Goal: Task Accomplishment & Management: Use online tool/utility

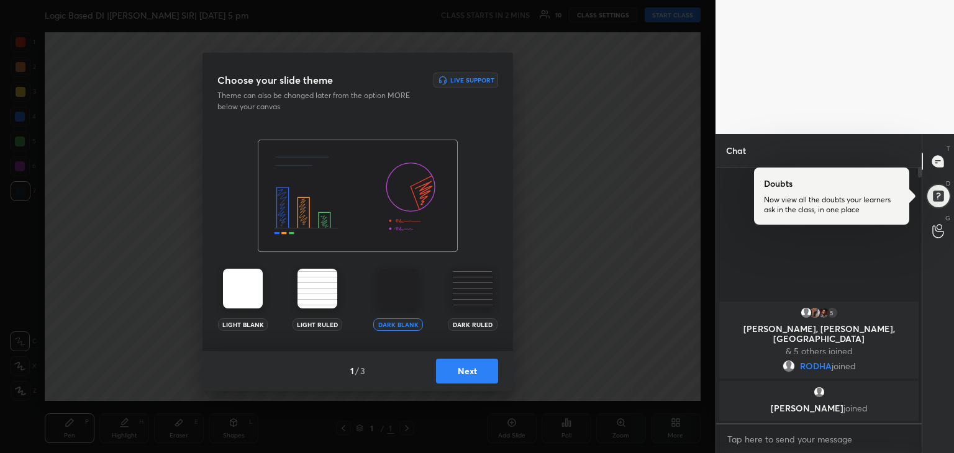
click at [477, 372] on button "Next" at bounding box center [467, 371] width 62 height 25
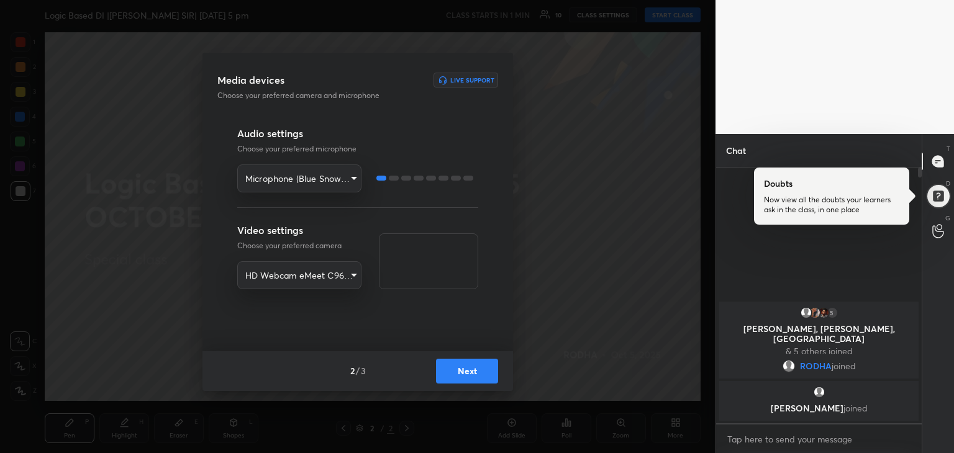
click at [473, 364] on button "Next" at bounding box center [467, 371] width 62 height 25
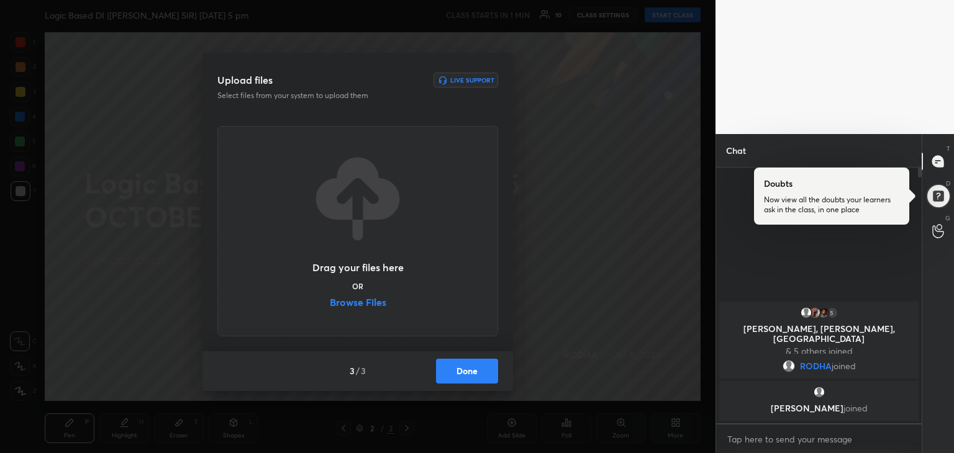
click at [351, 297] on label "Browse Files" at bounding box center [358, 303] width 56 height 13
click at [330, 297] on input "Browse Files" at bounding box center [330, 303] width 0 height 13
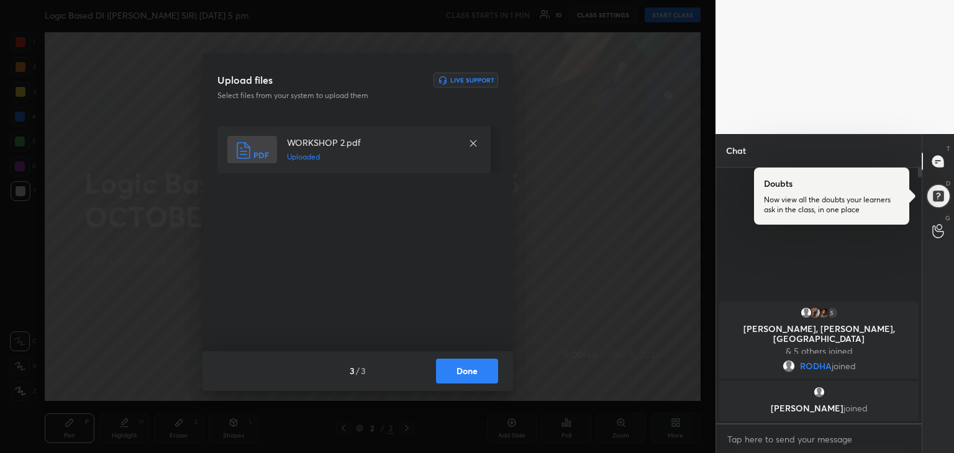
click at [471, 372] on button "Done" at bounding box center [467, 371] width 62 height 25
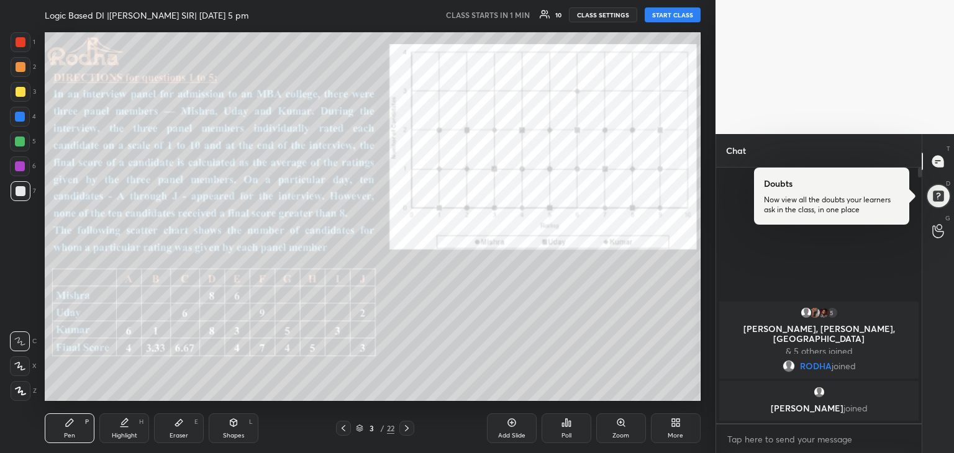
click at [410, 432] on icon at bounding box center [407, 428] width 10 height 10
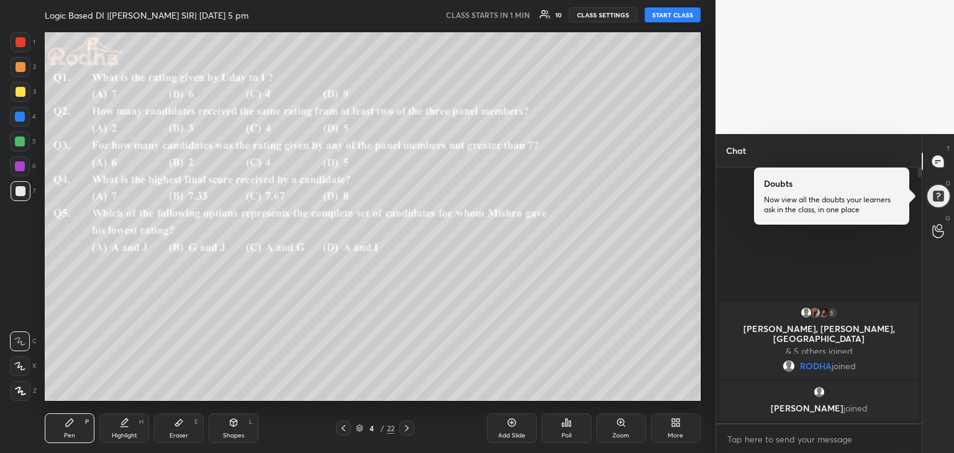
click at [405, 426] on icon at bounding box center [407, 428] width 4 height 6
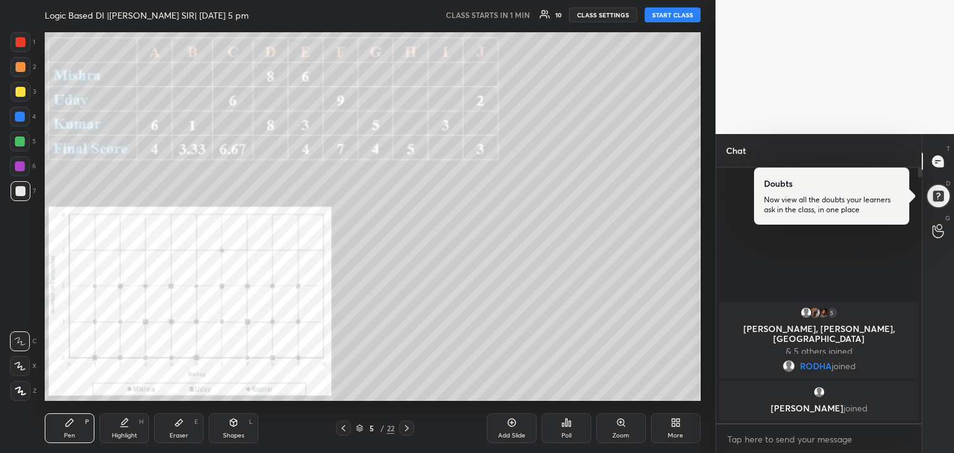
click at [343, 431] on icon at bounding box center [343, 428] width 10 height 10
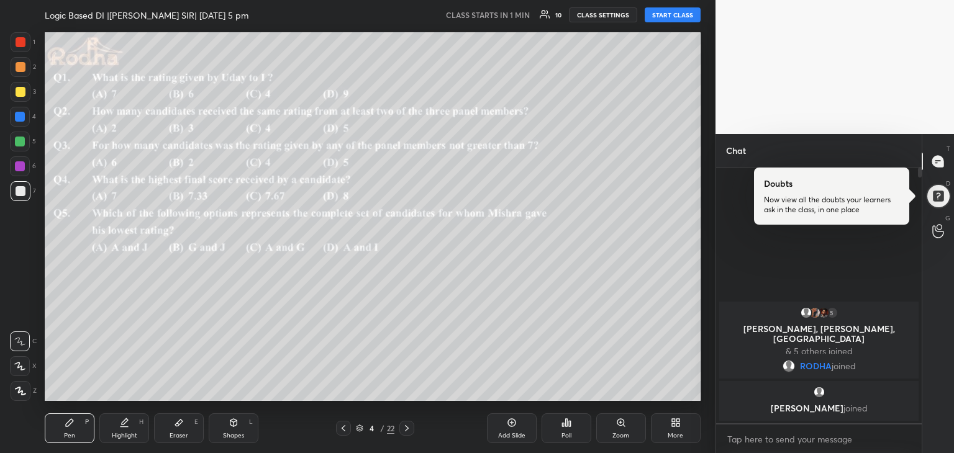
click at [343, 431] on icon at bounding box center [343, 428] width 10 height 10
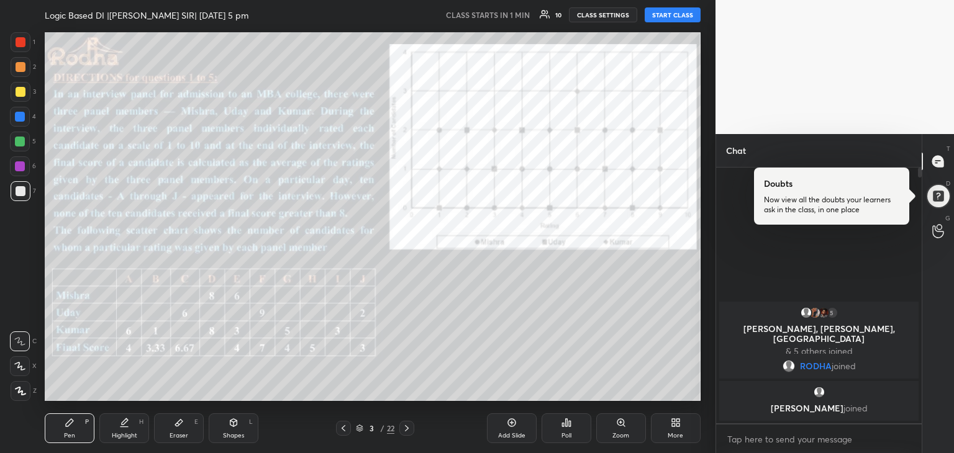
click at [688, 18] on button "START CLASS" at bounding box center [672, 14] width 56 height 15
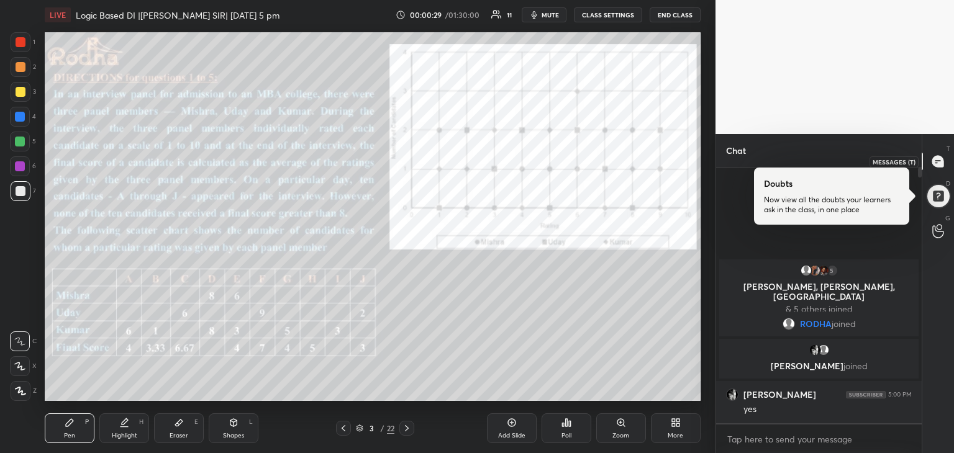
click at [942, 162] on icon at bounding box center [937, 161] width 11 height 11
type textarea "x"
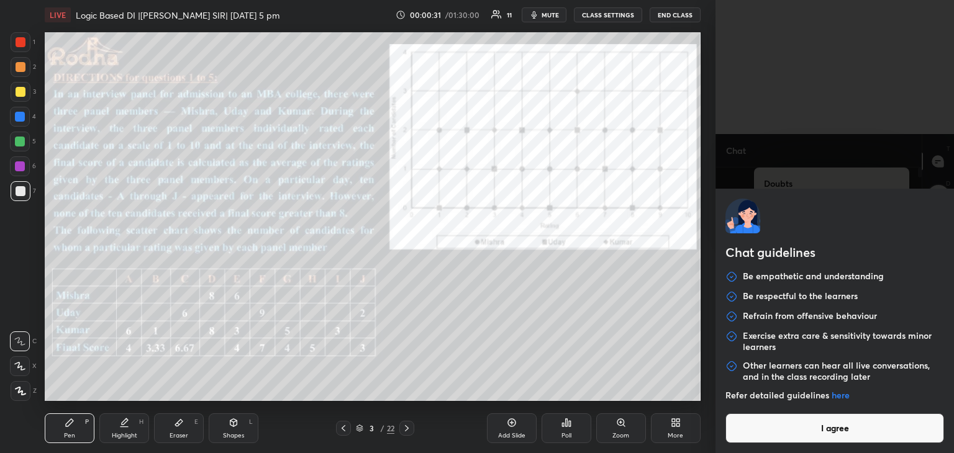
click at [802, 433] on body "1 2 3 4 5 6 7 R O A L C X Z Erase all C X Z LIVE Logic Based DI |[PERSON_NAME] …" at bounding box center [477, 226] width 954 height 453
click at [838, 433] on button "I agree" at bounding box center [834, 428] width 219 height 30
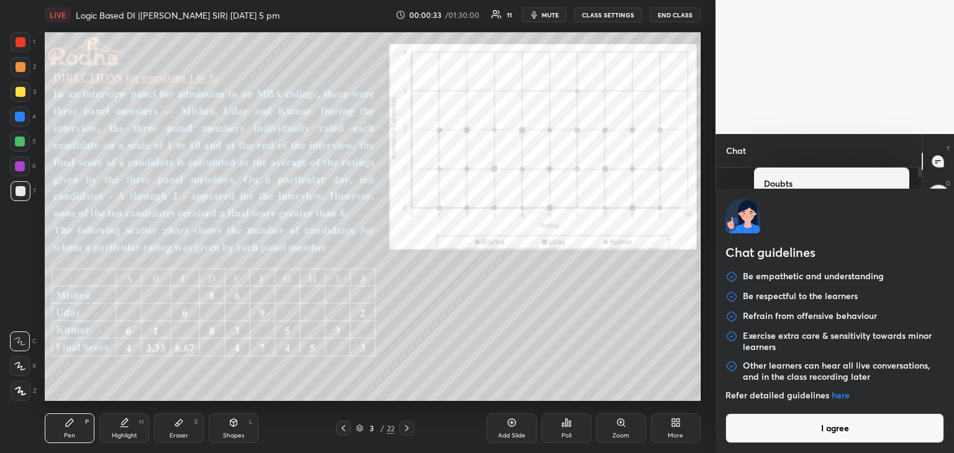
type textarea "x"
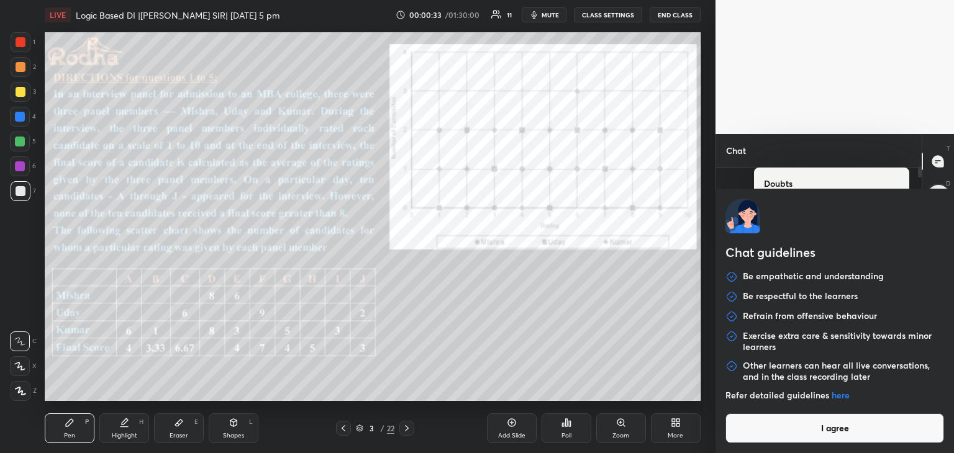
type textarea "x"
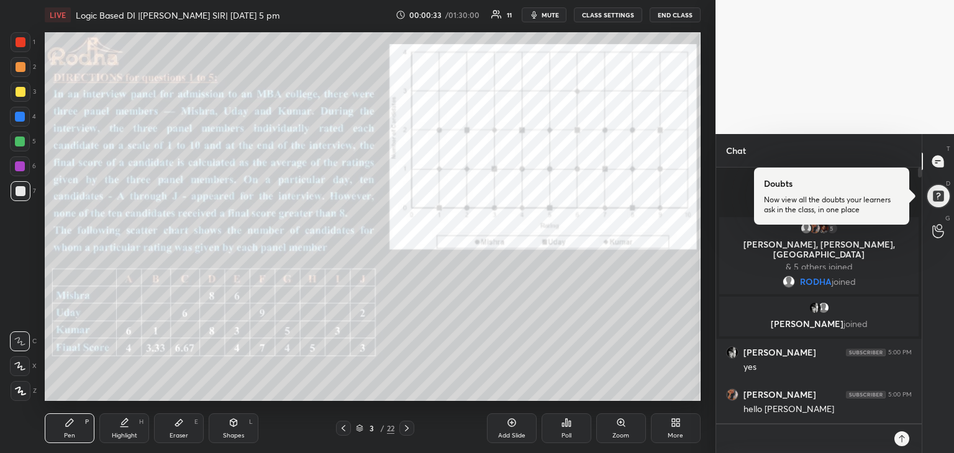
type textarea "x"
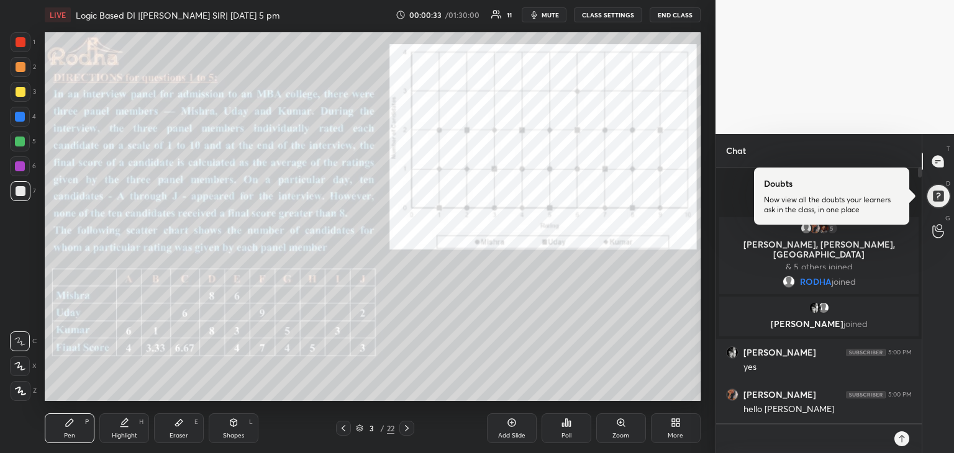
type textarea "x"
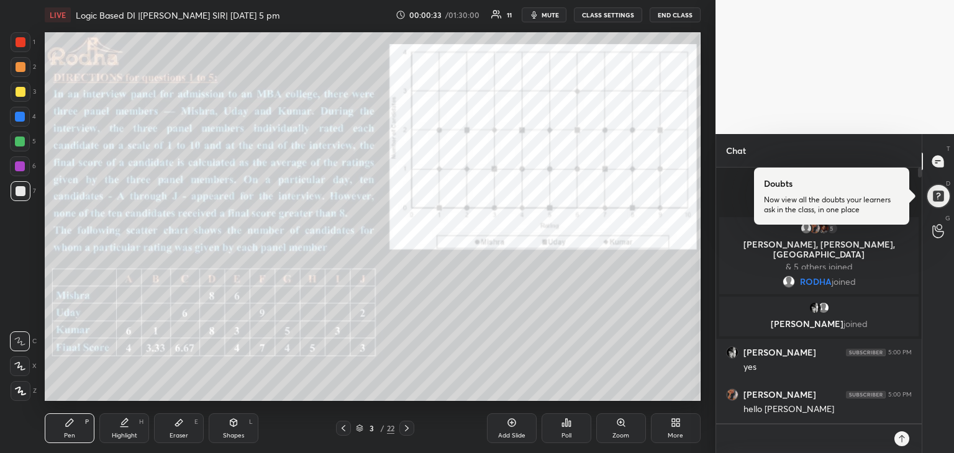
type textarea "x"
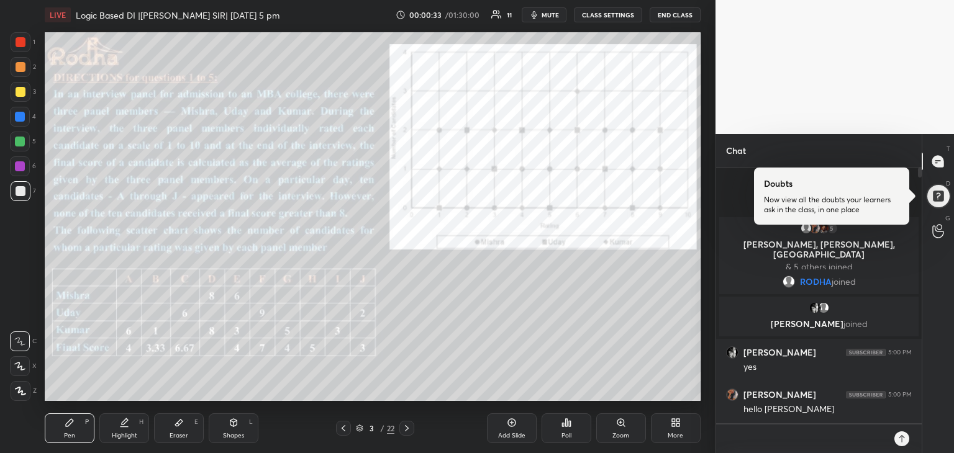
type textarea "x"
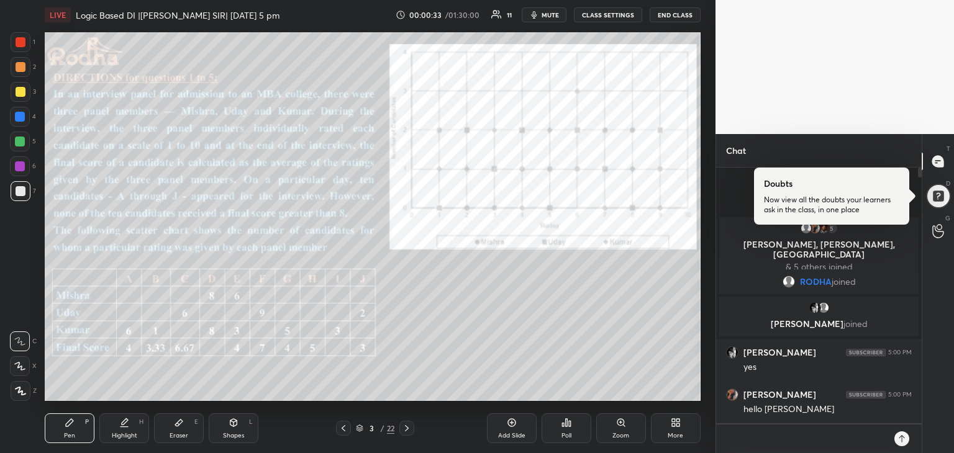
type textarea "x"
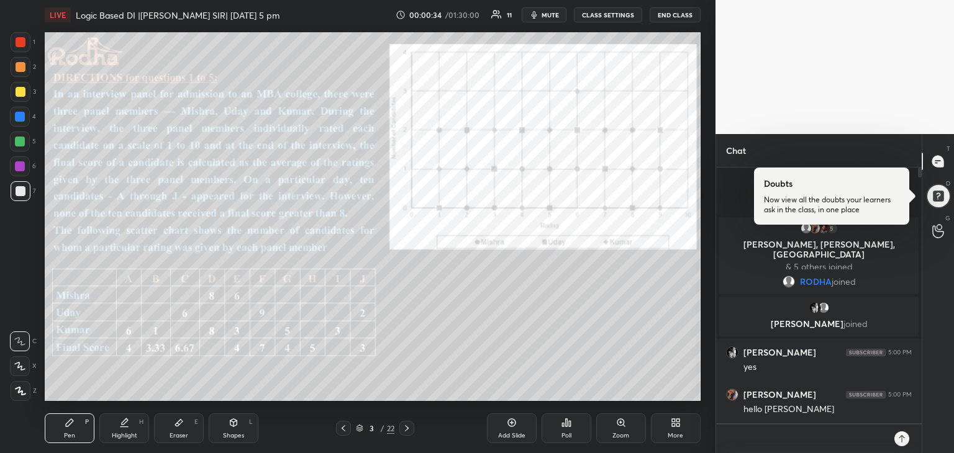
type textarea "x"
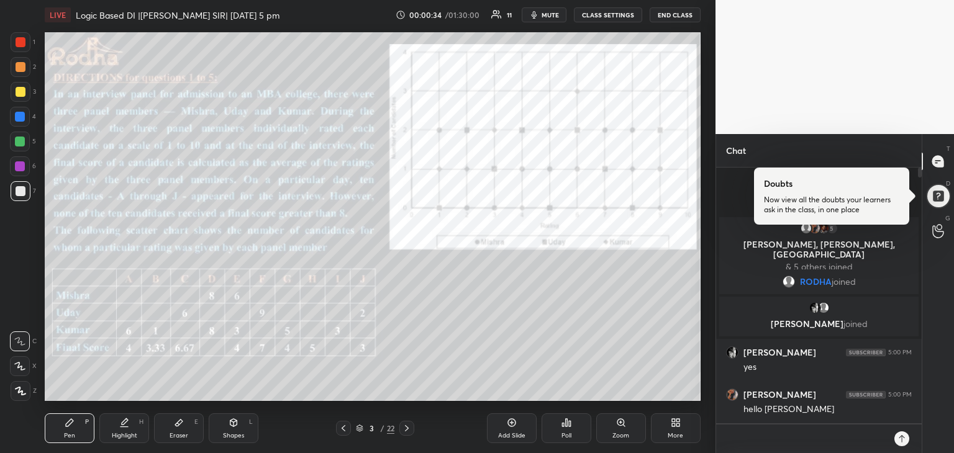
type textarea "x"
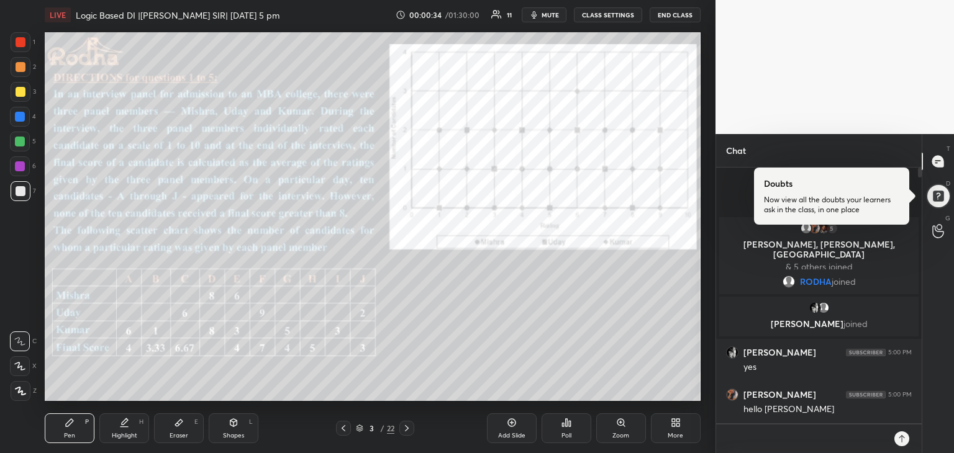
type textarea "x"
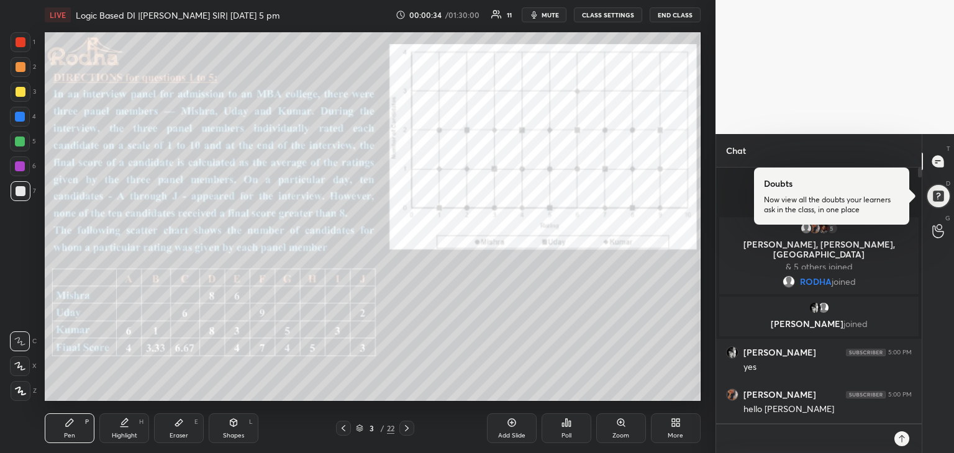
type textarea "x"
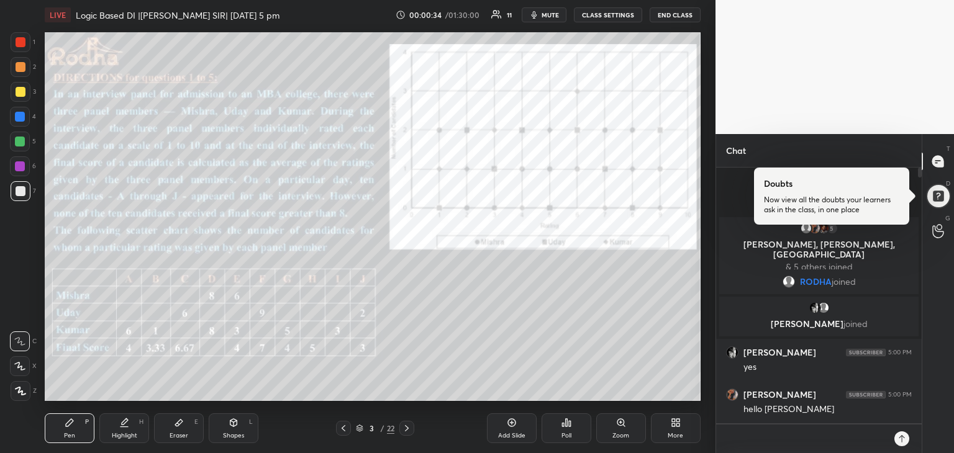
type textarea "x"
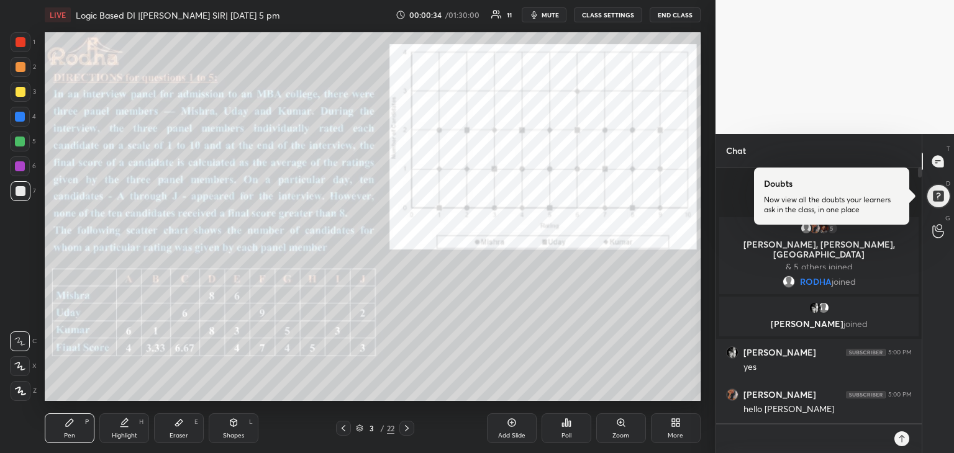
type textarea "x"
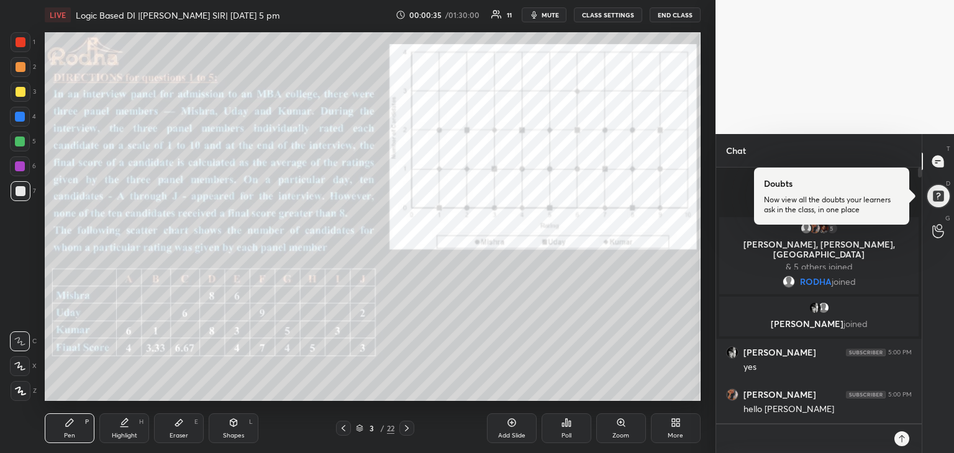
type textarea "x"
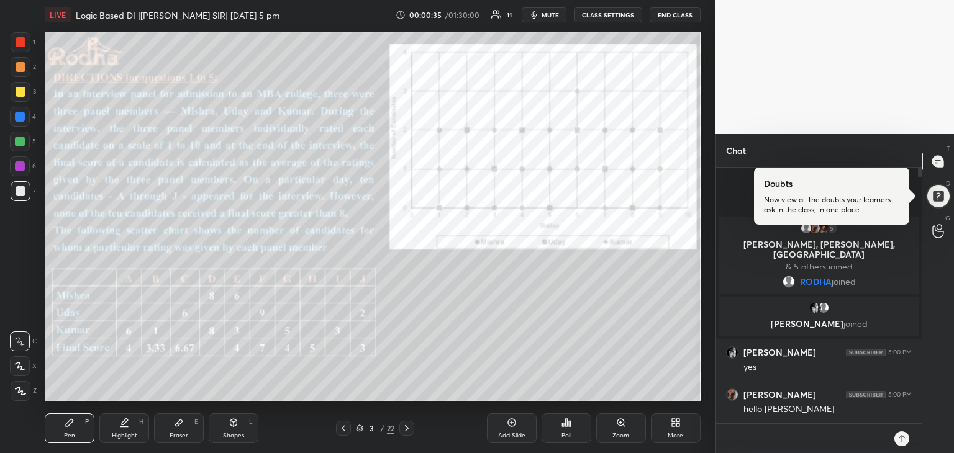
type textarea "x"
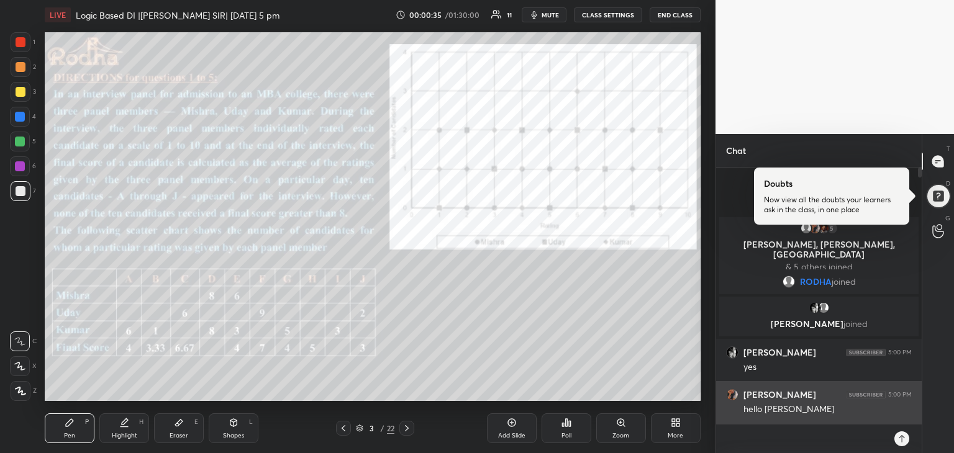
type textarea "x"
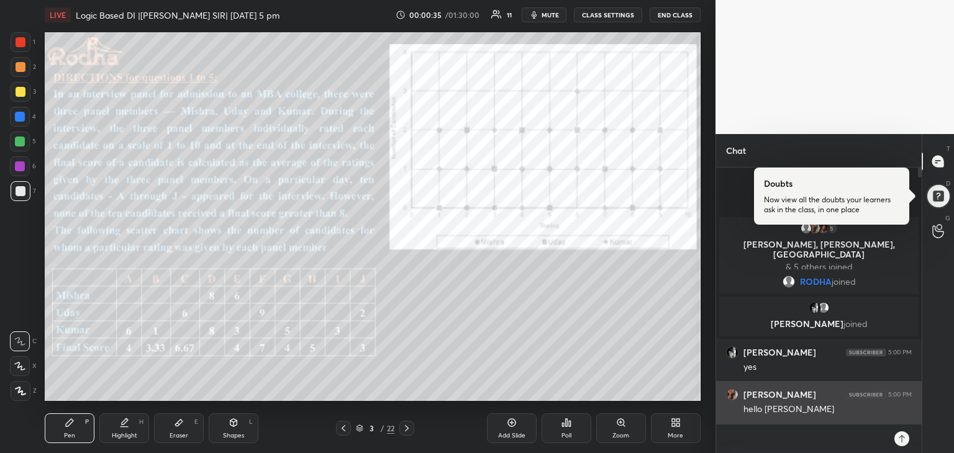
type textarea "x"
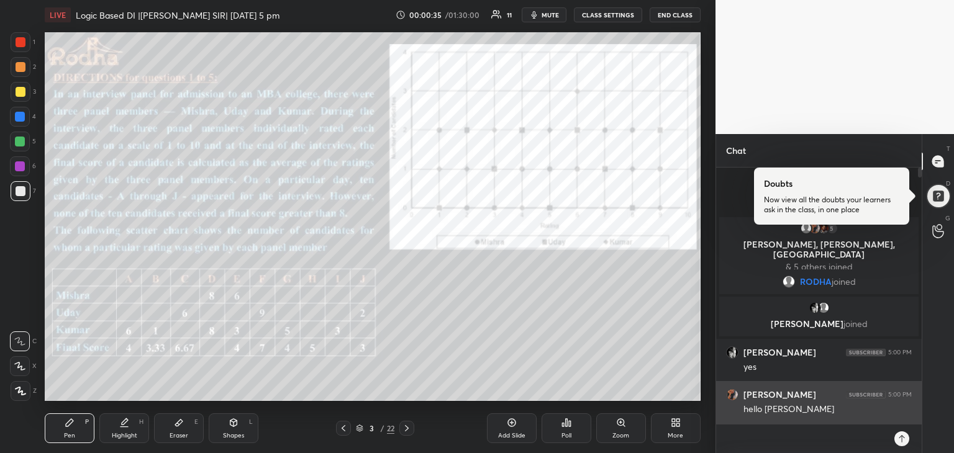
type textarea "x"
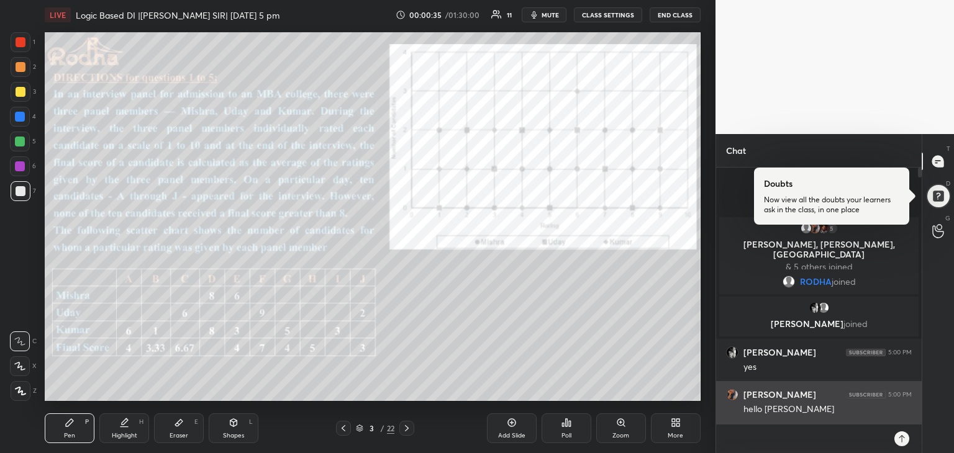
type textarea "x"
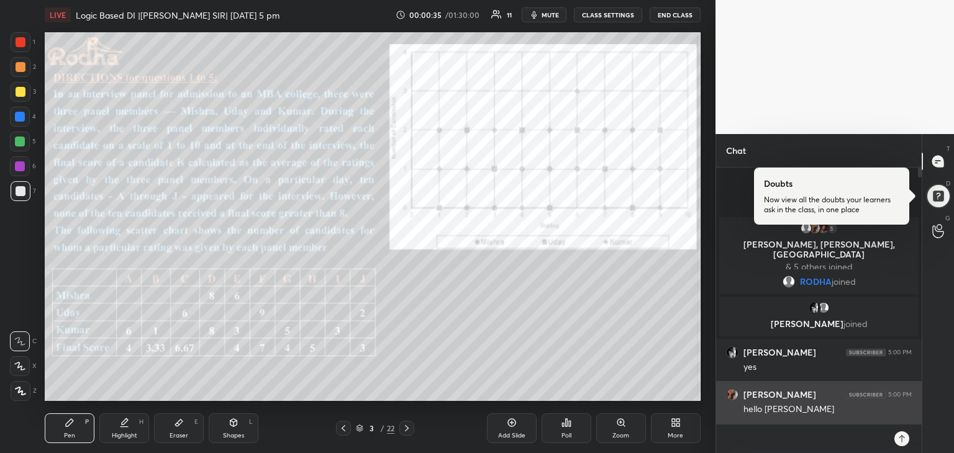
type textarea "x"
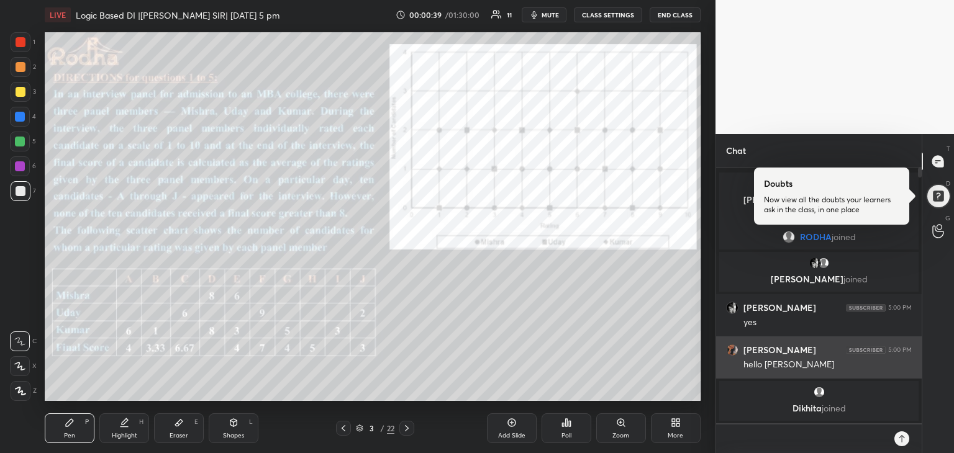
type textarea "x"
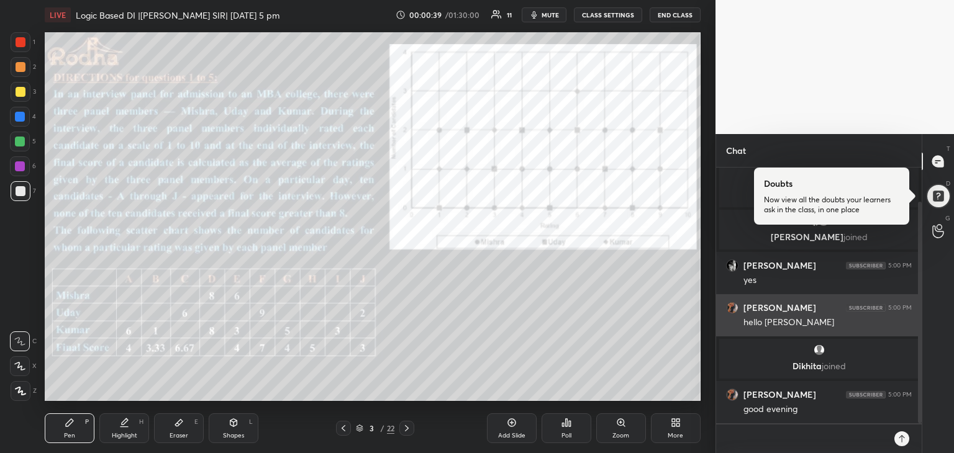
type textarea "x"
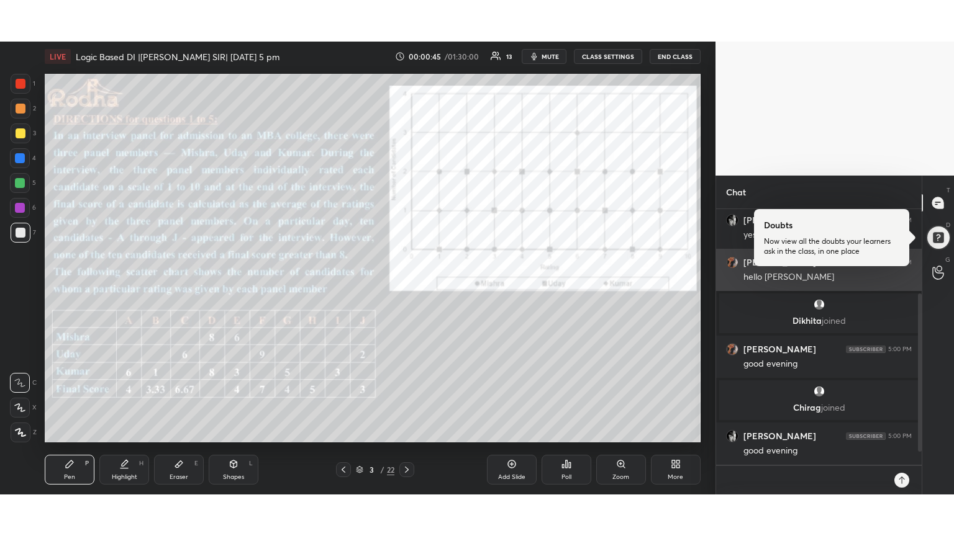
scroll to position [171, 0]
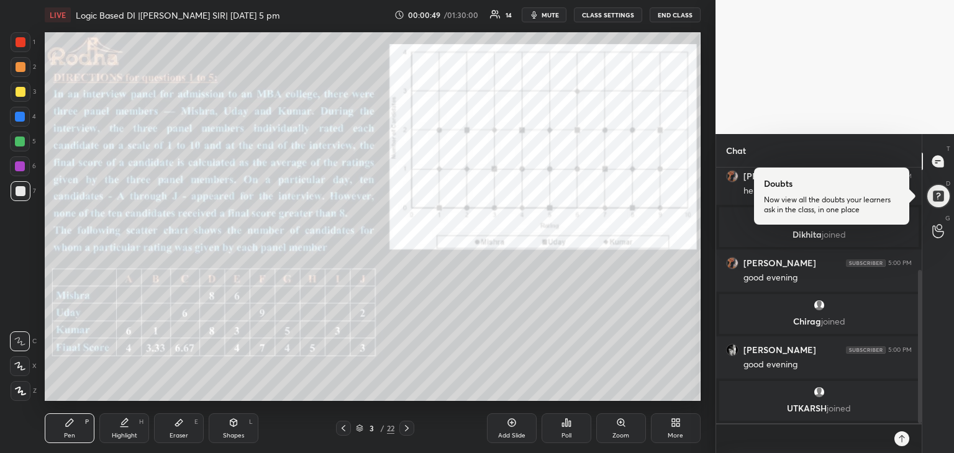
click at [19, 191] on div at bounding box center [21, 191] width 10 height 10
click at [25, 393] on icon at bounding box center [20, 391] width 11 height 9
click at [674, 426] on icon at bounding box center [673, 424] width 3 height 3
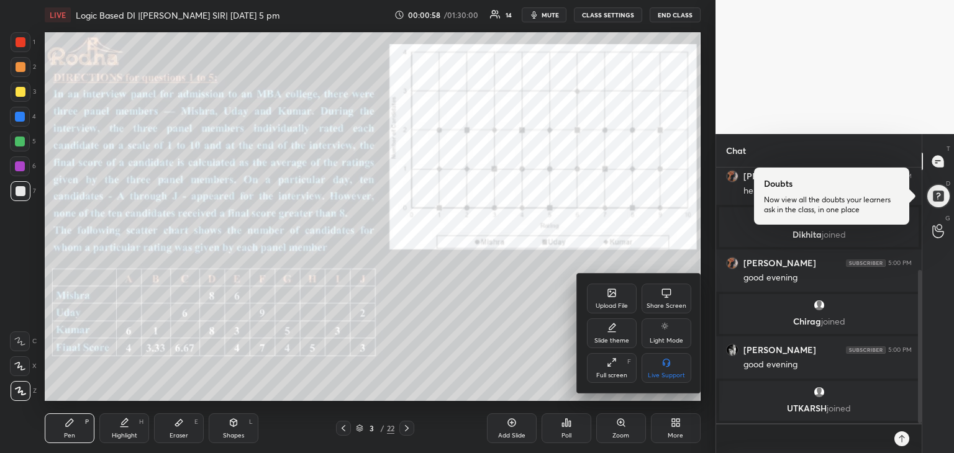
click at [617, 360] on div "Full screen F" at bounding box center [612, 368] width 50 height 30
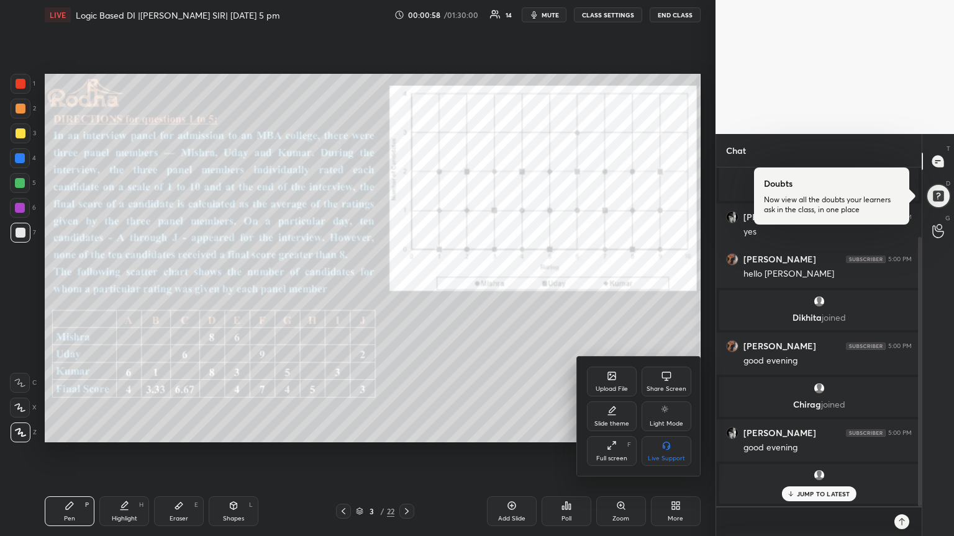
scroll to position [88, 0]
click at [540, 368] on div at bounding box center [477, 268] width 954 height 536
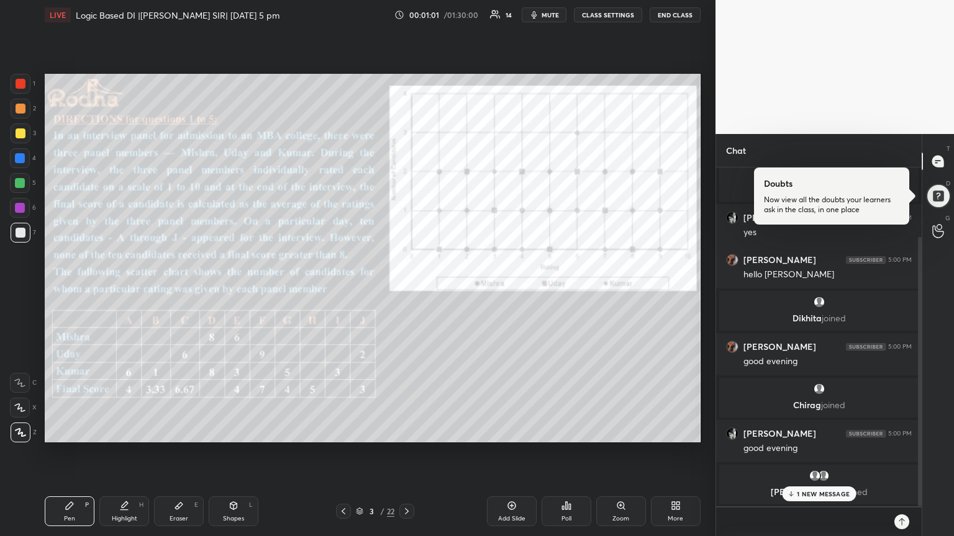
click at [807, 453] on p "1 NEW MESSAGE" at bounding box center [822, 493] width 53 height 7
click at [20, 179] on div at bounding box center [20, 183] width 10 height 10
click at [21, 159] on div at bounding box center [20, 158] width 10 height 10
click at [20, 86] on div at bounding box center [21, 84] width 10 height 10
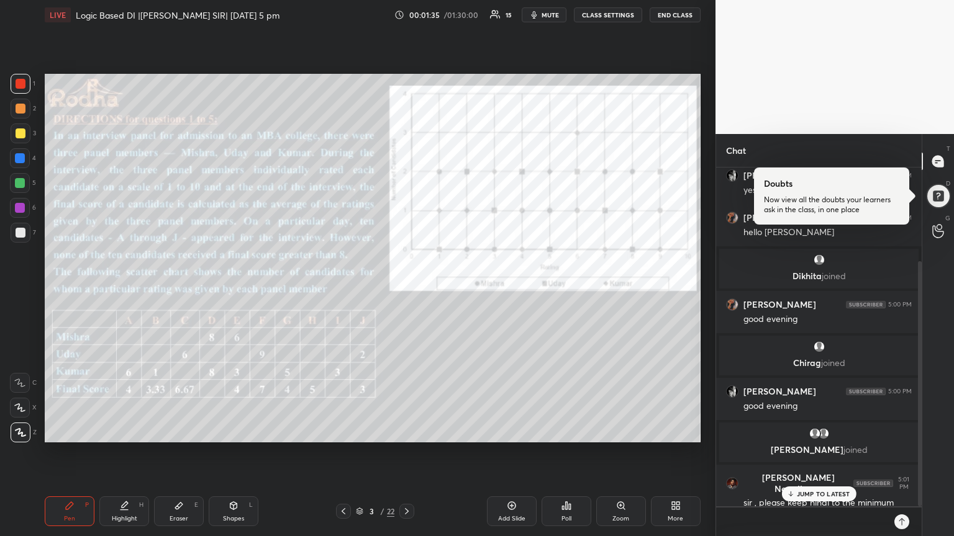
scroll to position [174, 0]
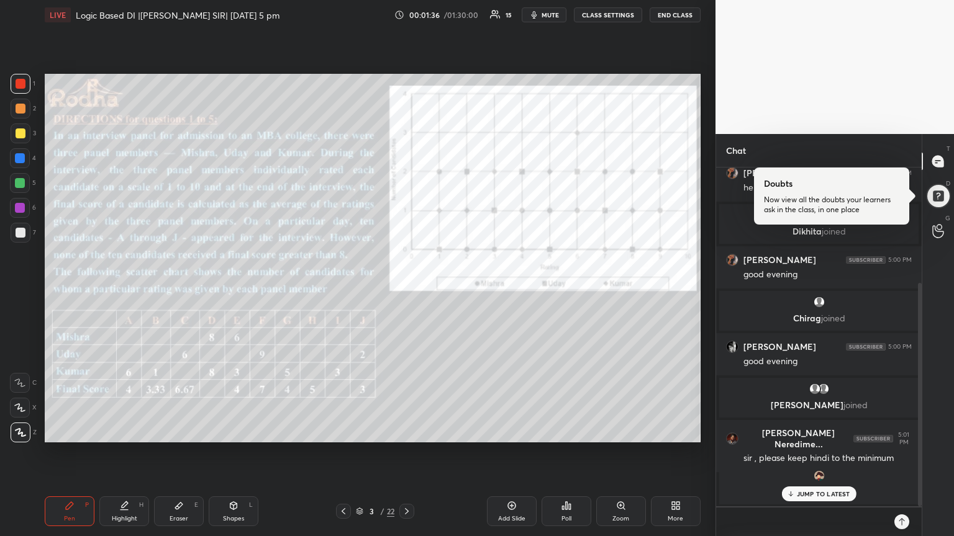
click at [822, 453] on div "JUMP TO LATEST" at bounding box center [818, 494] width 74 height 15
click at [24, 133] on div at bounding box center [21, 134] width 10 height 10
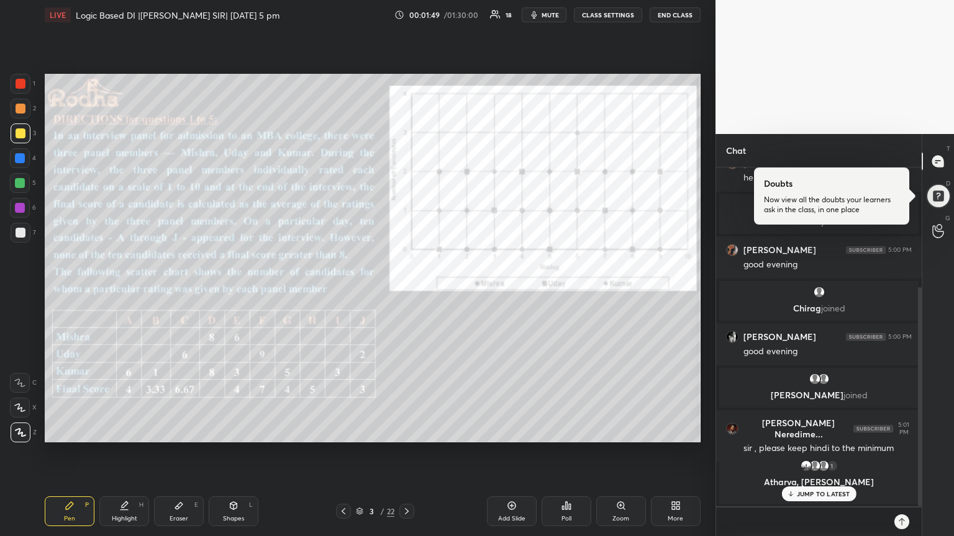
click at [818, 453] on p "JUMP TO LATEST" at bounding box center [822, 493] width 53 height 7
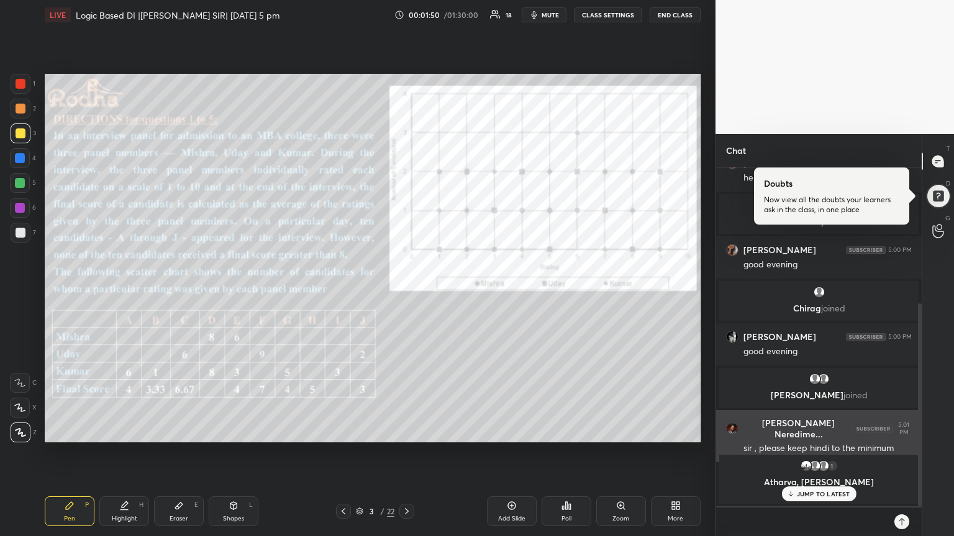
scroll to position [227, 0]
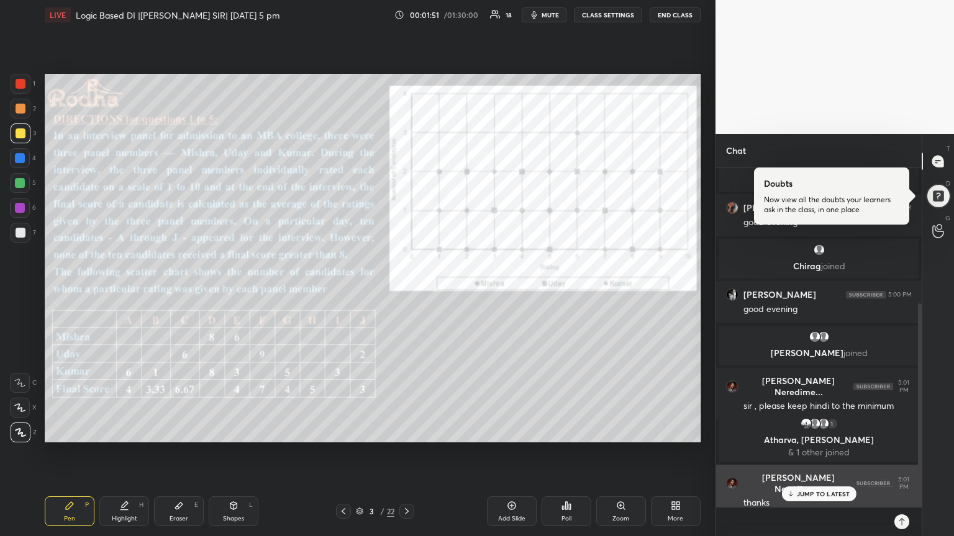
click at [827, 453] on div "JUMP TO LATEST" at bounding box center [818, 494] width 74 height 15
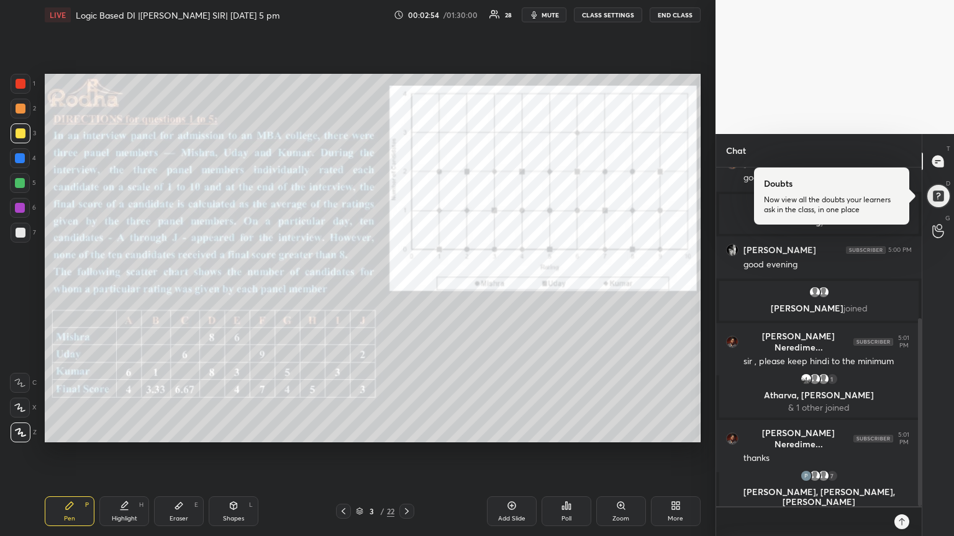
click at [184, 453] on div "Eraser E" at bounding box center [179, 512] width 50 height 30
click at [16, 432] on rect at bounding box center [16, 431] width 1 height 1
click at [70, 453] on icon at bounding box center [69, 505] width 7 height 7
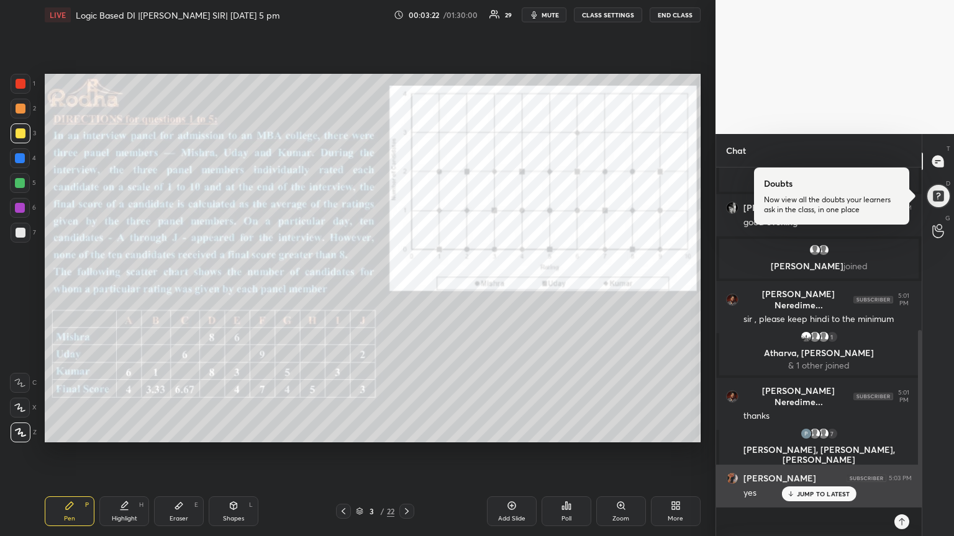
click at [817, 453] on div "JUMP TO LATEST" at bounding box center [818, 494] width 74 height 15
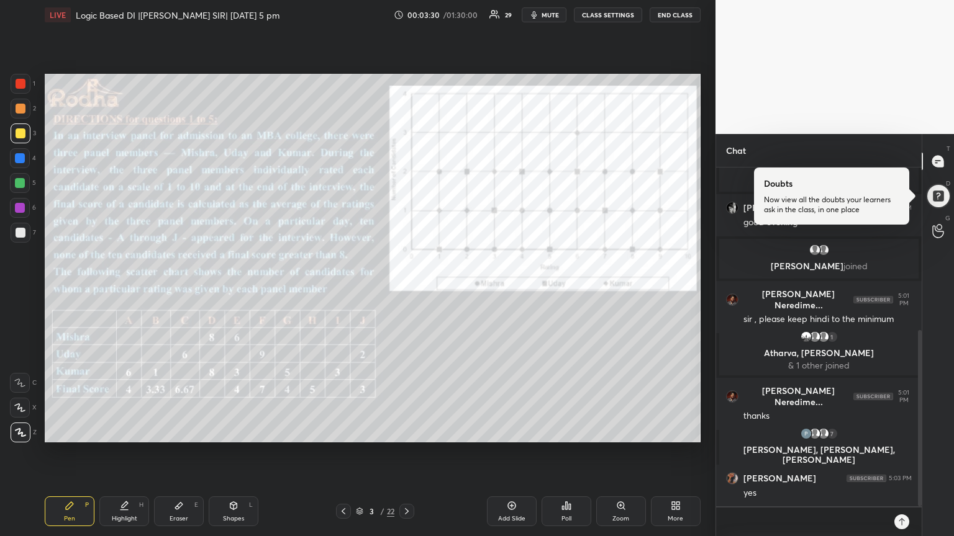
scroll to position [356, 0]
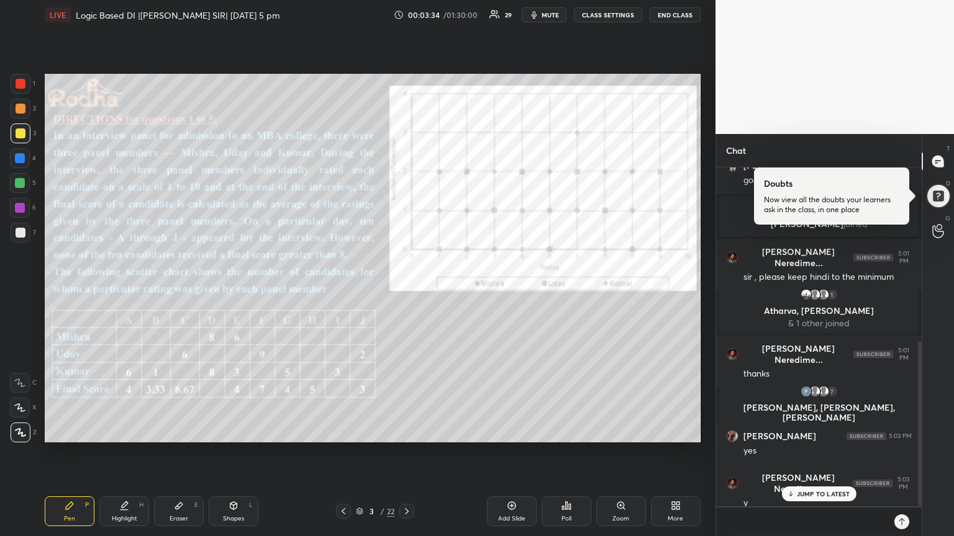
click at [810, 453] on p "JUMP TO LATEST" at bounding box center [822, 493] width 53 height 7
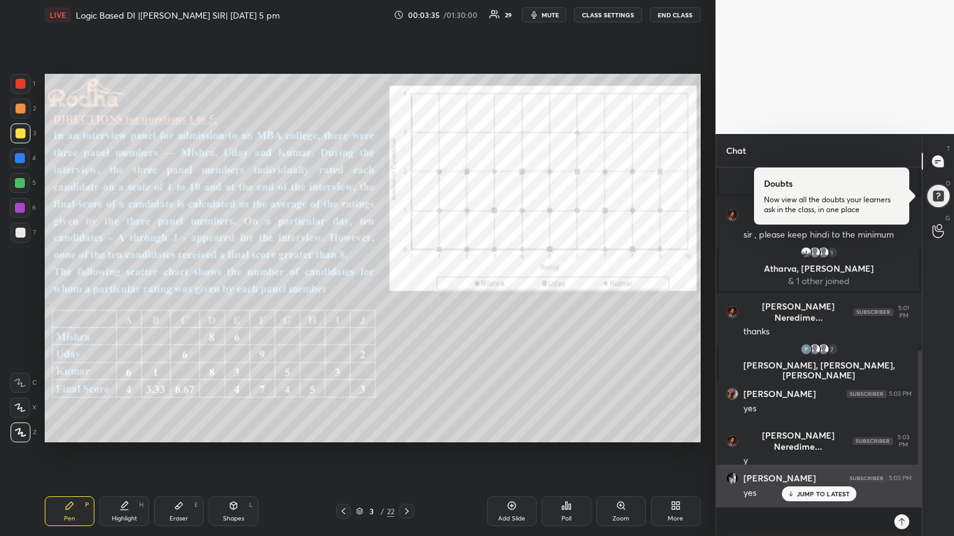
click at [803, 453] on p "JUMP TO LATEST" at bounding box center [822, 493] width 53 height 7
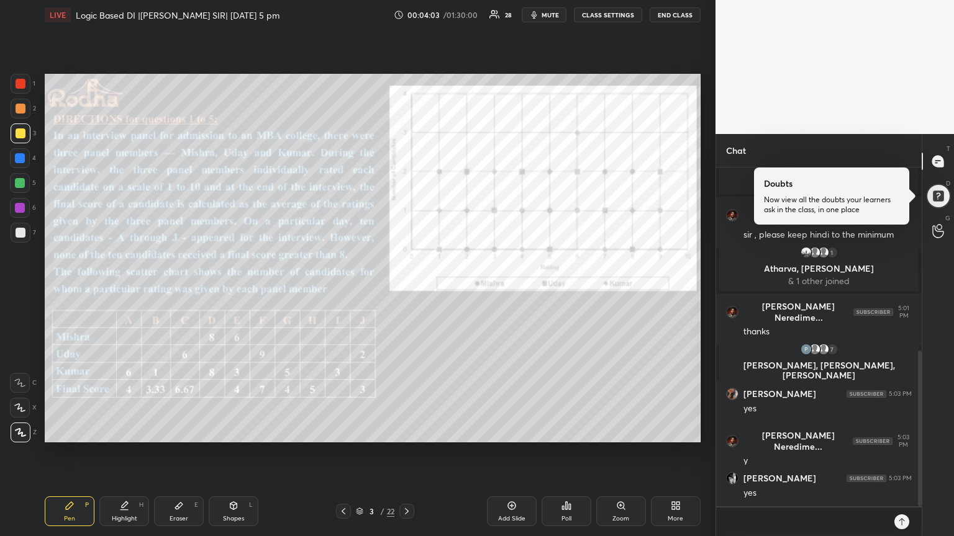
click at [410, 453] on icon at bounding box center [407, 512] width 10 height 10
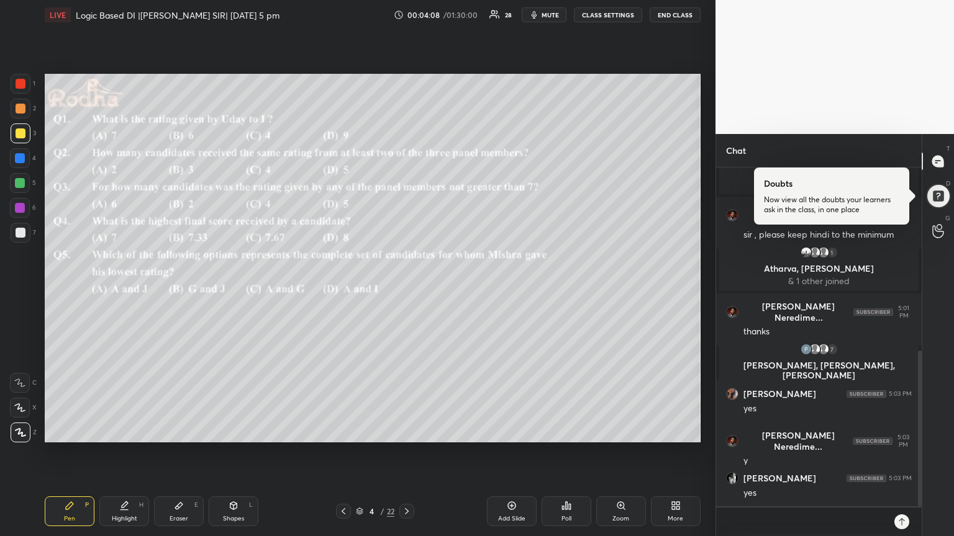
click at [341, 453] on icon at bounding box center [343, 512] width 10 height 10
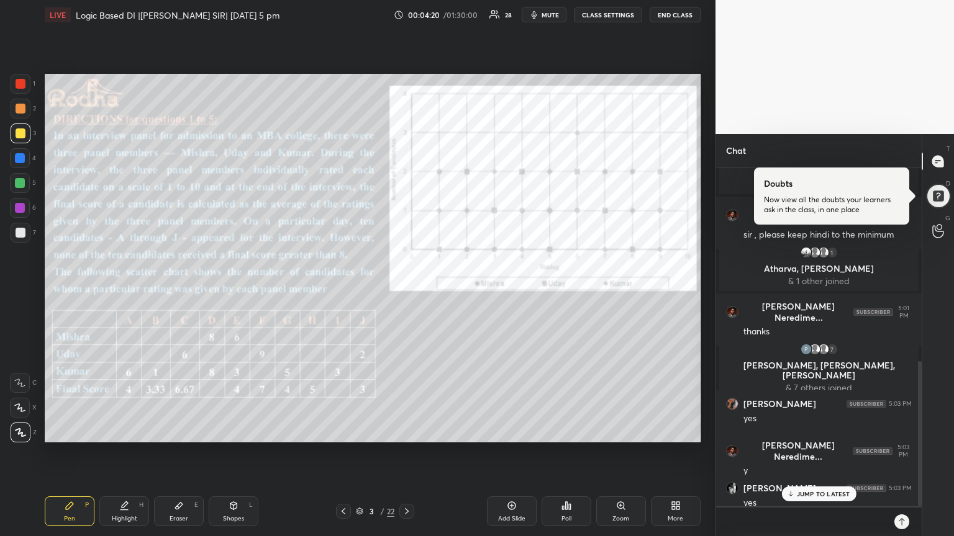
scroll to position [453, 0]
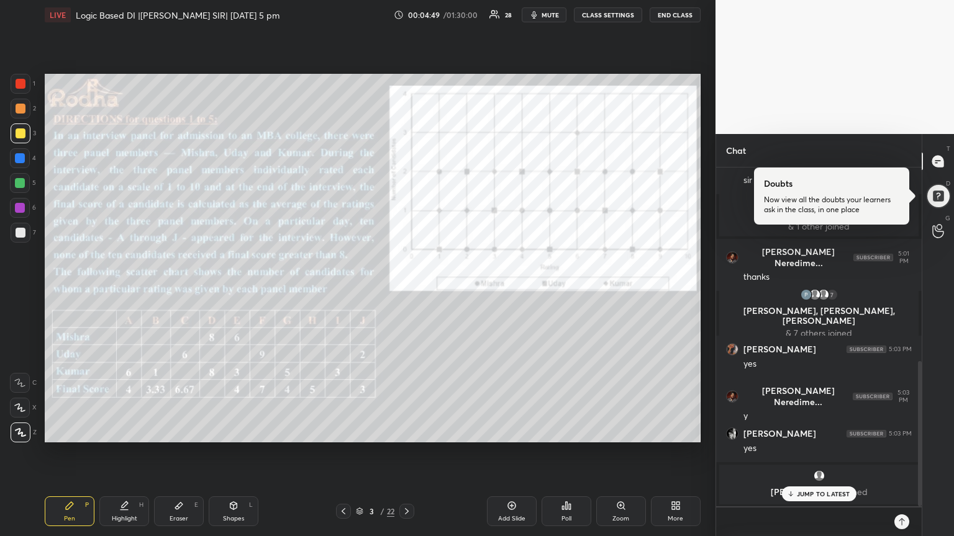
click at [826, 453] on p "JUMP TO LATEST" at bounding box center [822, 493] width 53 height 7
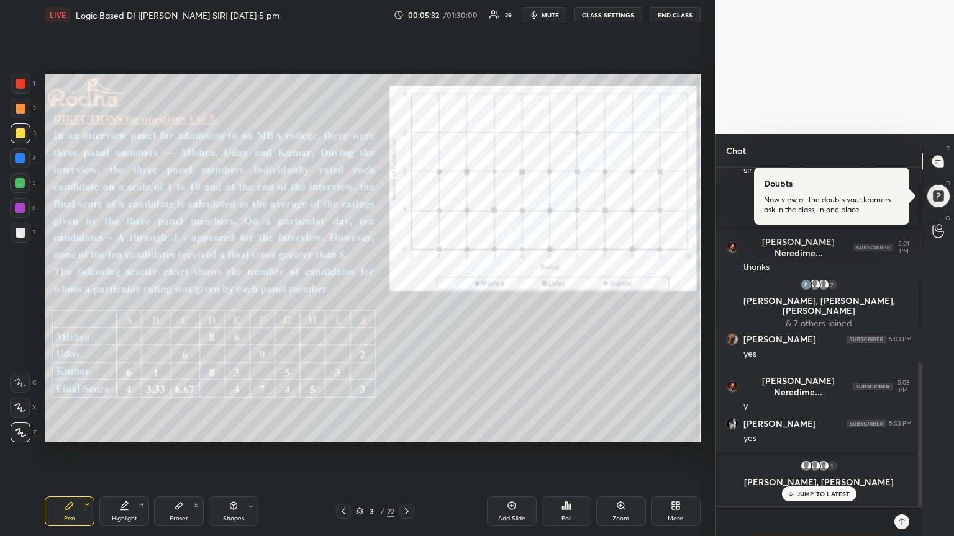
click at [819, 453] on p "JUMP TO LATEST" at bounding box center [822, 493] width 53 height 7
click at [850, 453] on div "JUMP TO LATEST" at bounding box center [818, 494] width 74 height 15
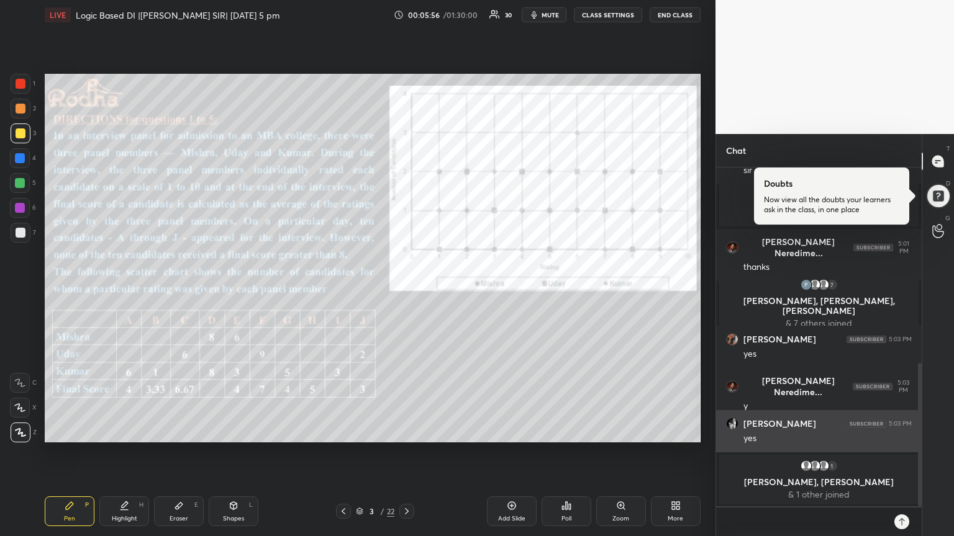
scroll to position [505, 0]
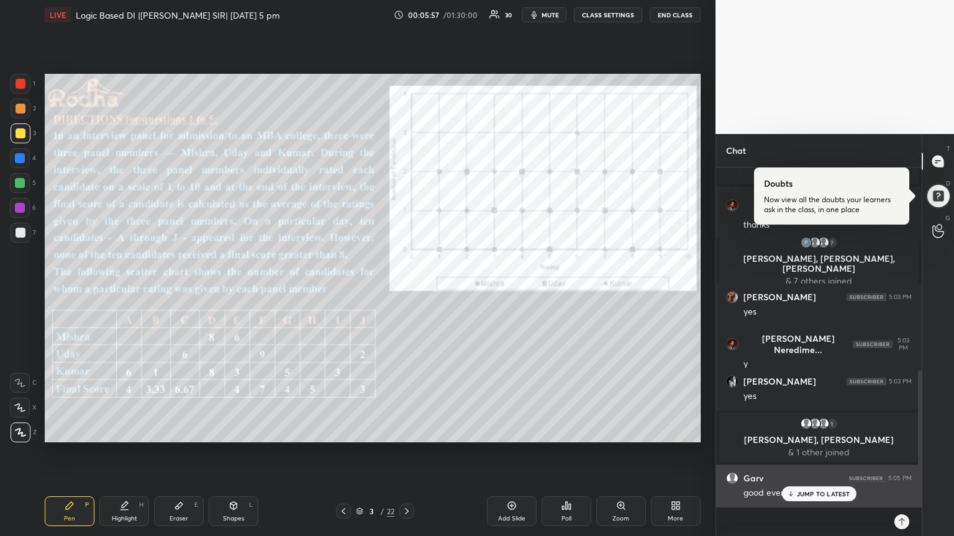
click at [808, 453] on p "JUMP TO LATEST" at bounding box center [822, 493] width 53 height 7
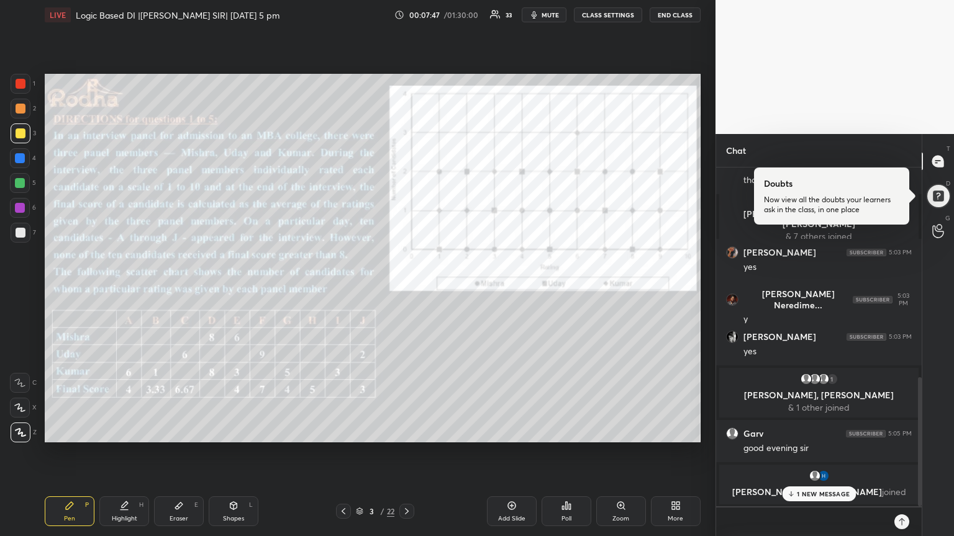
click at [551, 14] on span "mute" at bounding box center [549, 15] width 17 height 9
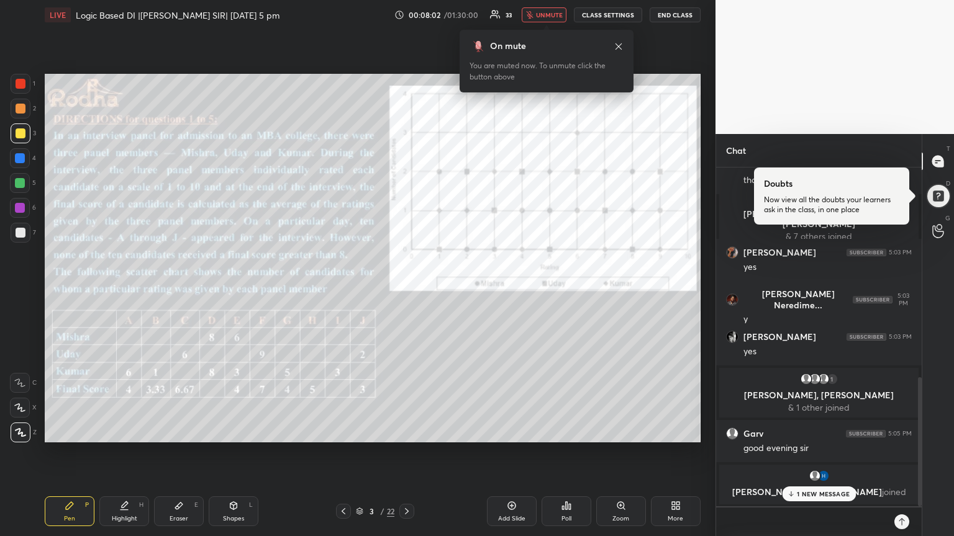
click at [618, 47] on icon at bounding box center [618, 47] width 10 height 10
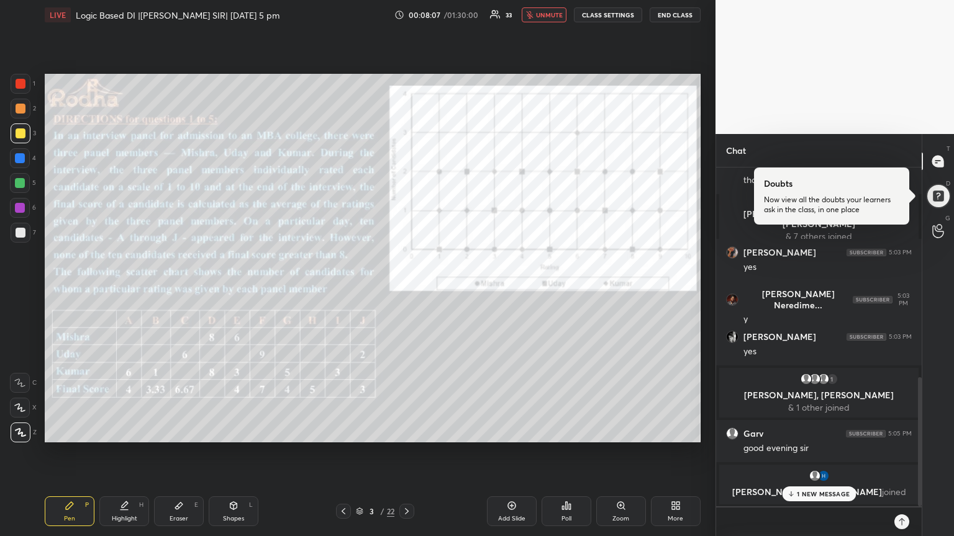
click at [821, 453] on p "1 NEW MESSAGE" at bounding box center [822, 493] width 53 height 7
click at [559, 15] on span "unmute" at bounding box center [549, 15] width 27 height 9
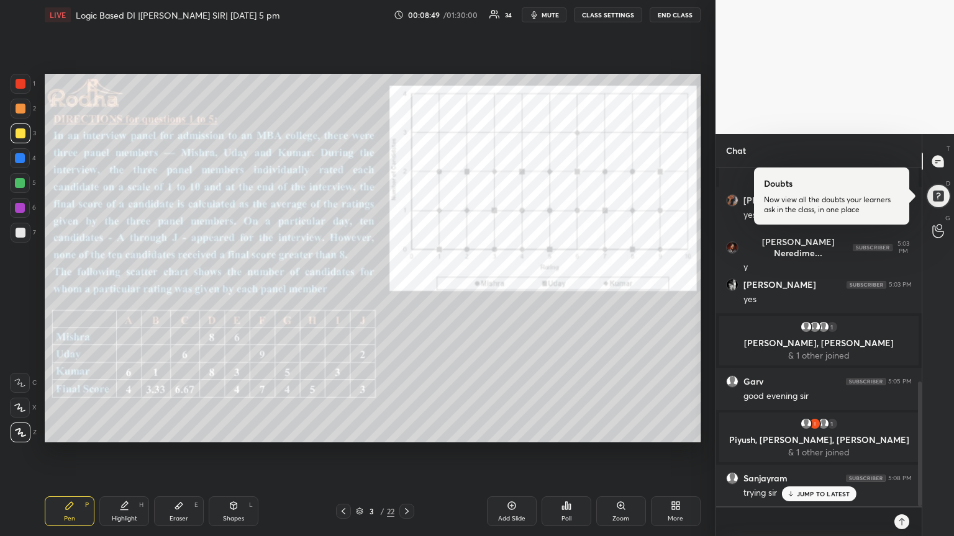
scroll to position [624, 0]
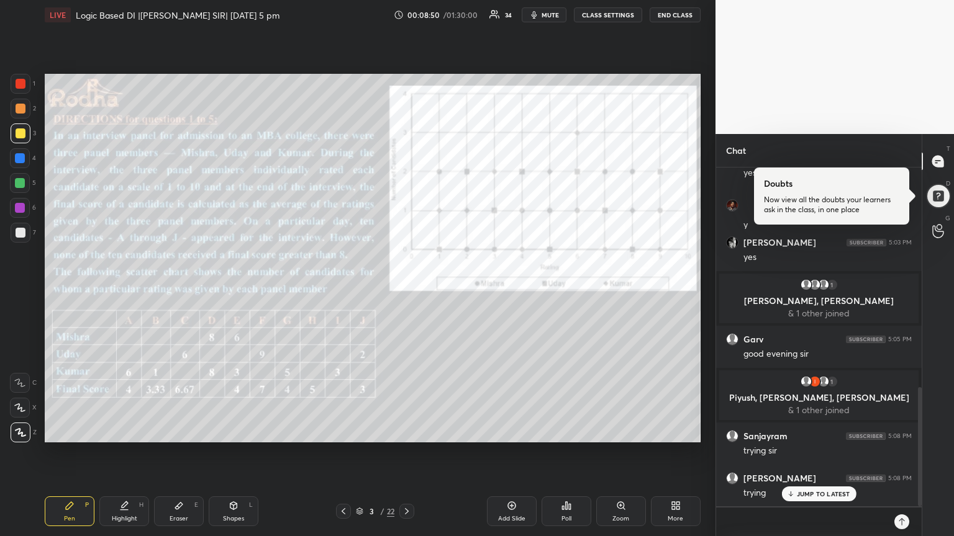
click at [832, 453] on p "JUMP TO LATEST" at bounding box center [822, 493] width 53 height 7
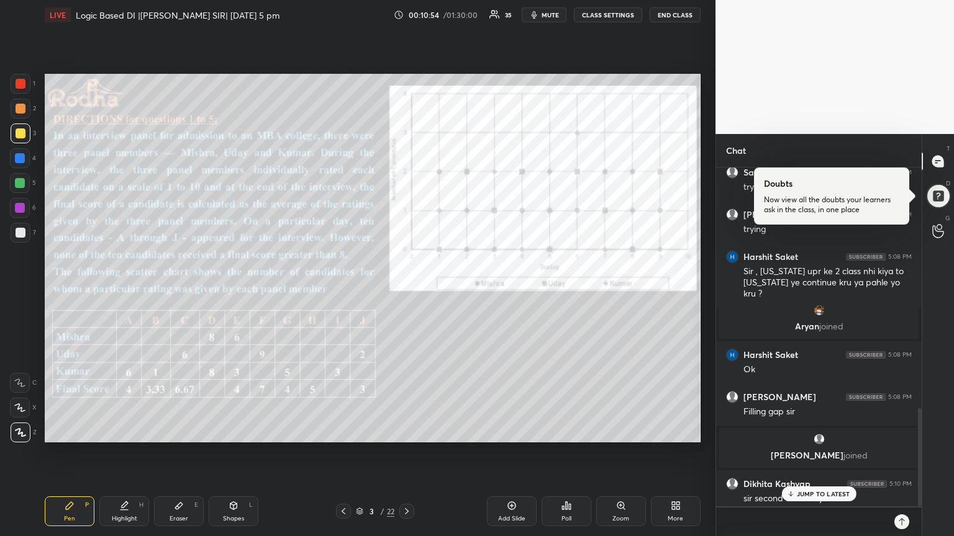
scroll to position [835, 0]
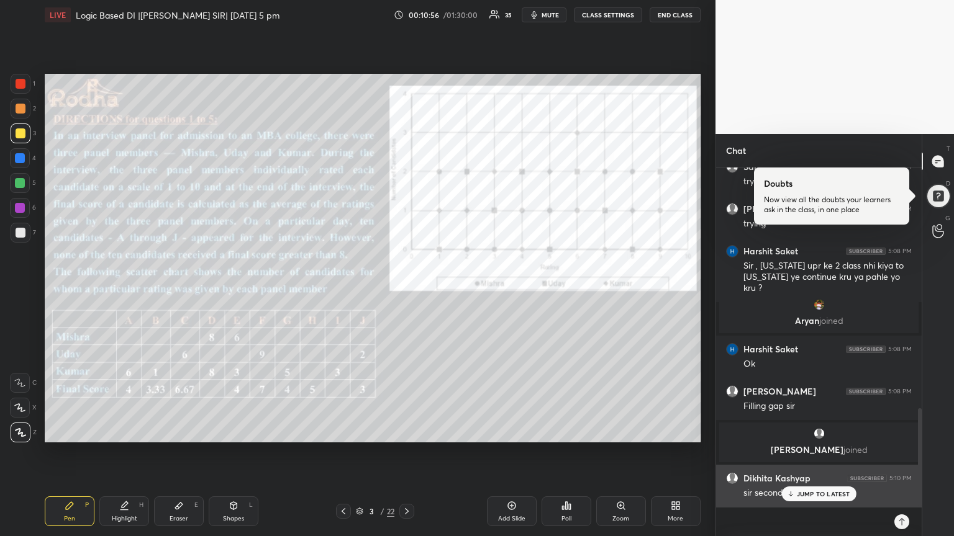
click at [810, 453] on p "JUMP TO LATEST" at bounding box center [822, 493] width 53 height 7
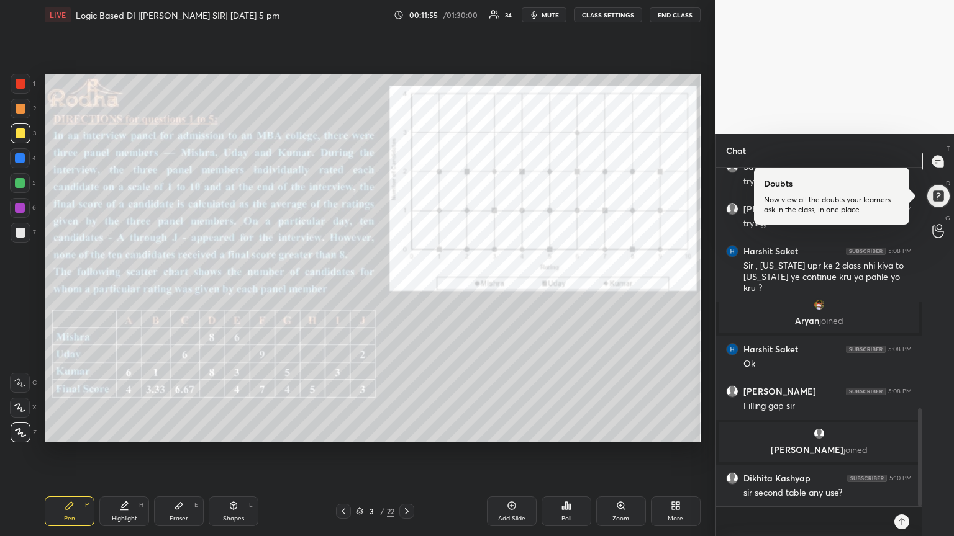
click at [194, 453] on div "Eraser E" at bounding box center [179, 512] width 50 height 30
click at [68, 453] on icon at bounding box center [69, 505] width 7 height 7
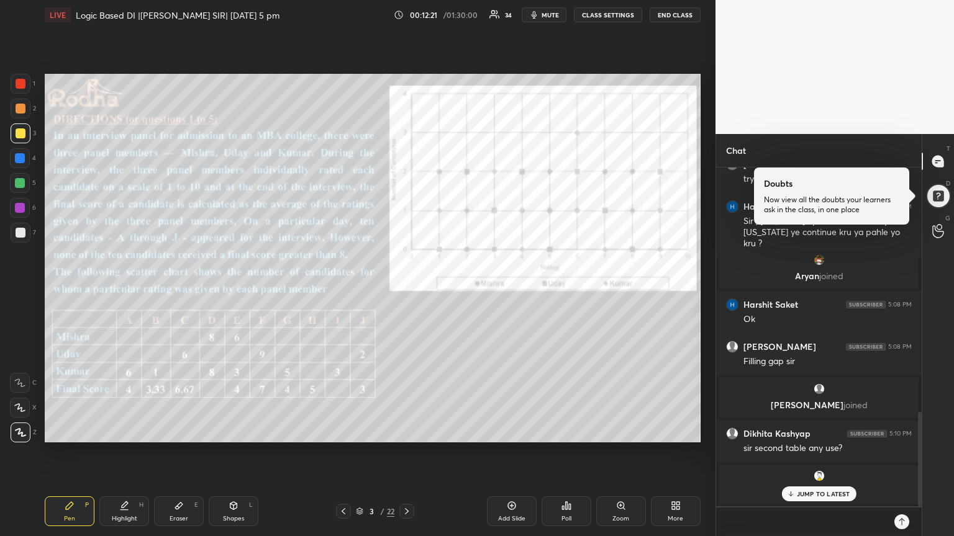
click at [806, 453] on p "JUMP TO LATEST" at bounding box center [822, 493] width 53 height 7
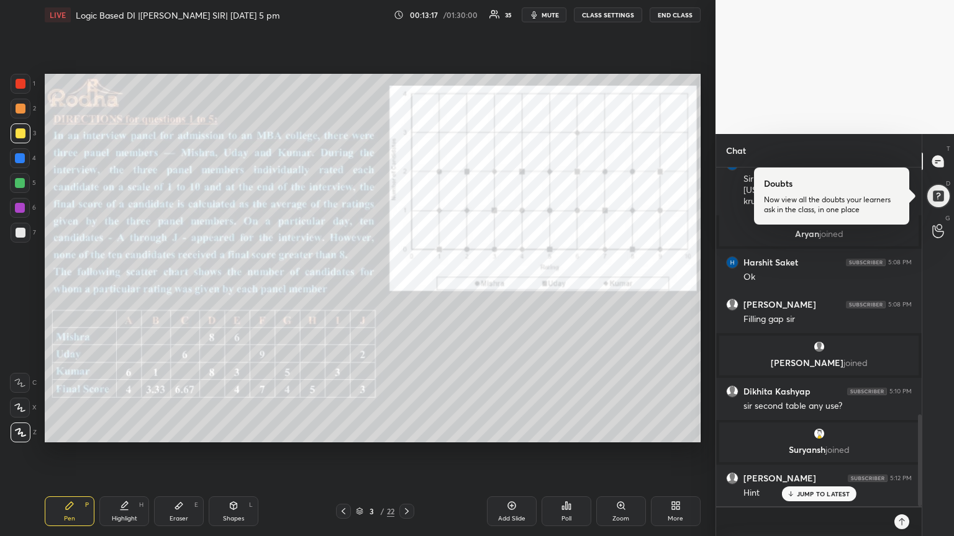
scroll to position [914, 0]
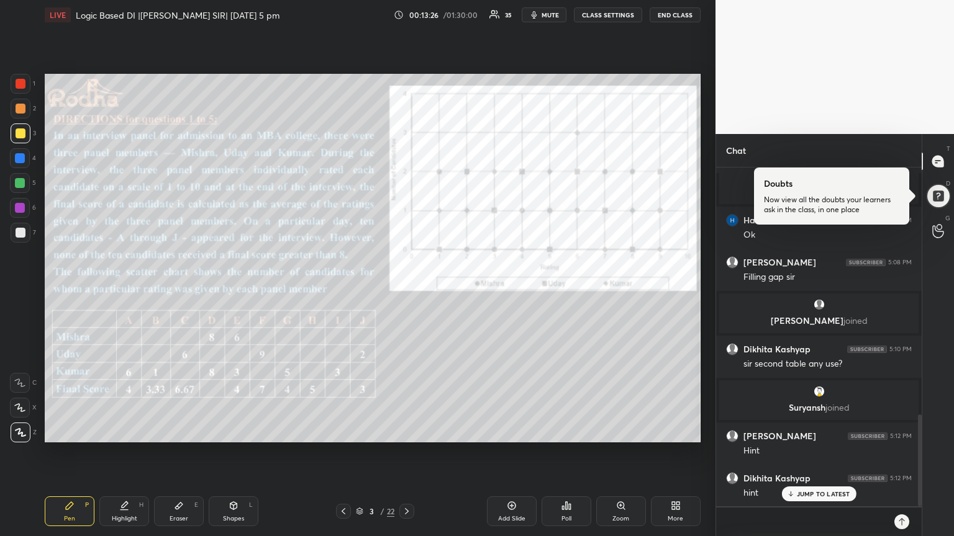
click at [807, 453] on p "JUMP TO LATEST" at bounding box center [822, 493] width 53 height 7
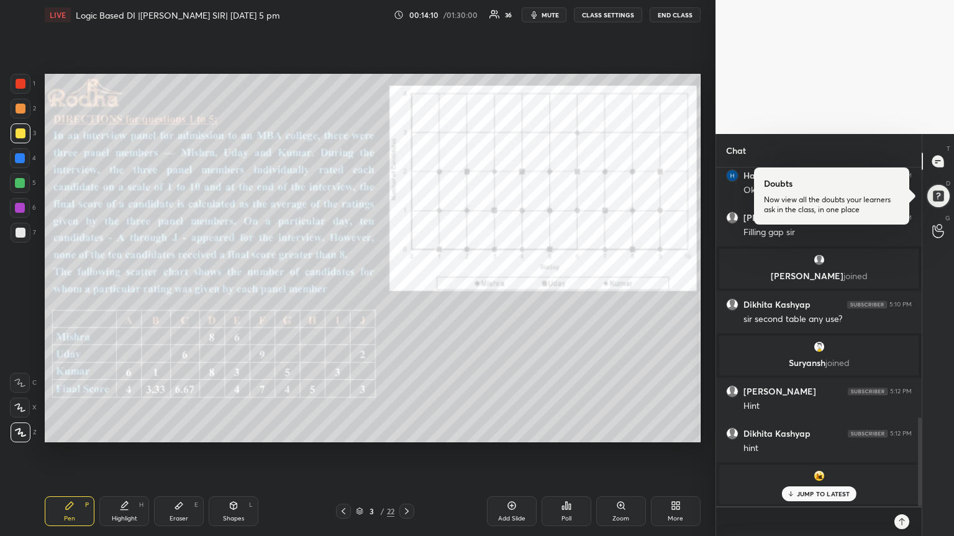
click at [805, 453] on p "JUMP TO LATEST" at bounding box center [822, 493] width 53 height 7
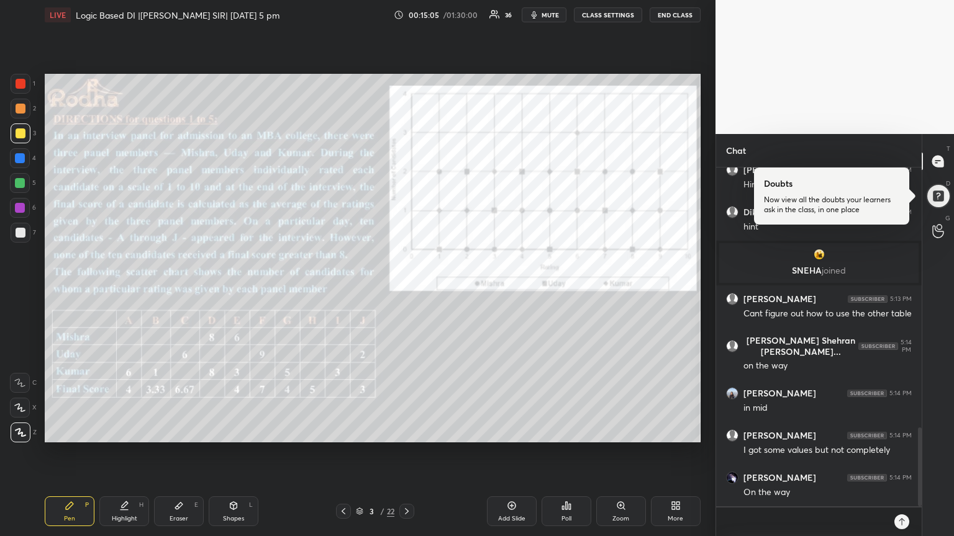
scroll to position [1175, 0]
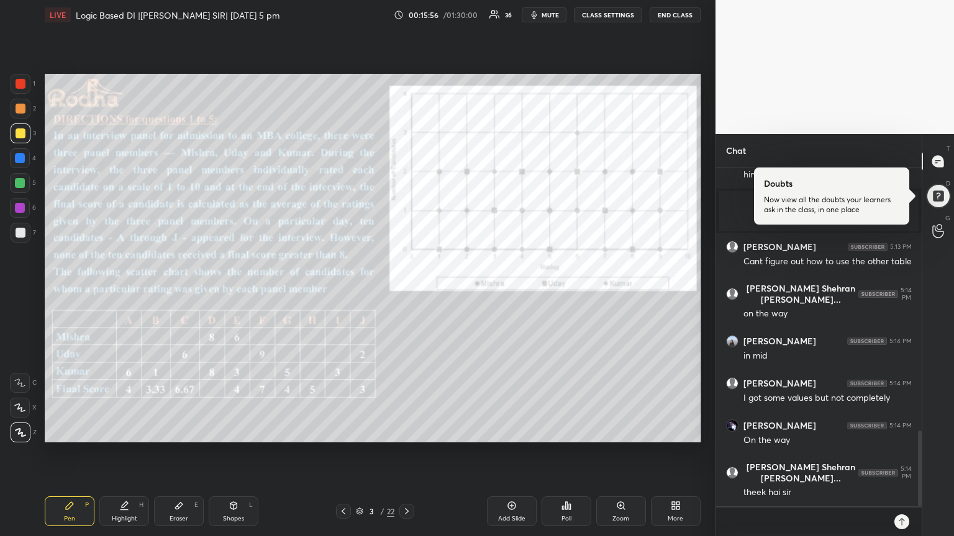
click at [19, 159] on div at bounding box center [20, 158] width 10 height 10
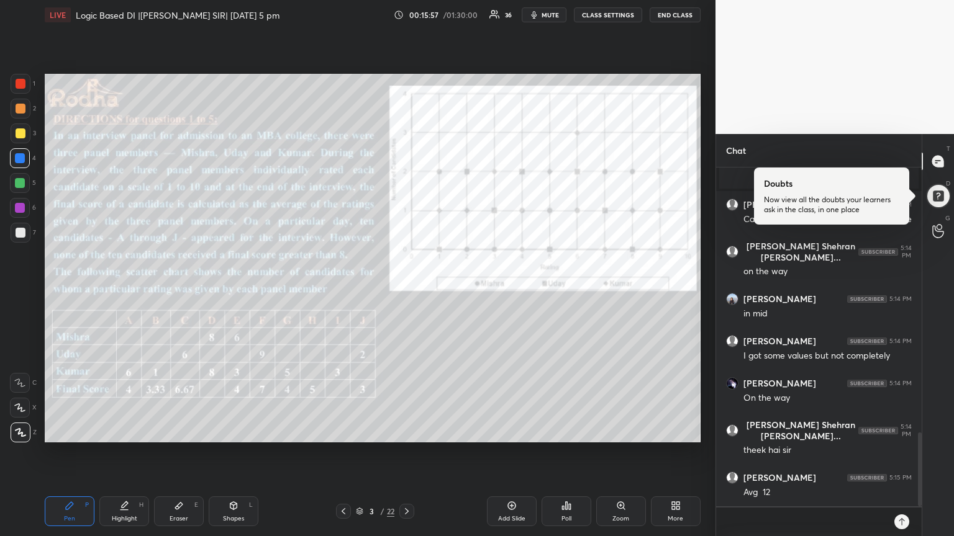
click at [22, 184] on div at bounding box center [20, 183] width 10 height 10
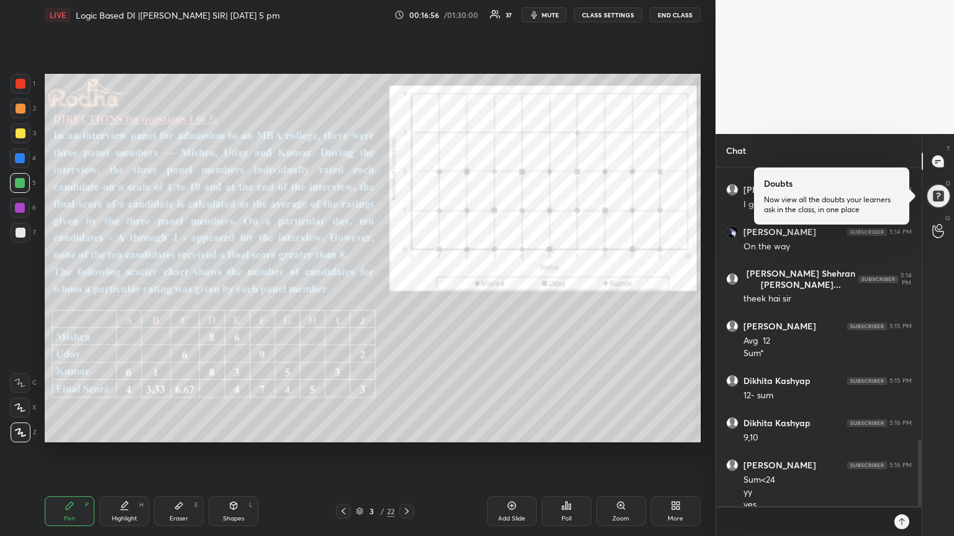
scroll to position [1381, 0]
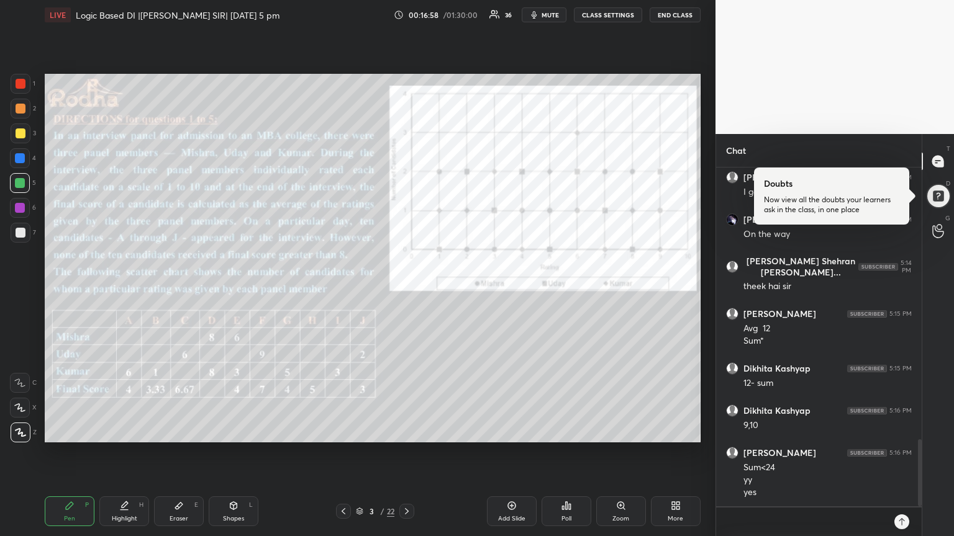
click at [408, 453] on icon at bounding box center [407, 512] width 10 height 10
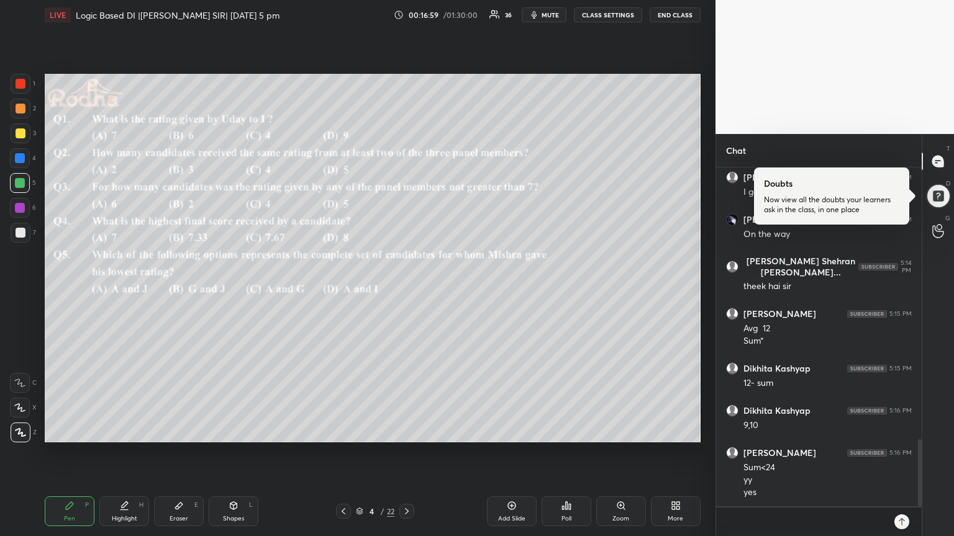
click at [405, 453] on icon at bounding box center [407, 512] width 10 height 10
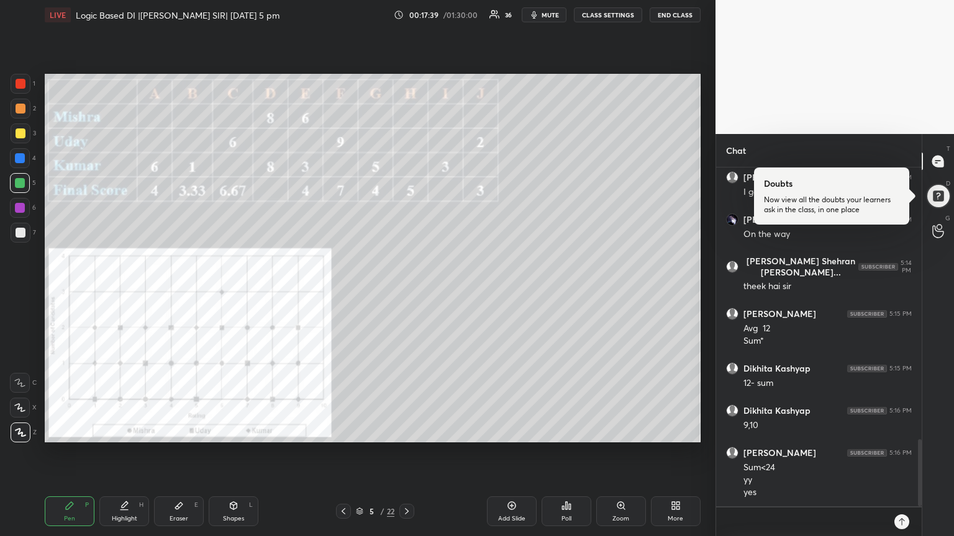
scroll to position [1433, 0]
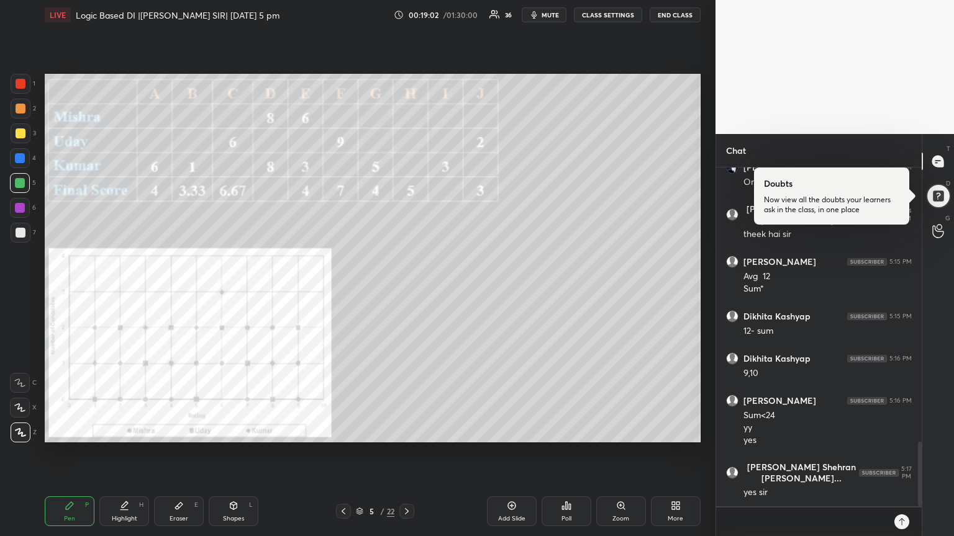
click at [23, 159] on div at bounding box center [20, 158] width 10 height 10
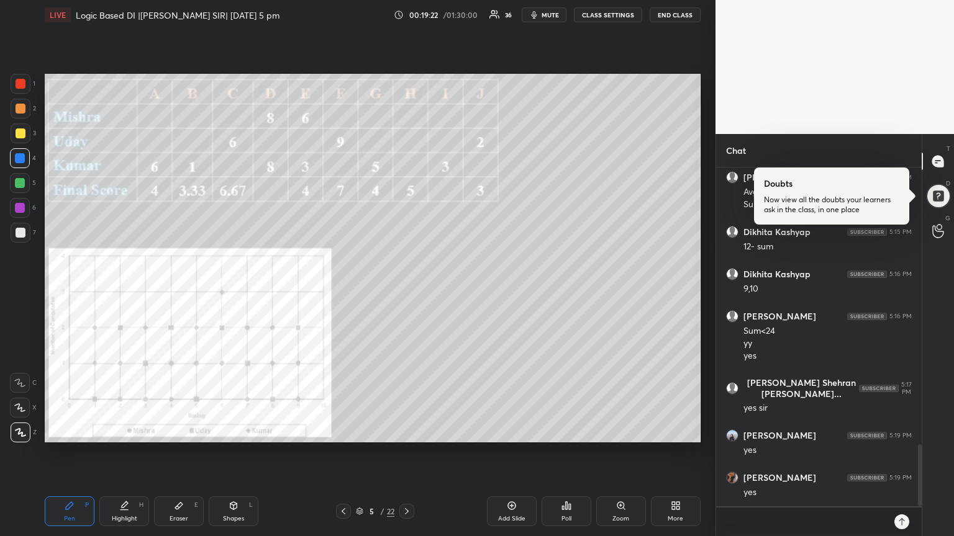
scroll to position [1569, 0]
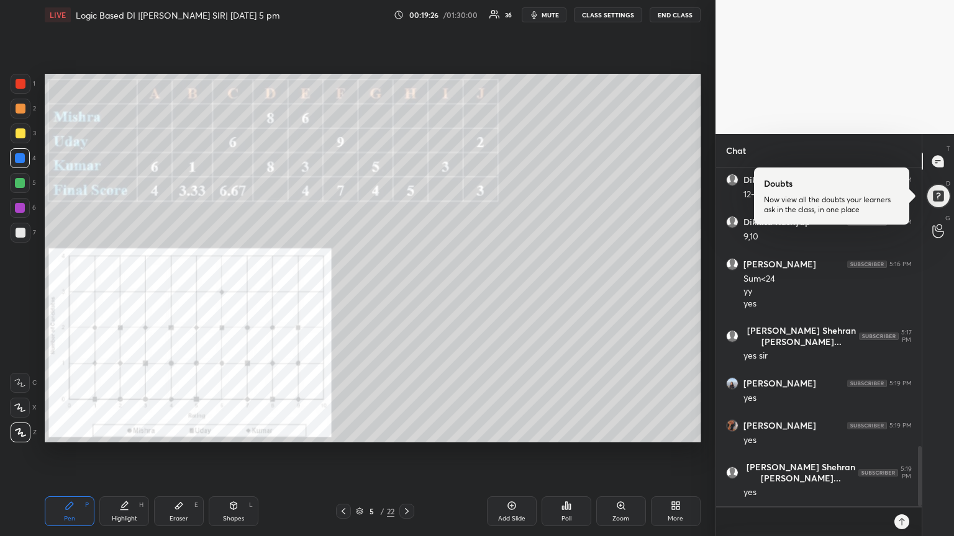
click at [186, 453] on div "Eraser E" at bounding box center [179, 512] width 50 height 30
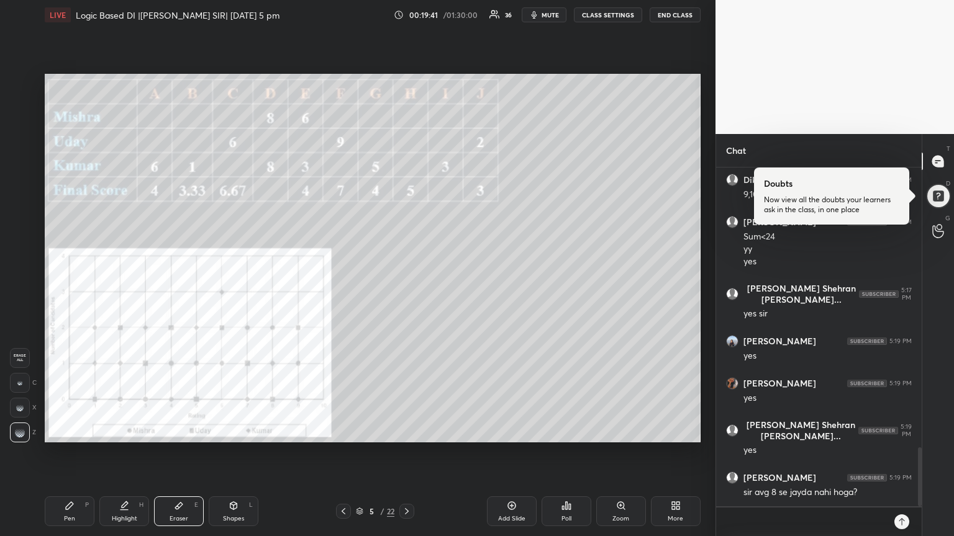
click at [66, 453] on icon at bounding box center [69, 505] width 7 height 7
click at [21, 184] on div at bounding box center [20, 183] width 10 height 10
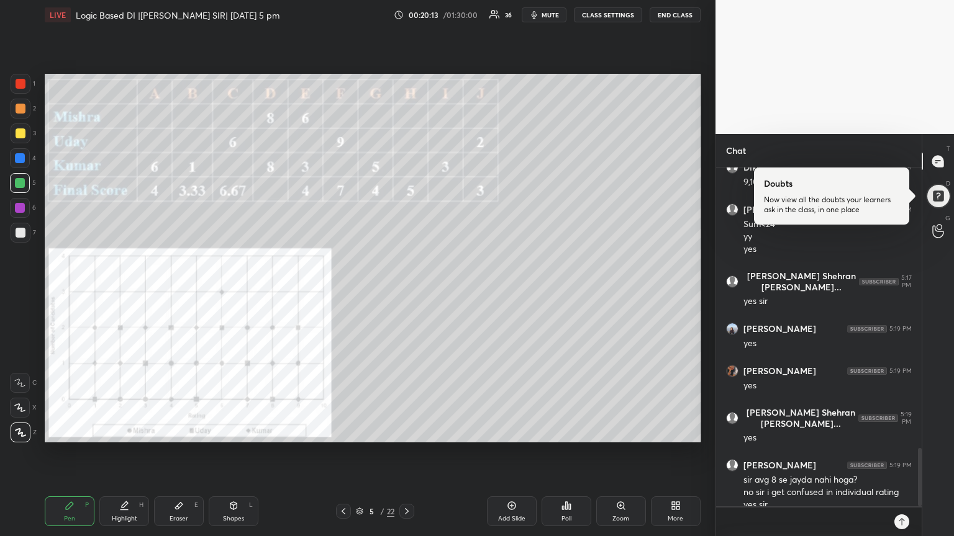
scroll to position [1636, 0]
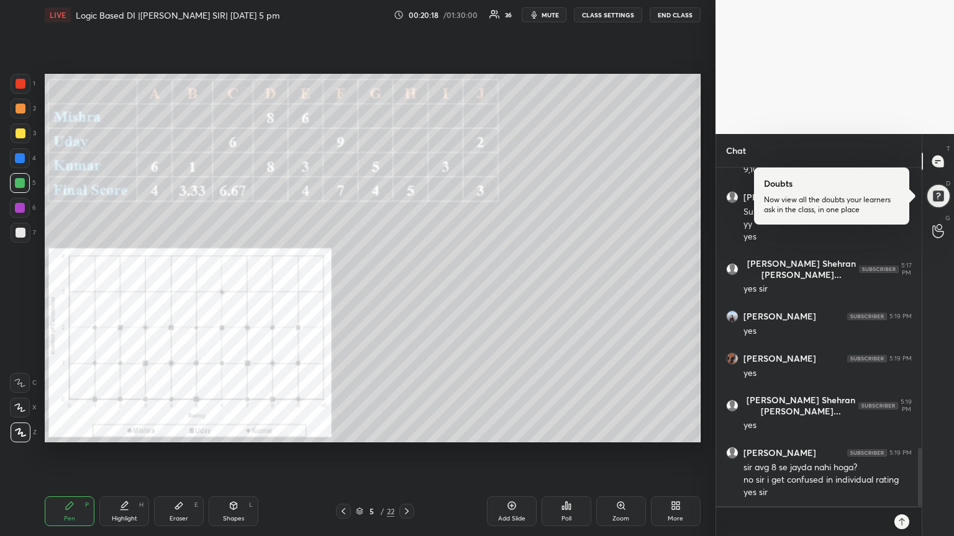
click at [183, 453] on div "Eraser E" at bounding box center [179, 512] width 50 height 30
click at [76, 453] on div "Pen P" at bounding box center [70, 512] width 50 height 30
click at [22, 134] on div at bounding box center [21, 134] width 10 height 10
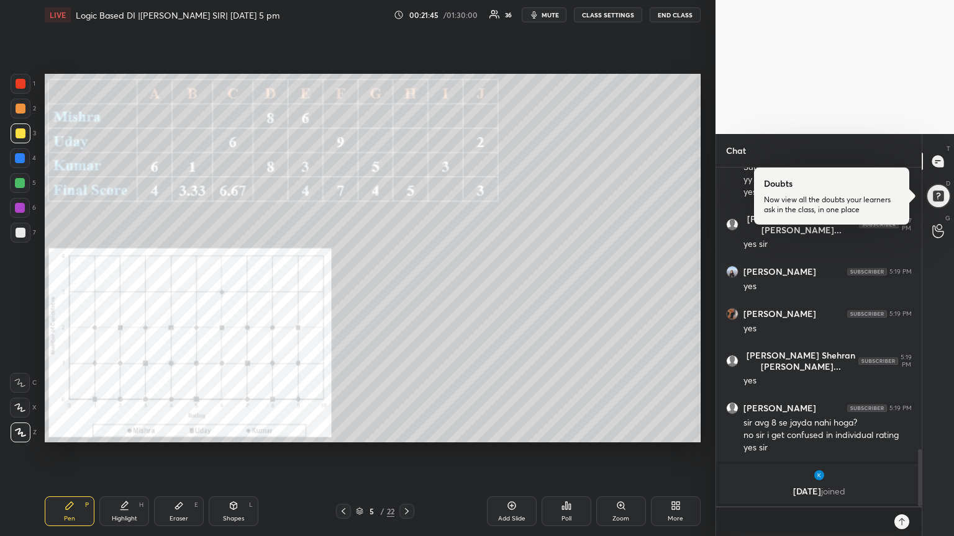
click at [187, 453] on div "Eraser E" at bounding box center [179, 512] width 50 height 30
click at [71, 453] on div "Pen P" at bounding box center [70, 512] width 50 height 30
click at [185, 453] on div "Eraser E" at bounding box center [179, 512] width 50 height 30
click at [74, 453] on div "Pen P" at bounding box center [70, 512] width 50 height 30
click at [20, 182] on div at bounding box center [20, 183] width 10 height 10
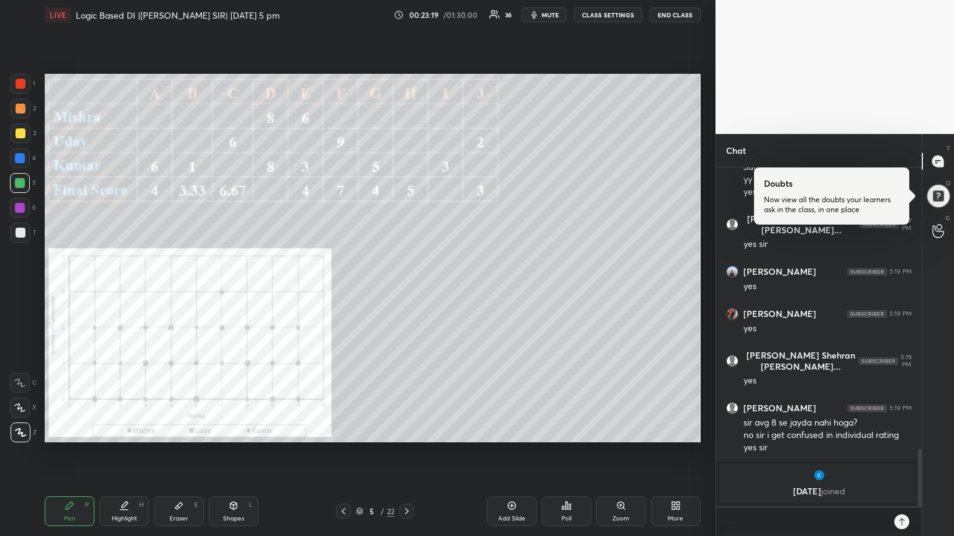
click at [20, 137] on div at bounding box center [21, 134] width 10 height 10
click at [194, 453] on div "Eraser E" at bounding box center [179, 512] width 50 height 30
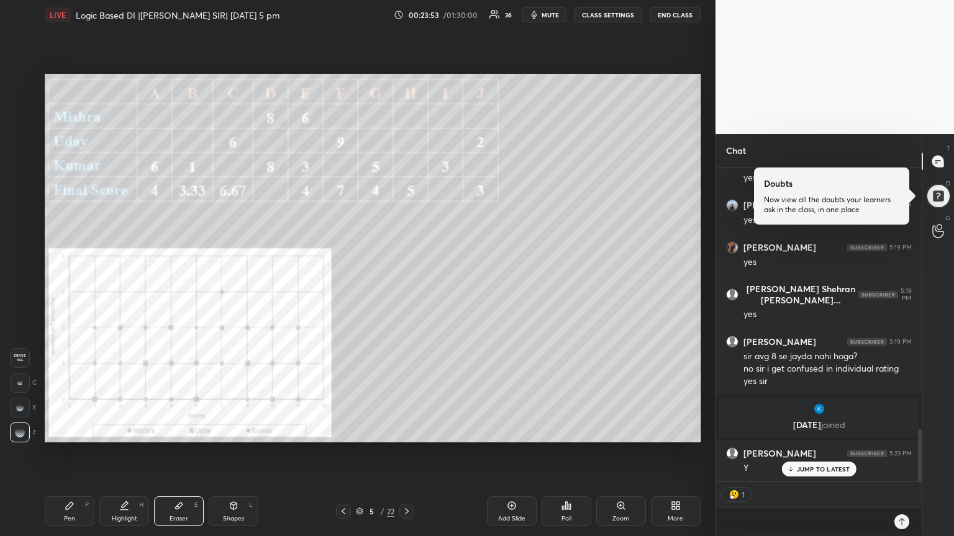
scroll to position [1567, 0]
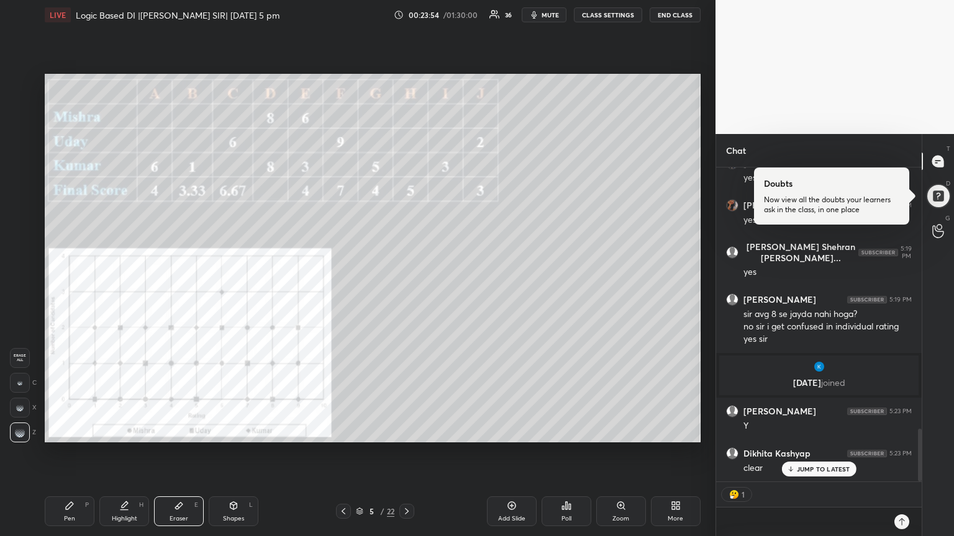
click at [811, 453] on div "JUMP TO LATEST" at bounding box center [818, 469] width 74 height 15
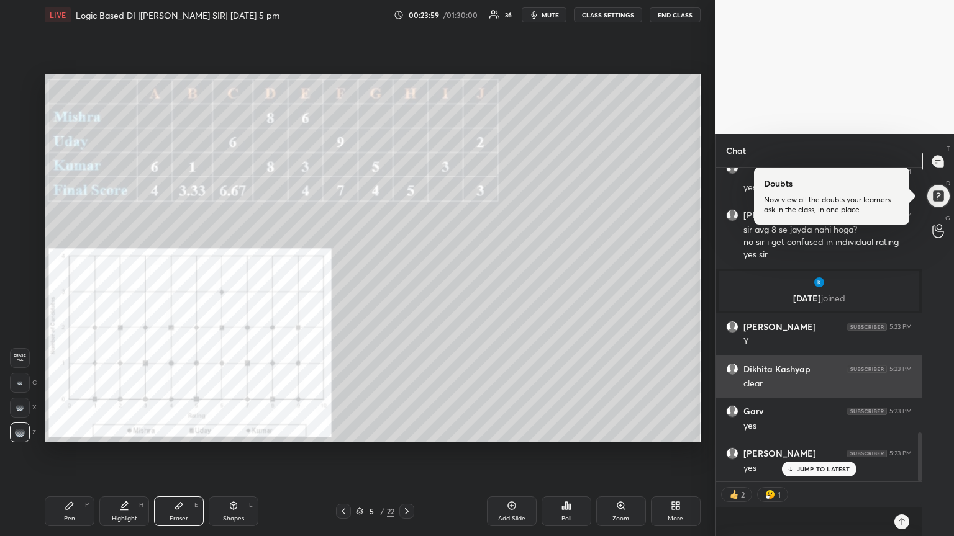
scroll to position [1694, 0]
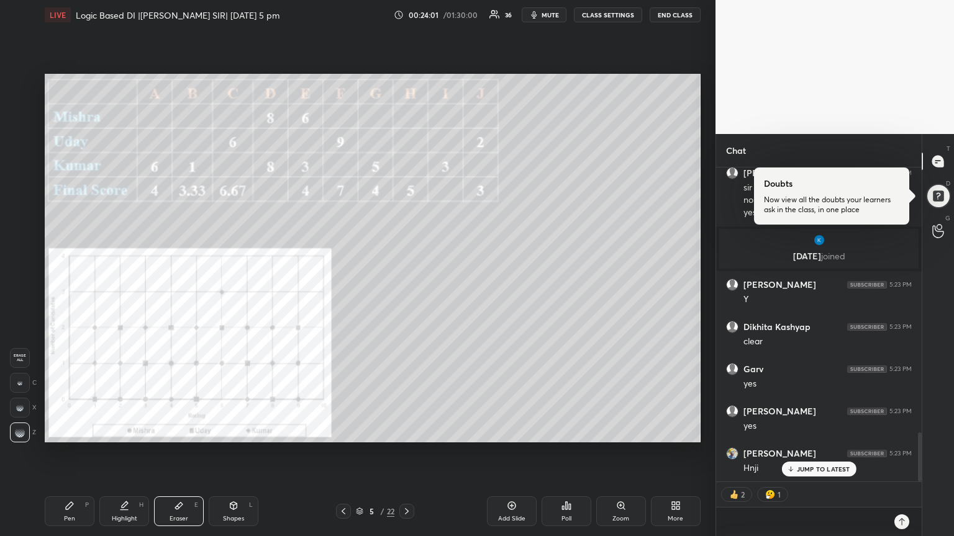
click at [66, 453] on icon at bounding box center [69, 505] width 7 height 7
click at [22, 231] on div at bounding box center [21, 233] width 10 height 10
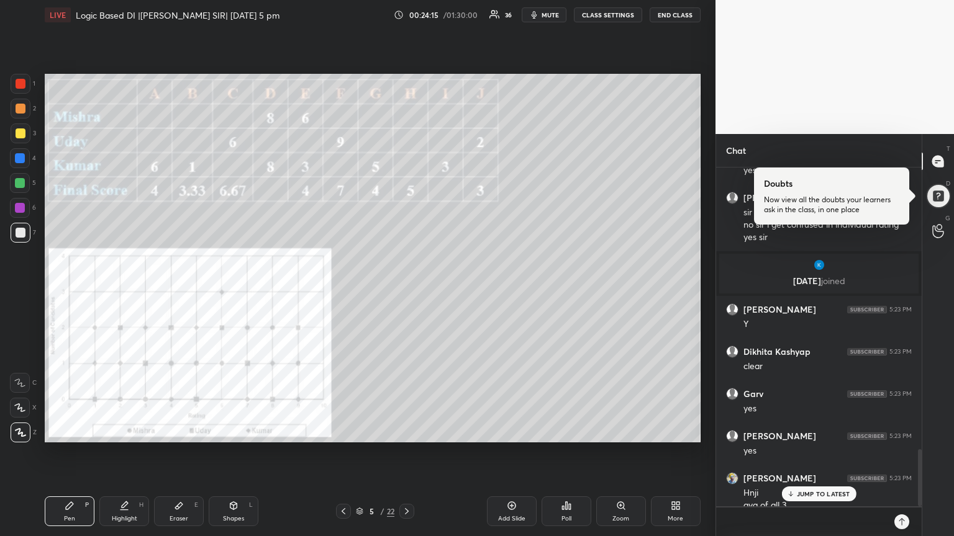
scroll to position [1682, 0]
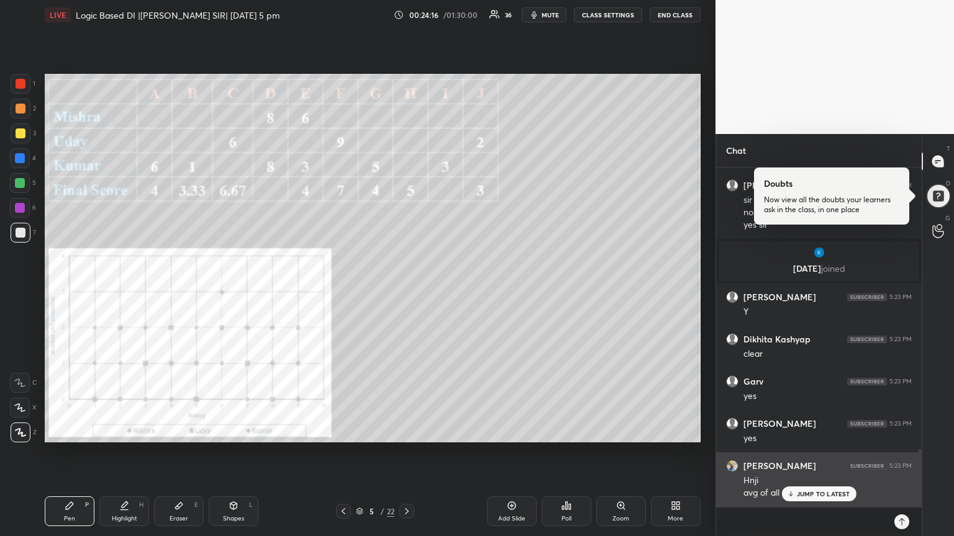
click at [823, 453] on p "JUMP TO LATEST" at bounding box center [822, 493] width 53 height 7
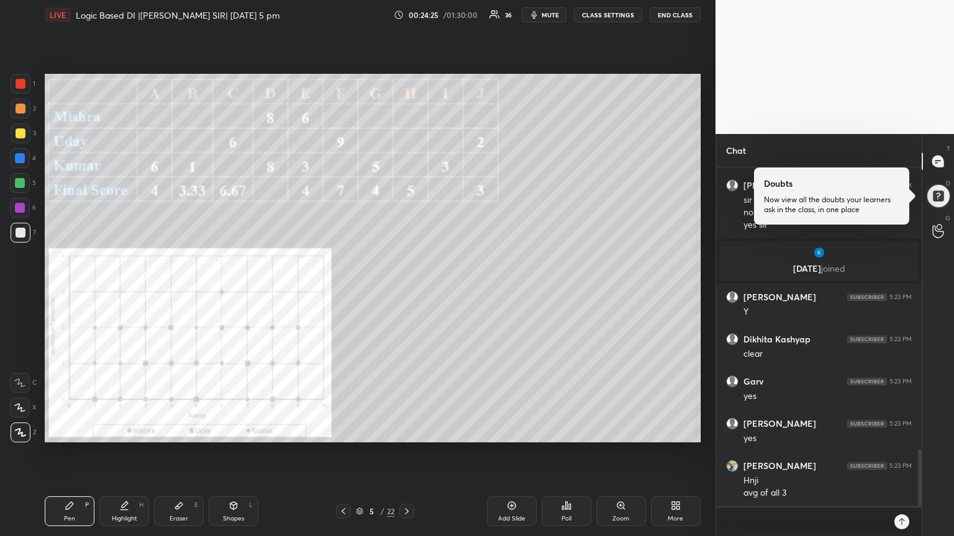
click at [19, 137] on div at bounding box center [21, 134] width 10 height 10
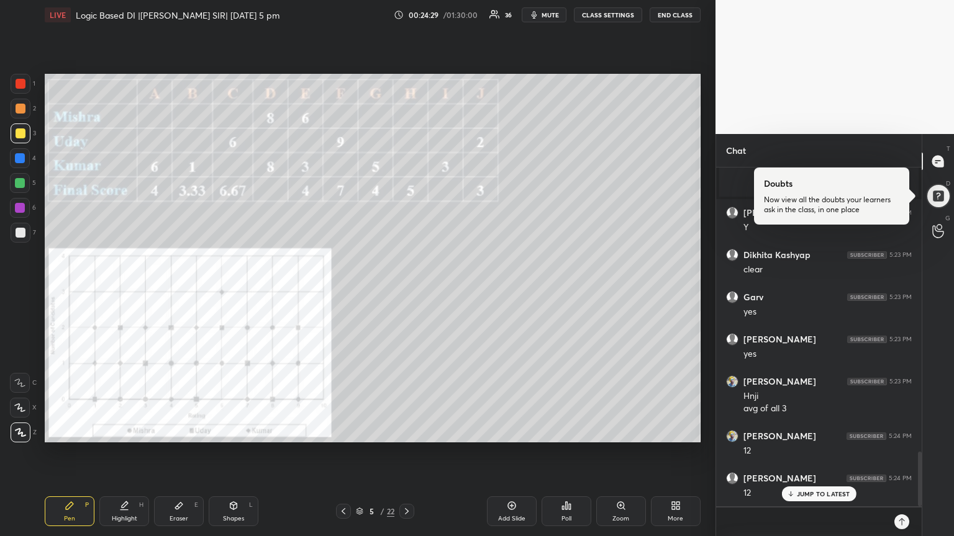
scroll to position [1808, 0]
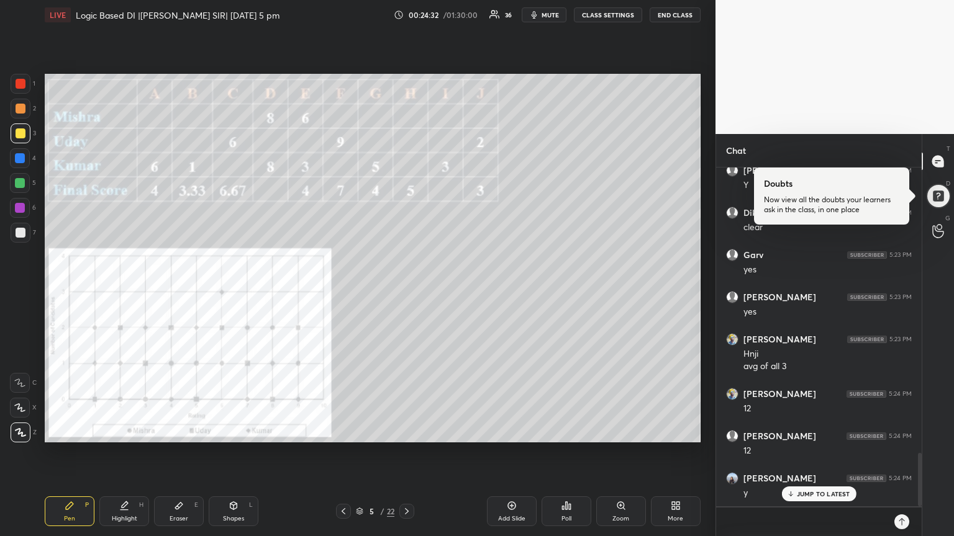
click at [20, 231] on div at bounding box center [21, 233] width 10 height 10
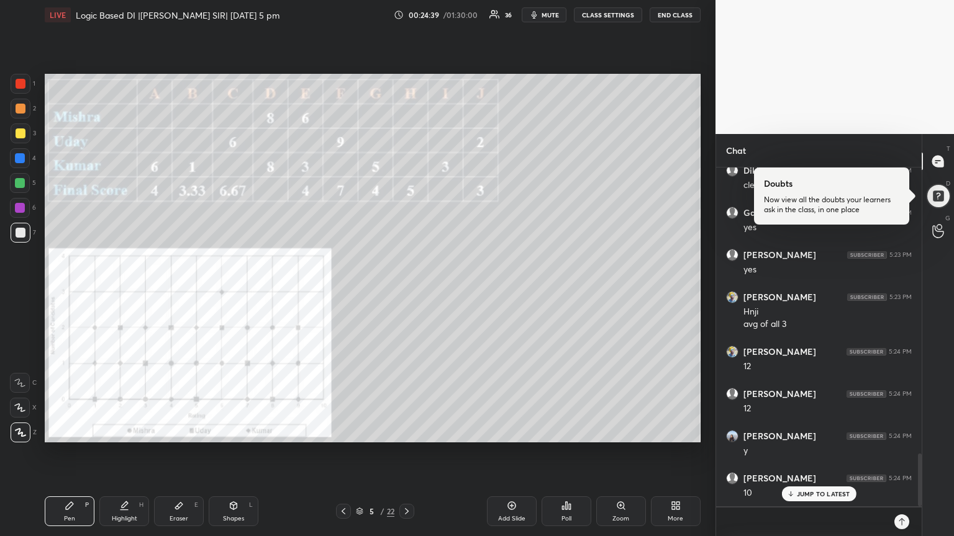
scroll to position [1893, 0]
click at [178, 453] on icon at bounding box center [178, 506] width 7 height 7
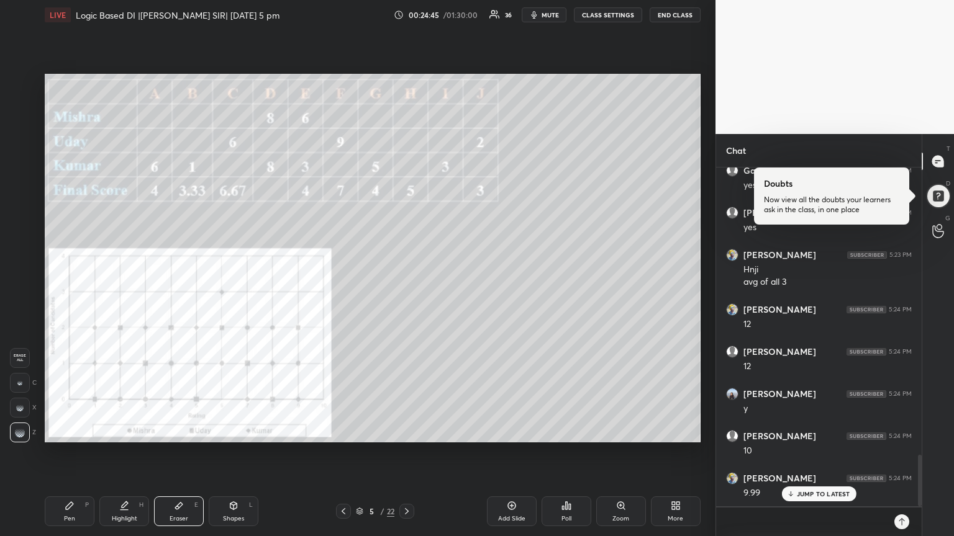
click at [55, 453] on div "Pen P" at bounding box center [70, 512] width 50 height 30
click at [17, 134] on div at bounding box center [21, 134] width 10 height 10
click at [181, 453] on icon at bounding box center [179, 506] width 10 height 10
click at [65, 453] on icon at bounding box center [70, 506] width 10 height 10
click at [178, 453] on div "Eraser E" at bounding box center [179, 512] width 50 height 30
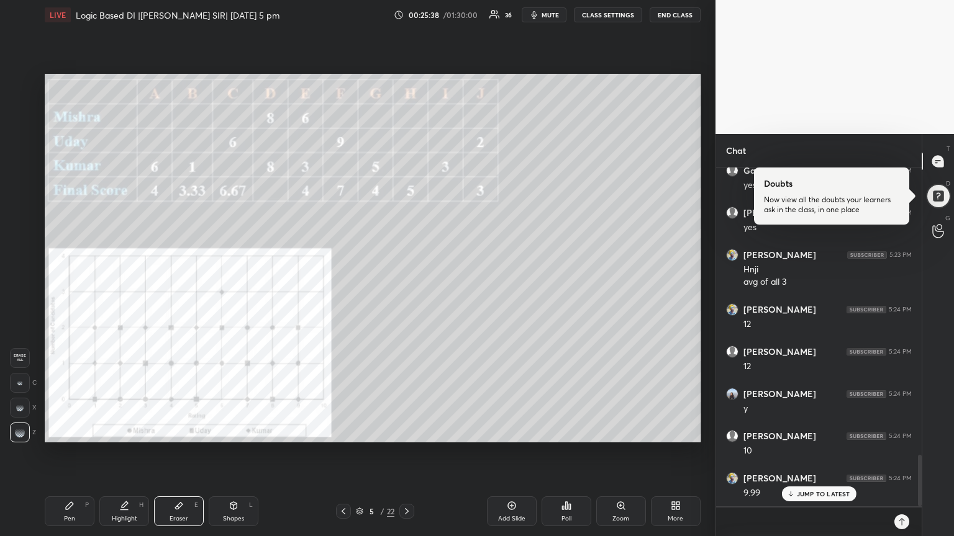
click at [66, 453] on icon at bounding box center [69, 505] width 7 height 7
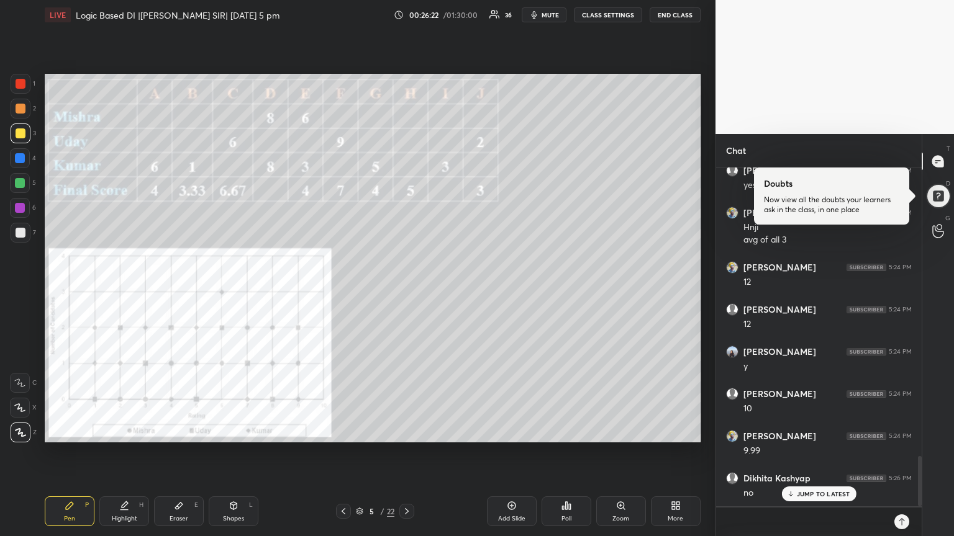
click at [819, 453] on p "JUMP TO LATEST" at bounding box center [822, 493] width 53 height 7
click at [21, 207] on div at bounding box center [20, 208] width 10 height 10
click at [183, 453] on icon at bounding box center [179, 506] width 10 height 10
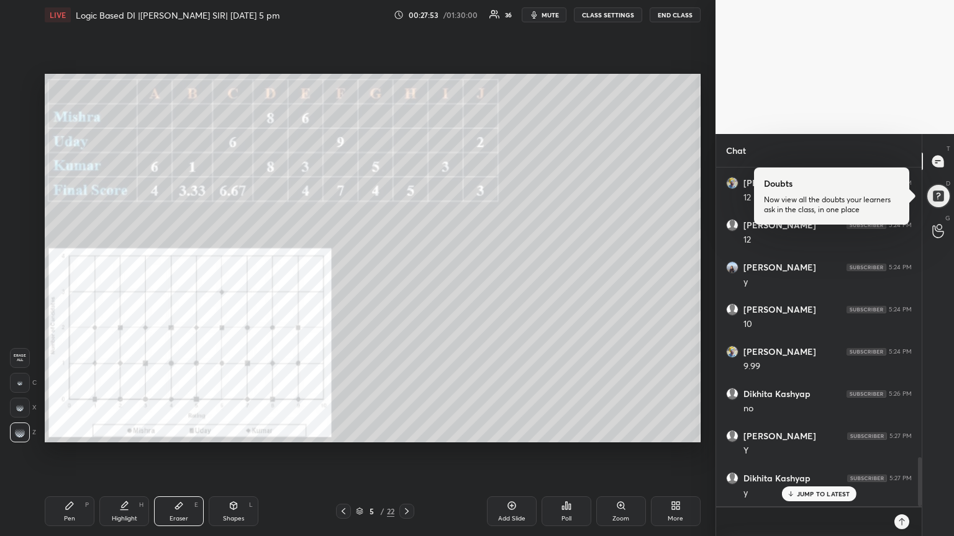
scroll to position [2062, 0]
click at [72, 453] on div "Pen P" at bounding box center [70, 512] width 50 height 30
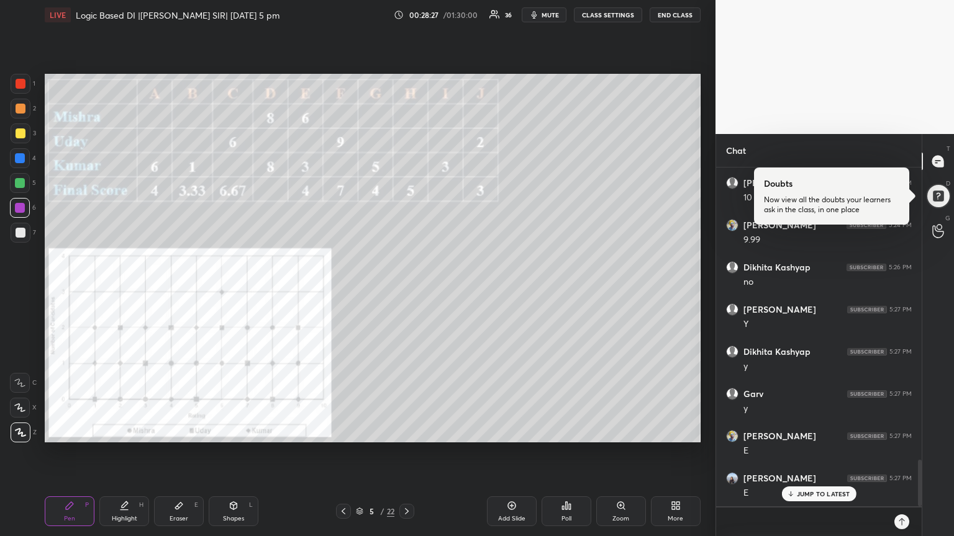
scroll to position [2188, 0]
click at [186, 453] on div "Eraser E" at bounding box center [179, 512] width 50 height 30
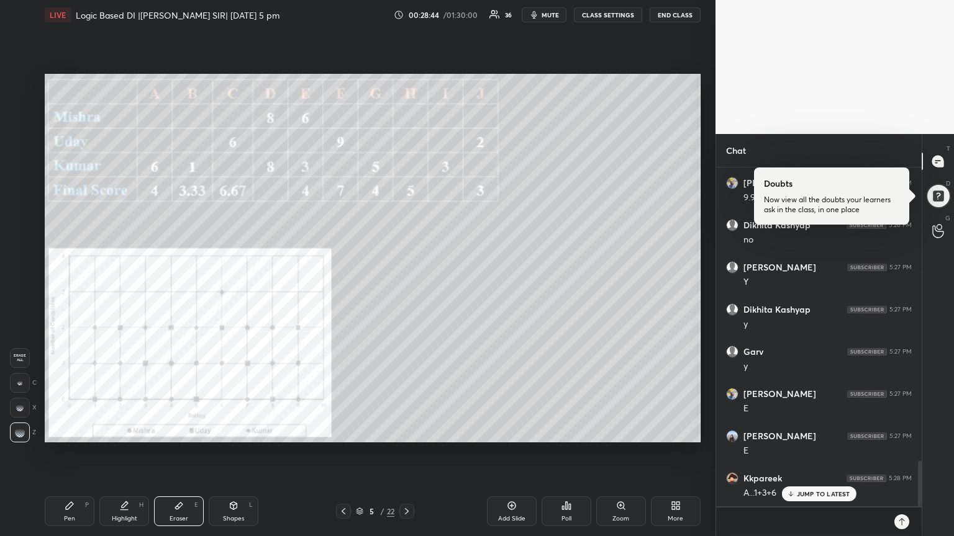
click at [72, 453] on div "Pen P" at bounding box center [70, 512] width 50 height 30
click at [20, 86] on div at bounding box center [21, 84] width 10 height 10
click at [23, 210] on div at bounding box center [20, 208] width 10 height 10
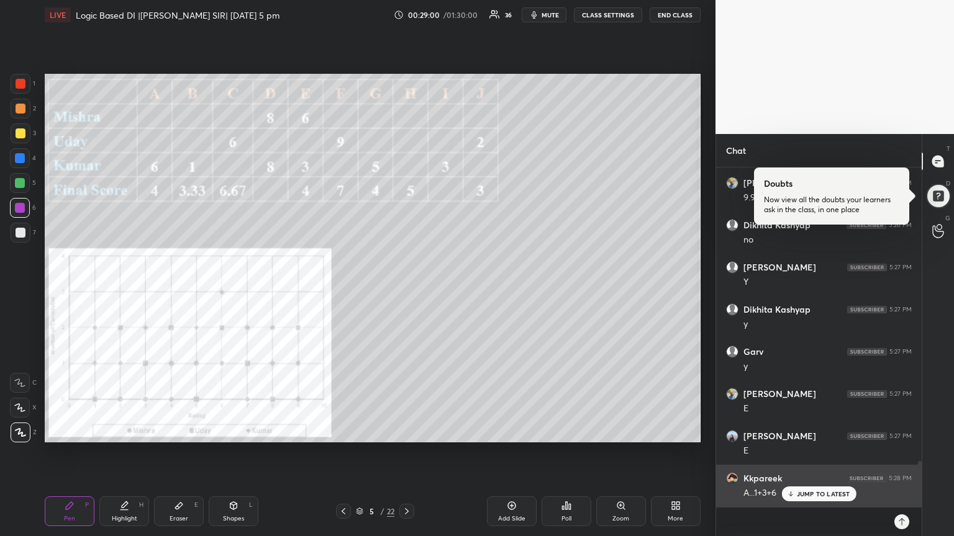
click at [821, 453] on p "JUMP TO LATEST" at bounding box center [822, 493] width 53 height 7
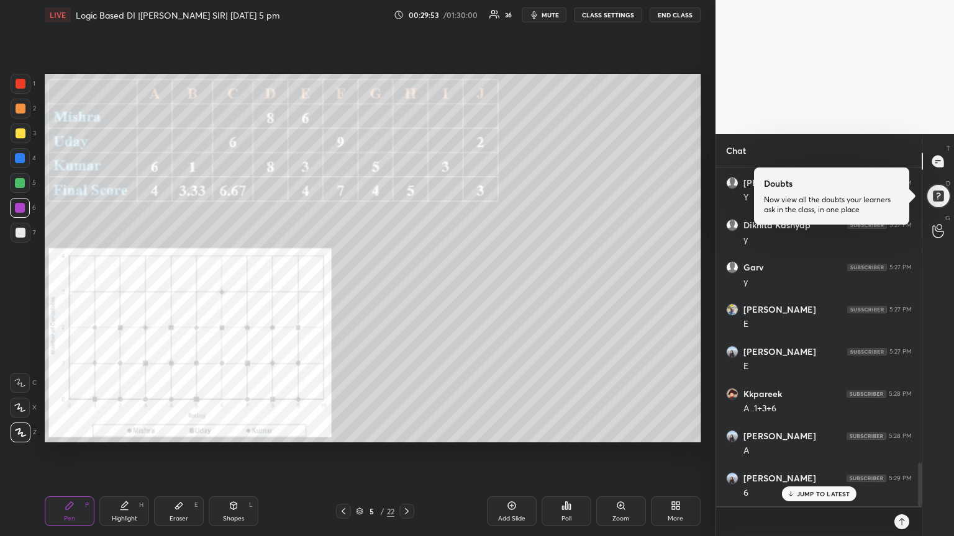
scroll to position [2315, 0]
click at [21, 86] on div at bounding box center [21, 84] width 10 height 10
click at [806, 453] on p "JUMP TO LATEST" at bounding box center [822, 493] width 53 height 7
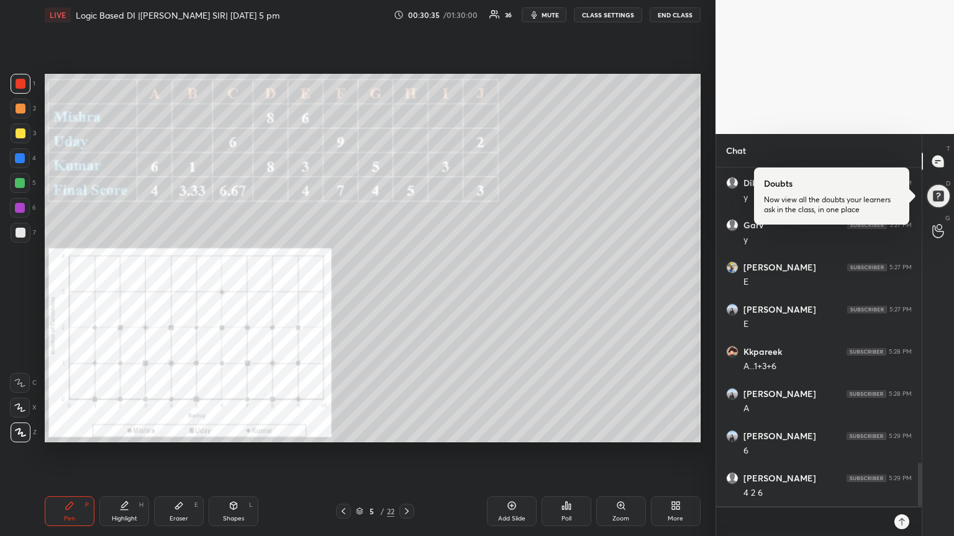
click at [184, 453] on div "Eraser E" at bounding box center [179, 512] width 50 height 30
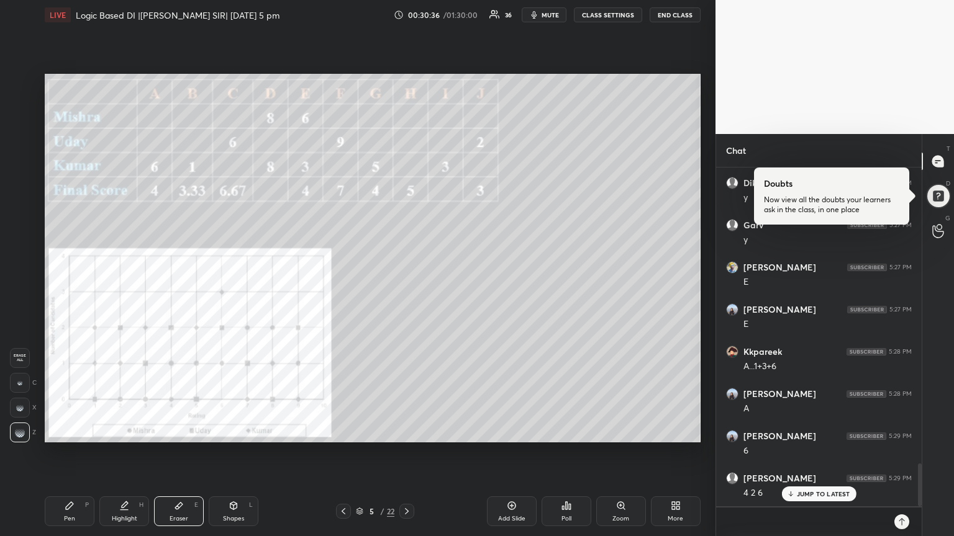
scroll to position [2357, 0]
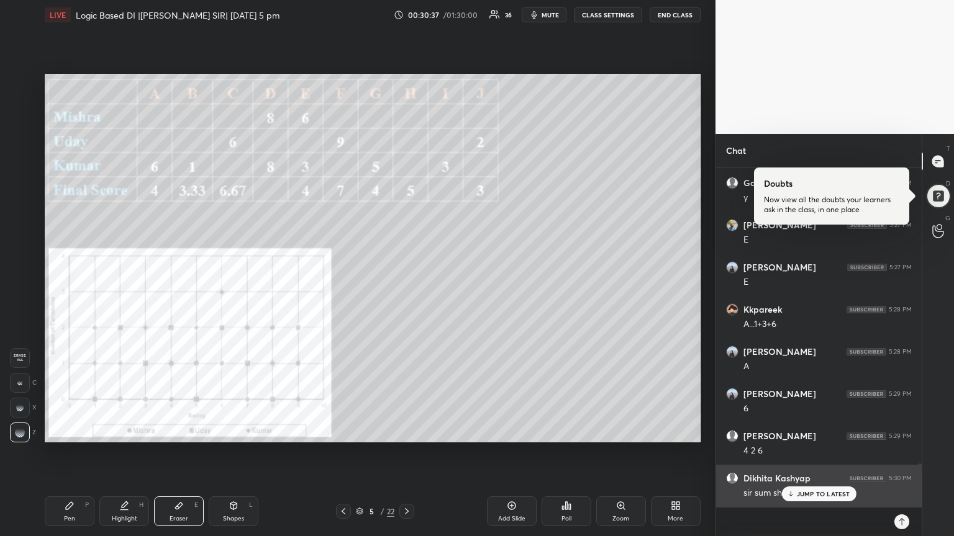
click at [814, 453] on div "JUMP TO LATEST" at bounding box center [818, 494] width 74 height 15
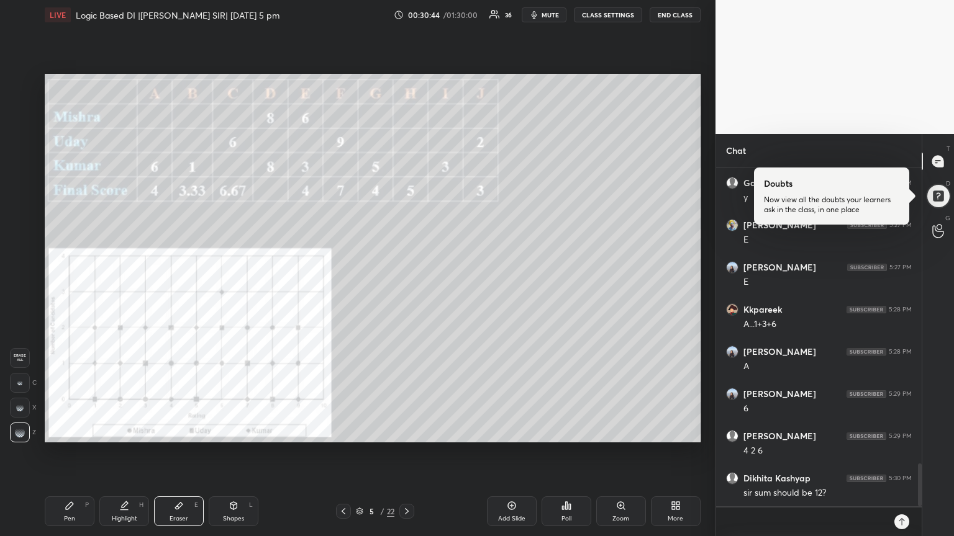
click at [68, 453] on icon at bounding box center [69, 505] width 7 height 7
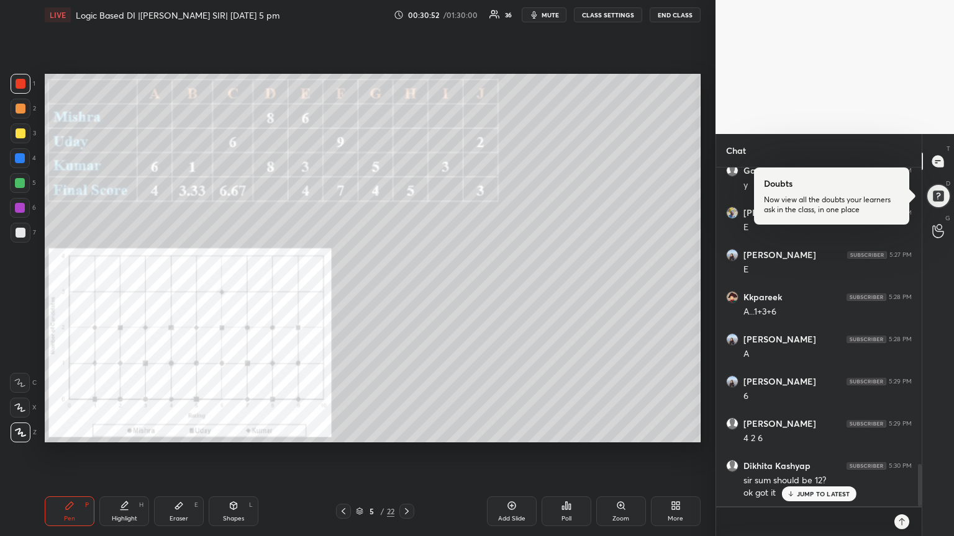
click at [817, 453] on p "JUMP TO LATEST" at bounding box center [822, 493] width 53 height 7
click at [177, 453] on icon at bounding box center [179, 506] width 10 height 10
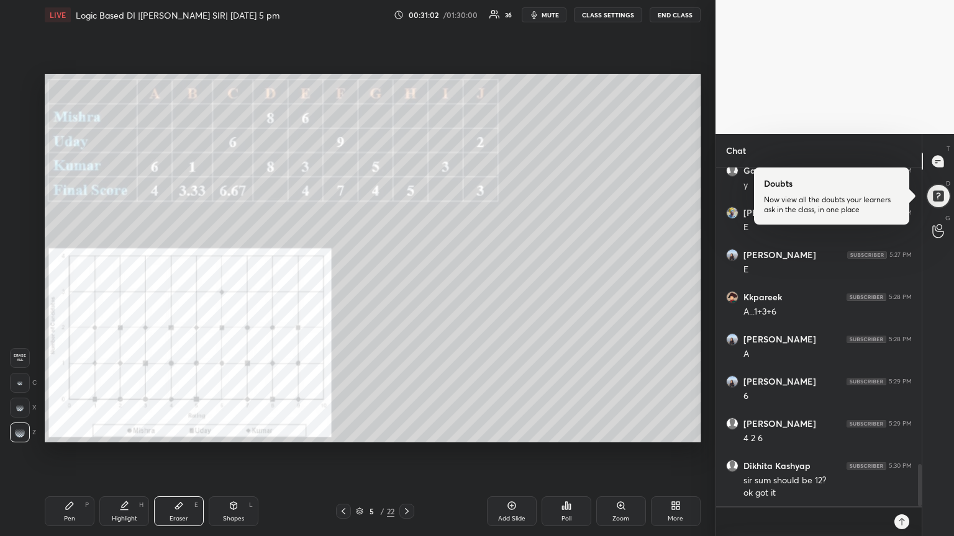
click at [66, 453] on icon at bounding box center [69, 505] width 7 height 7
click at [19, 132] on div at bounding box center [21, 134] width 10 height 10
click at [176, 453] on icon at bounding box center [179, 506] width 10 height 10
click at [65, 453] on div "Pen P" at bounding box center [70, 512] width 50 height 30
click at [22, 206] on div at bounding box center [20, 208] width 10 height 10
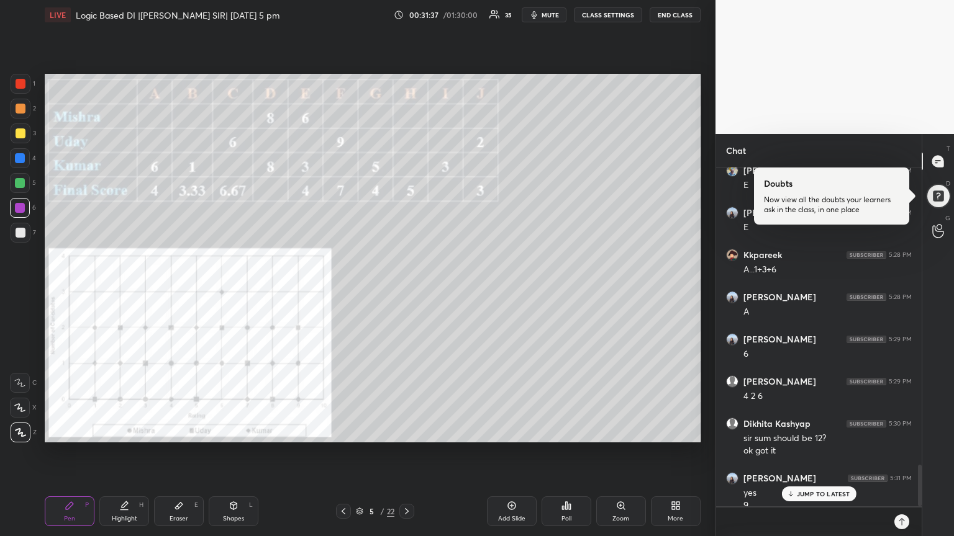
scroll to position [2424, 0]
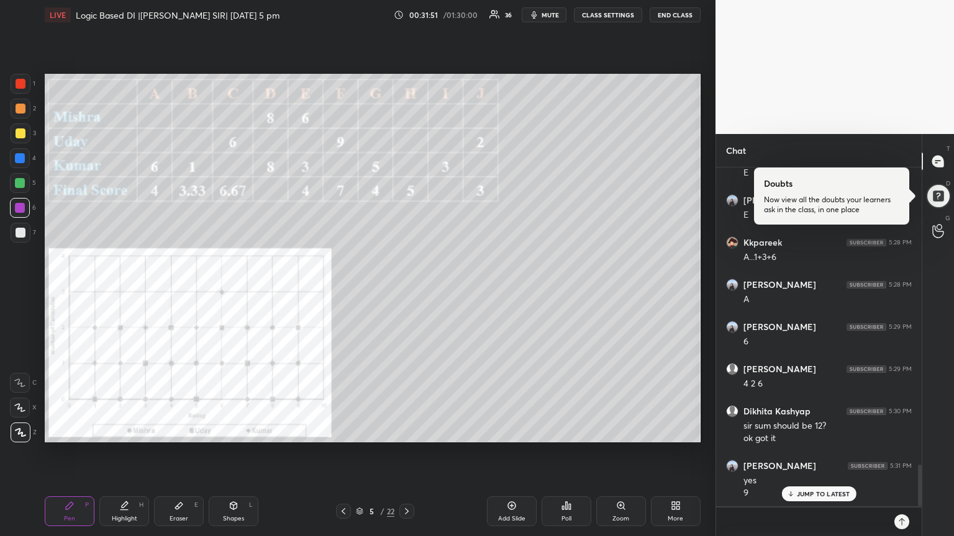
click at [178, 453] on div "Eraser" at bounding box center [178, 519] width 19 height 6
click at [76, 453] on div "Pen P" at bounding box center [70, 512] width 50 height 30
click at [809, 453] on p "JUMP TO LATEST" at bounding box center [822, 493] width 53 height 7
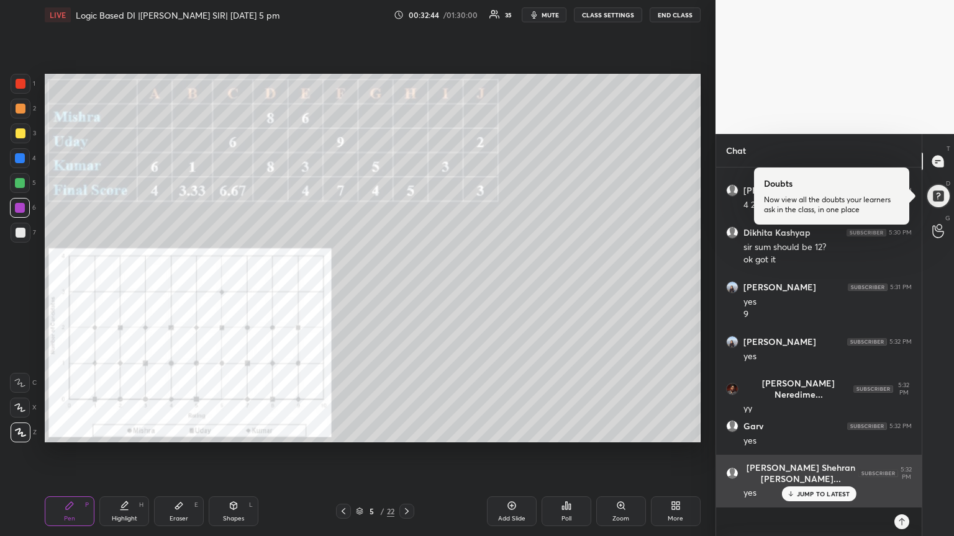
click at [806, 453] on p "JUMP TO LATEST" at bounding box center [822, 493] width 53 height 7
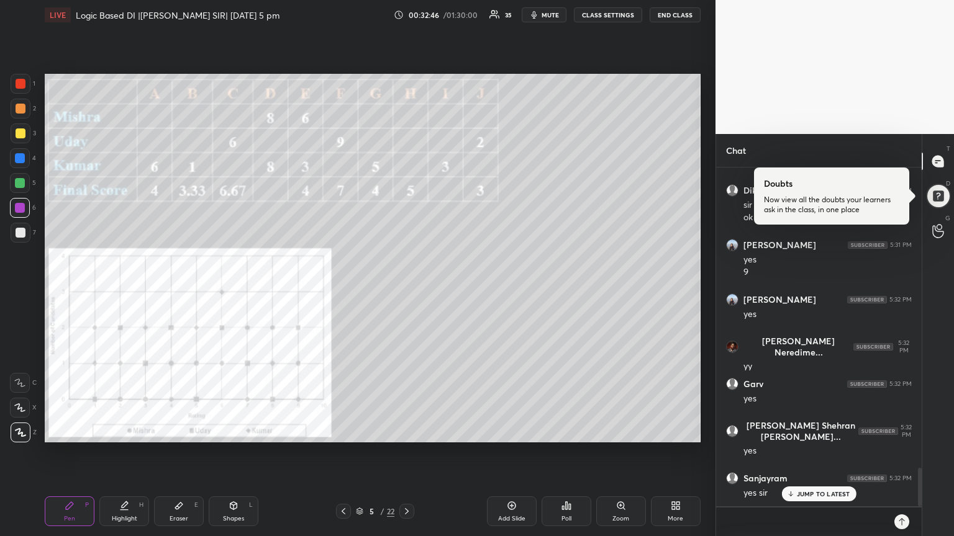
scroll to position [2687, 0]
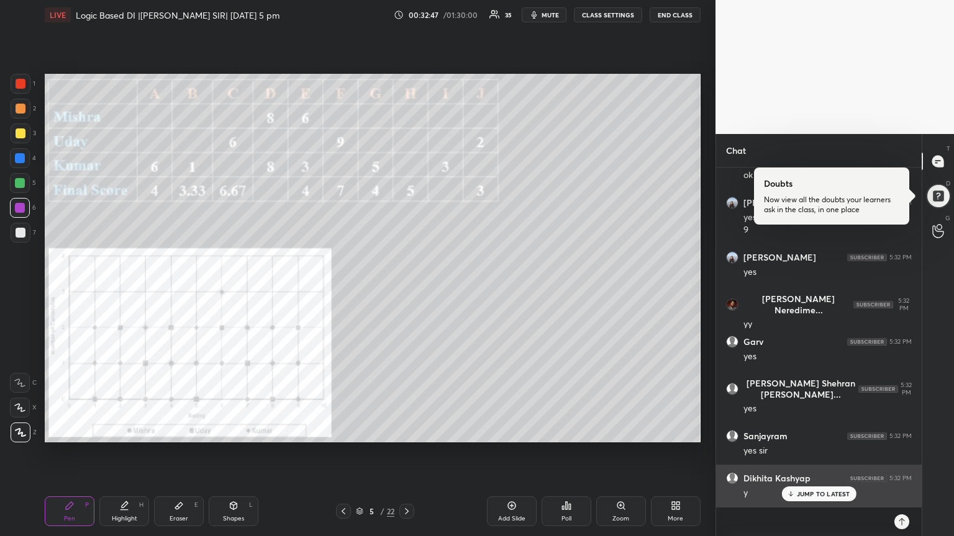
click at [811, 453] on div "JUMP TO LATEST" at bounding box center [818, 494] width 74 height 15
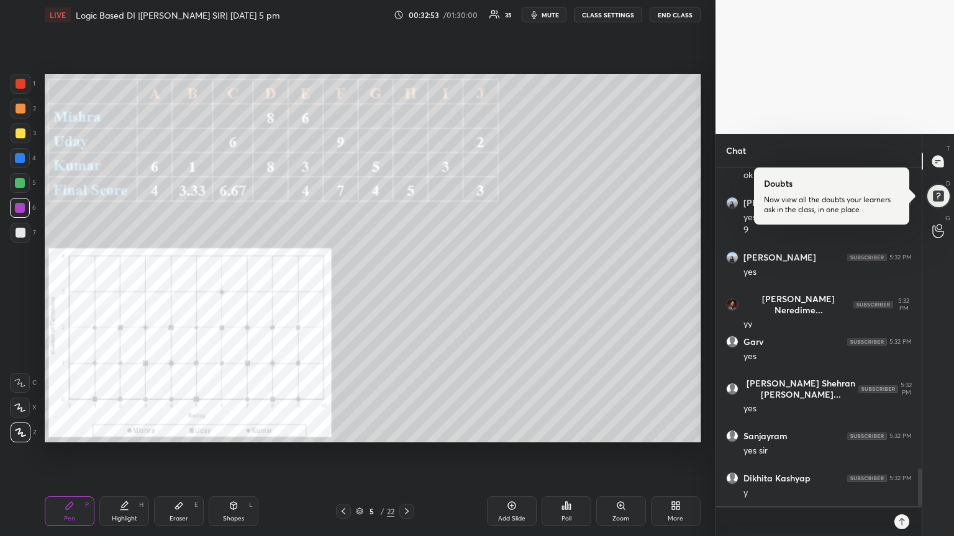
click at [22, 81] on div at bounding box center [21, 84] width 10 height 10
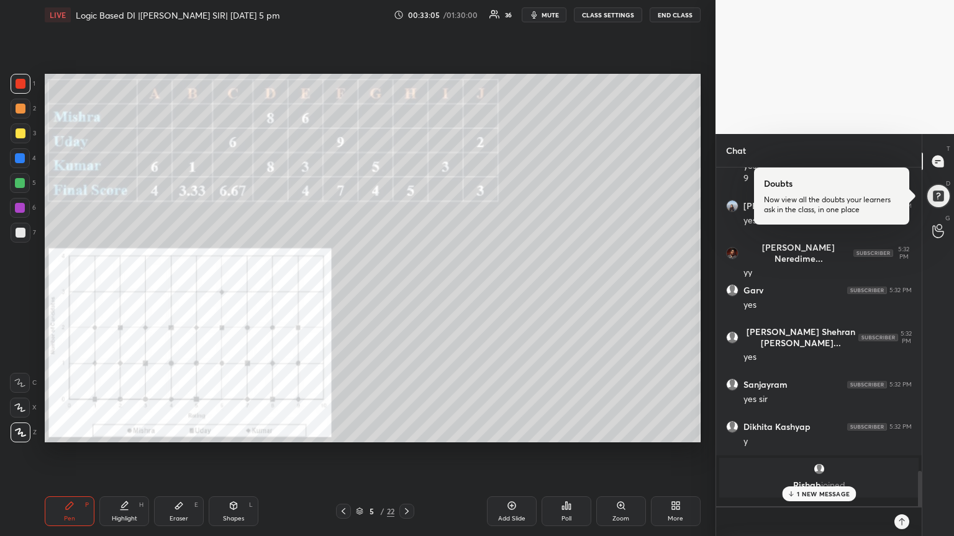
scroll to position [2732, 0]
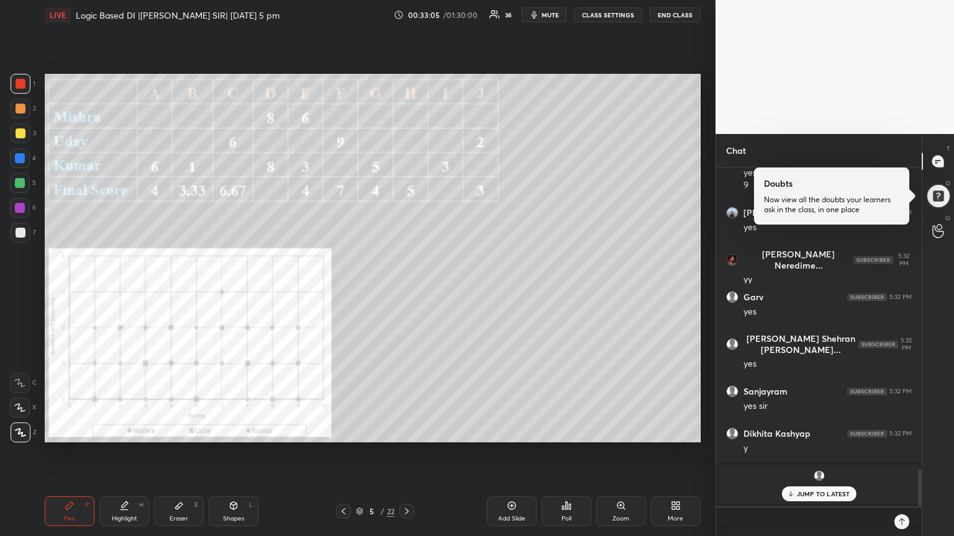
click at [22, 209] on div at bounding box center [20, 208] width 10 height 10
click at [829, 453] on p "JUMP TO LATEST" at bounding box center [822, 493] width 53 height 7
click at [184, 453] on div "Eraser E" at bounding box center [179, 512] width 50 height 30
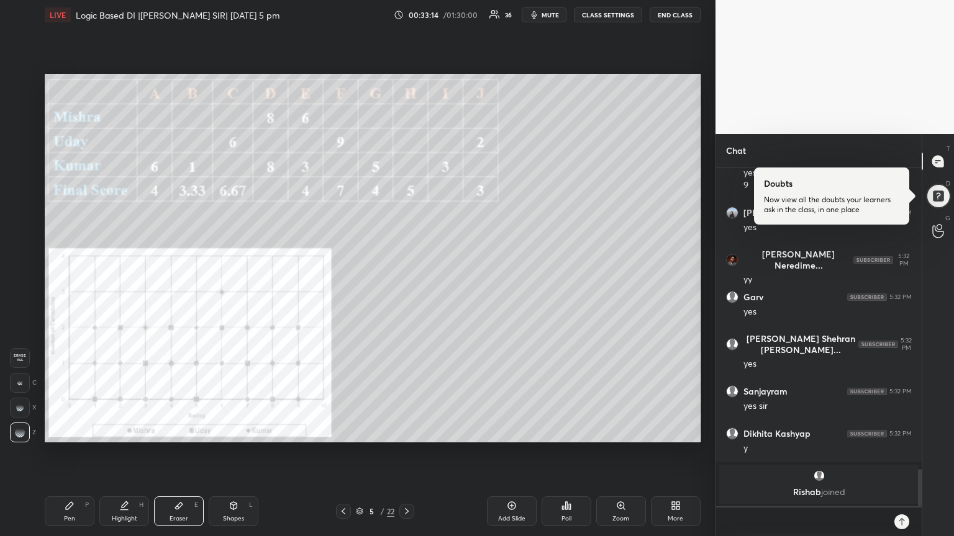
click at [65, 453] on div "Pen P" at bounding box center [70, 512] width 50 height 30
click at [176, 453] on icon at bounding box center [178, 506] width 7 height 7
click at [62, 453] on div "Pen P" at bounding box center [70, 512] width 50 height 30
click at [21, 160] on div at bounding box center [20, 158] width 10 height 10
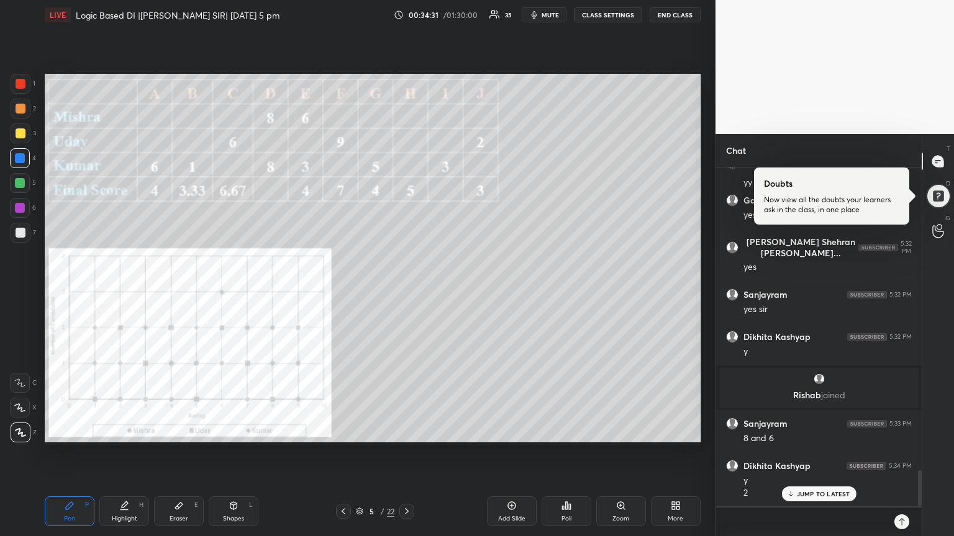
scroll to position [2871, 0]
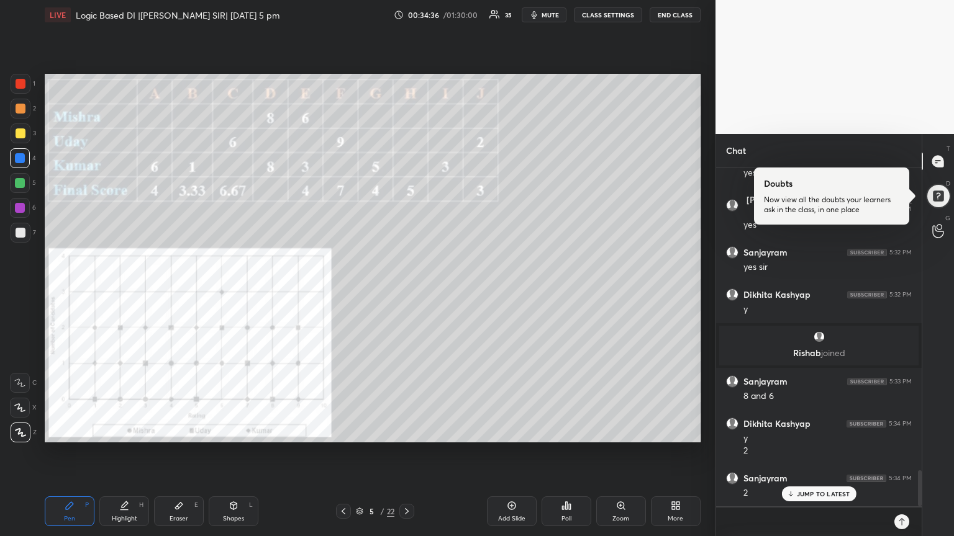
click at [174, 453] on div "Eraser E" at bounding box center [179, 512] width 50 height 30
click at [73, 453] on div "Pen P" at bounding box center [70, 512] width 50 height 30
click at [20, 232] on div at bounding box center [21, 233] width 10 height 10
click at [189, 453] on div "Eraser E" at bounding box center [179, 512] width 50 height 30
click at [71, 453] on icon at bounding box center [69, 505] width 7 height 7
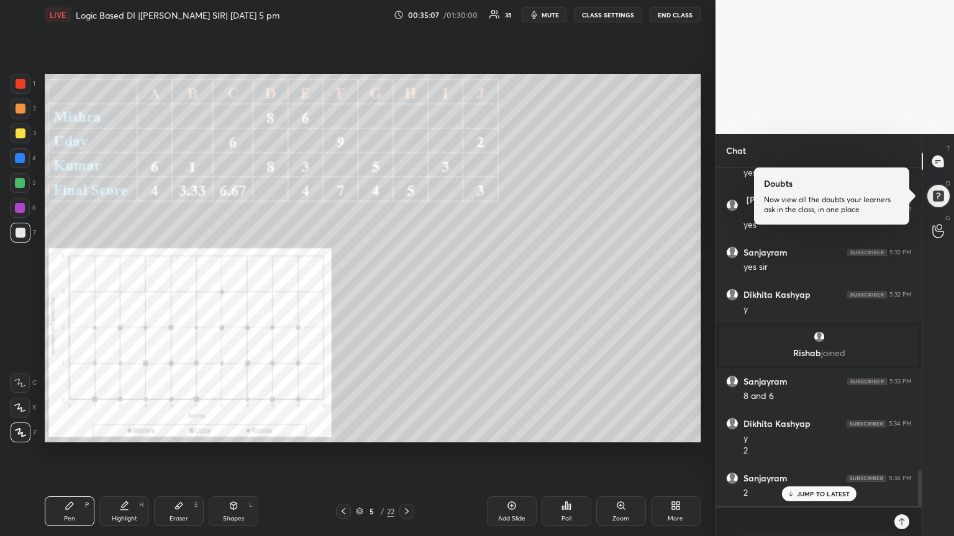
click at [22, 183] on div at bounding box center [20, 183] width 10 height 10
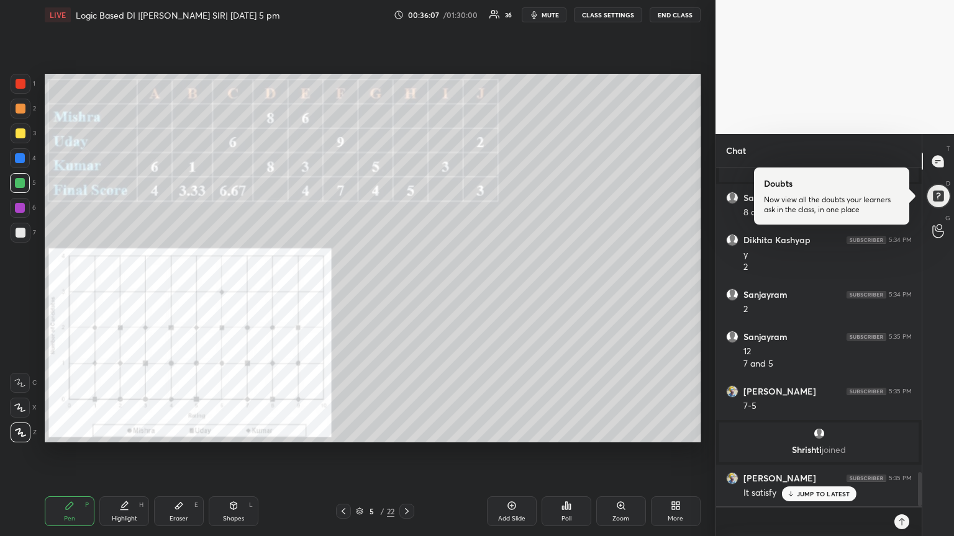
scroll to position [3097, 0]
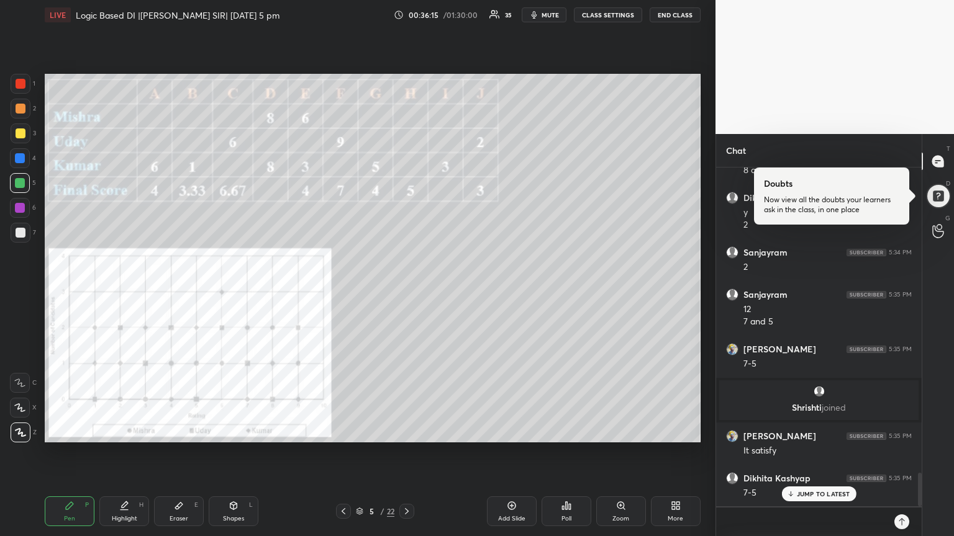
click at [22, 85] on div at bounding box center [21, 84] width 10 height 10
click at [22, 207] on div at bounding box center [20, 208] width 10 height 10
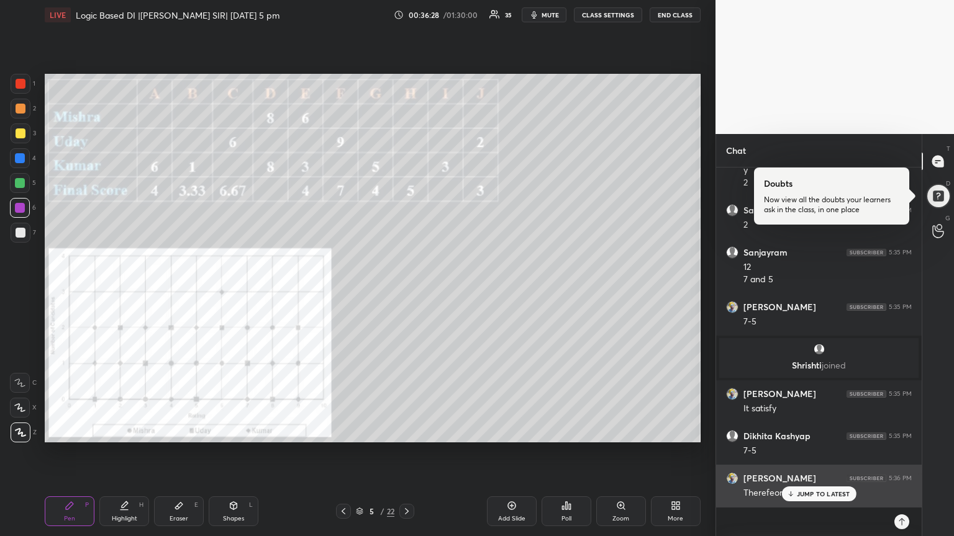
click at [819, 453] on p "JUMP TO LATEST" at bounding box center [822, 493] width 53 height 7
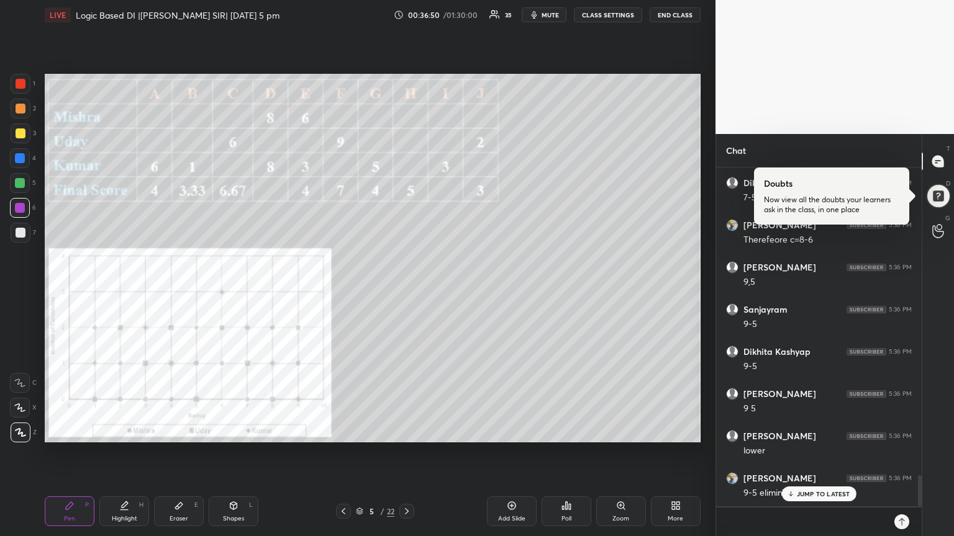
scroll to position [3435, 0]
click at [22, 84] on div at bounding box center [21, 84] width 10 height 10
click at [19, 209] on div at bounding box center [20, 208] width 10 height 10
click at [178, 453] on div "Eraser E" at bounding box center [179, 512] width 50 height 30
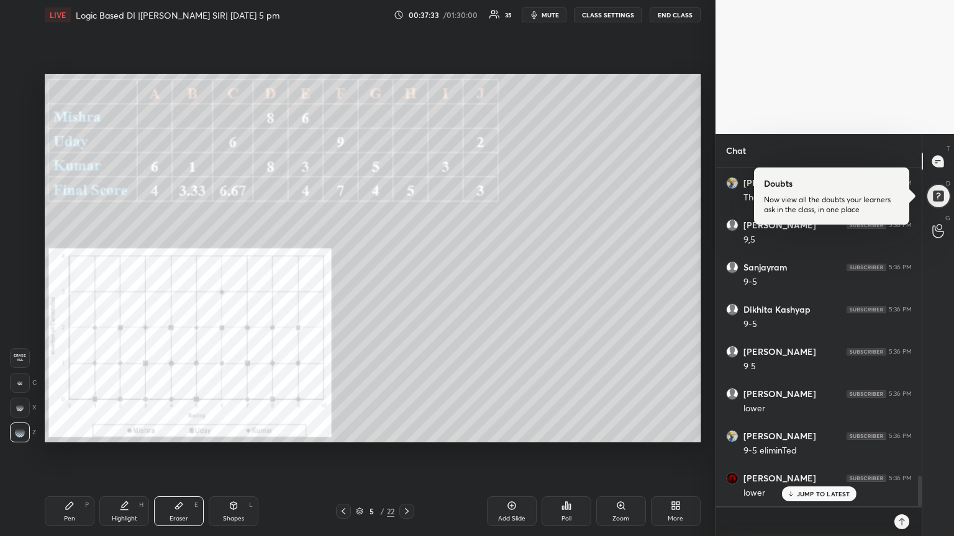
scroll to position [3477, 0]
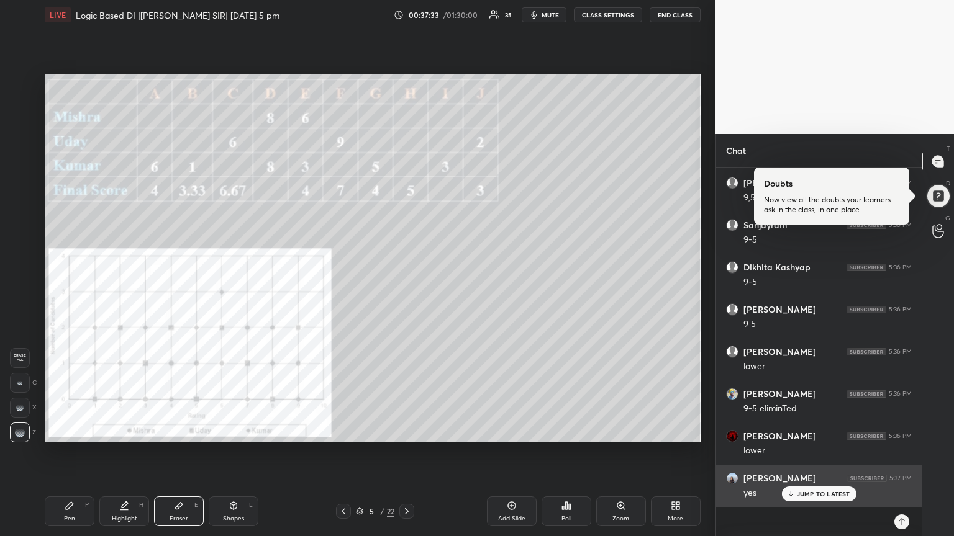
click at [823, 453] on div "JUMP TO LATEST" at bounding box center [818, 494] width 74 height 15
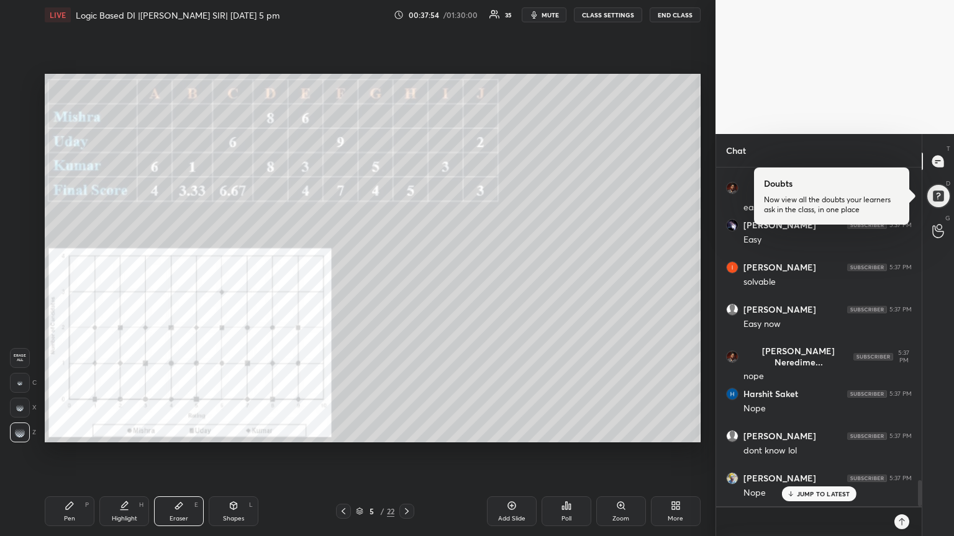
scroll to position [4078, 0]
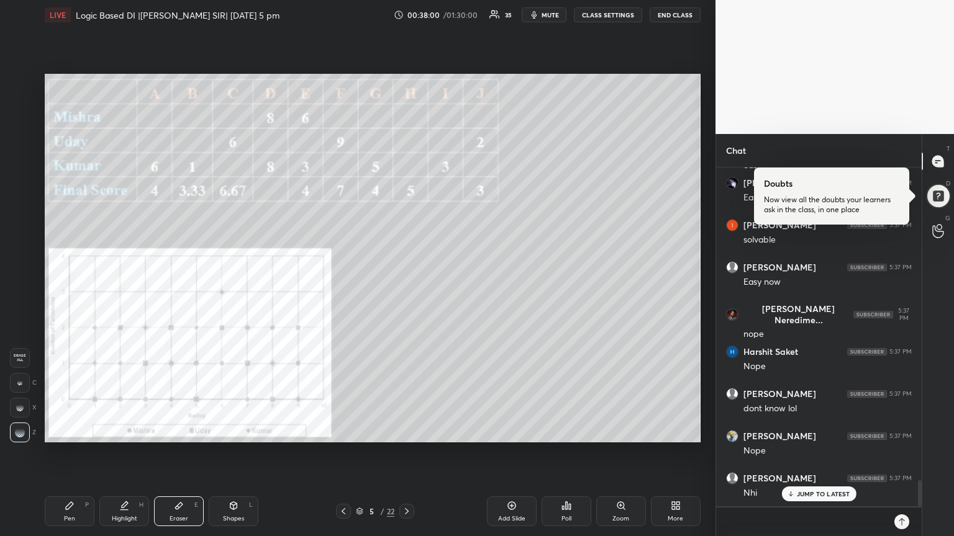
click at [77, 453] on div "Pen P" at bounding box center [70, 512] width 50 height 30
click at [25, 83] on div at bounding box center [21, 84] width 20 height 20
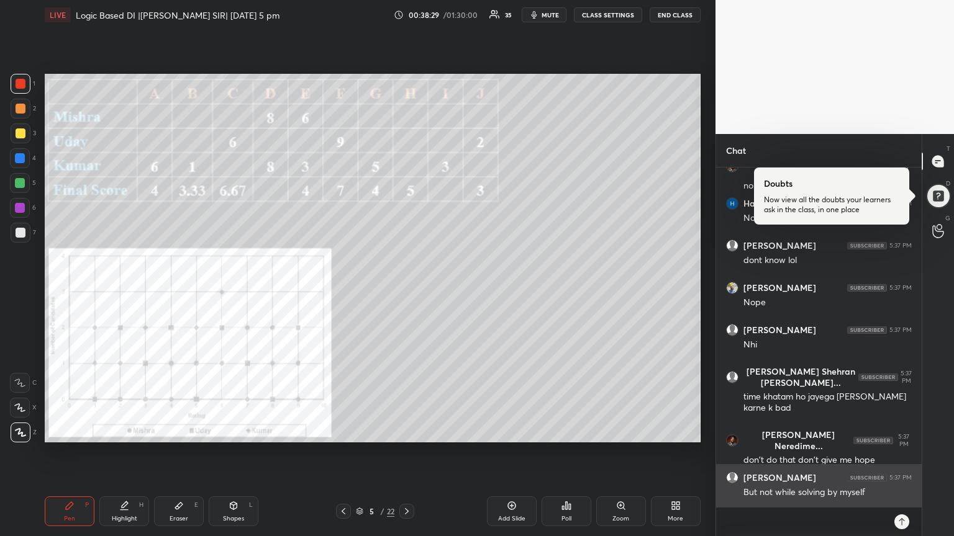
scroll to position [4268, 0]
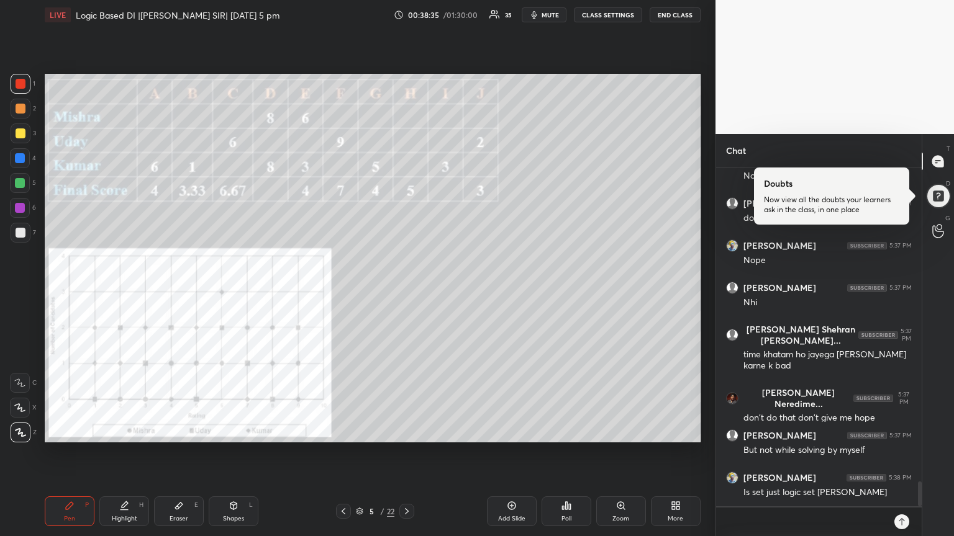
click at [20, 211] on div at bounding box center [20, 208] width 10 height 10
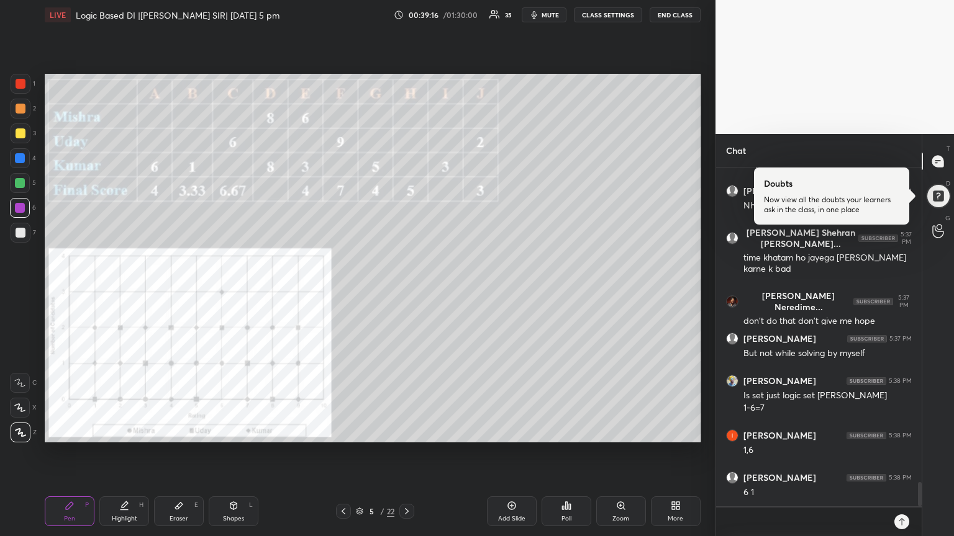
scroll to position [4408, 0]
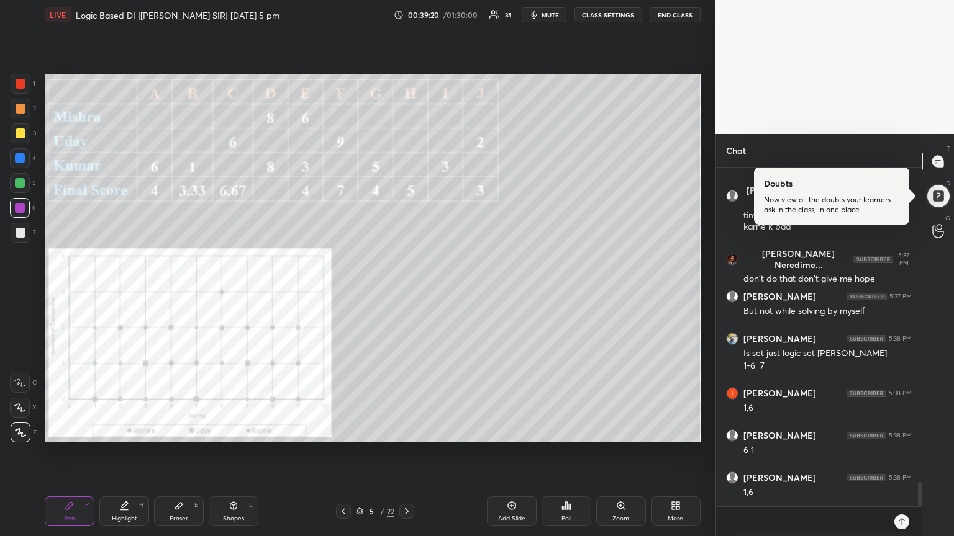
click at [22, 89] on div at bounding box center [21, 84] width 20 height 20
click at [22, 209] on div at bounding box center [20, 208] width 10 height 10
click at [176, 453] on icon at bounding box center [178, 506] width 7 height 7
click at [66, 453] on icon at bounding box center [69, 505] width 7 height 7
click at [181, 453] on div "Eraser E" at bounding box center [179, 512] width 50 height 30
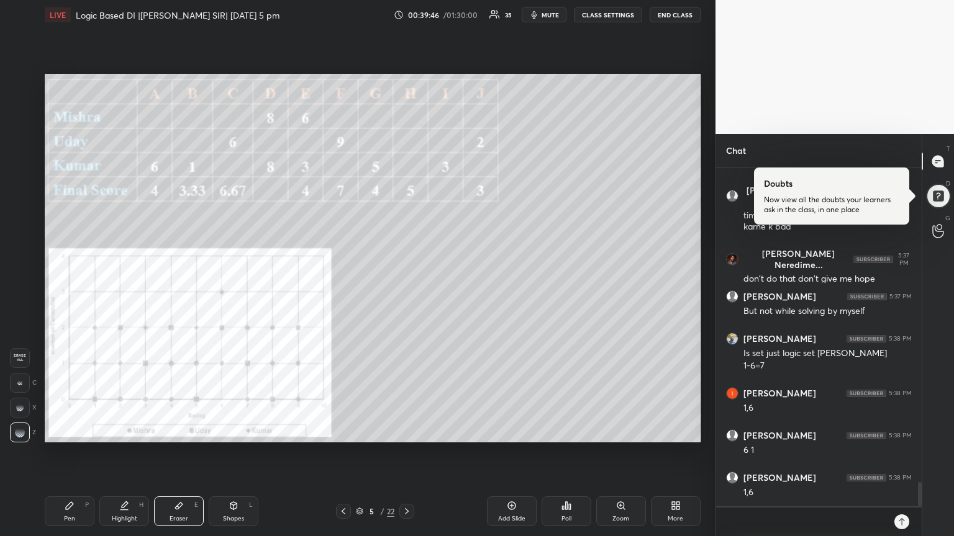
click at [68, 453] on div "Pen P" at bounding box center [70, 512] width 50 height 30
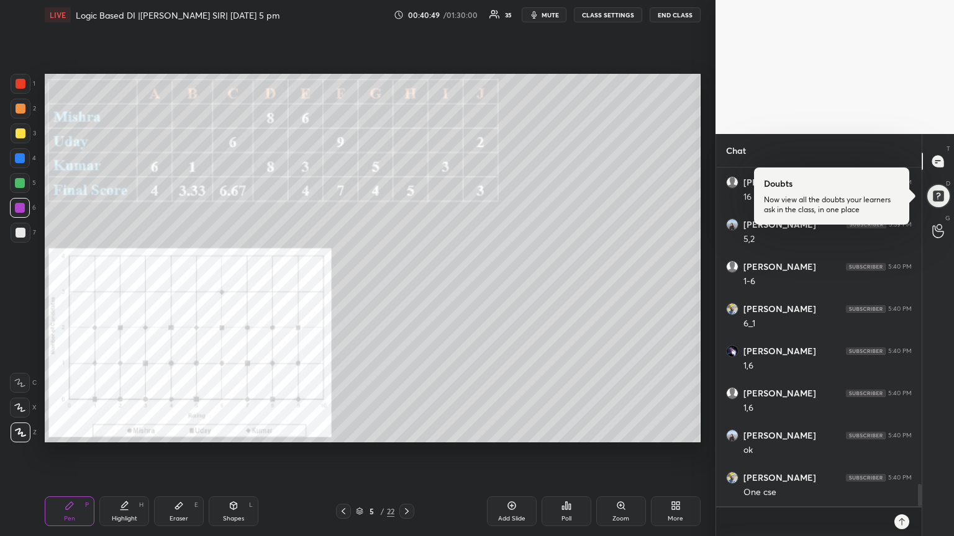
scroll to position [4872, 0]
click at [22, 83] on div at bounding box center [21, 84] width 10 height 10
click at [22, 210] on div at bounding box center [20, 208] width 10 height 10
click at [189, 453] on div "Eraser E" at bounding box center [179, 512] width 50 height 30
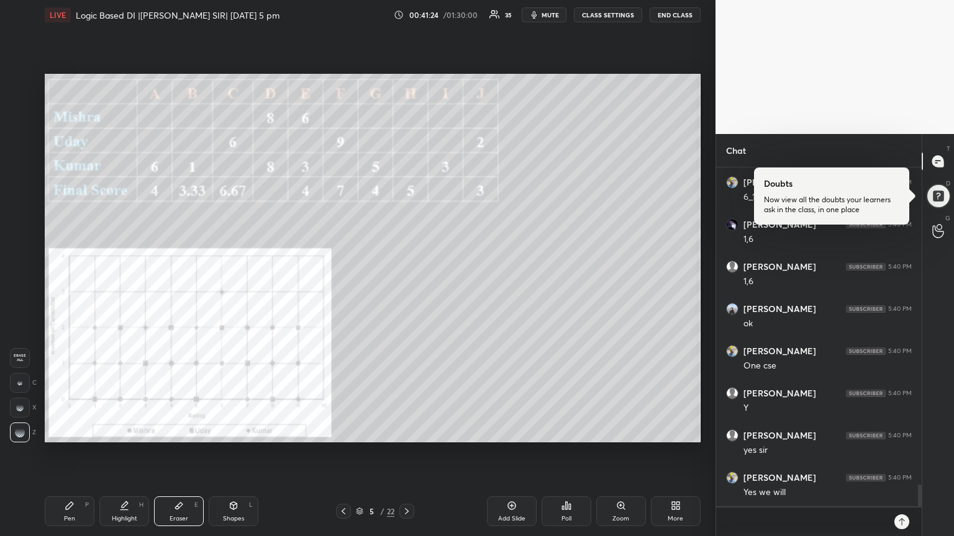
click at [72, 453] on div "Pen P" at bounding box center [70, 512] width 50 height 30
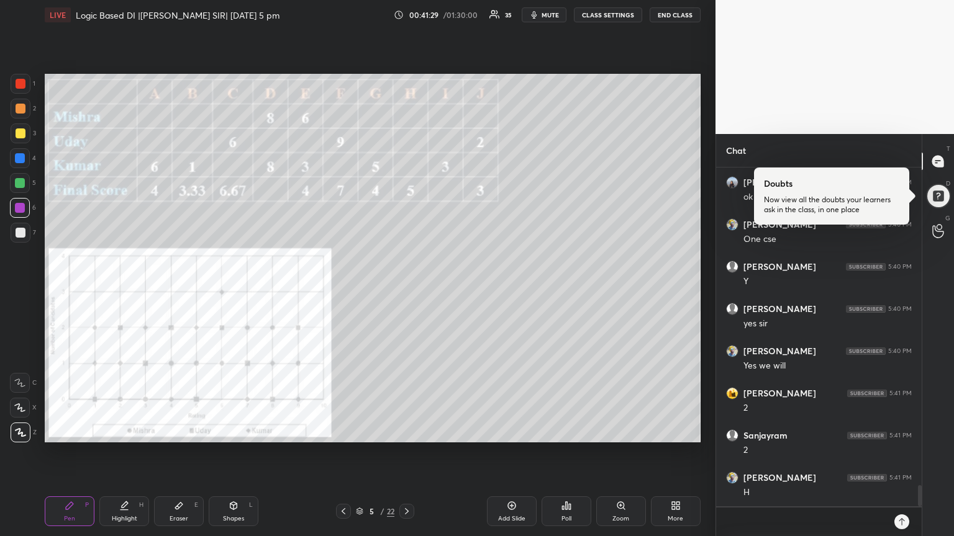
scroll to position [5125, 0]
click at [172, 453] on div "Eraser E" at bounding box center [179, 512] width 50 height 30
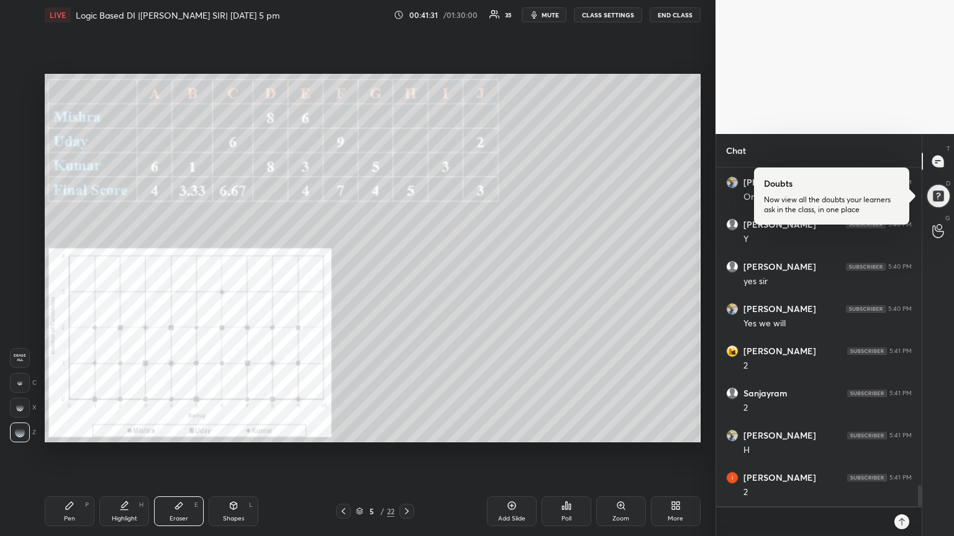
click at [66, 453] on div "Pen P" at bounding box center [70, 512] width 50 height 30
click at [22, 83] on div at bounding box center [21, 84] width 10 height 10
click at [24, 206] on div at bounding box center [20, 208] width 10 height 10
click at [171, 453] on div "Eraser" at bounding box center [178, 519] width 19 height 6
click at [66, 453] on icon at bounding box center [69, 505] width 7 height 7
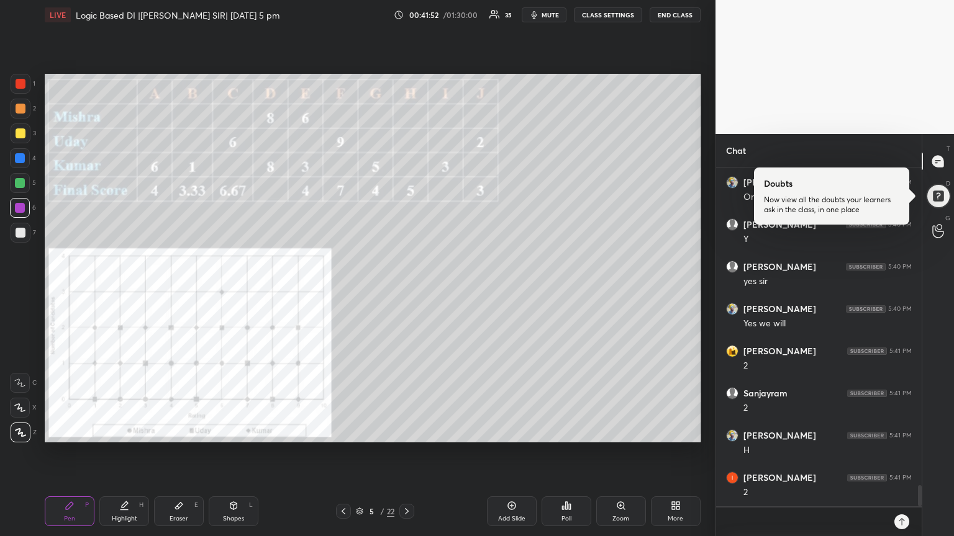
click at [20, 81] on div at bounding box center [21, 84] width 10 height 10
click at [22, 210] on div at bounding box center [20, 208] width 10 height 10
click at [178, 453] on icon at bounding box center [179, 506] width 10 height 10
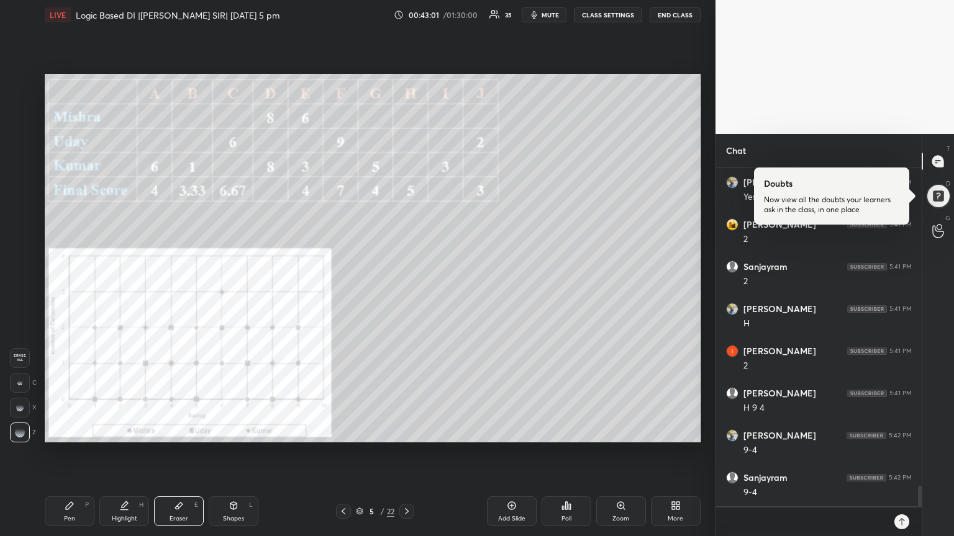
click at [77, 453] on div "Pen P" at bounding box center [70, 512] width 50 height 30
click at [22, 132] on div at bounding box center [21, 134] width 10 height 10
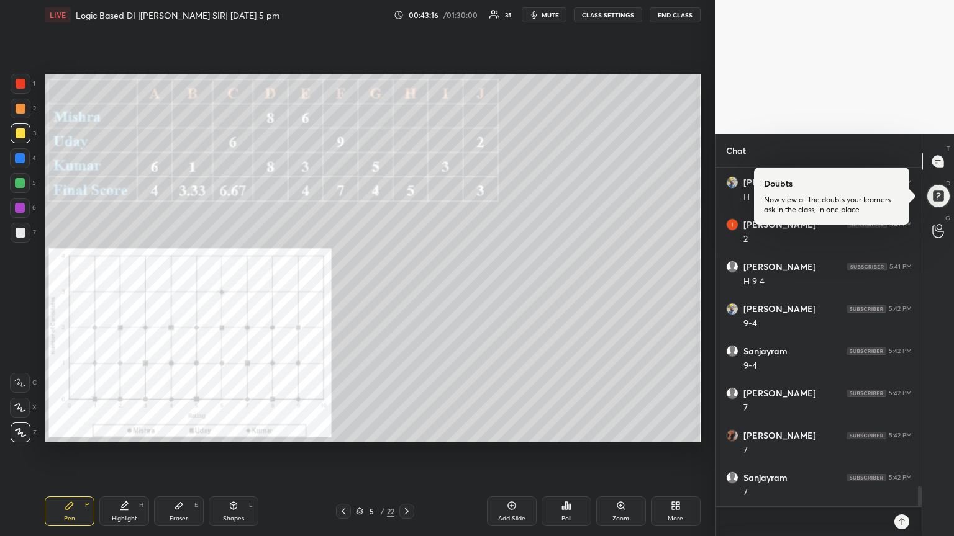
scroll to position [5421, 0]
click at [186, 453] on div "Eraser E" at bounding box center [179, 512] width 50 height 30
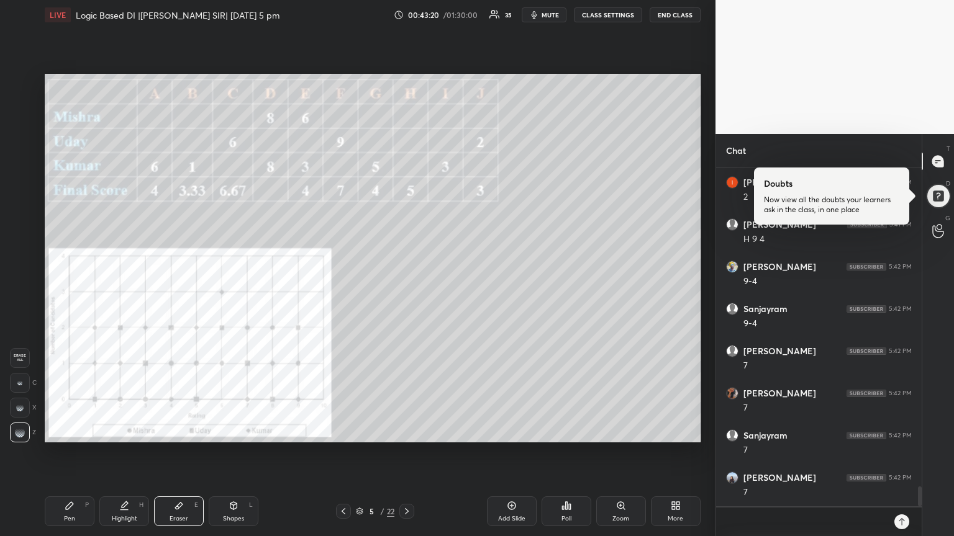
click at [70, 453] on icon at bounding box center [70, 506] width 10 height 10
click at [20, 87] on div at bounding box center [21, 84] width 10 height 10
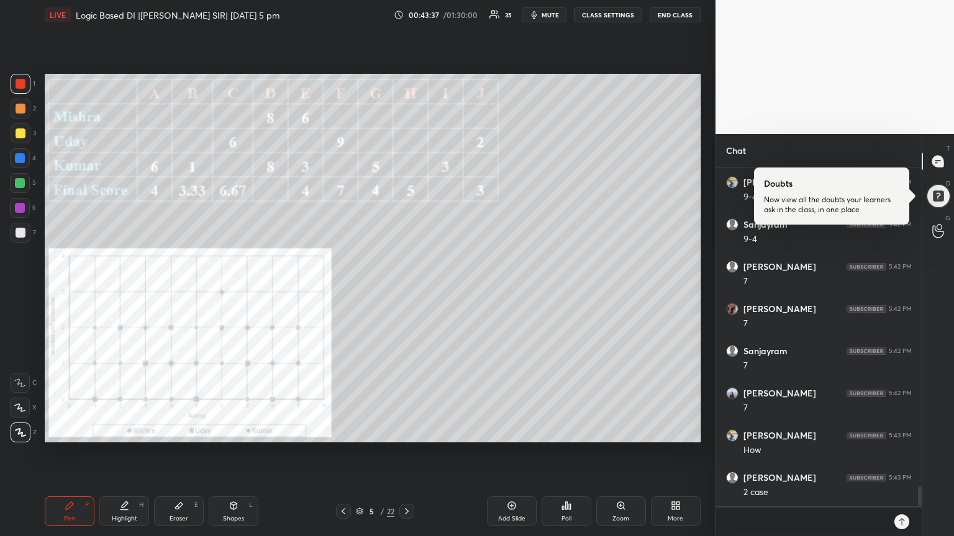
scroll to position [5547, 0]
click at [174, 453] on icon at bounding box center [179, 506] width 10 height 10
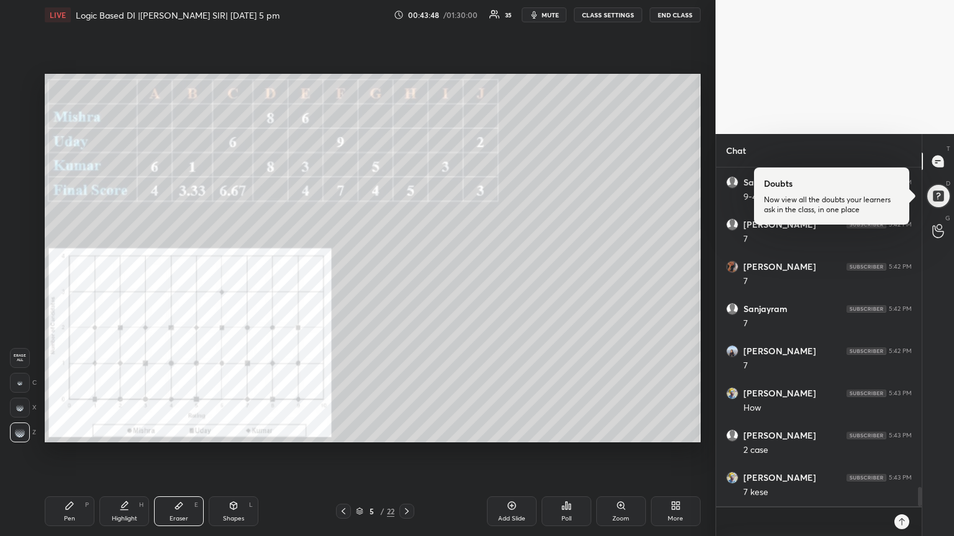
scroll to position [5560, 0]
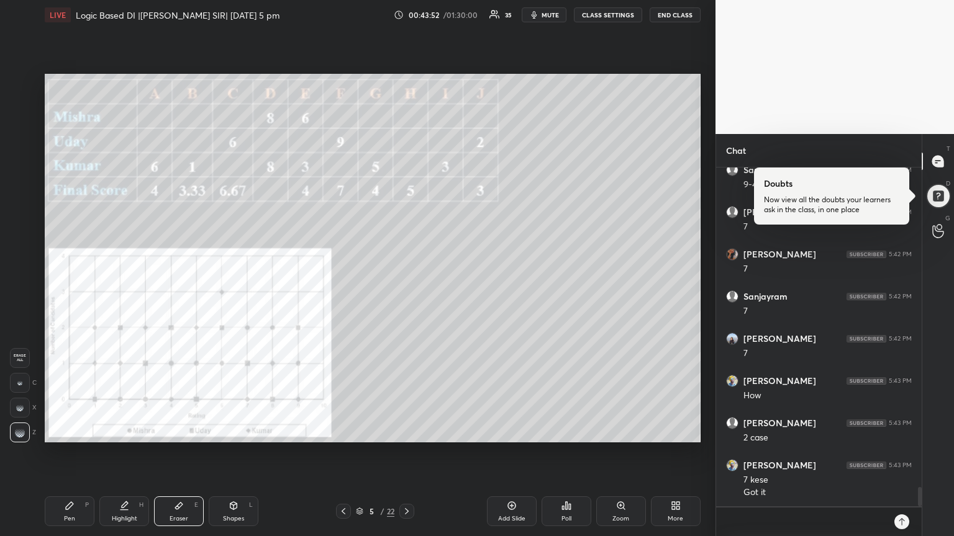
click at [77, 453] on div "Pen P" at bounding box center [70, 512] width 50 height 30
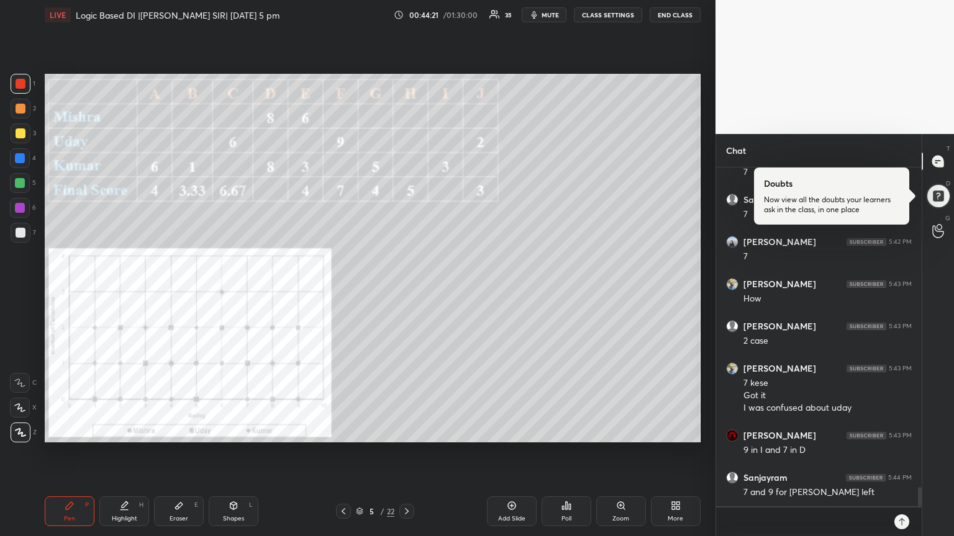
scroll to position [5699, 0]
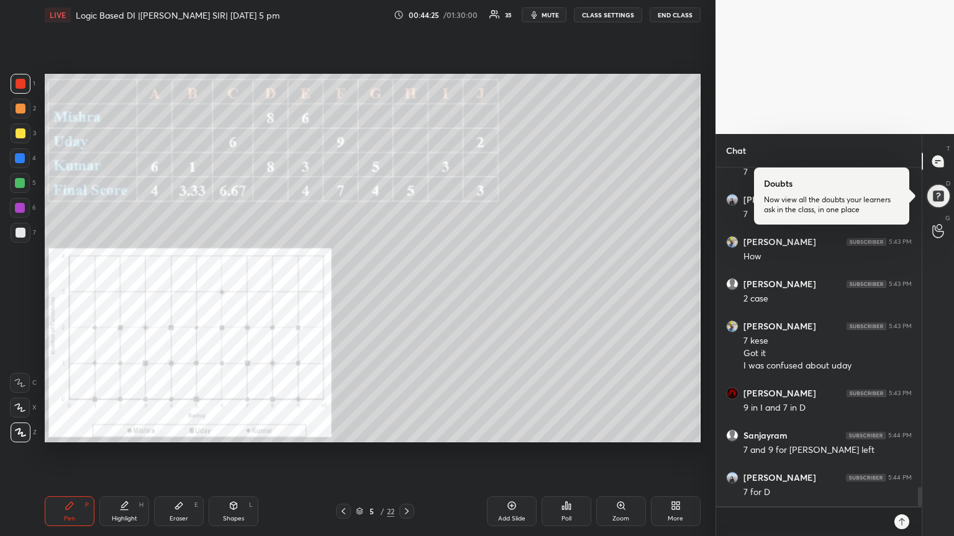
click at [20, 183] on div at bounding box center [20, 183] width 10 height 10
click at [24, 162] on div at bounding box center [20, 158] width 10 height 10
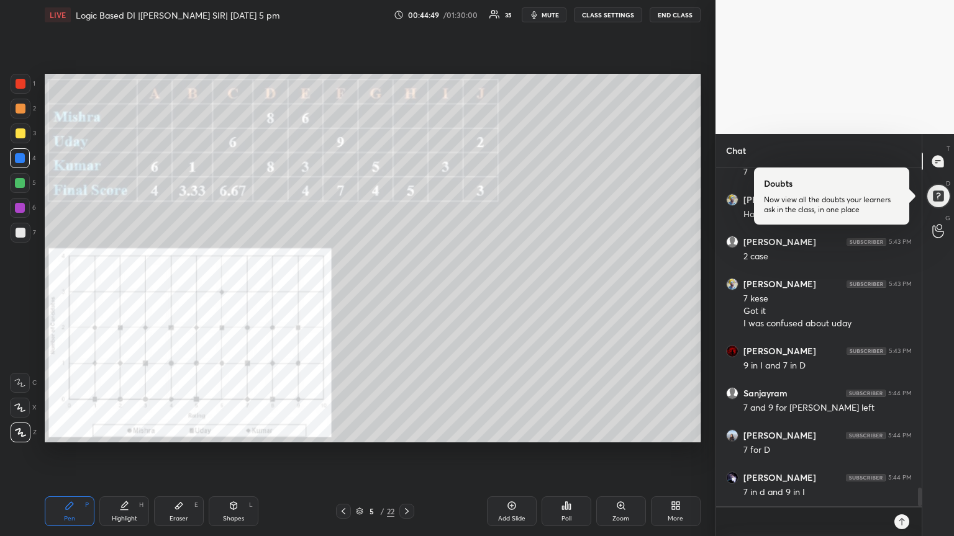
click at [20, 132] on div at bounding box center [21, 134] width 10 height 10
click at [178, 453] on div "Eraser E" at bounding box center [179, 512] width 50 height 30
click at [68, 453] on div "Pen P" at bounding box center [70, 512] width 50 height 30
click at [22, 84] on div at bounding box center [21, 84] width 10 height 10
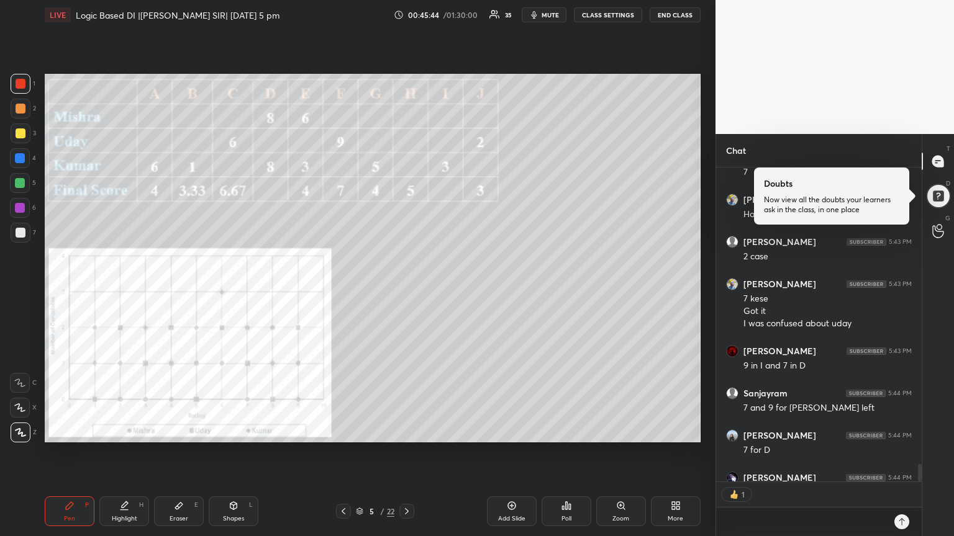
click at [19, 133] on div at bounding box center [21, 134] width 10 height 10
click at [23, 209] on div at bounding box center [20, 208] width 10 height 10
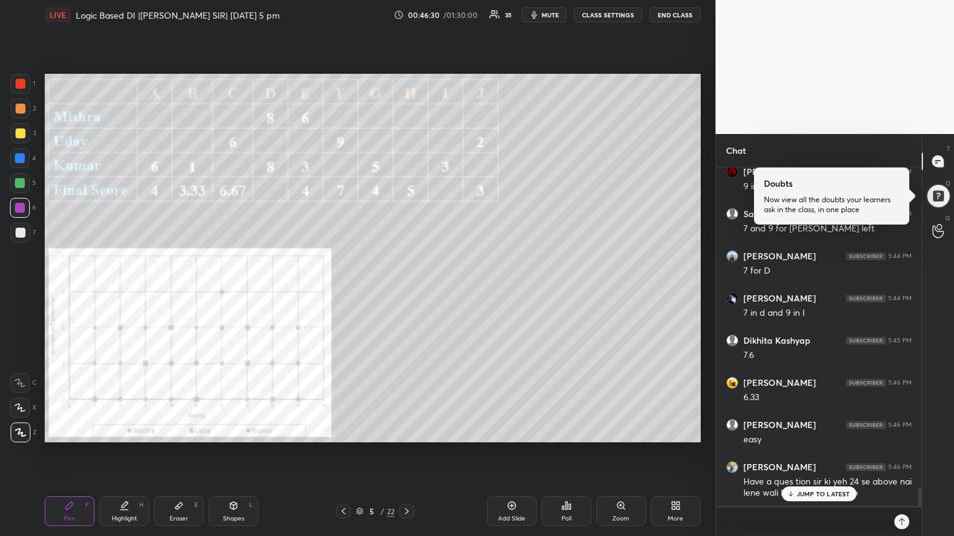
scroll to position [5963, 0]
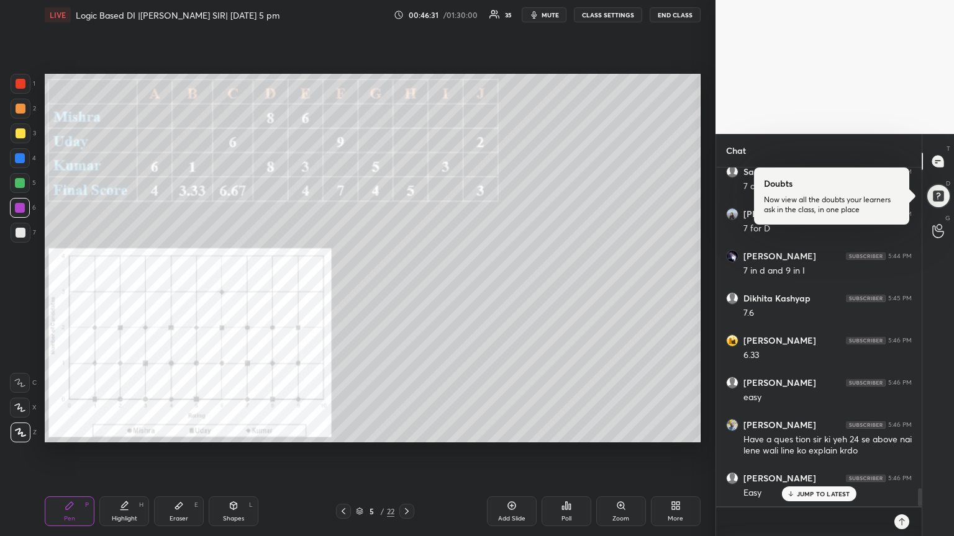
click at [828, 453] on p "JUMP TO LATEST" at bounding box center [822, 493] width 53 height 7
click at [342, 453] on icon at bounding box center [343, 512] width 10 height 10
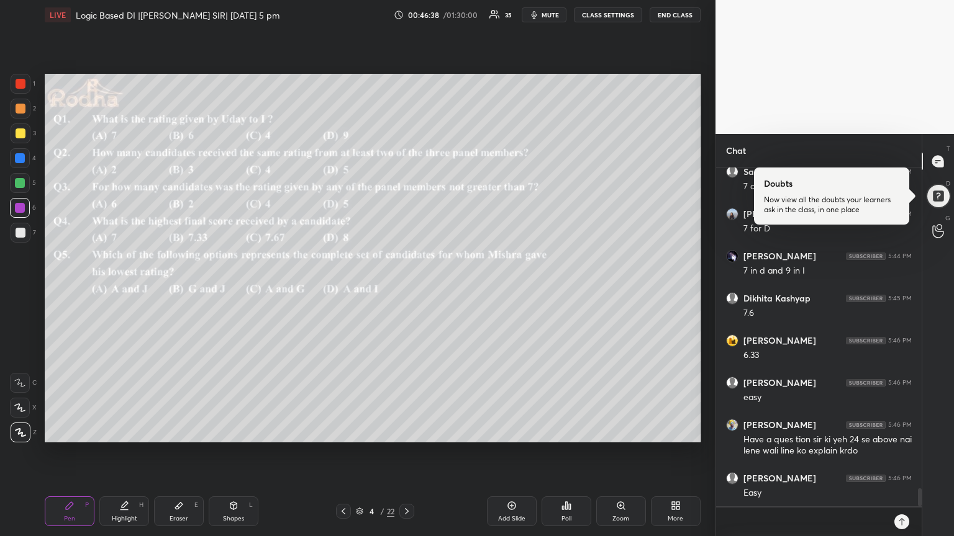
click at [343, 453] on icon at bounding box center [343, 512] width 10 height 10
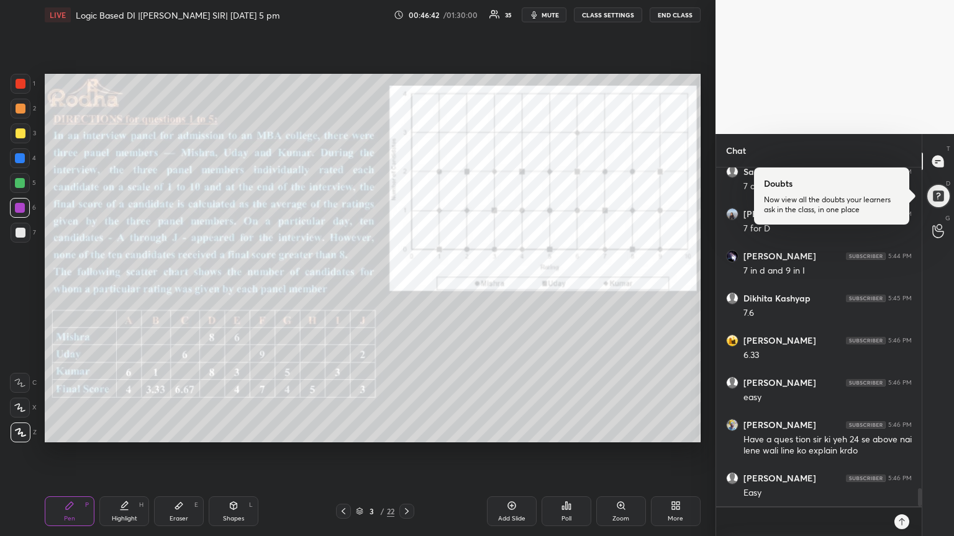
click at [21, 186] on div at bounding box center [20, 183] width 10 height 10
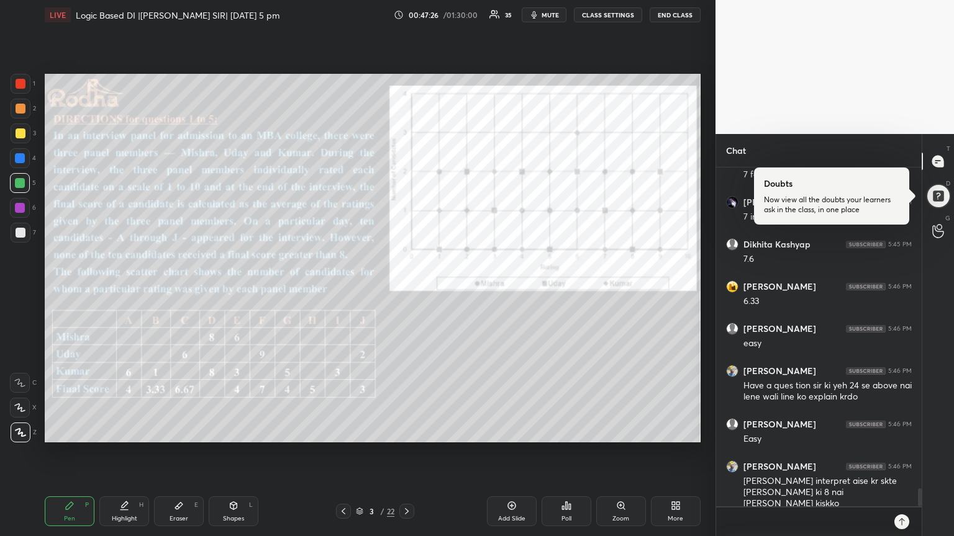
scroll to position [6059, 0]
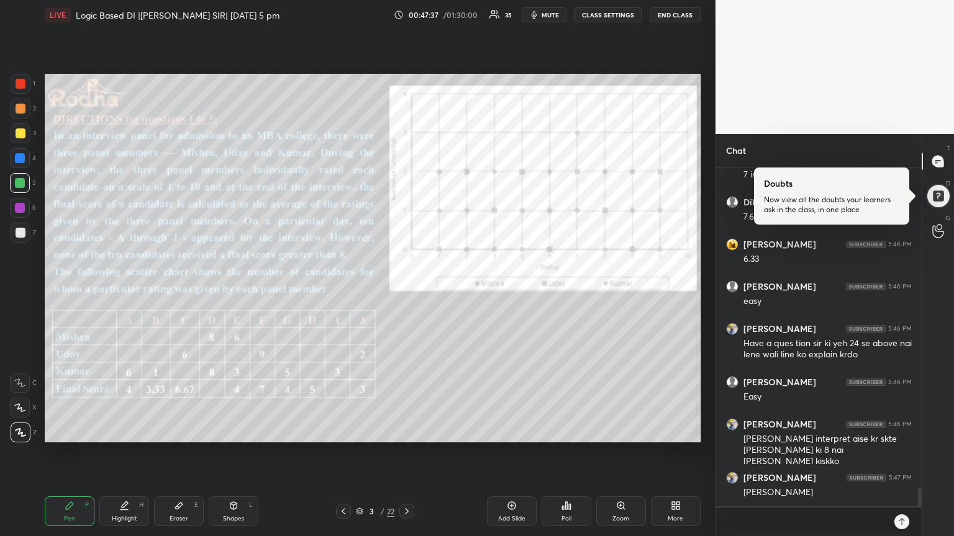
click at [178, 453] on icon at bounding box center [178, 506] width 7 height 7
click at [65, 453] on icon at bounding box center [70, 506] width 10 height 10
click at [19, 209] on div at bounding box center [20, 208] width 10 height 10
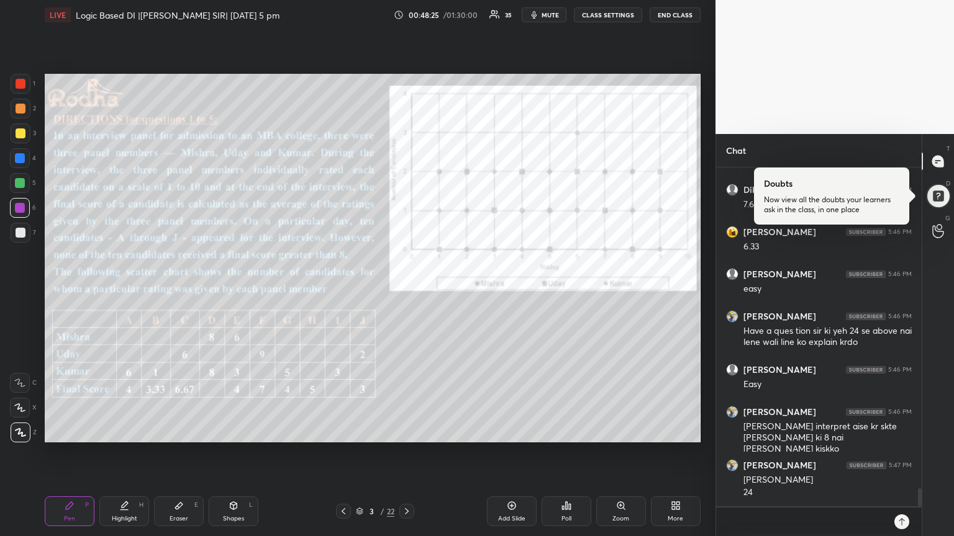
scroll to position [6113, 0]
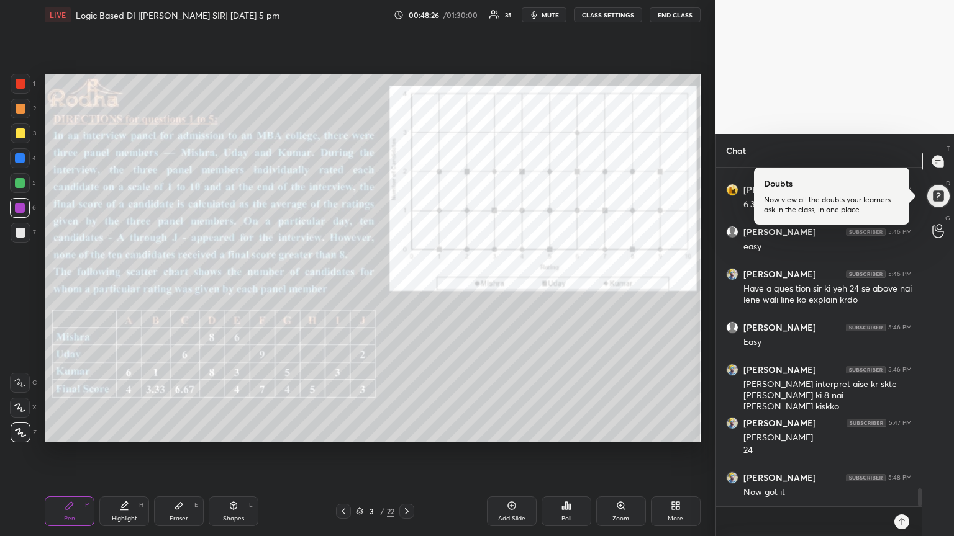
click at [409, 453] on icon at bounding box center [407, 512] width 10 height 10
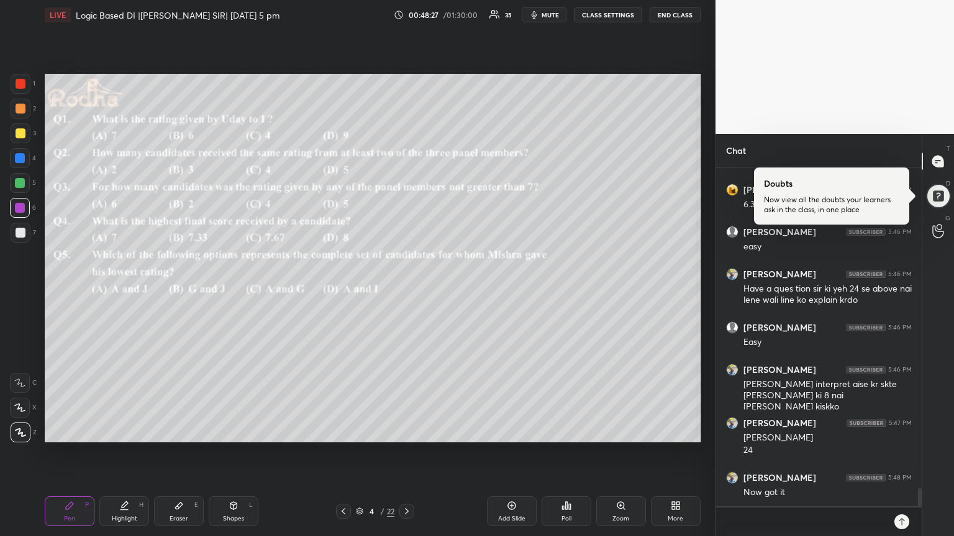
click at [406, 453] on icon at bounding box center [407, 512] width 10 height 10
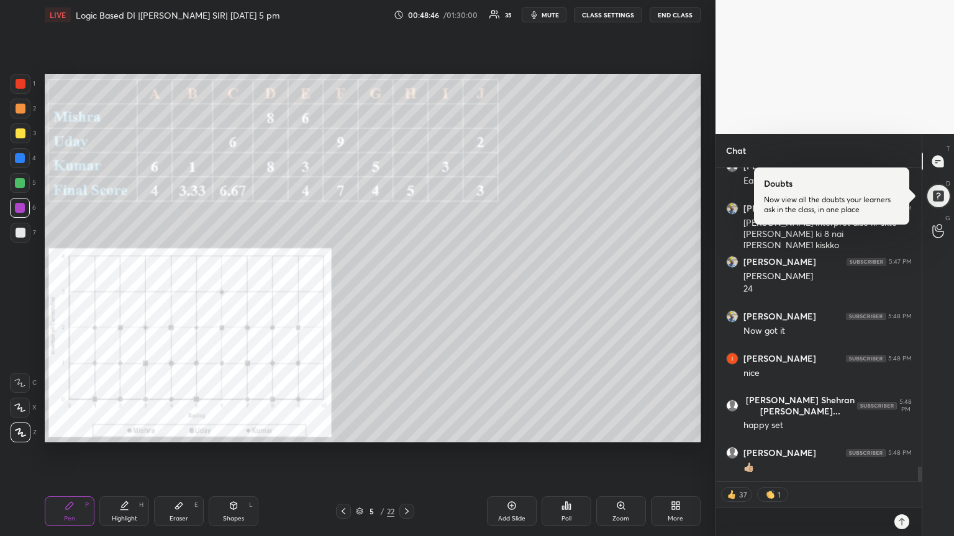
scroll to position [6317, 0]
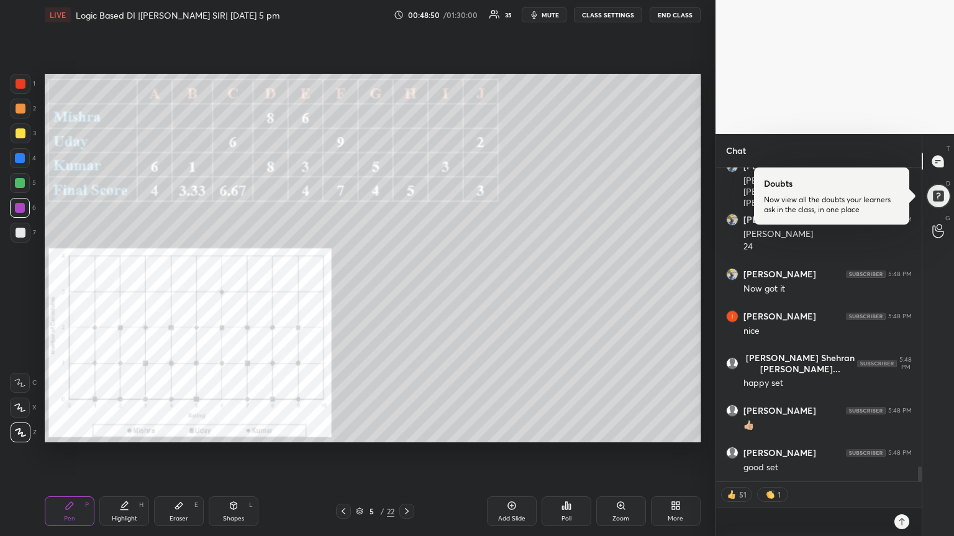
click at [341, 453] on icon at bounding box center [343, 512] width 10 height 10
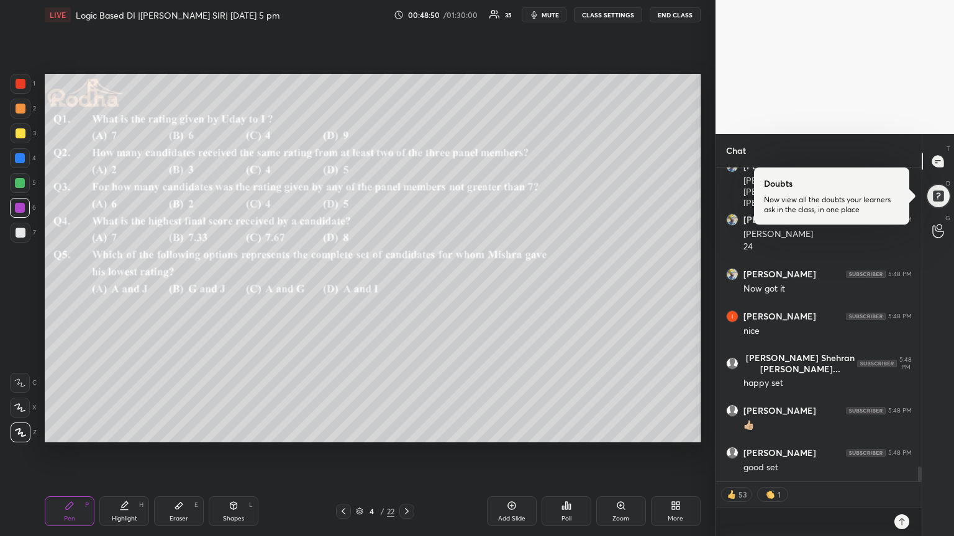
click at [345, 453] on icon at bounding box center [343, 512] width 10 height 10
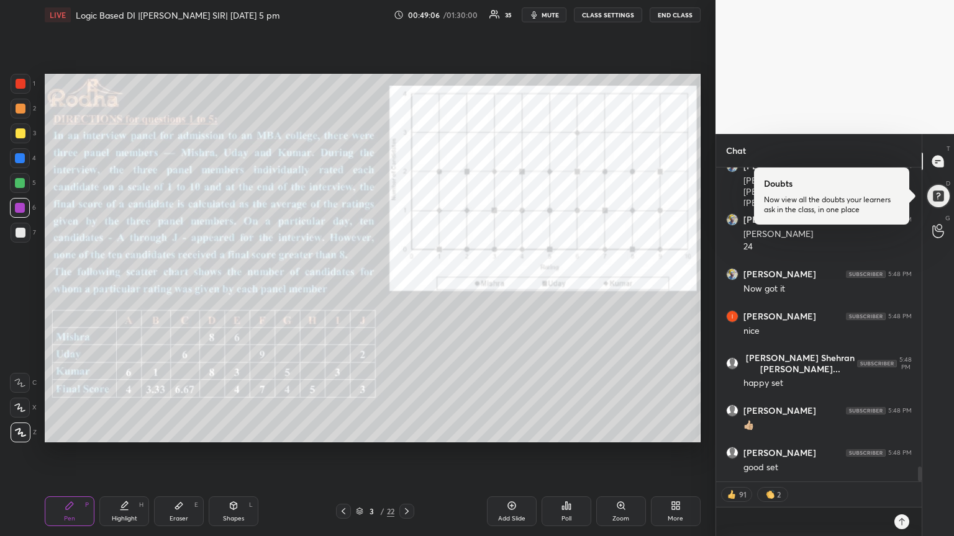
click at [404, 453] on icon at bounding box center [407, 512] width 10 height 10
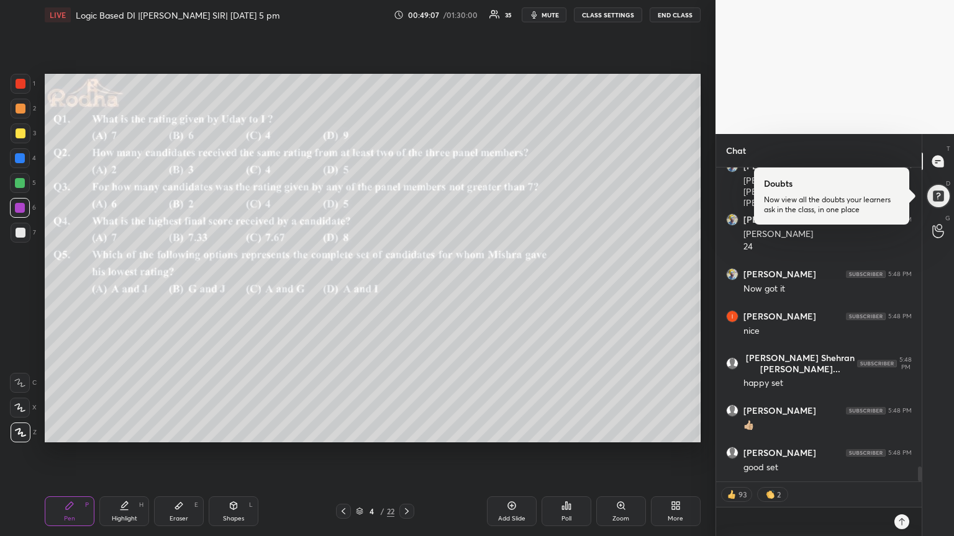
click at [403, 453] on icon at bounding box center [407, 512] width 10 height 10
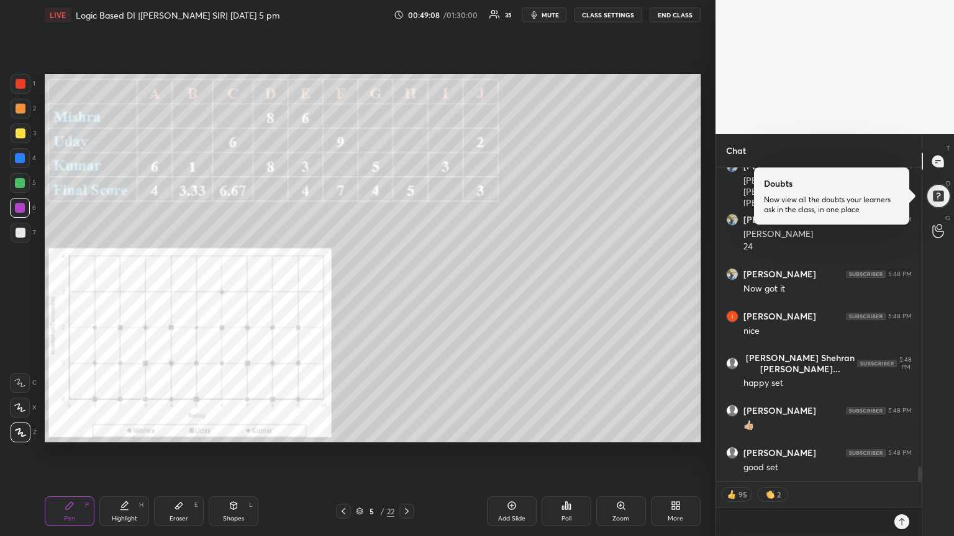
click at [342, 453] on icon at bounding box center [343, 512] width 10 height 10
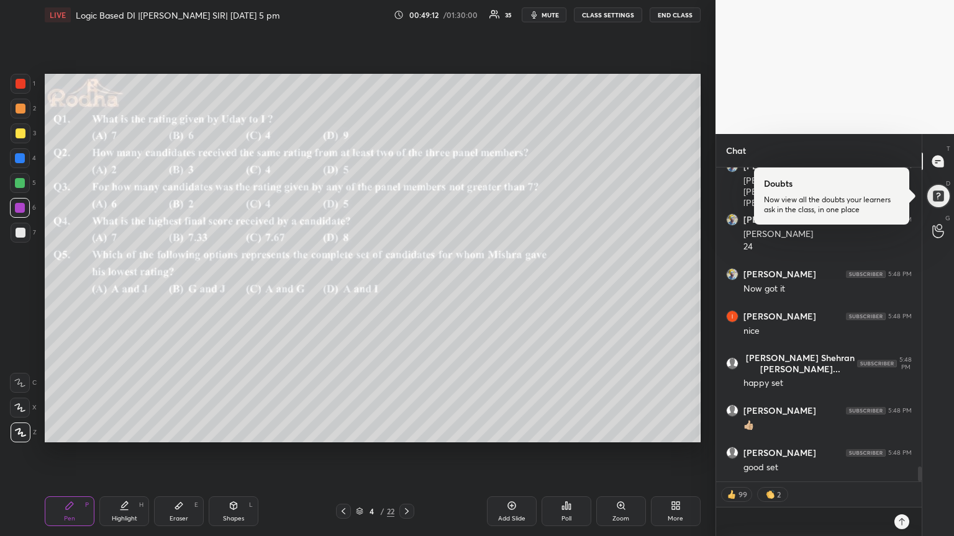
click at [406, 453] on icon at bounding box center [407, 512] width 10 height 10
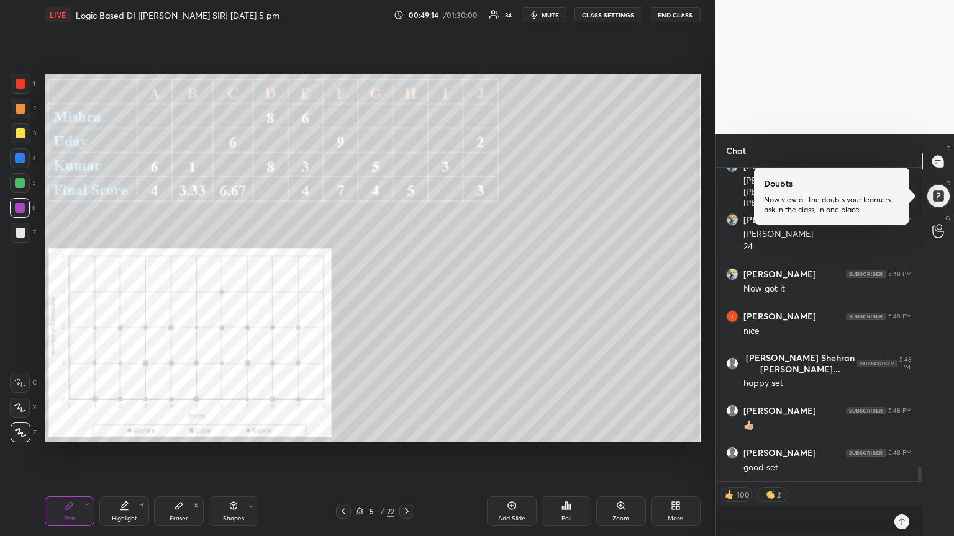
scroll to position [6359, 0]
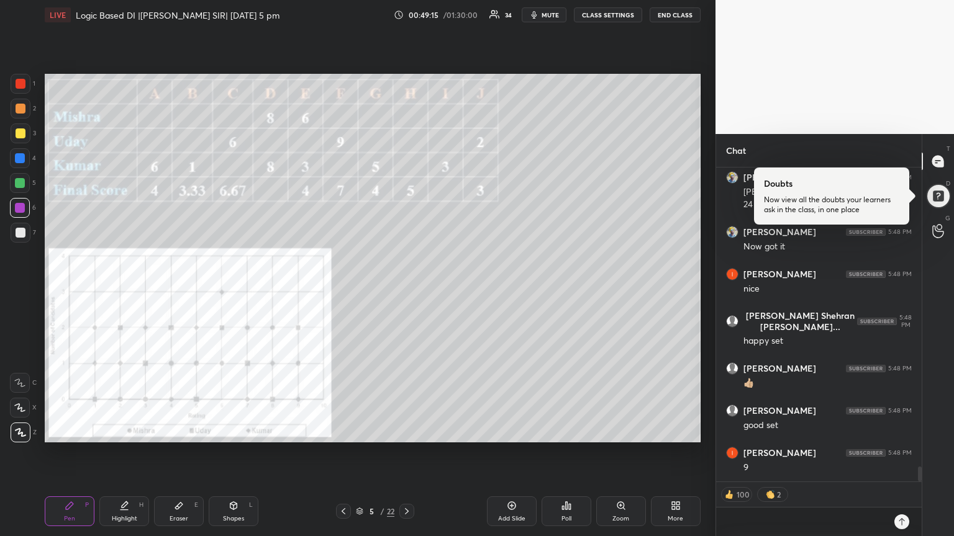
click at [343, 453] on icon at bounding box center [343, 512] width 10 height 10
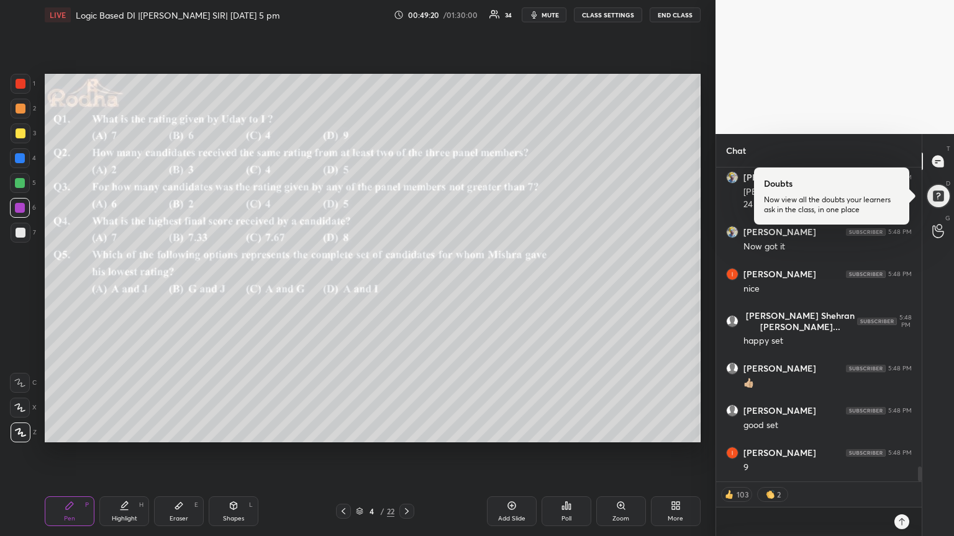
scroll to position [6401, 0]
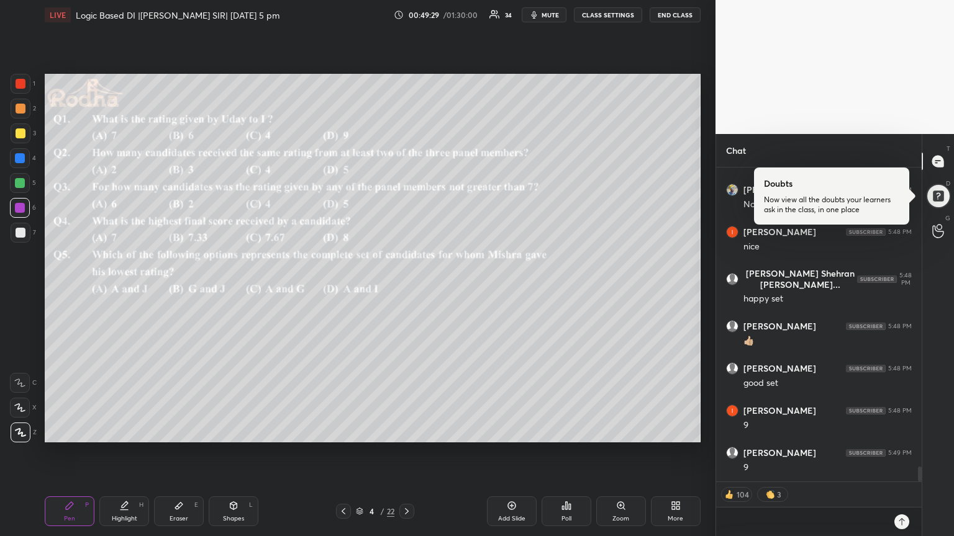
click at [407, 453] on icon at bounding box center [407, 512] width 10 height 10
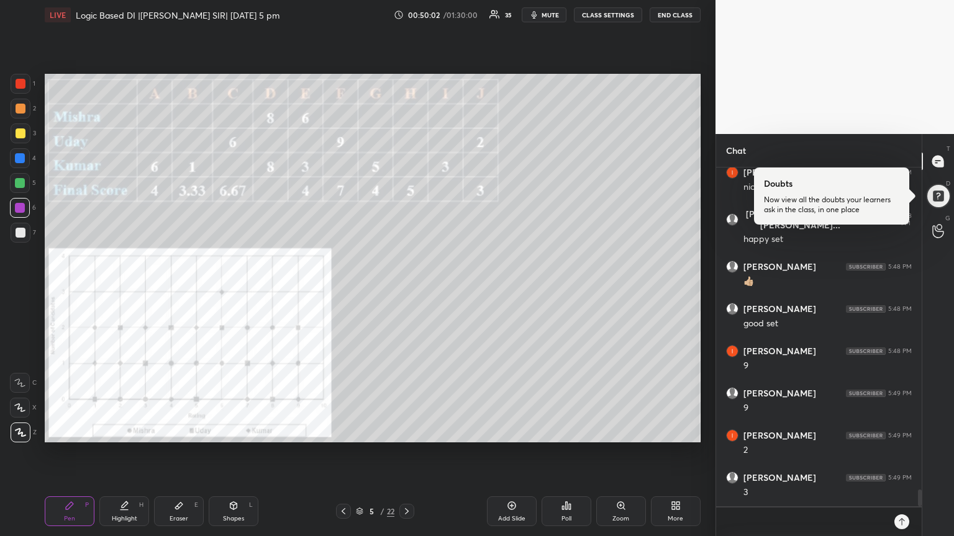
scroll to position [4, 4]
click at [340, 453] on icon at bounding box center [343, 512] width 10 height 10
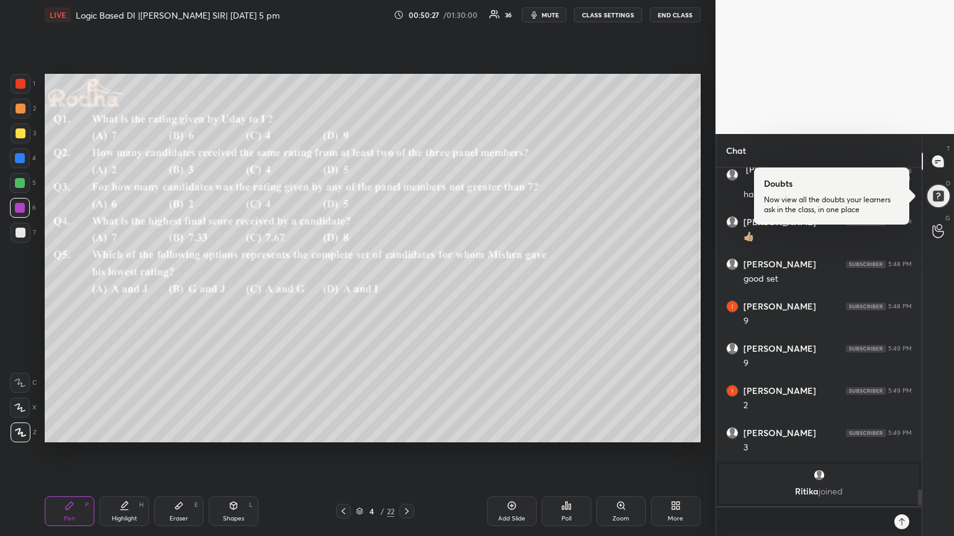
scroll to position [6506, 0]
click at [405, 453] on icon at bounding box center [407, 512] width 10 height 10
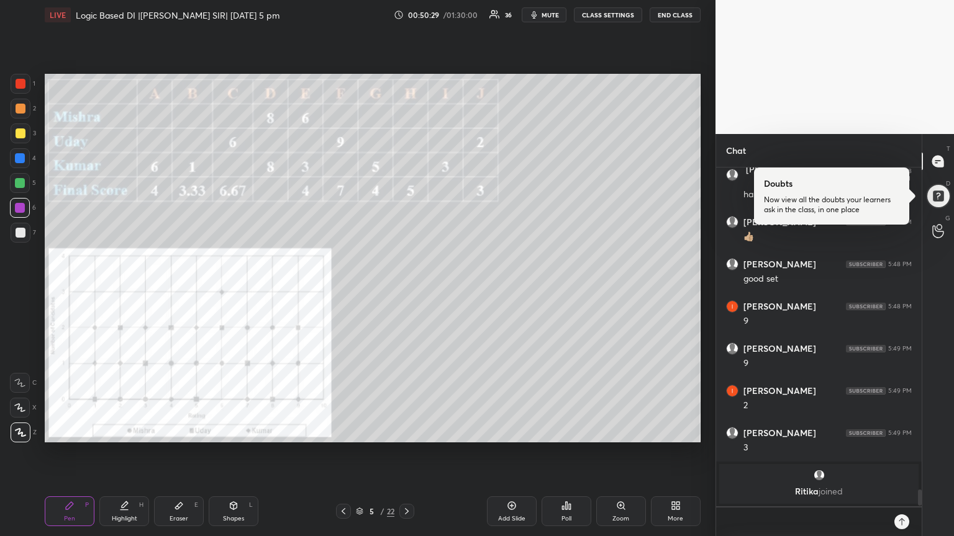
click at [175, 453] on div "Eraser E" at bounding box center [179, 512] width 50 height 30
click at [70, 453] on div "Pen" at bounding box center [69, 519] width 11 height 6
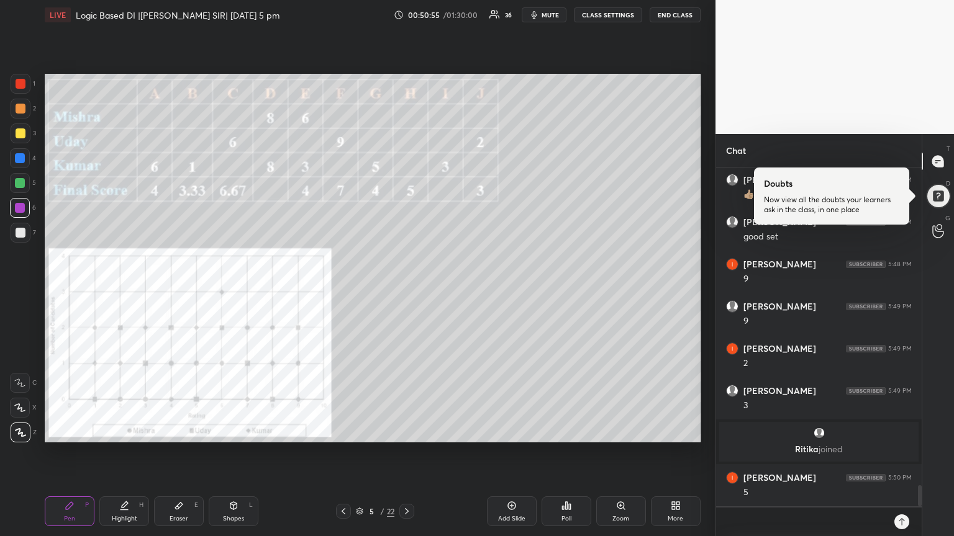
scroll to position [5053, 0]
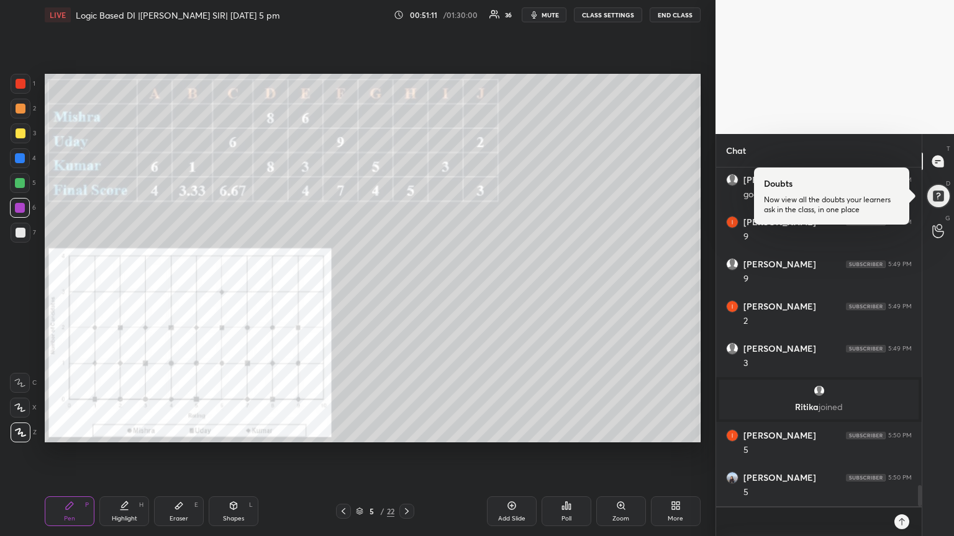
click at [341, 453] on icon at bounding box center [343, 511] width 4 height 6
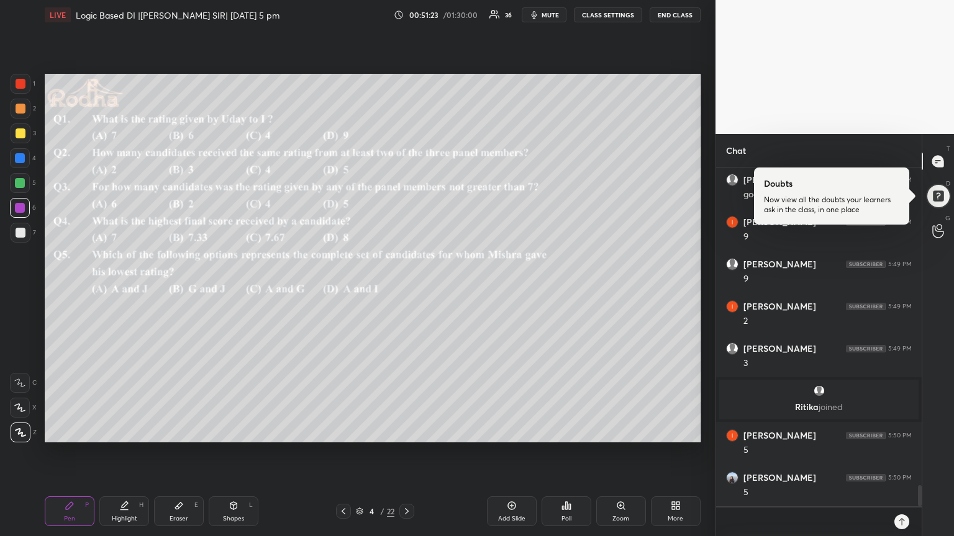
scroll to position [5095, 0]
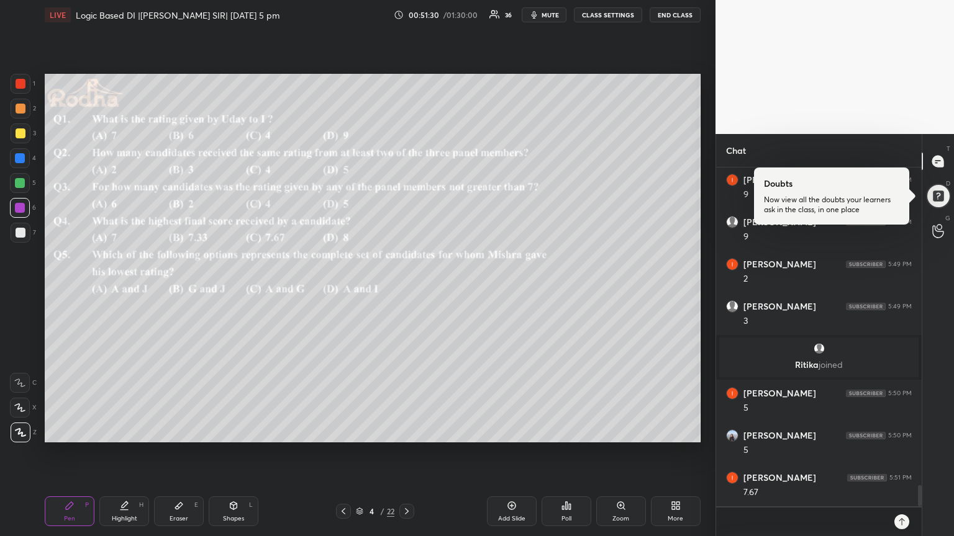
click at [408, 453] on icon at bounding box center [407, 512] width 10 height 10
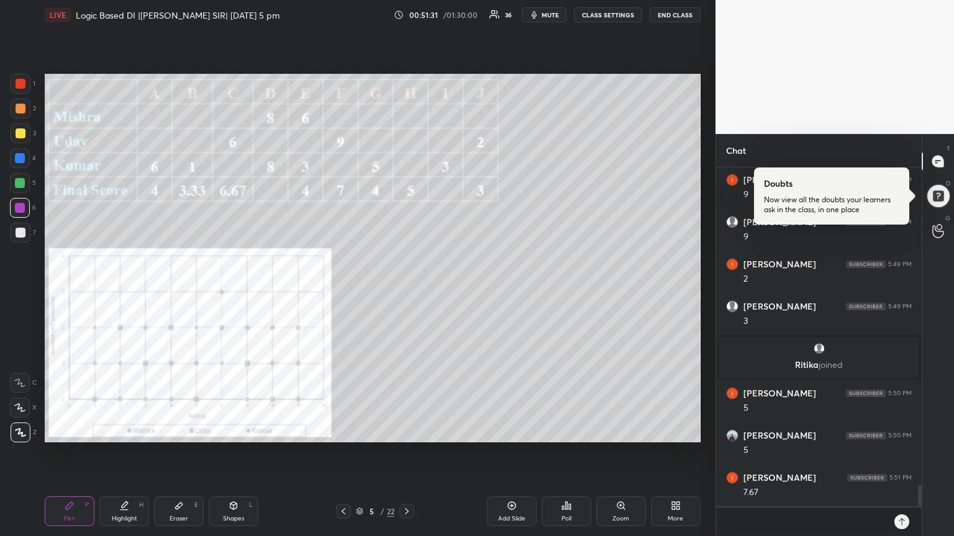
scroll to position [5140, 0]
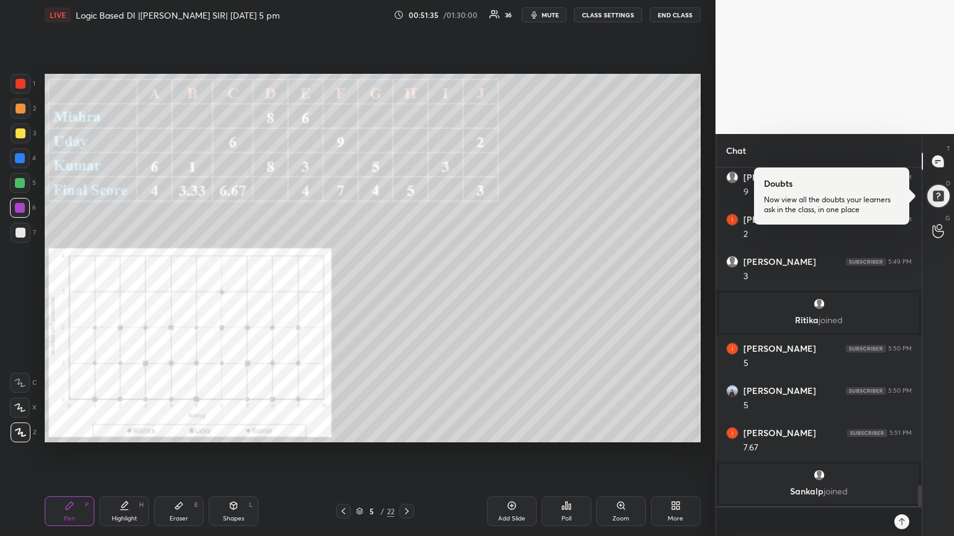
click at [345, 453] on icon at bounding box center [343, 512] width 10 height 10
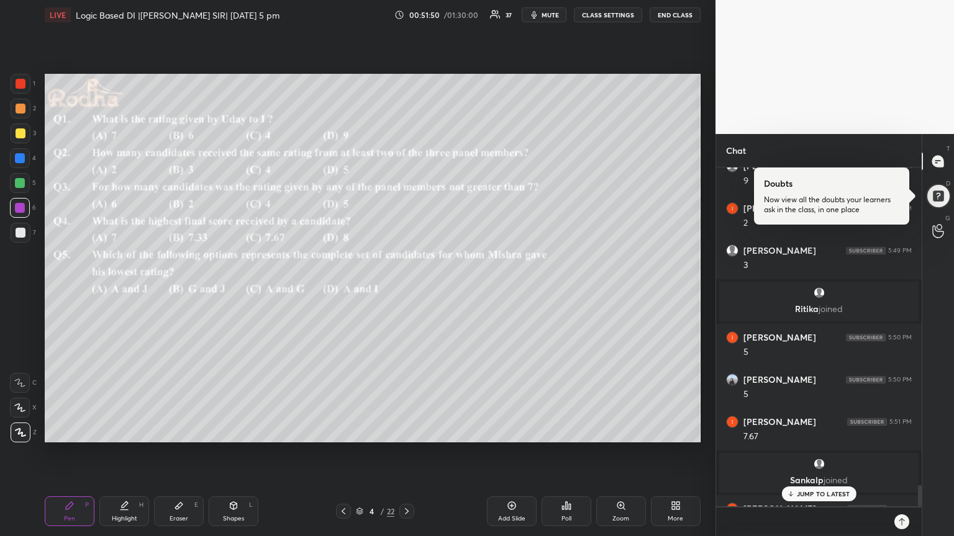
scroll to position [5170, 0]
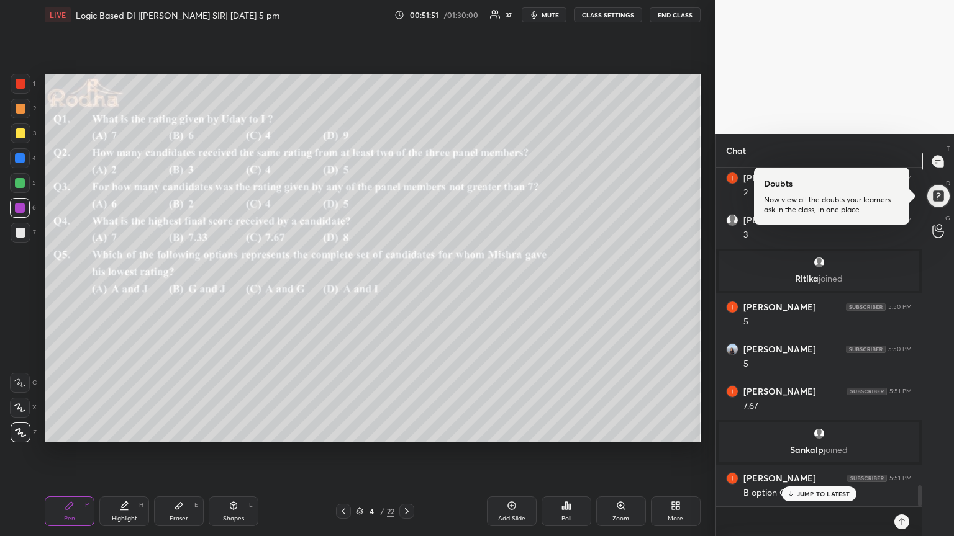
click at [404, 453] on icon at bounding box center [407, 512] width 10 height 10
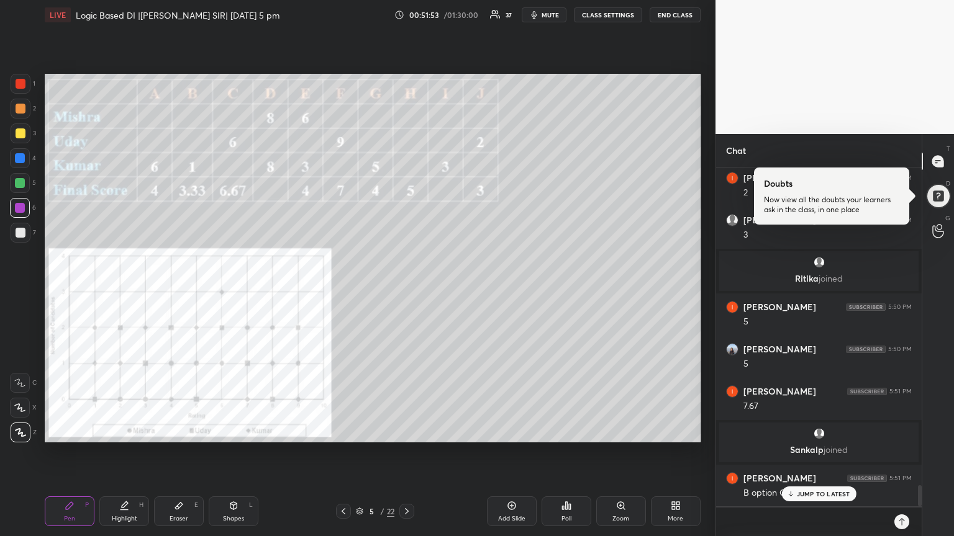
scroll to position [5213, 0]
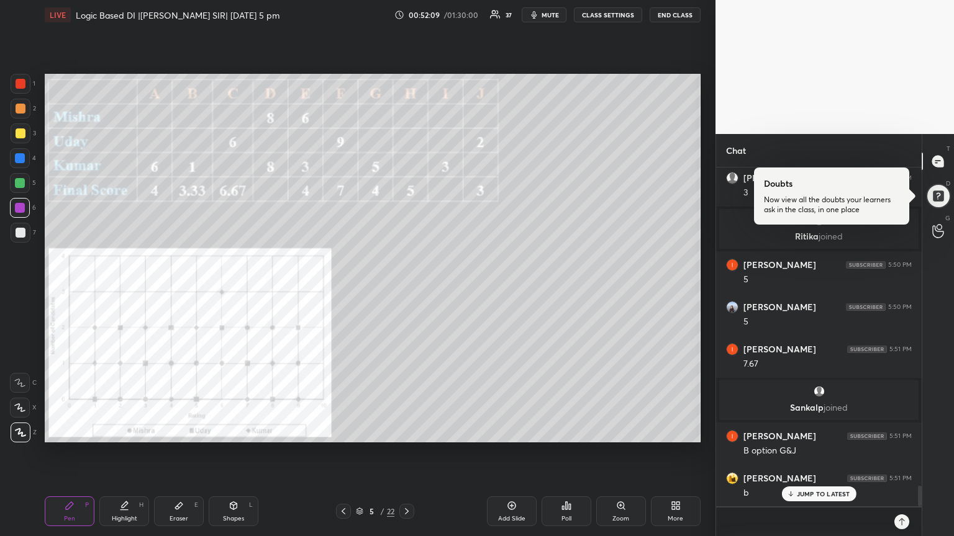
click at [345, 453] on icon at bounding box center [343, 512] width 10 height 10
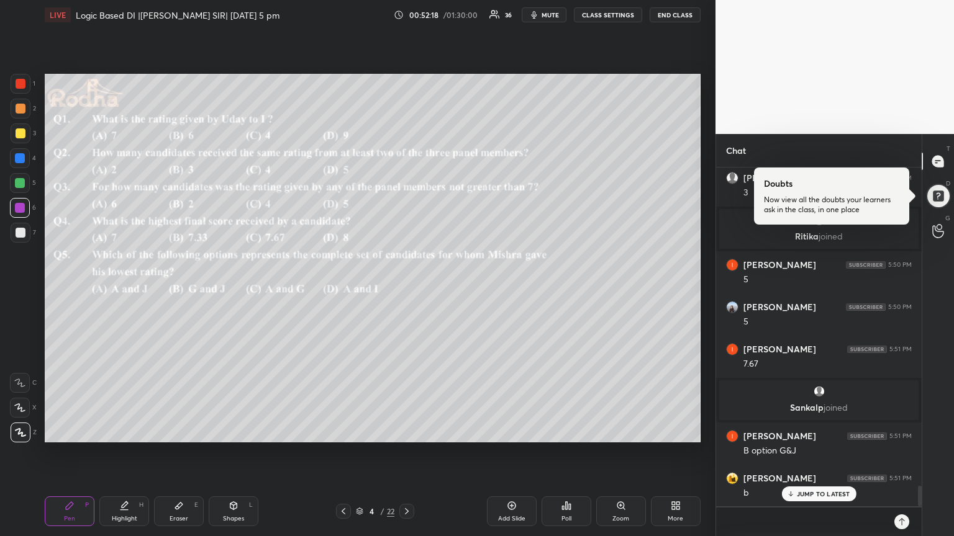
click at [825, 453] on div "JUMP TO LATEST" at bounding box center [818, 494] width 74 height 15
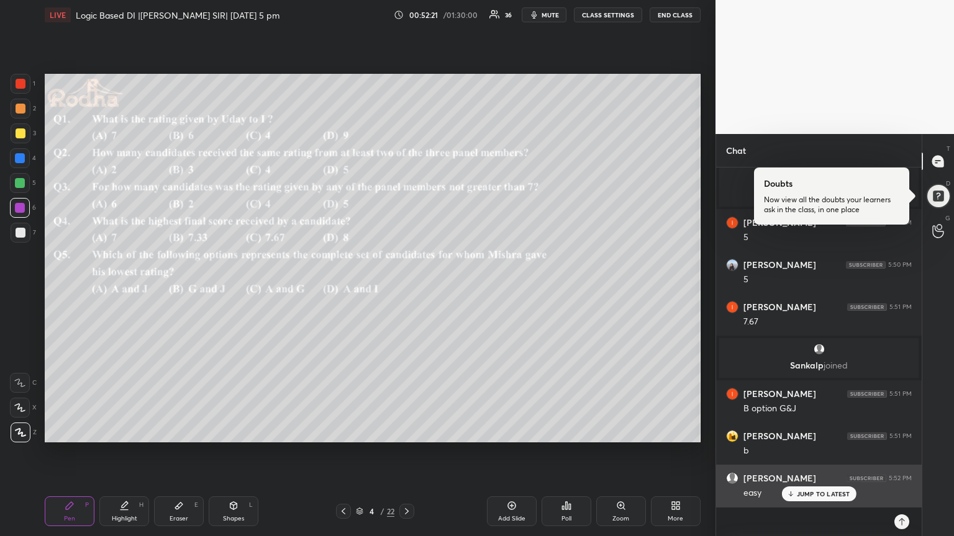
click at [816, 453] on p "JUMP TO LATEST" at bounding box center [822, 493] width 53 height 7
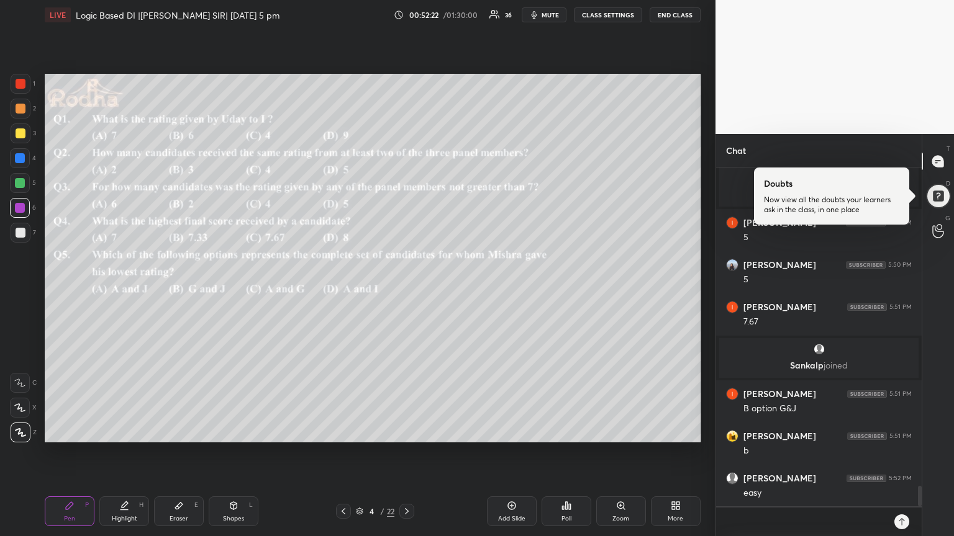
scroll to position [5339, 0]
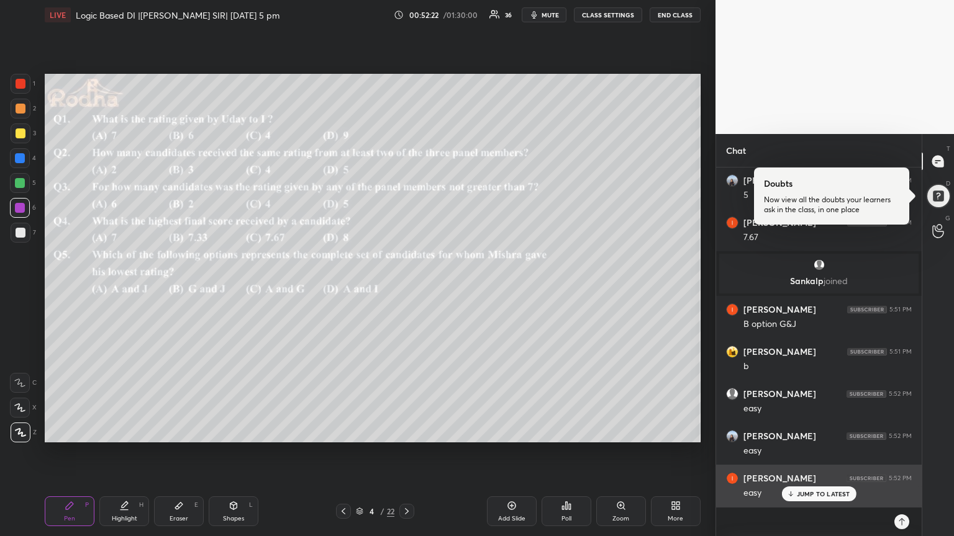
click at [816, 453] on p "JUMP TO LATEST" at bounding box center [822, 493] width 53 height 7
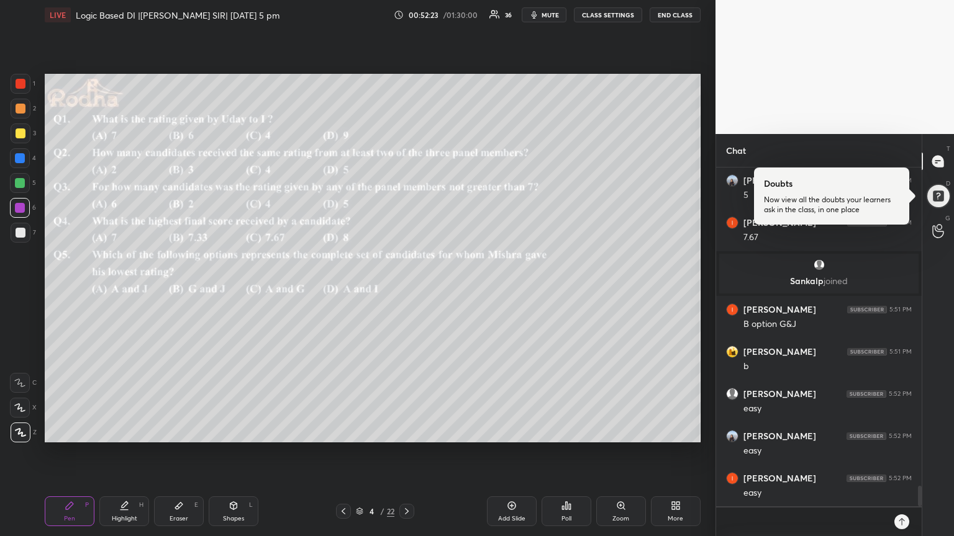
scroll to position [5382, 0]
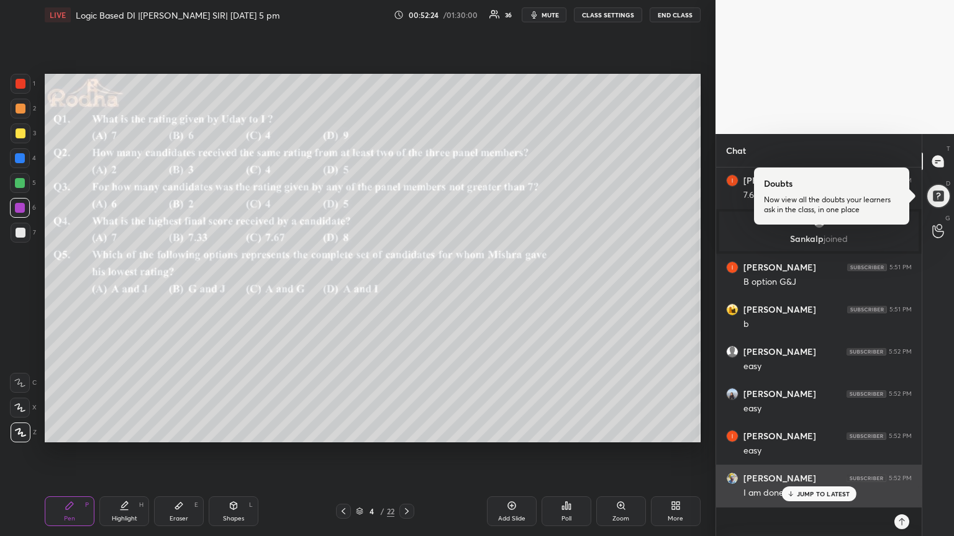
click at [796, 453] on div "JUMP TO LATEST" at bounding box center [818, 494] width 74 height 15
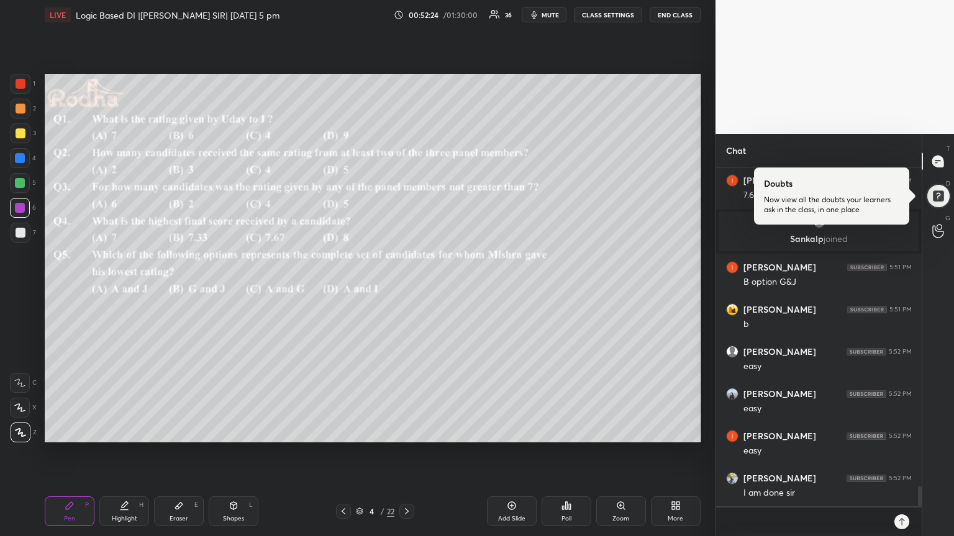
scroll to position [5476, 0]
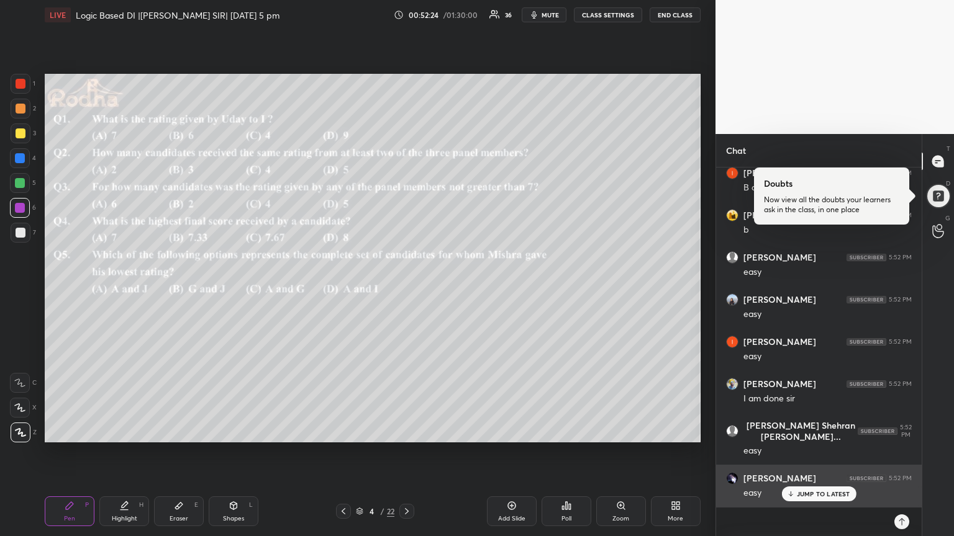
click at [809, 453] on p "JUMP TO LATEST" at bounding box center [822, 493] width 53 height 7
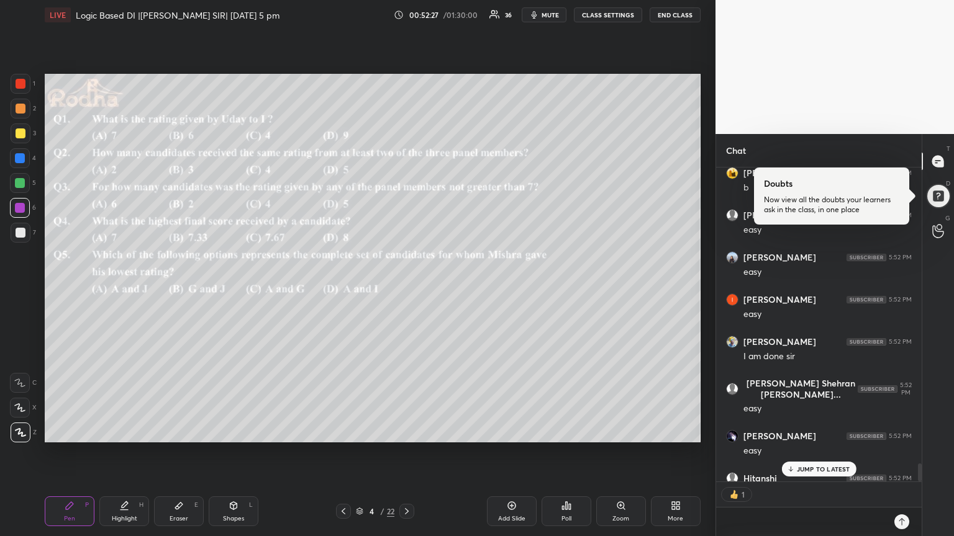
scroll to position [4, 4]
click at [807, 453] on div "1" at bounding box center [818, 494] width 205 height 25
click at [817, 453] on div "JUMP TO LATEST" at bounding box center [818, 469] width 74 height 15
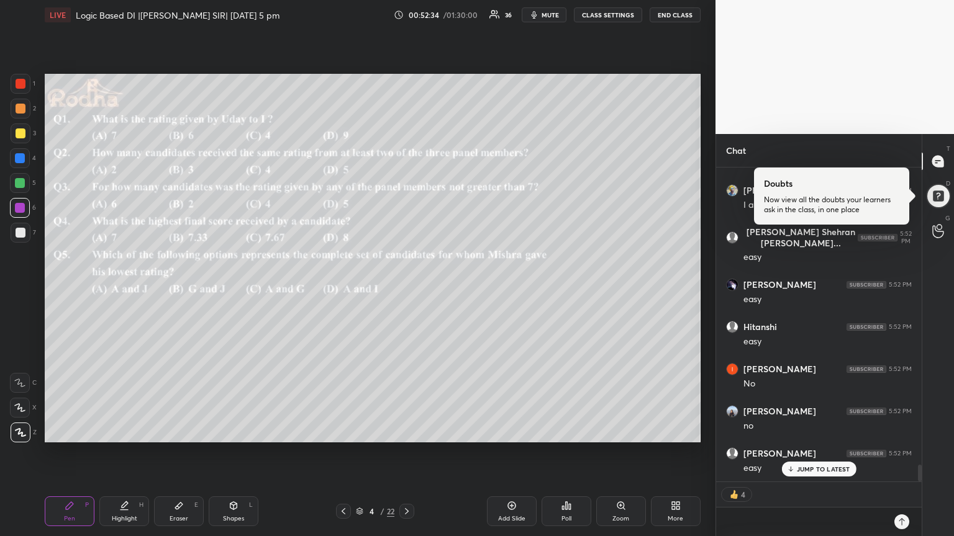
scroll to position [5712, 0]
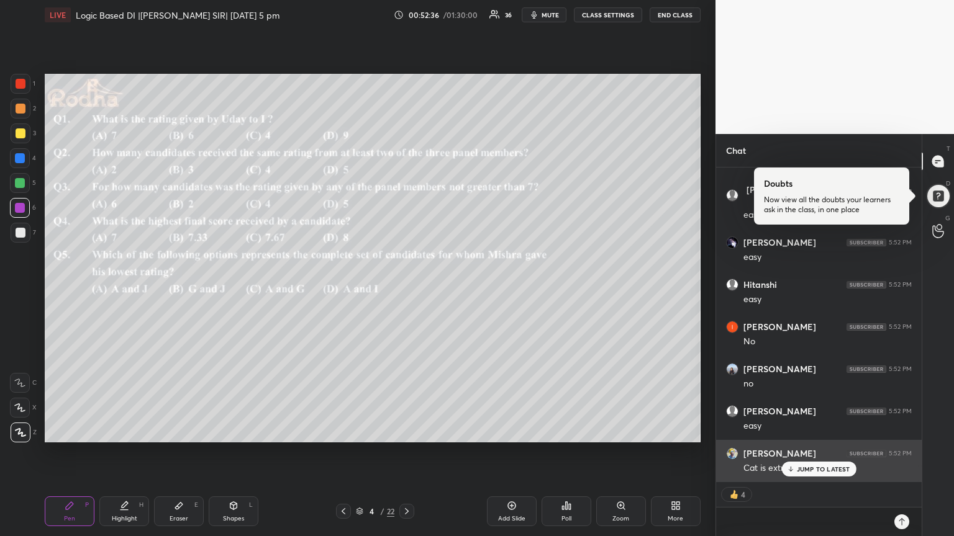
click at [831, 453] on p "JUMP TO LATEST" at bounding box center [822, 469] width 53 height 7
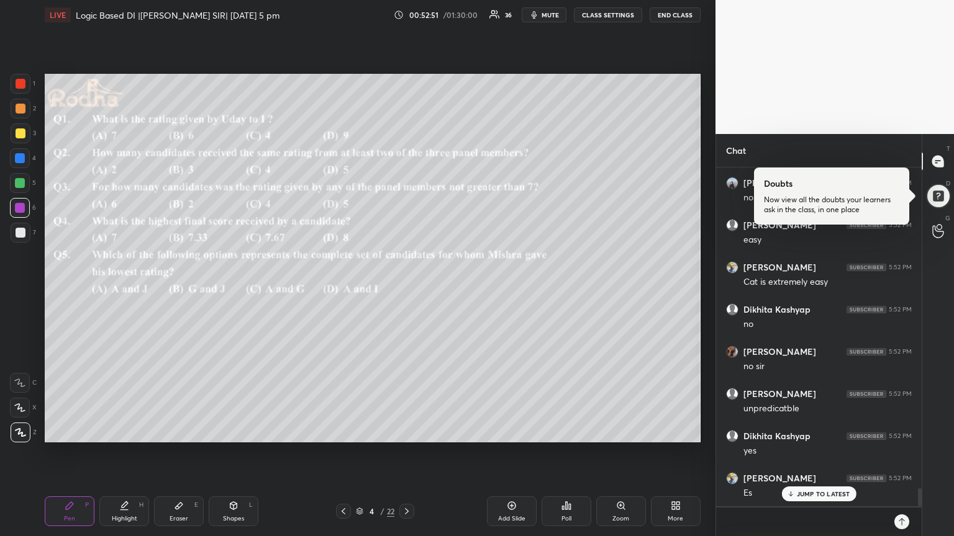
scroll to position [5950, 0]
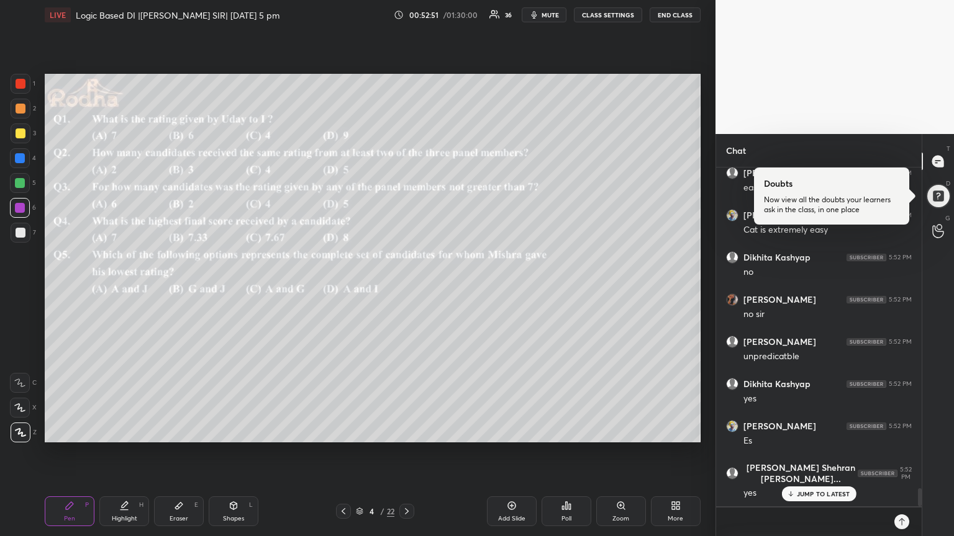
click at [834, 453] on p "JUMP TO LATEST" at bounding box center [822, 493] width 53 height 7
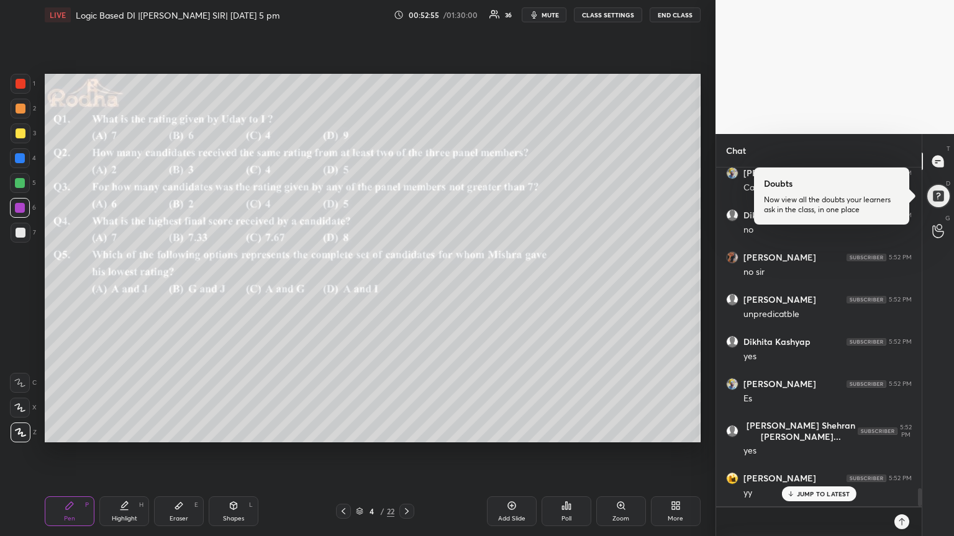
click at [404, 453] on icon at bounding box center [407, 512] width 10 height 10
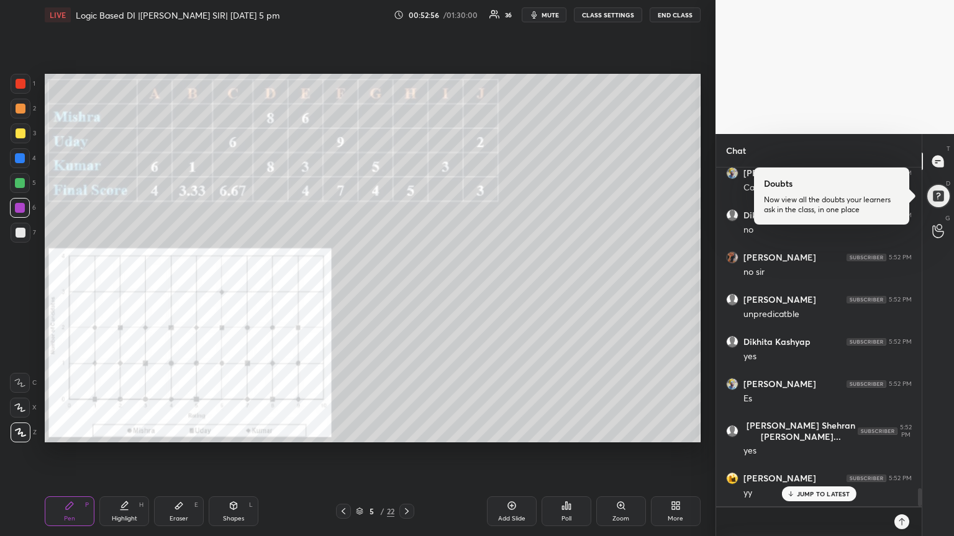
click at [405, 453] on icon at bounding box center [407, 511] width 4 height 6
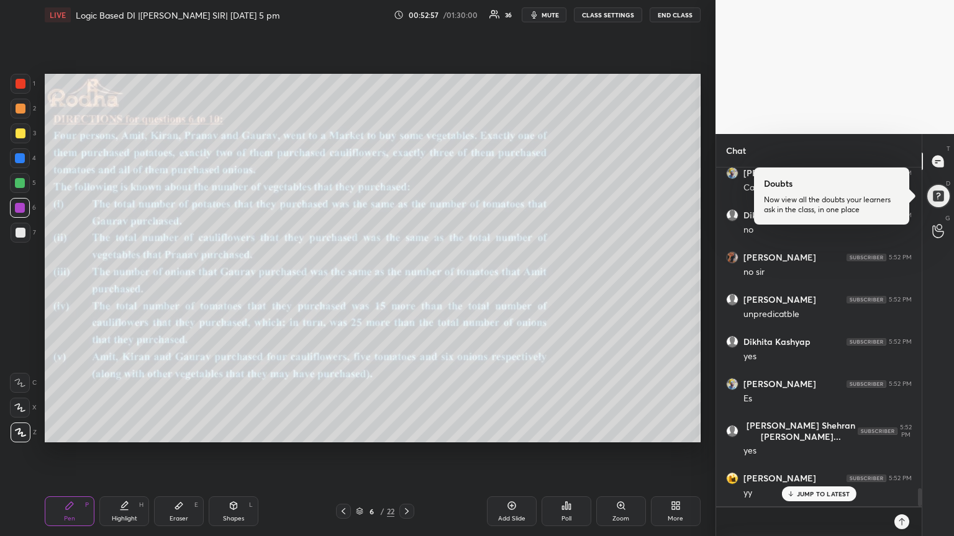
click at [407, 453] on icon at bounding box center [407, 512] width 10 height 10
click at [345, 453] on icon at bounding box center [343, 512] width 10 height 10
click at [405, 453] on icon at bounding box center [407, 512] width 10 height 10
click at [346, 453] on icon at bounding box center [343, 512] width 10 height 10
click at [408, 453] on icon at bounding box center [407, 511] width 4 height 6
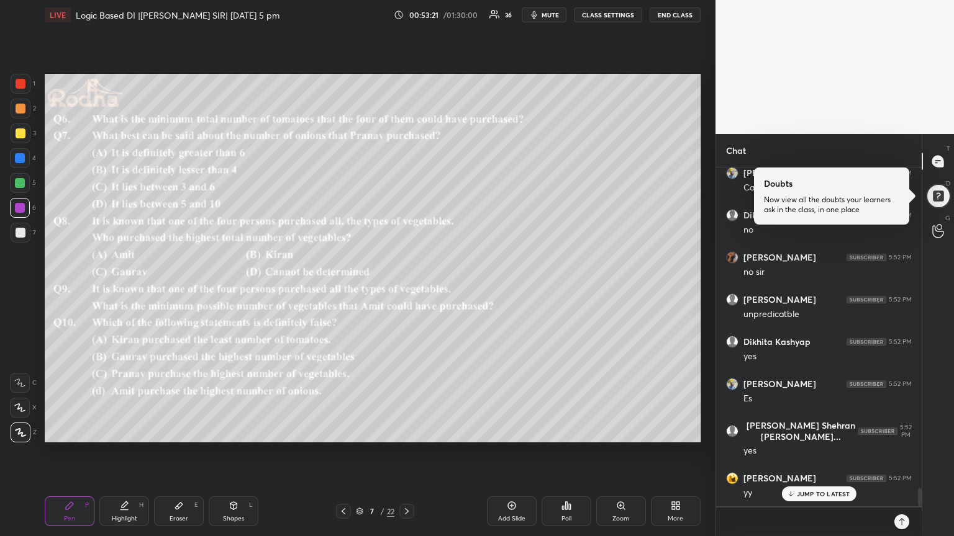
click at [832, 453] on p "JUMP TO LATEST" at bounding box center [822, 493] width 53 height 7
click at [936, 161] on icon at bounding box center [937, 161] width 5 height 0
click at [344, 453] on icon at bounding box center [343, 512] width 10 height 10
click at [407, 453] on icon at bounding box center [407, 512] width 10 height 10
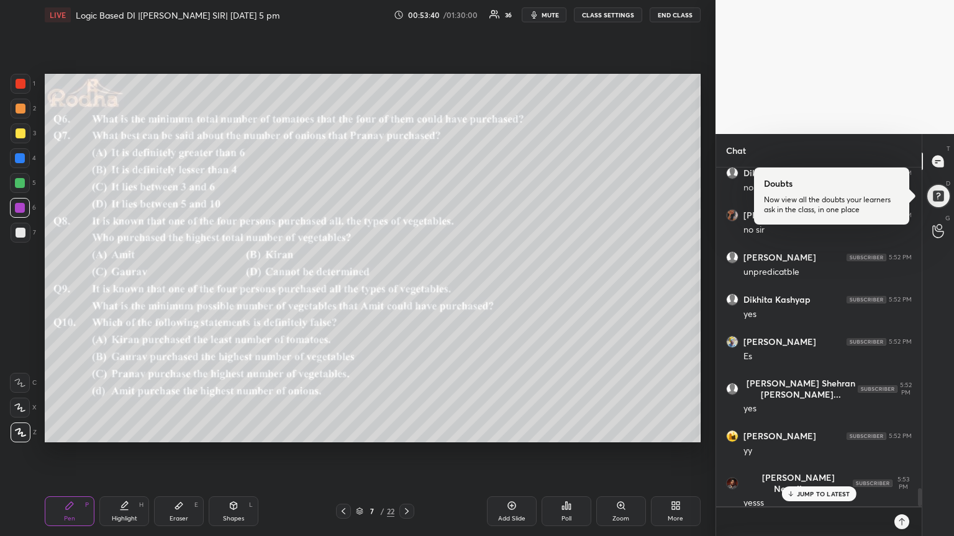
click at [345, 453] on icon at bounding box center [343, 512] width 10 height 10
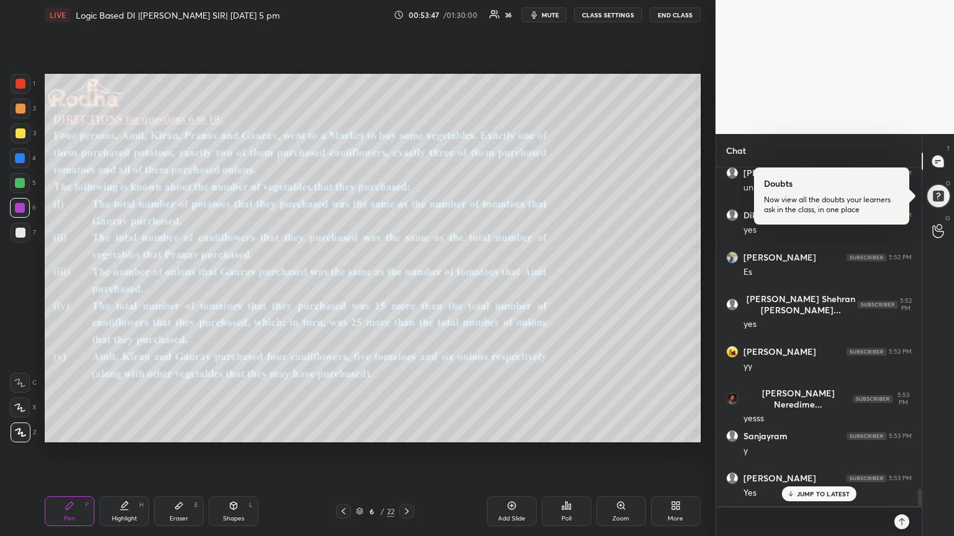
scroll to position [6236, 0]
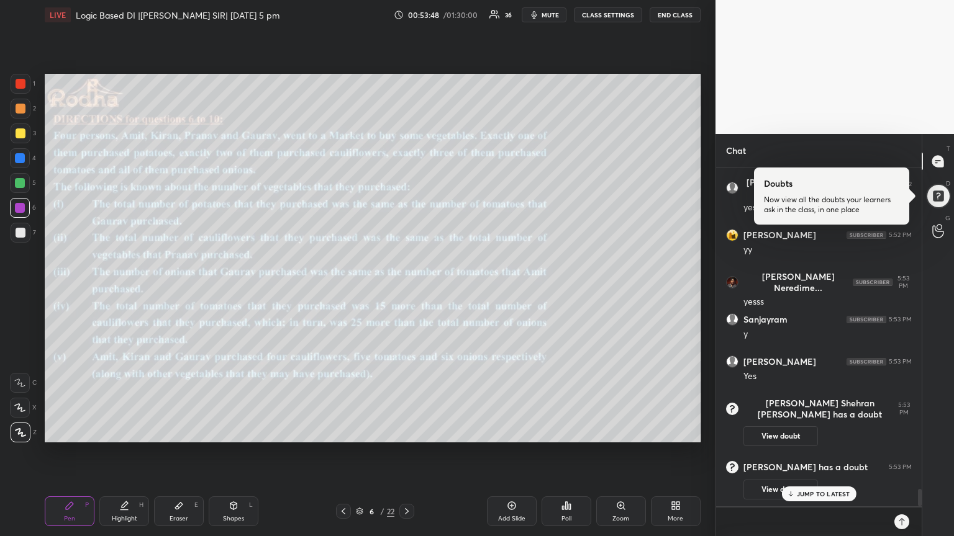
click at [820, 453] on p "JUMP TO LATEST" at bounding box center [822, 493] width 53 height 7
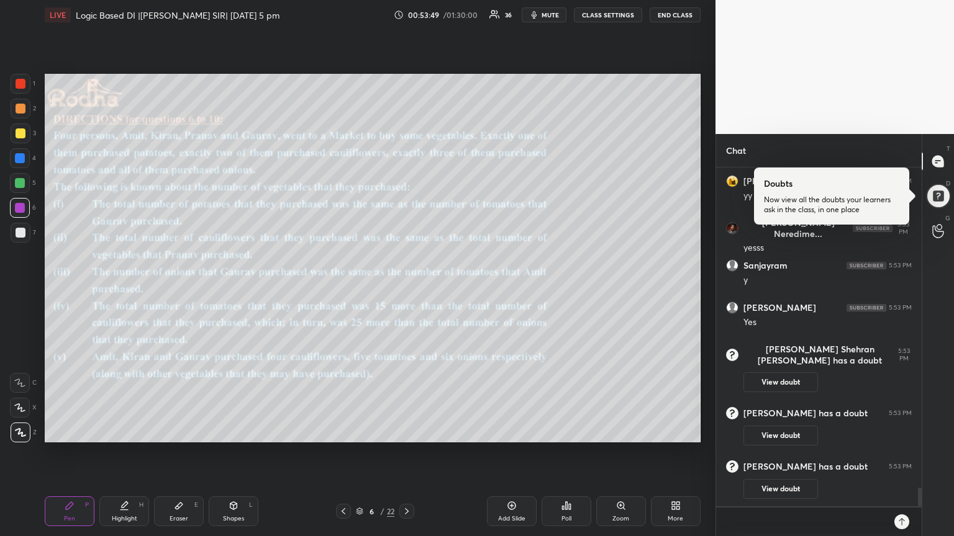
click at [781, 453] on button "View doubt" at bounding box center [780, 489] width 74 height 20
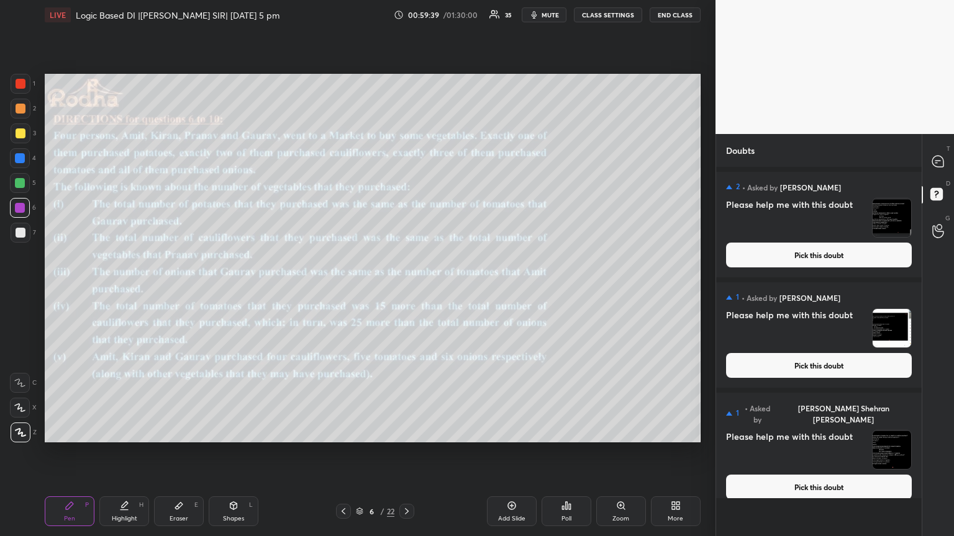
click at [545, 18] on span "mute" at bounding box center [549, 15] width 17 height 9
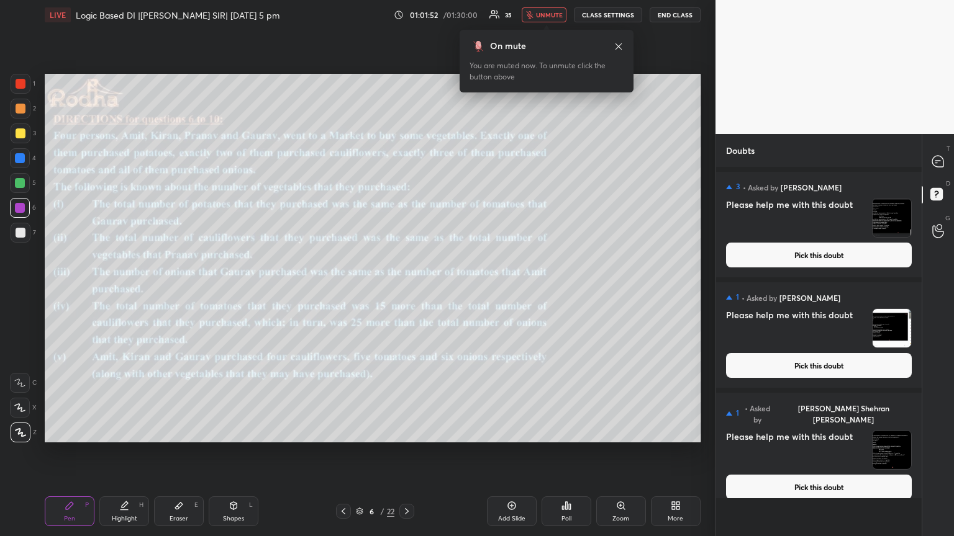
click at [556, 20] on button "unmute" at bounding box center [543, 14] width 45 height 15
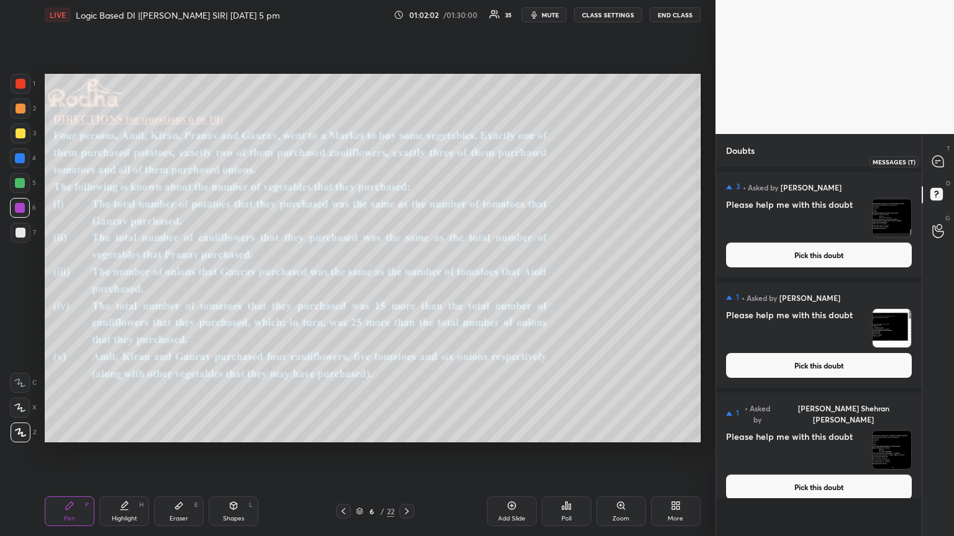
click at [941, 162] on icon at bounding box center [937, 161] width 11 height 11
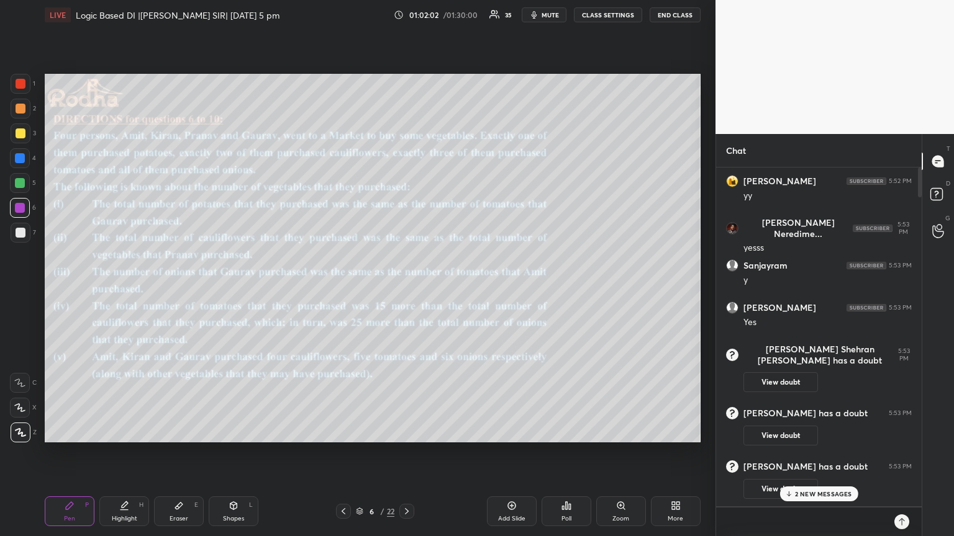
scroll to position [335, 202]
click at [847, 453] on p "2 NEW MESSAGES" at bounding box center [823, 493] width 57 height 7
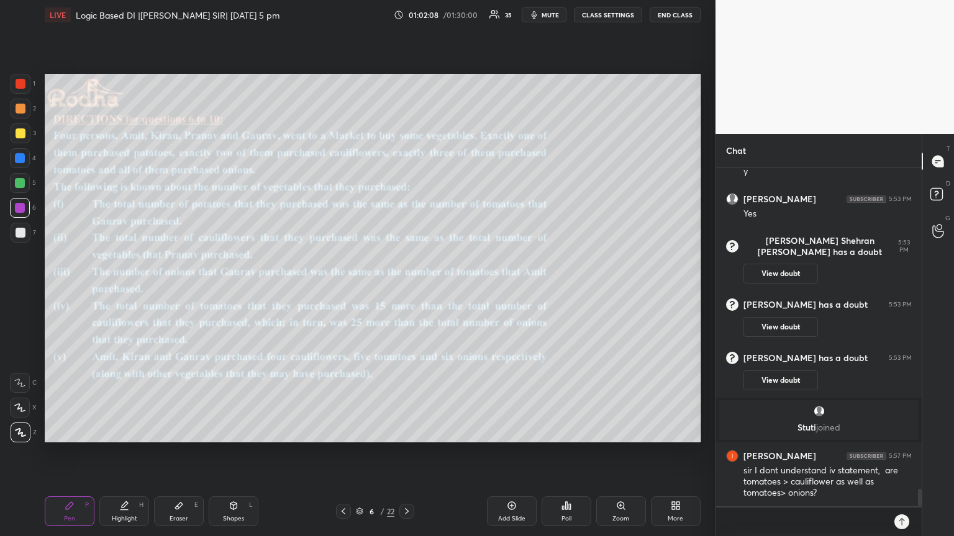
scroll to position [6335, 0]
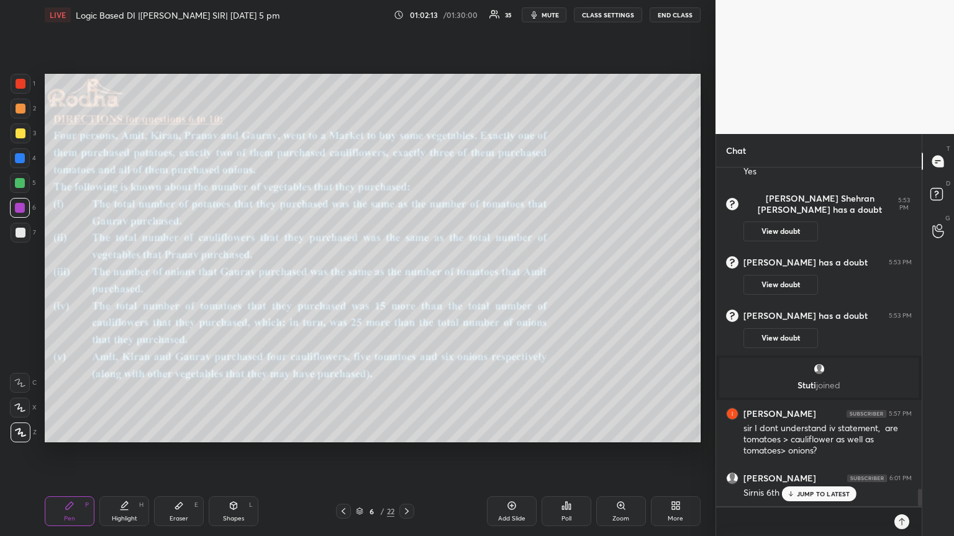
click at [847, 453] on p "JUMP TO LATEST" at bounding box center [822, 493] width 53 height 7
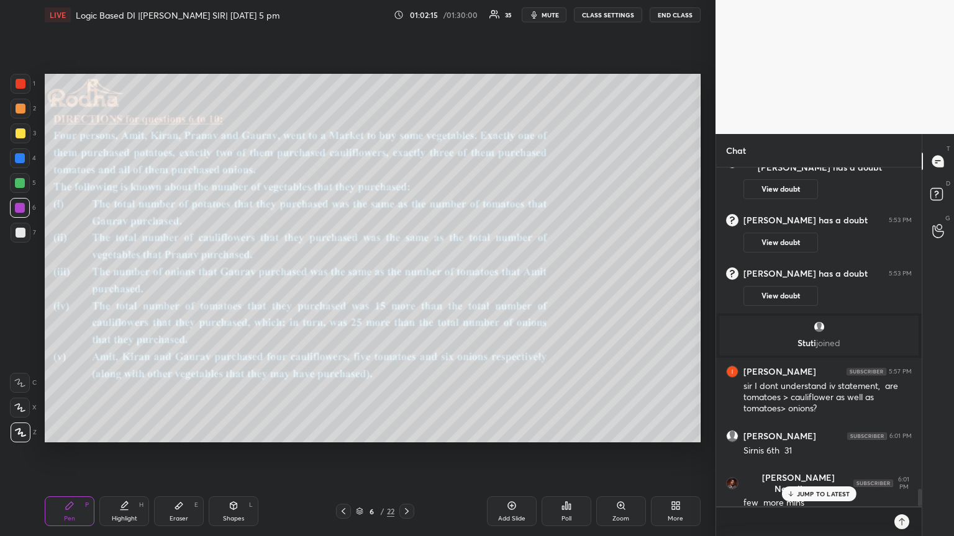
click at [804, 453] on p "JUMP TO LATEST" at bounding box center [822, 493] width 53 height 7
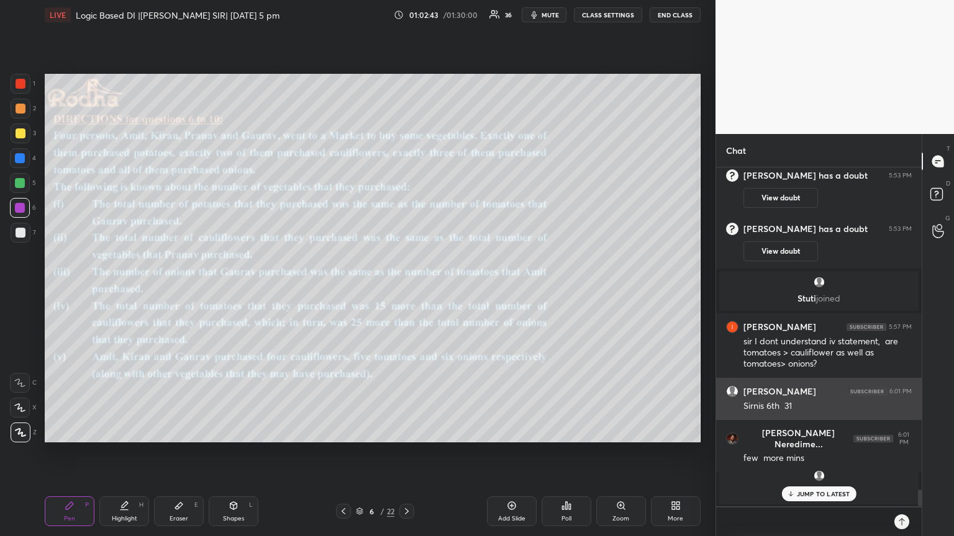
scroll to position [6119, 0]
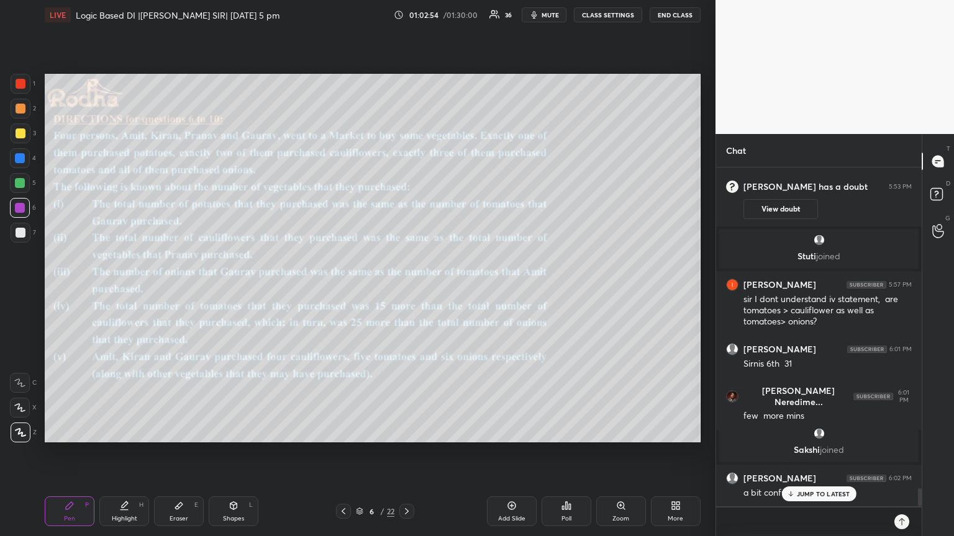
click at [851, 453] on div "JUMP TO LATEST" at bounding box center [818, 494] width 74 height 15
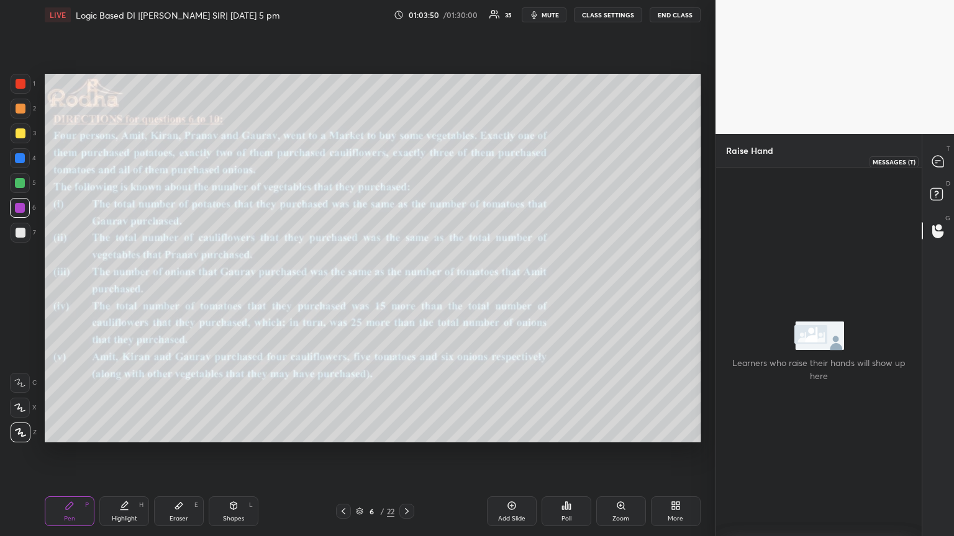
click at [935, 163] on icon at bounding box center [936, 163] width 2 height 0
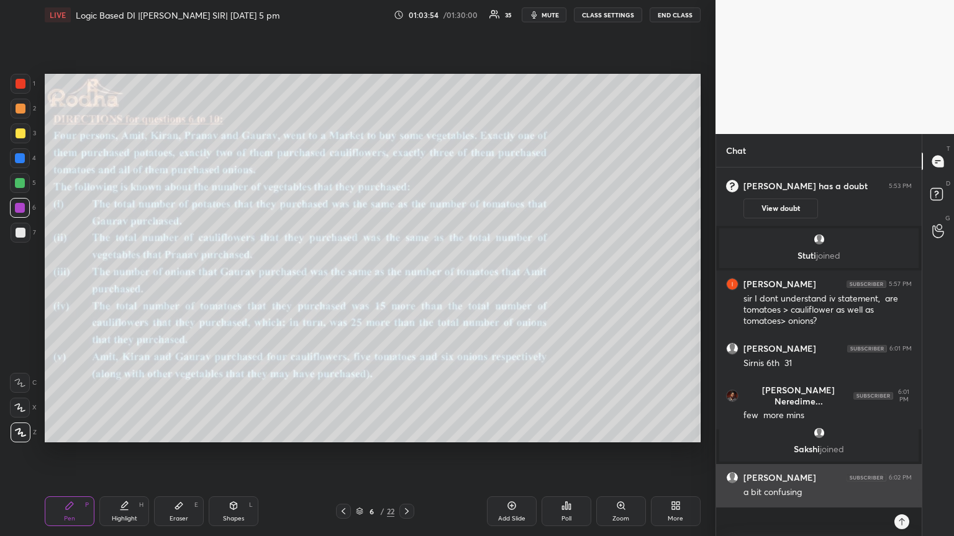
scroll to position [6454, 0]
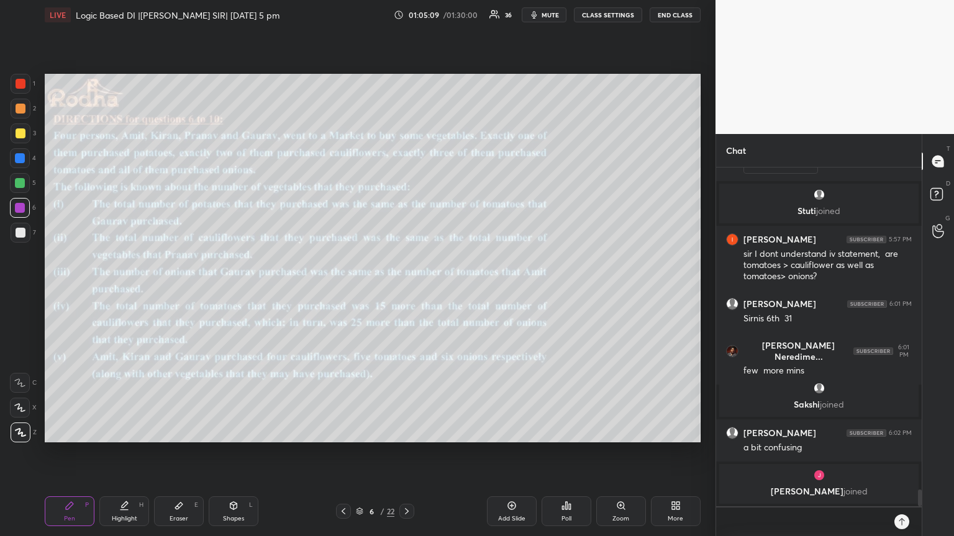
click at [176, 453] on icon at bounding box center [178, 506] width 7 height 7
click at [70, 453] on div "Pen" at bounding box center [69, 519] width 11 height 6
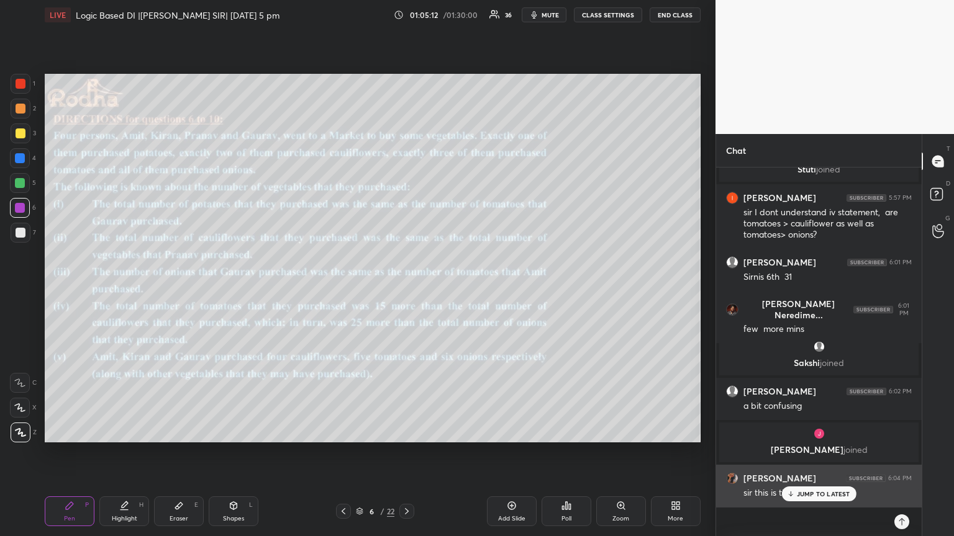
click at [814, 453] on div "[PERSON_NAME] 6:04 PM" at bounding box center [819, 478] width 186 height 12
click at [815, 453] on p "JUMP TO LATEST" at bounding box center [822, 493] width 53 height 7
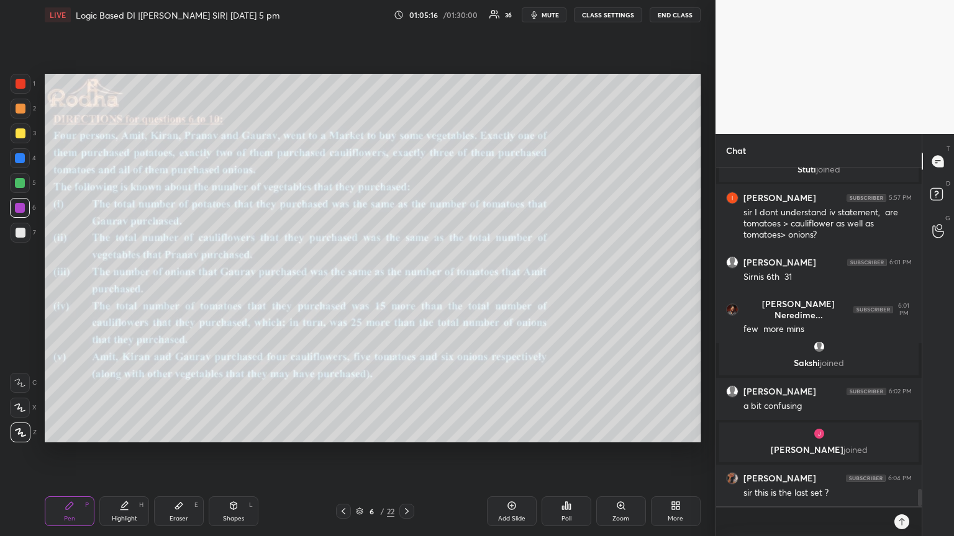
scroll to position [6248, 0]
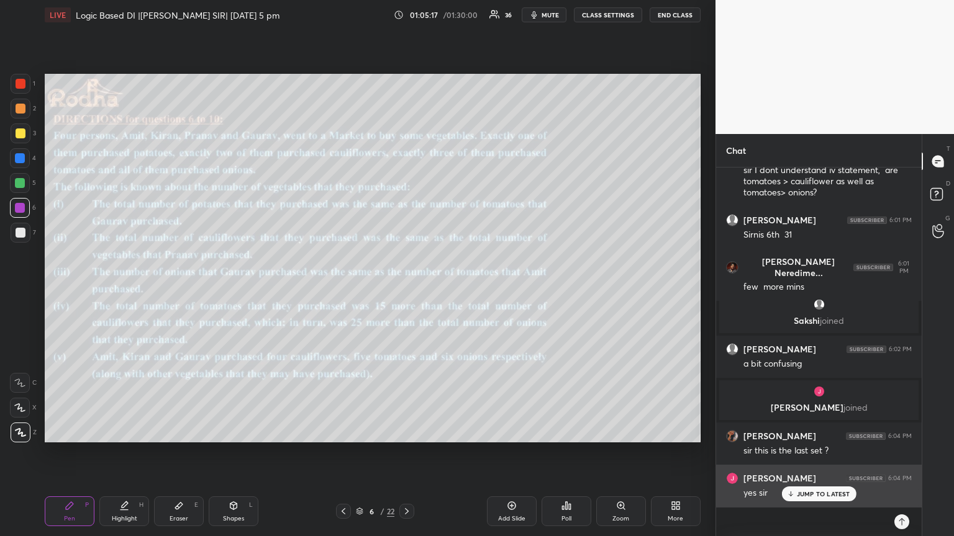
click at [802, 453] on p "JUMP TO LATEST" at bounding box center [822, 493] width 53 height 7
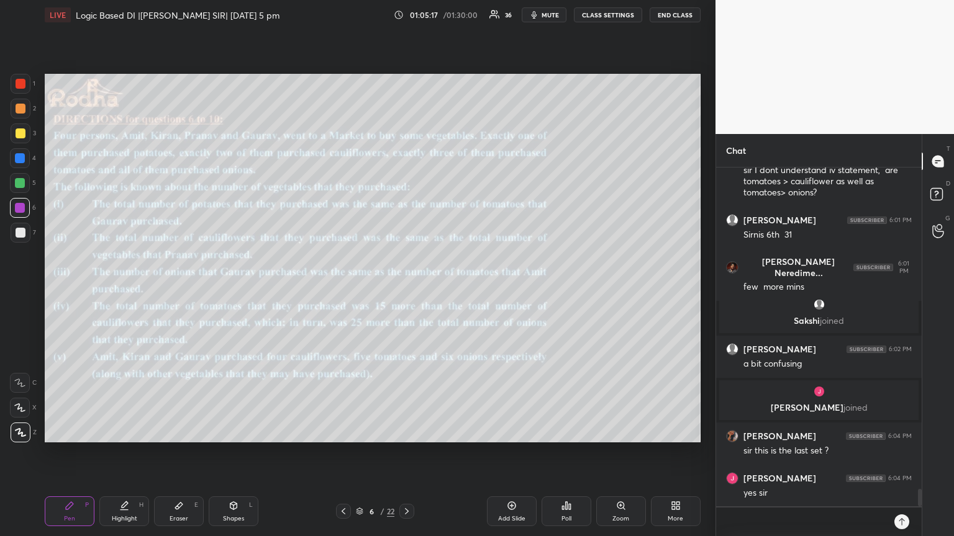
scroll to position [6290, 0]
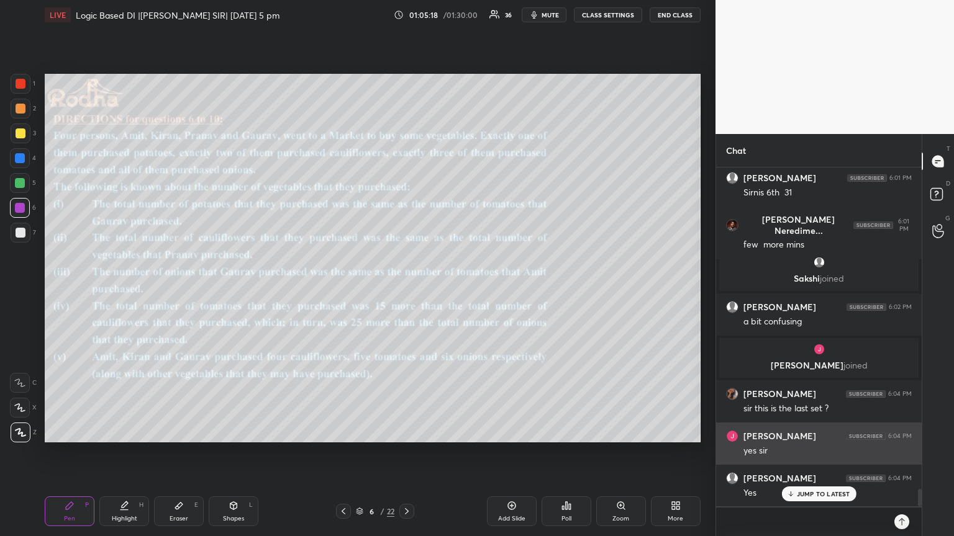
click at [806, 453] on p "JUMP TO LATEST" at bounding box center [822, 493] width 53 height 7
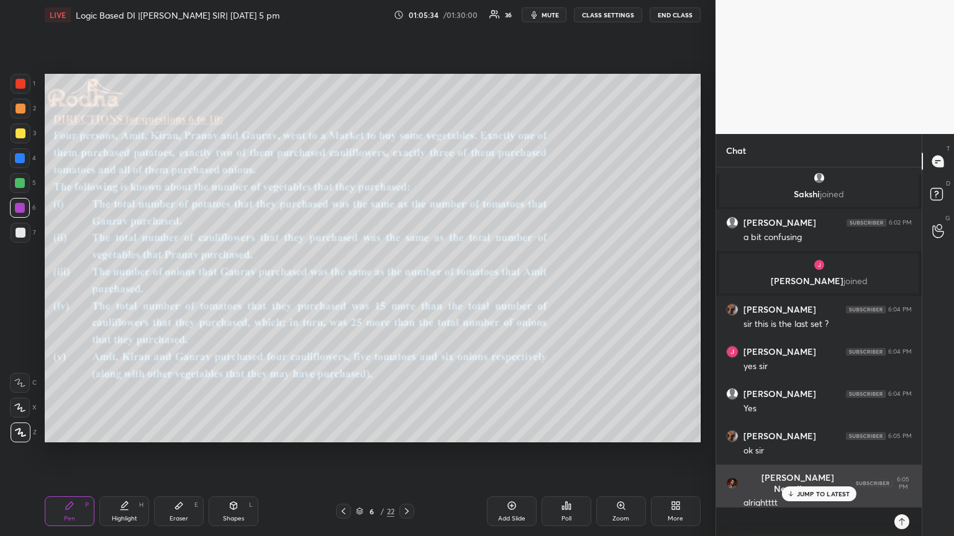
click at [814, 453] on p "JUMP TO LATEST" at bounding box center [822, 493] width 53 height 7
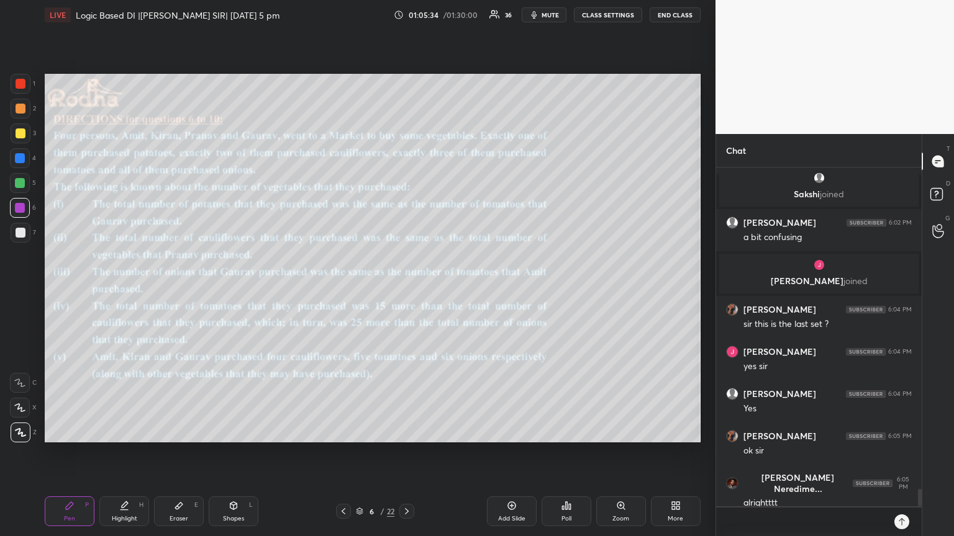
scroll to position [6427, 0]
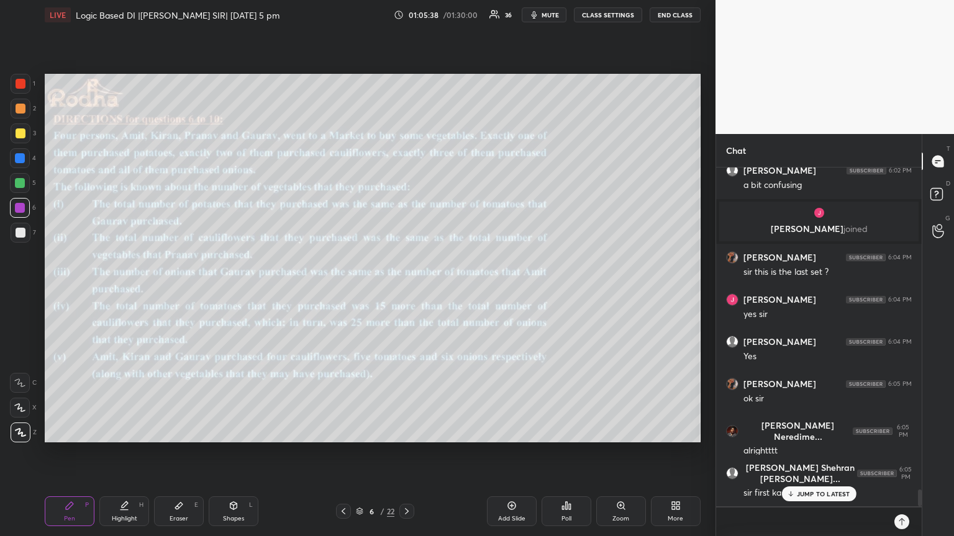
click at [811, 453] on p "JUMP TO LATEST" at bounding box center [822, 493] width 53 height 7
click at [408, 453] on icon at bounding box center [407, 512] width 10 height 10
click at [405, 453] on icon at bounding box center [407, 511] width 4 height 6
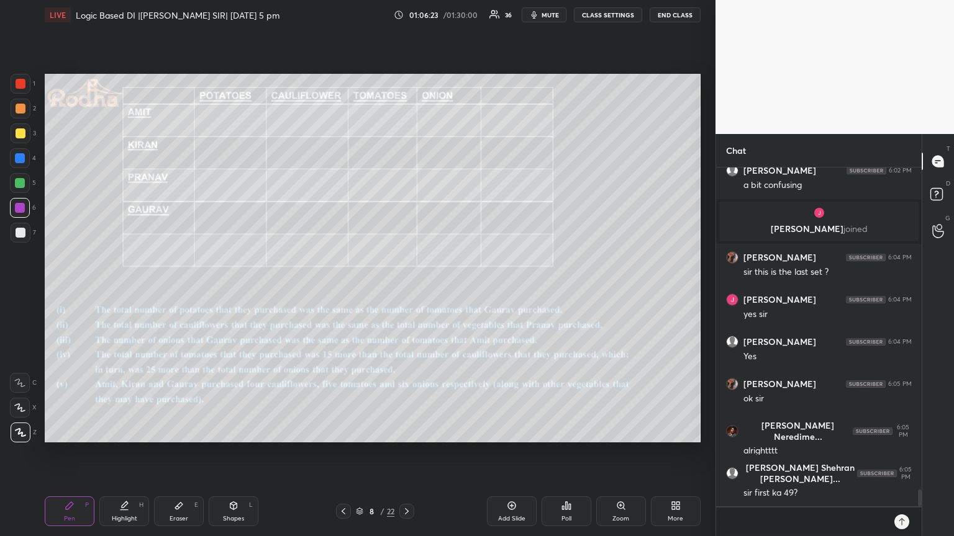
click at [22, 182] on div at bounding box center [20, 183] width 10 height 10
click at [171, 453] on div "Eraser" at bounding box center [178, 519] width 19 height 6
click at [62, 453] on div "Pen P" at bounding box center [70, 512] width 50 height 30
click at [344, 453] on icon at bounding box center [343, 512] width 10 height 10
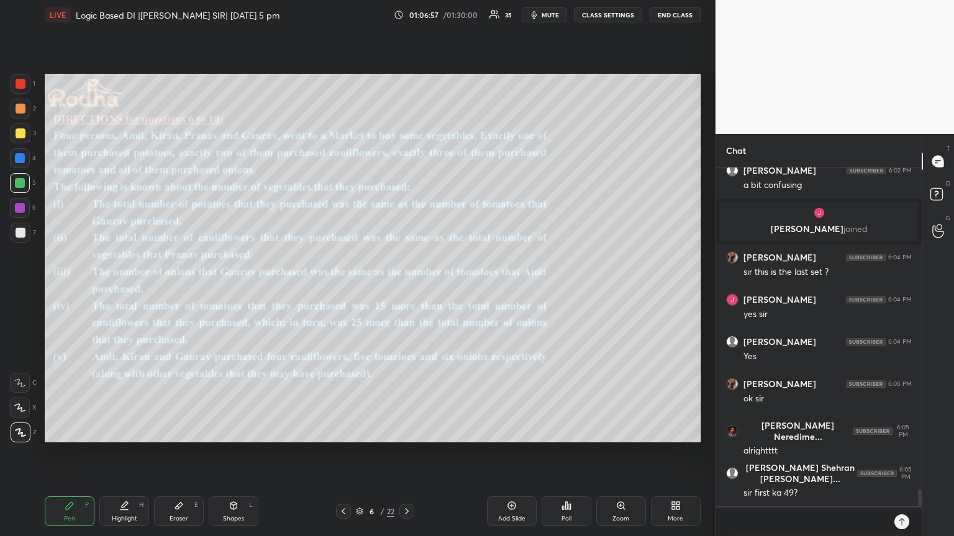
click at [343, 453] on icon at bounding box center [343, 512] width 10 height 10
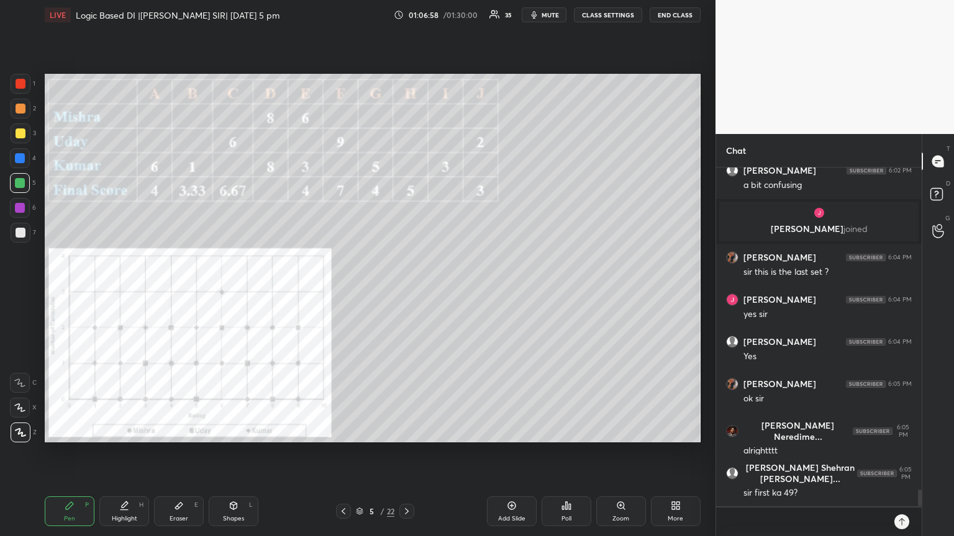
click at [410, 453] on icon at bounding box center [407, 512] width 10 height 10
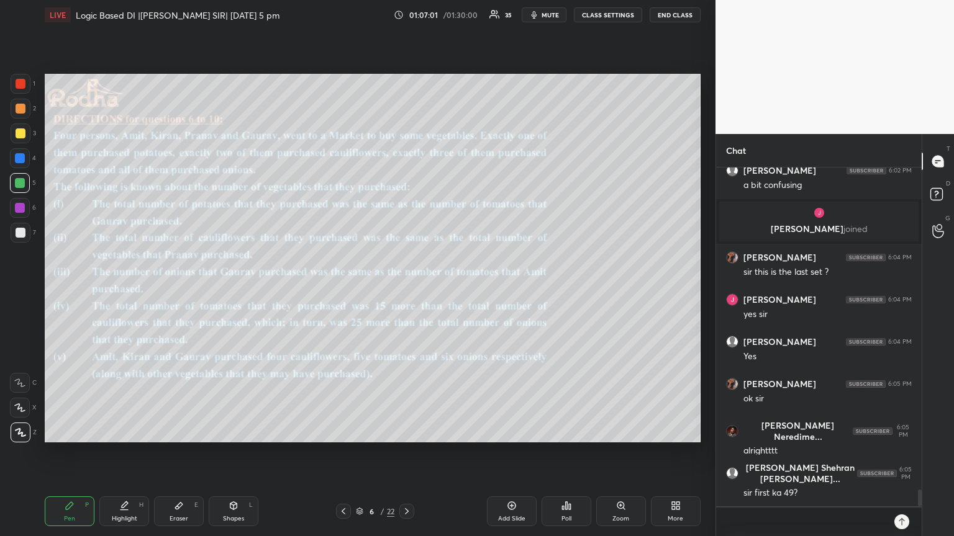
click at [408, 453] on icon at bounding box center [407, 512] width 10 height 10
click at [410, 453] on icon at bounding box center [407, 512] width 10 height 10
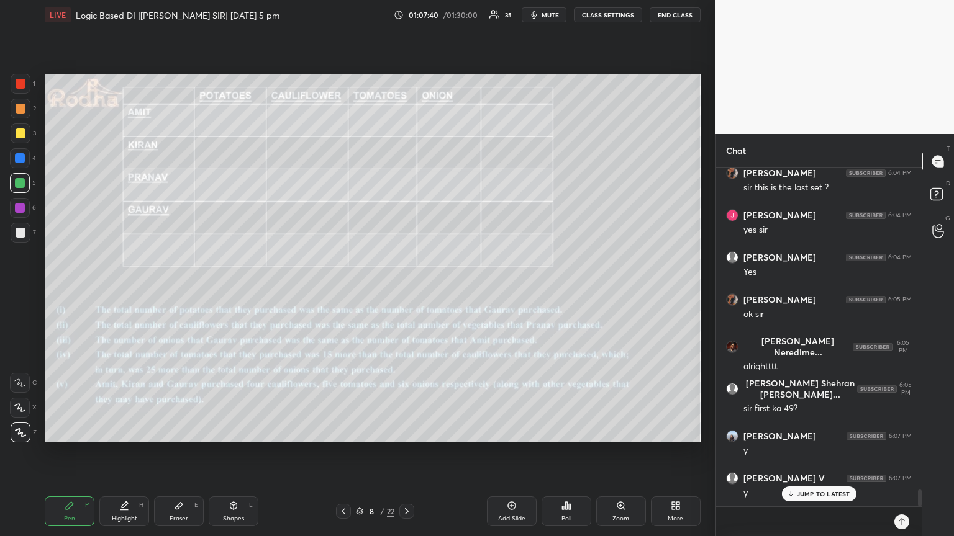
scroll to position [6563, 0]
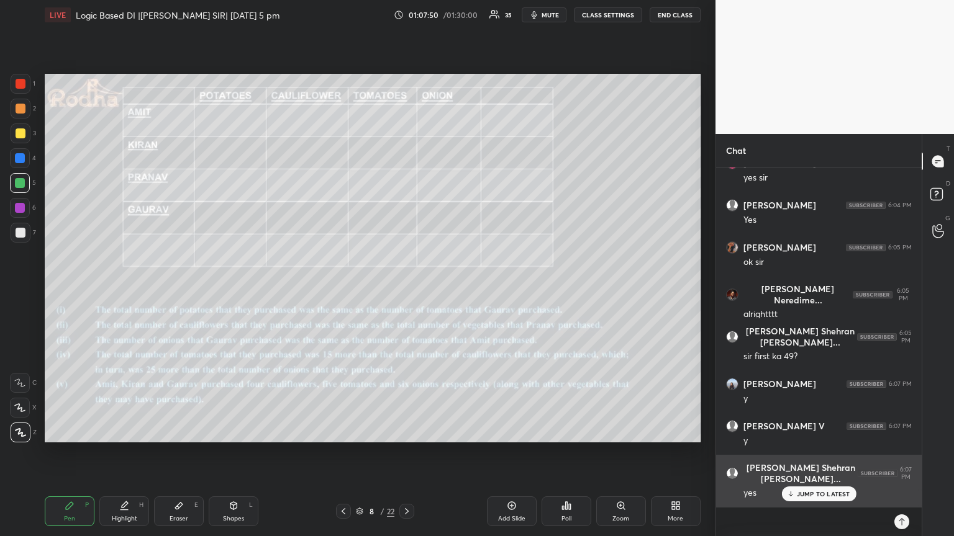
click at [805, 453] on p "JUMP TO LATEST" at bounding box center [822, 493] width 53 height 7
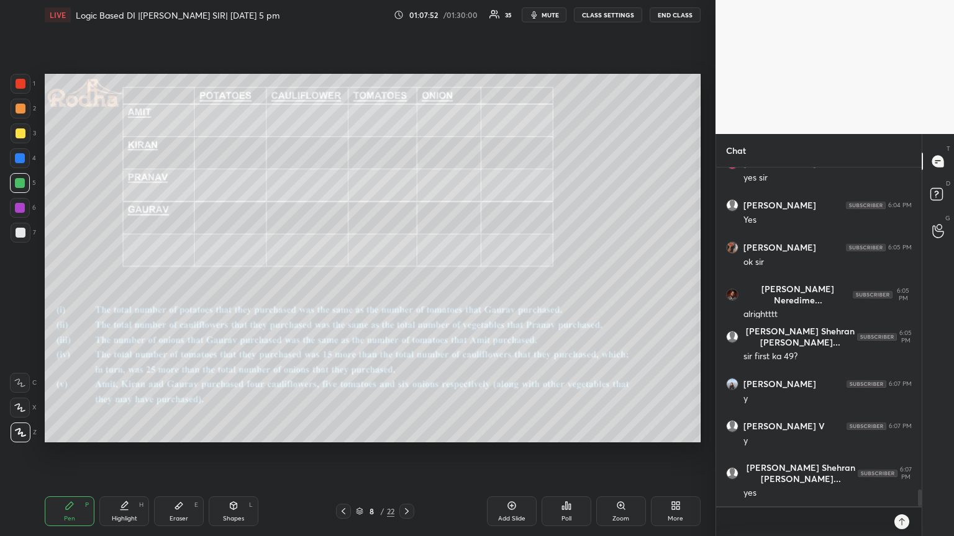
click at [186, 453] on div "Eraser E" at bounding box center [179, 512] width 50 height 30
click at [66, 453] on icon at bounding box center [69, 505] width 7 height 7
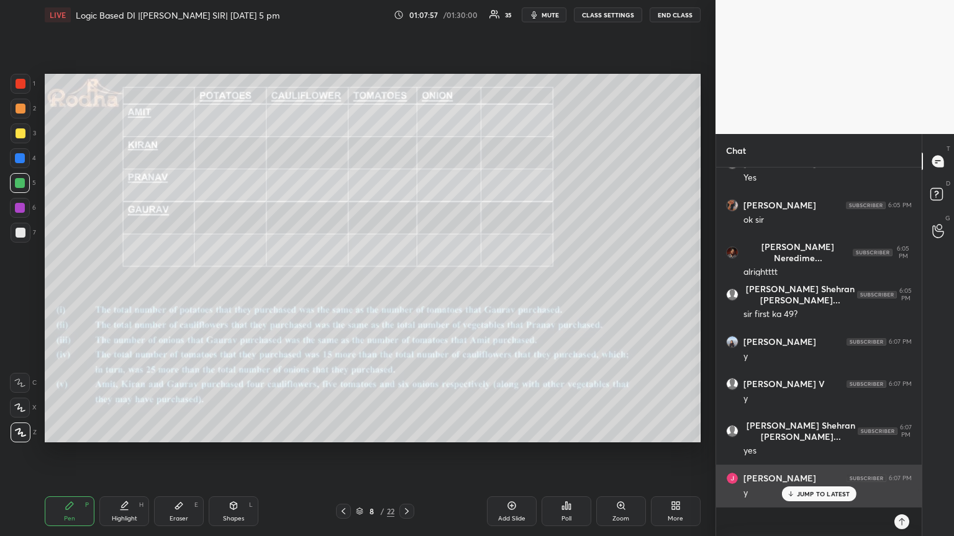
click at [818, 453] on p "JUMP TO LATEST" at bounding box center [822, 493] width 53 height 7
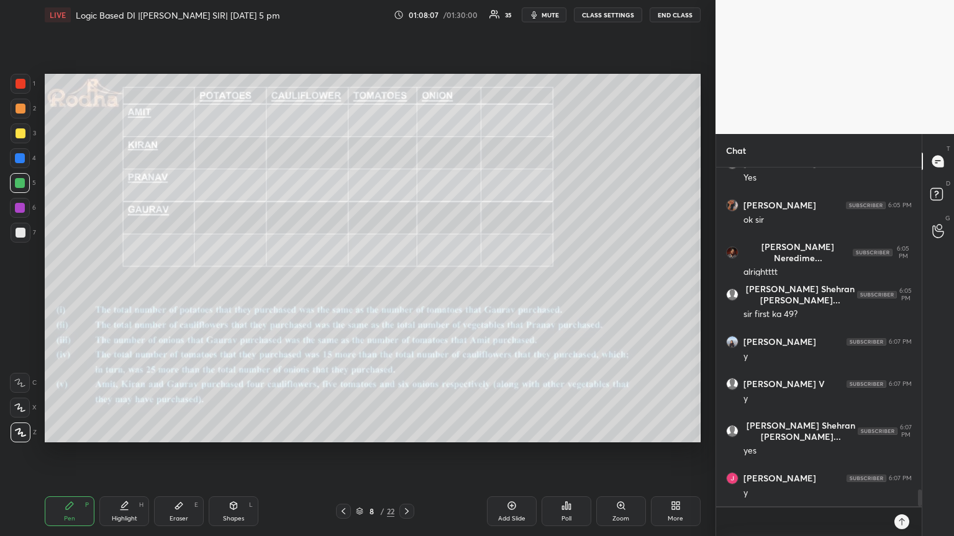
click at [20, 130] on div at bounding box center [21, 134] width 10 height 10
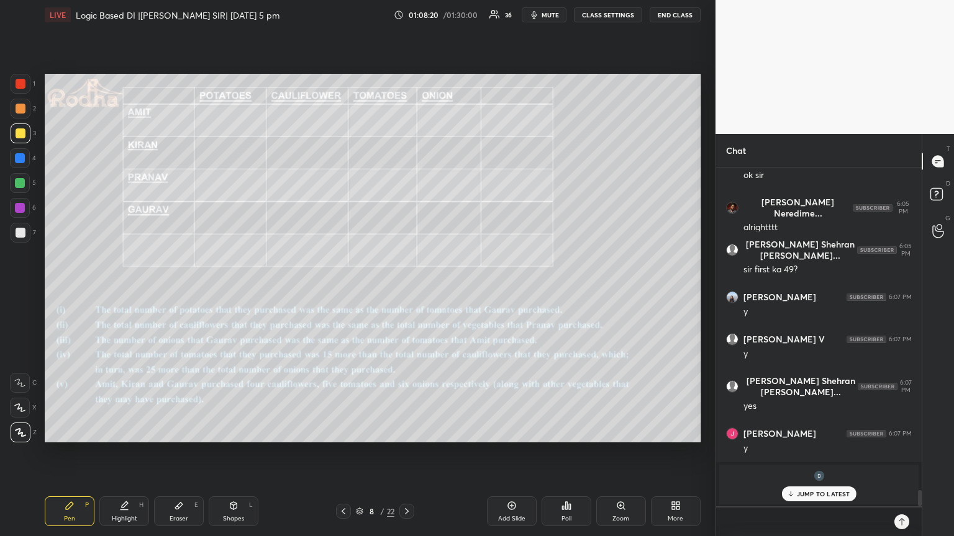
click at [798, 453] on p "JUMP TO LATEST" at bounding box center [822, 493] width 53 height 7
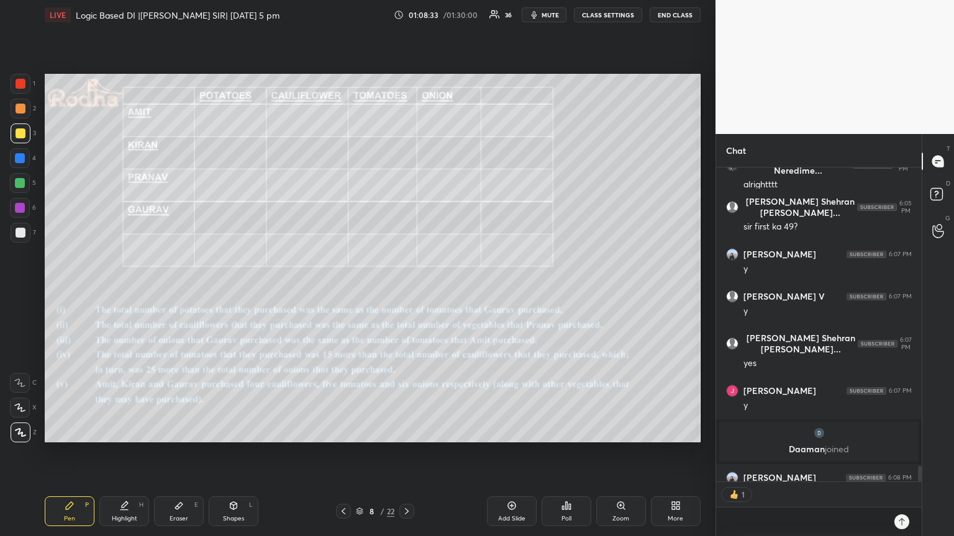
scroll to position [6573, 0]
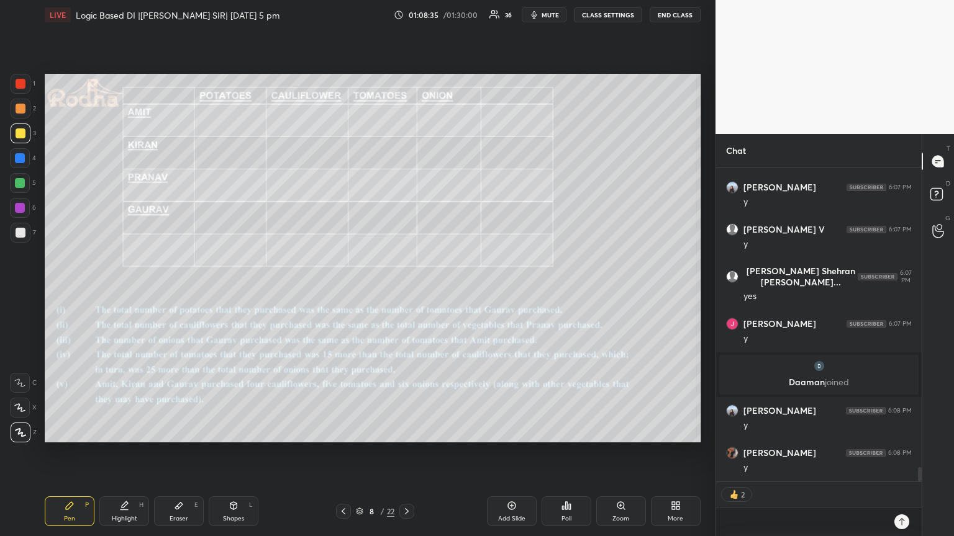
click at [22, 188] on div at bounding box center [20, 183] width 20 height 20
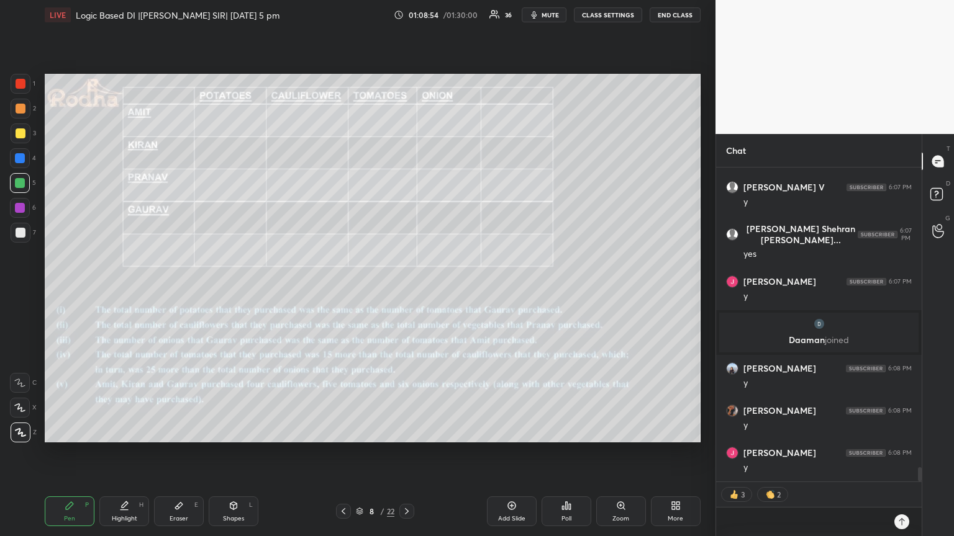
click at [20, 206] on div at bounding box center [20, 208] width 10 height 10
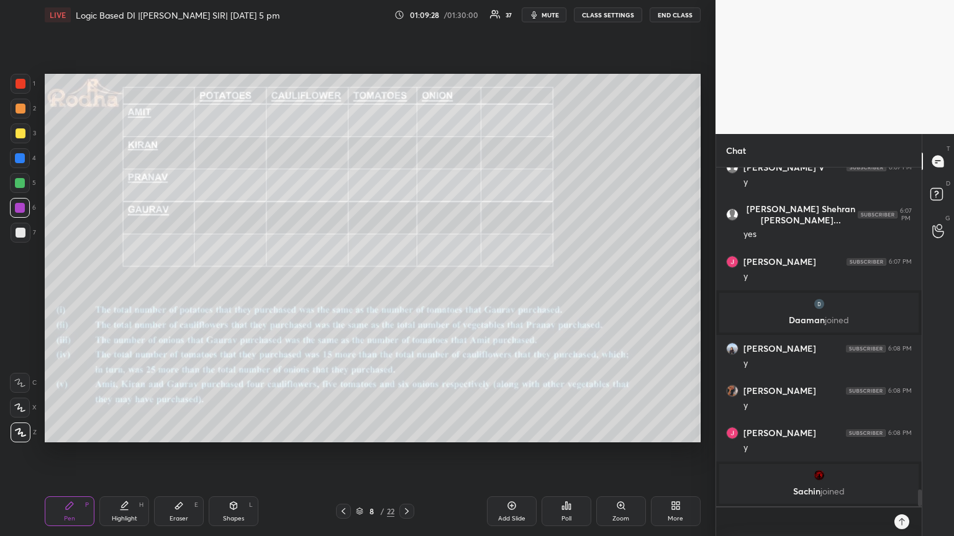
scroll to position [6618, 0]
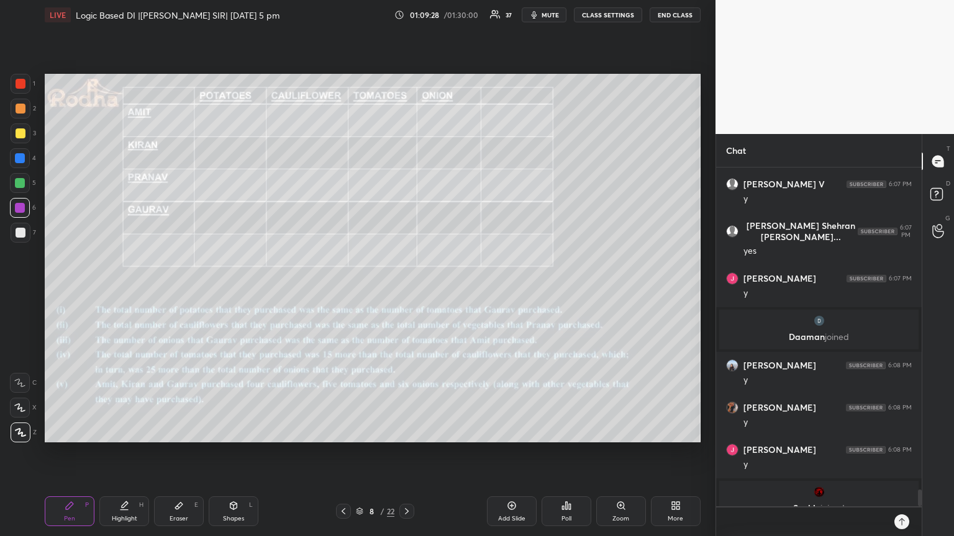
click at [19, 184] on div at bounding box center [20, 183] width 10 height 10
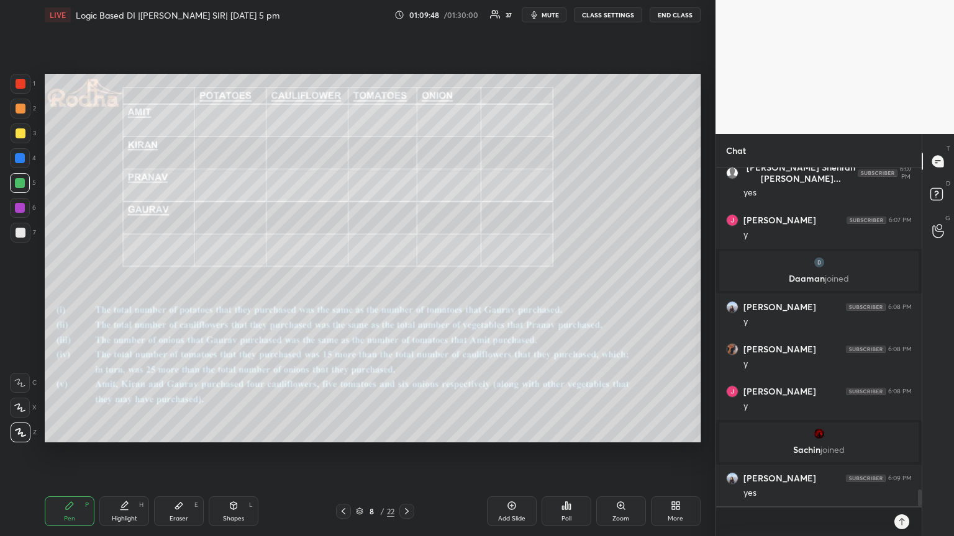
scroll to position [6660, 0]
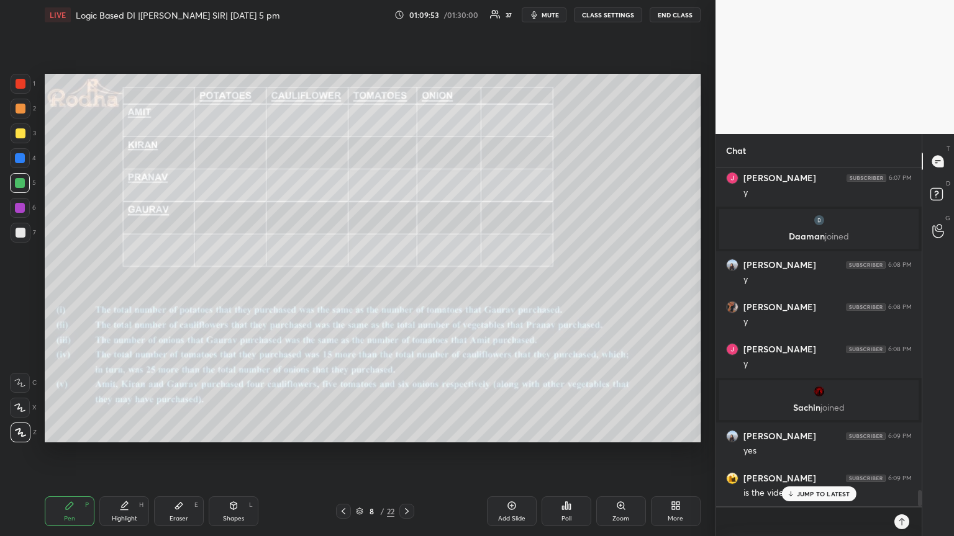
click at [817, 453] on p "JUMP TO LATEST" at bounding box center [822, 493] width 53 height 7
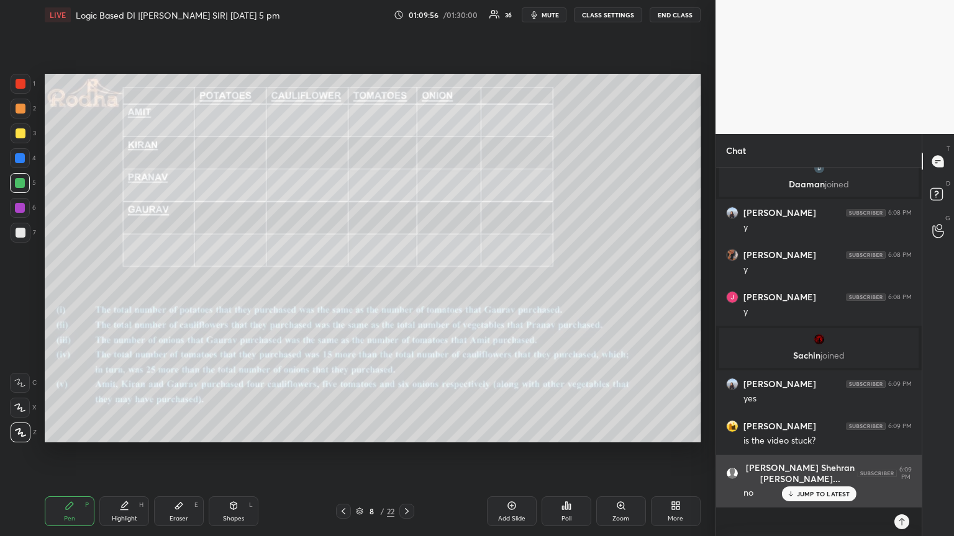
click at [806, 453] on p "JUMP TO LATEST" at bounding box center [822, 493] width 53 height 7
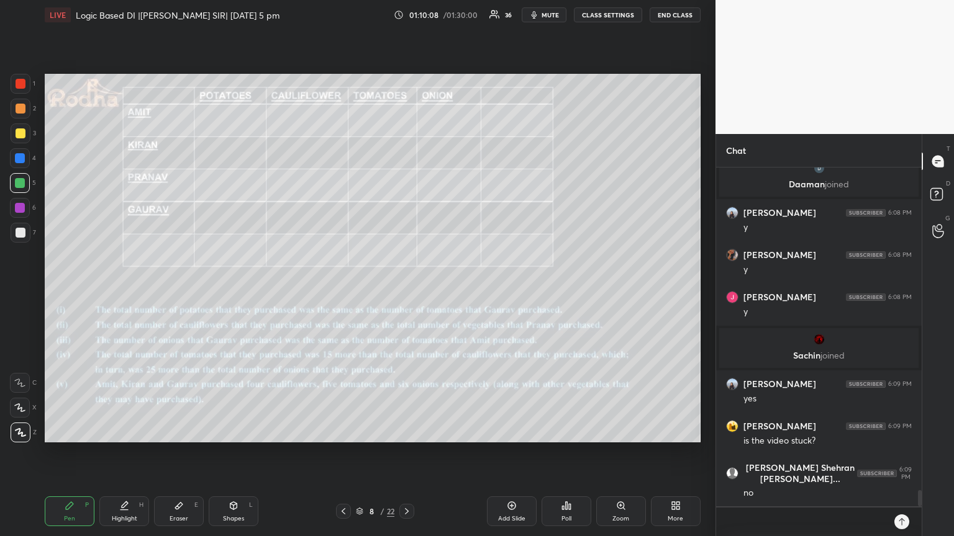
click at [20, 83] on div at bounding box center [21, 84] width 10 height 10
click at [823, 453] on p "JUMP TO LATEST" at bounding box center [822, 469] width 53 height 7
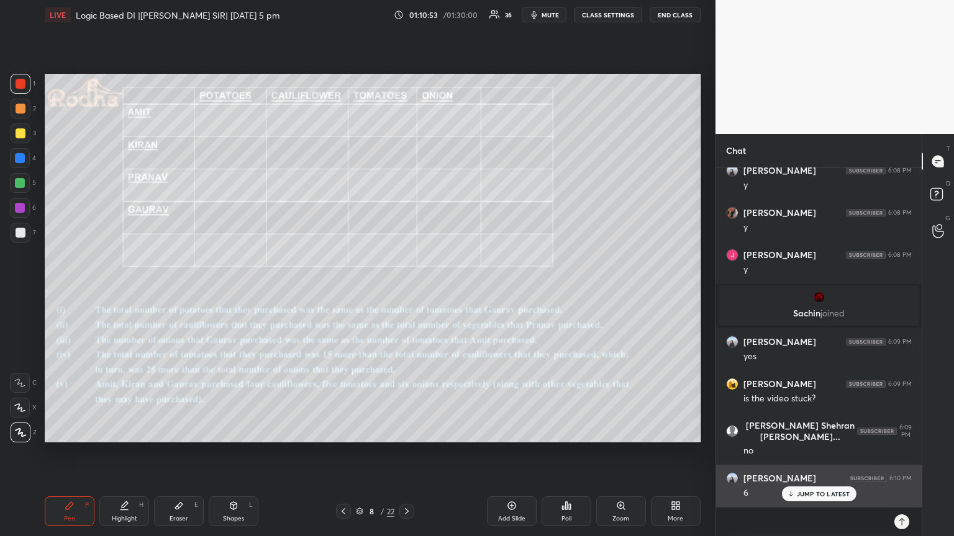
click at [806, 453] on p "JUMP TO LATEST" at bounding box center [822, 493] width 53 height 7
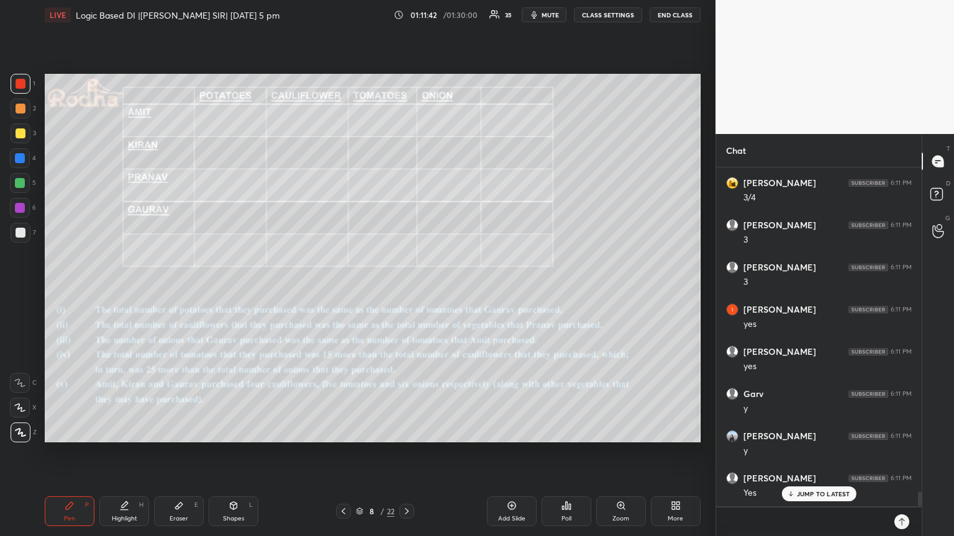
scroll to position [7430, 0]
click at [20, 233] on div at bounding box center [21, 233] width 10 height 10
click at [805, 453] on div "[PERSON_NAME] 6:11 PM [PERSON_NAME]" at bounding box center [818, 486] width 205 height 42
click at [812, 453] on p "JUMP TO LATEST" at bounding box center [822, 493] width 53 height 7
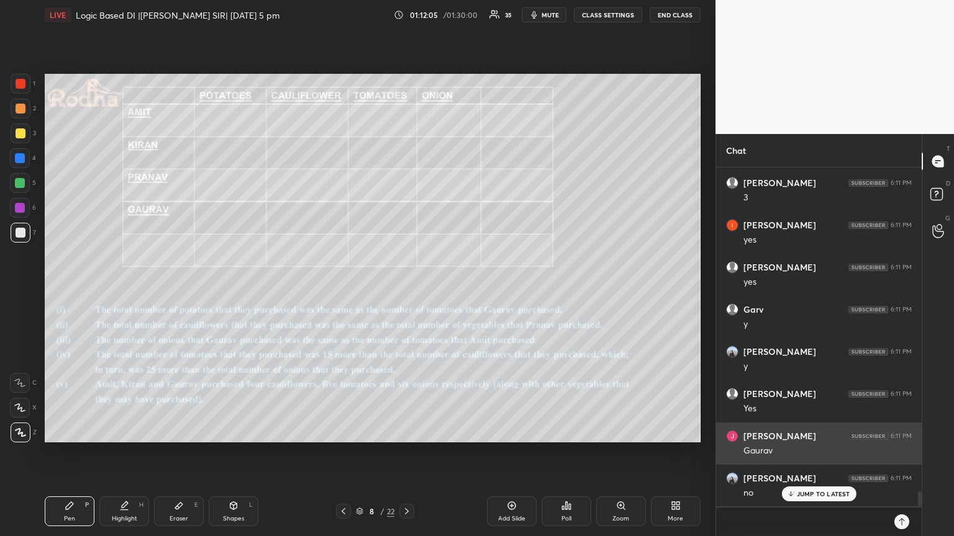
scroll to position [7515, 0]
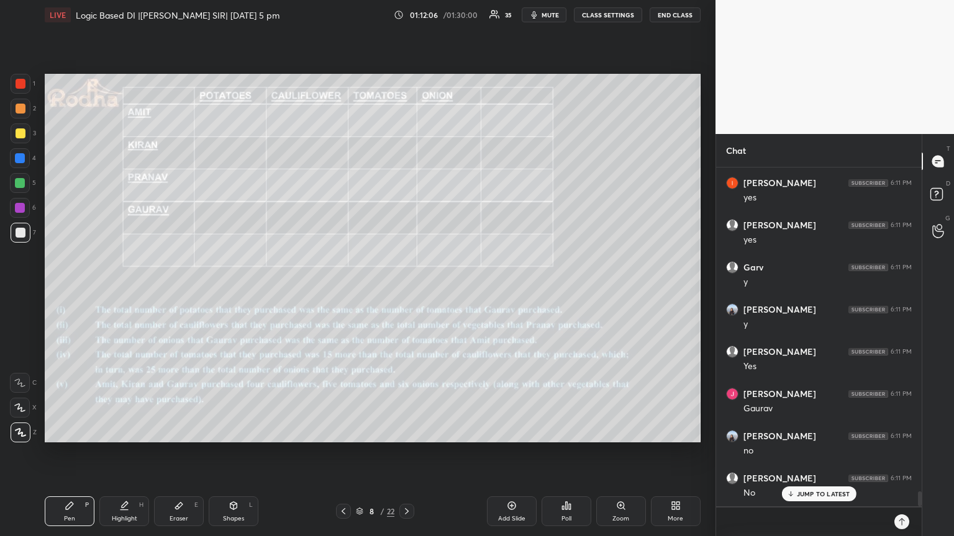
click at [179, 453] on div "Eraser E" at bounding box center [179, 512] width 50 height 30
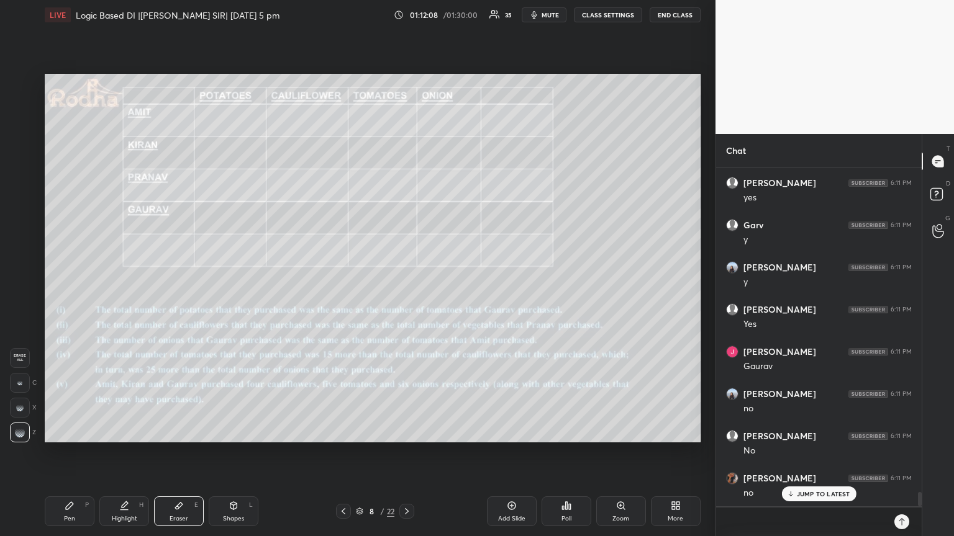
click at [62, 453] on div "Pen P" at bounding box center [70, 512] width 50 height 30
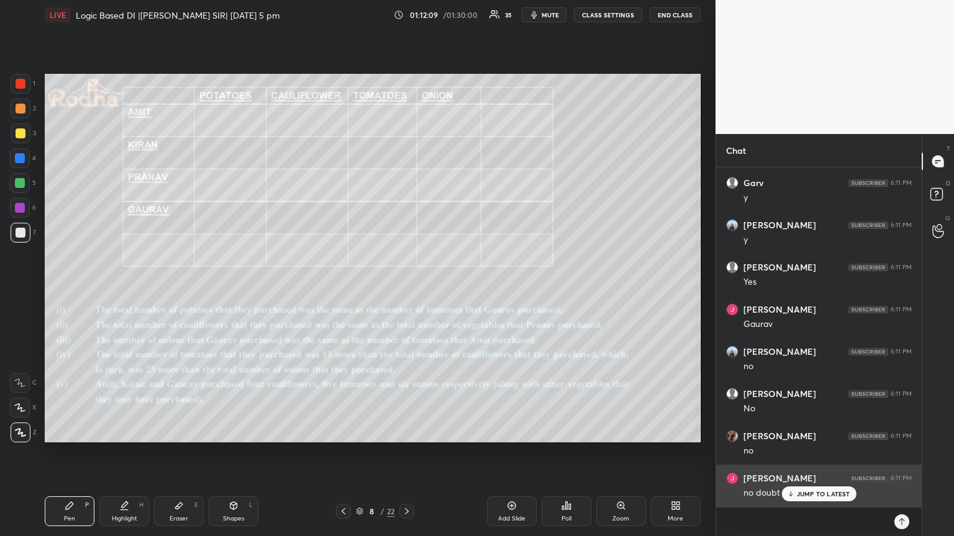
click at [808, 453] on p "JUMP TO LATEST" at bounding box center [822, 493] width 53 height 7
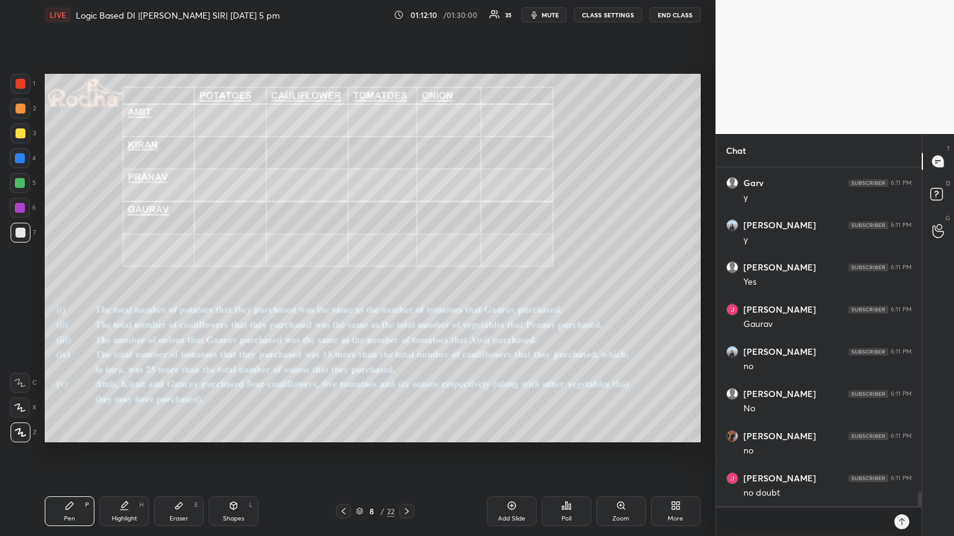
scroll to position [7683, 0]
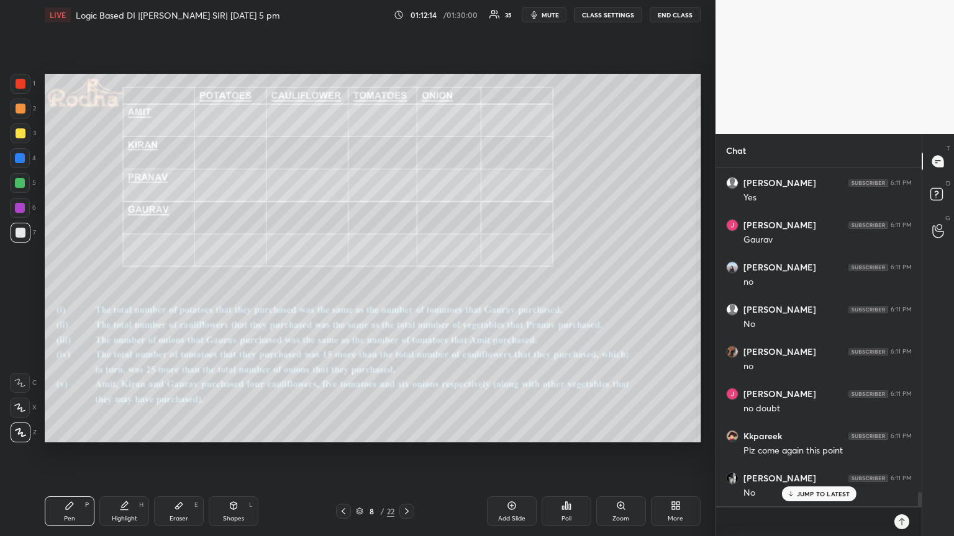
click at [20, 184] on div at bounding box center [20, 183] width 10 height 10
click at [22, 86] on div at bounding box center [21, 84] width 10 height 10
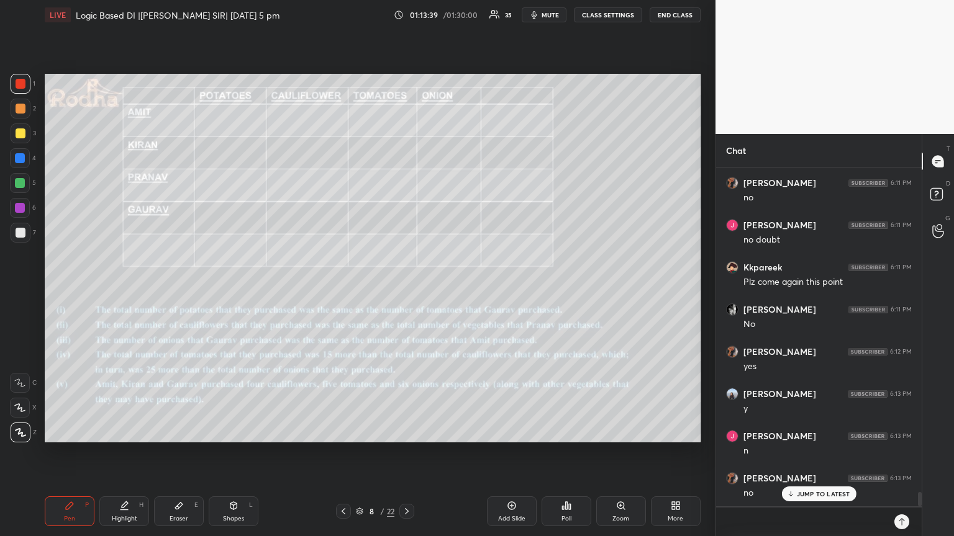
scroll to position [7904, 0]
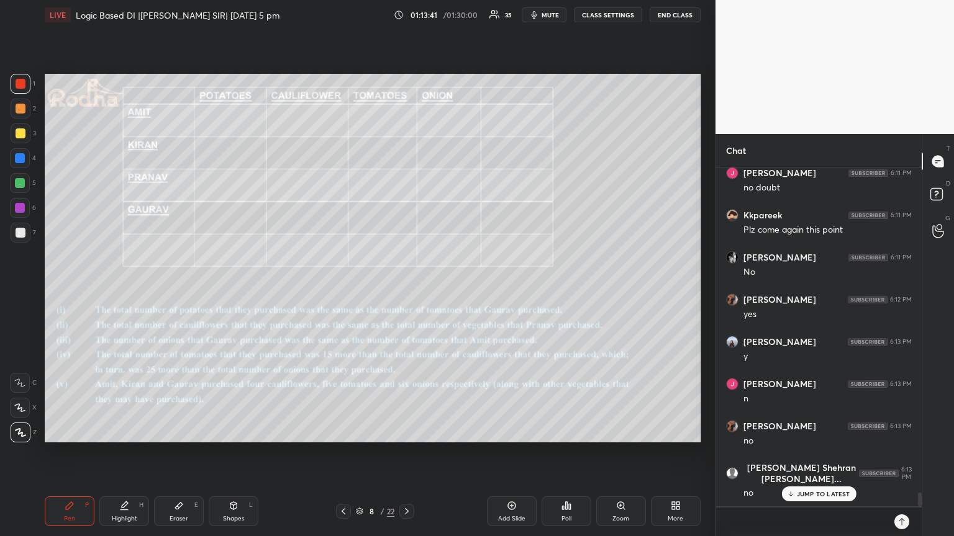
click at [182, 453] on div "Eraser" at bounding box center [178, 519] width 19 height 6
click at [75, 453] on div "Pen P" at bounding box center [70, 512] width 50 height 30
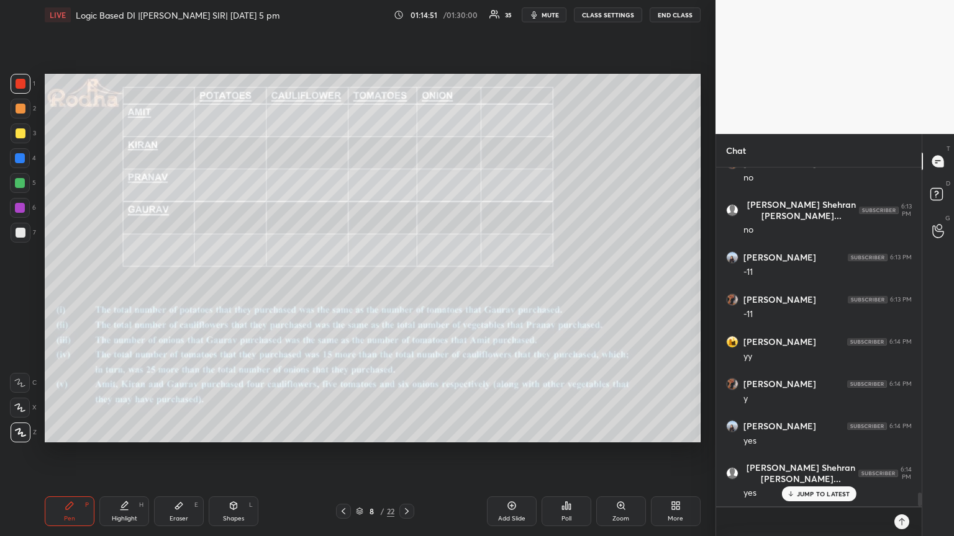
scroll to position [4, 4]
click at [823, 453] on p "JUMP TO LATEST" at bounding box center [822, 469] width 53 height 7
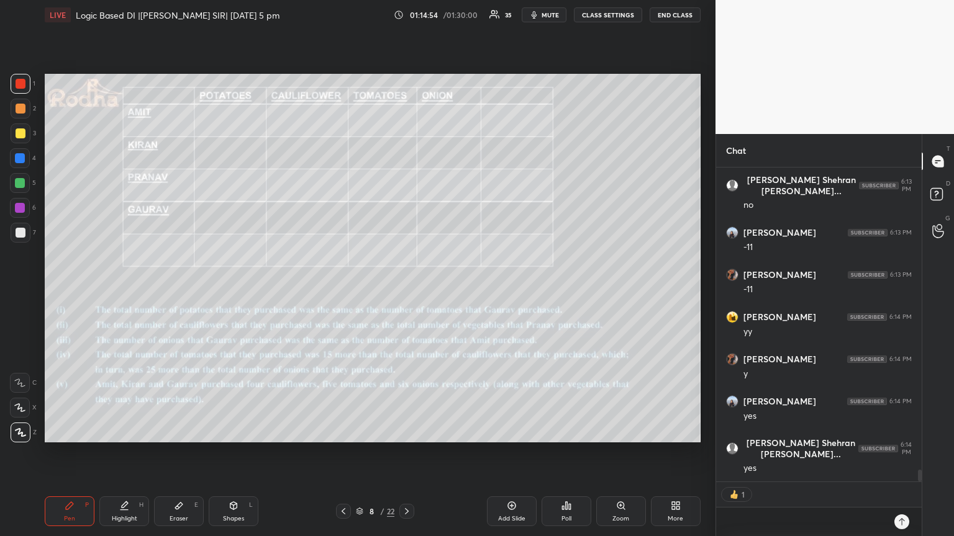
click at [174, 453] on icon at bounding box center [179, 506] width 10 height 10
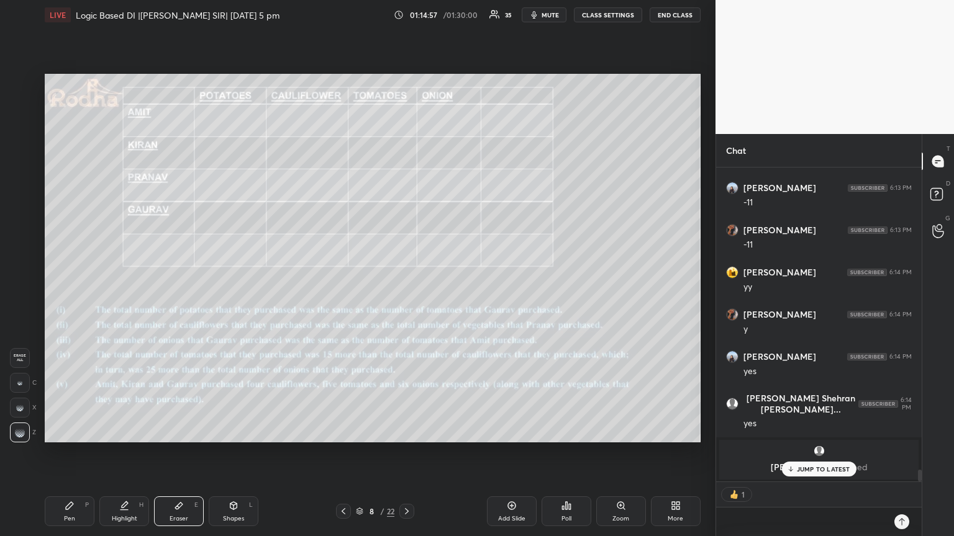
click at [68, 453] on div "Pen P" at bounding box center [70, 512] width 50 height 30
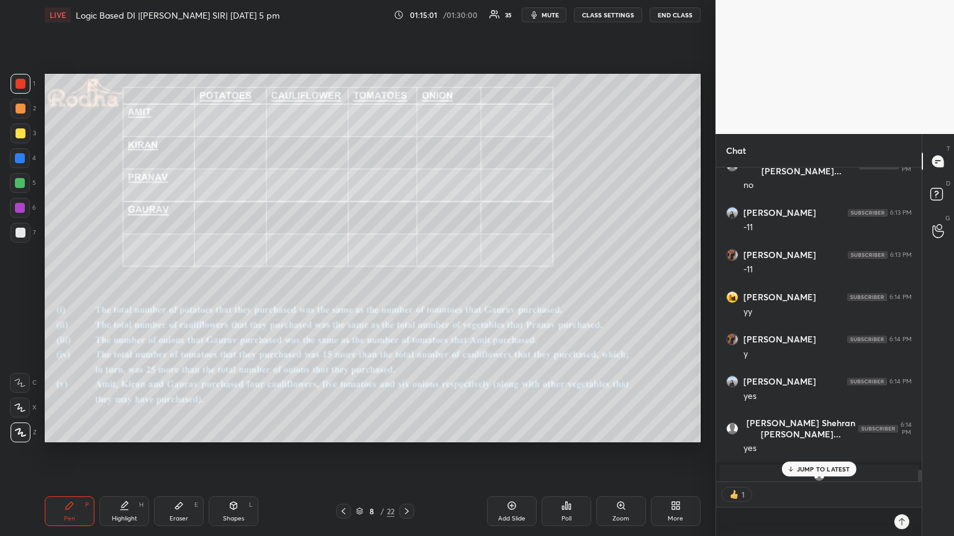
click at [22, 183] on div at bounding box center [20, 183] width 10 height 10
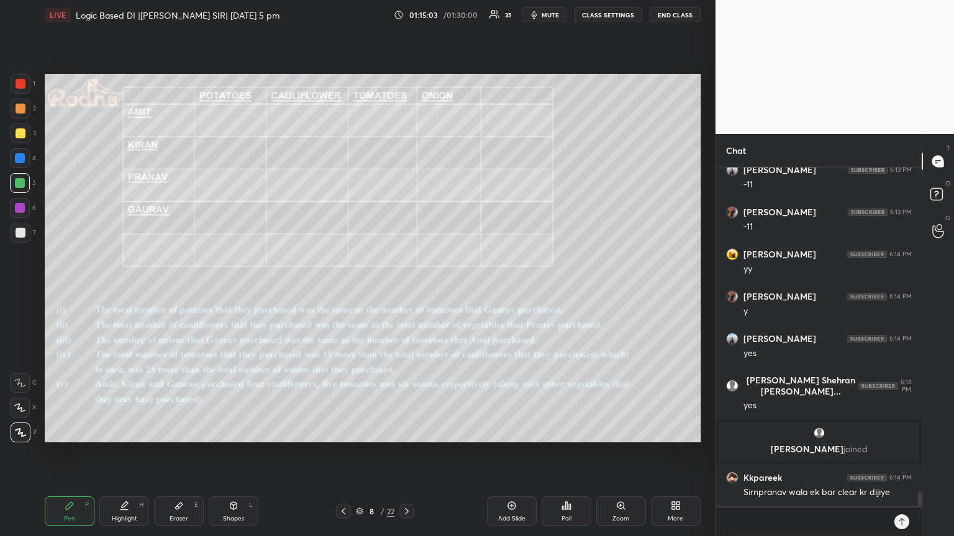
click at [24, 135] on div at bounding box center [21, 134] width 10 height 10
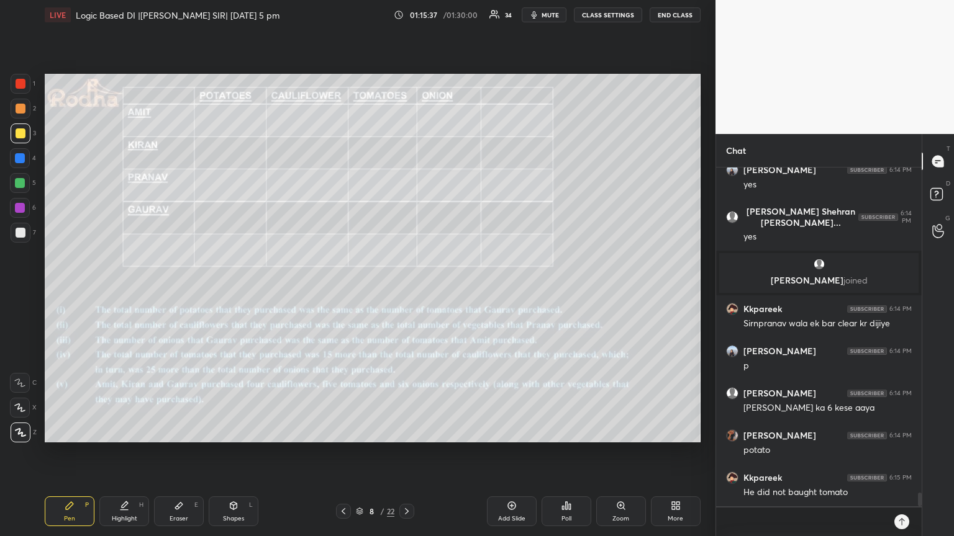
scroll to position [8001, 0]
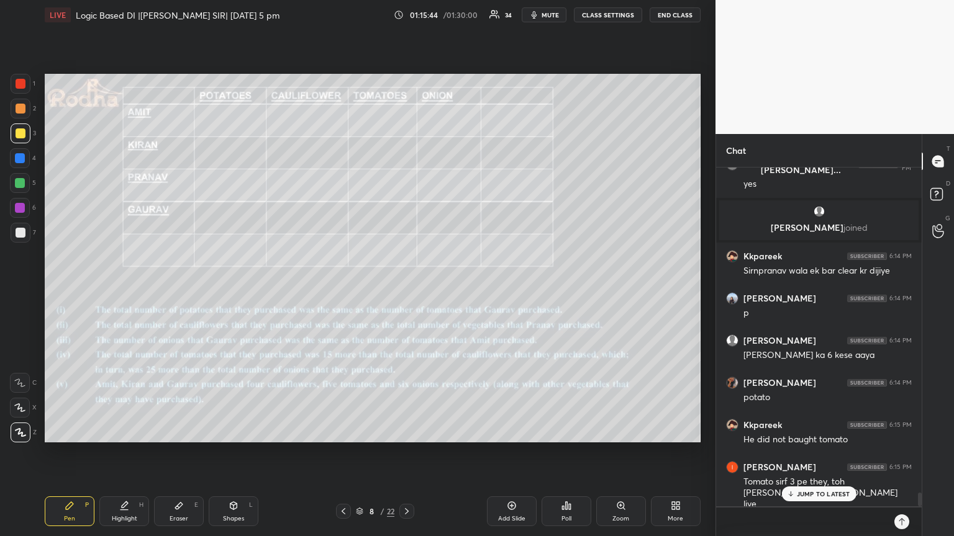
click at [802, 453] on p "JUMP TO LATEST" at bounding box center [822, 493] width 53 height 7
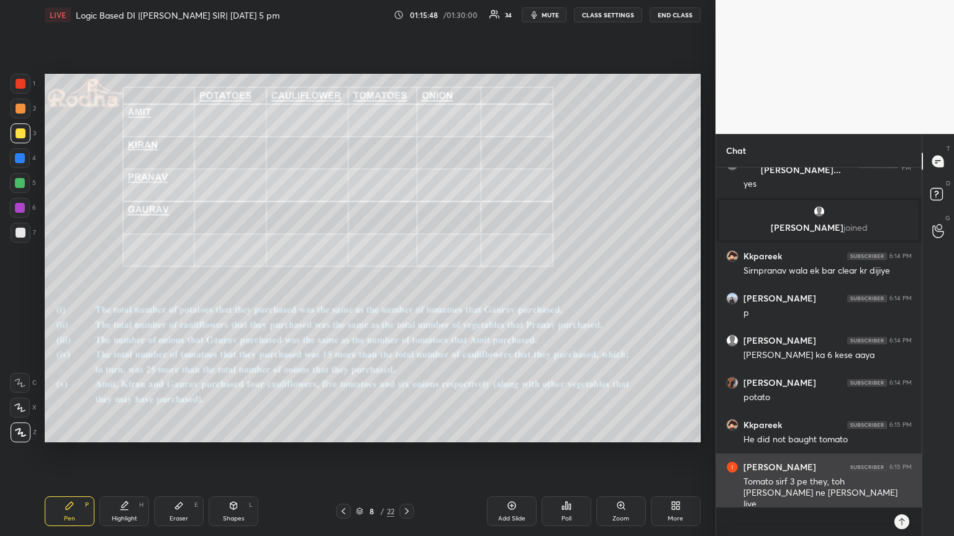
scroll to position [8043, 0]
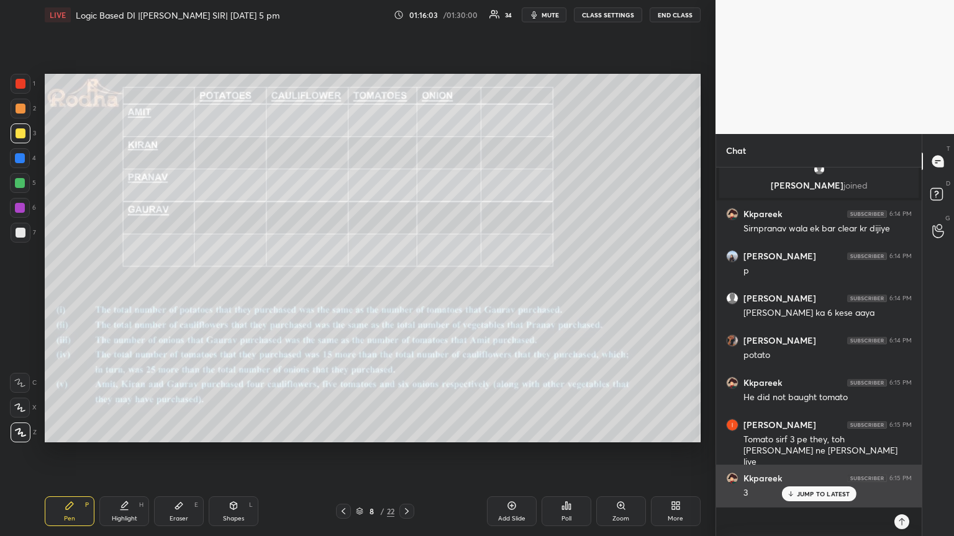
click at [803, 453] on p "JUMP TO LATEST" at bounding box center [822, 493] width 53 height 7
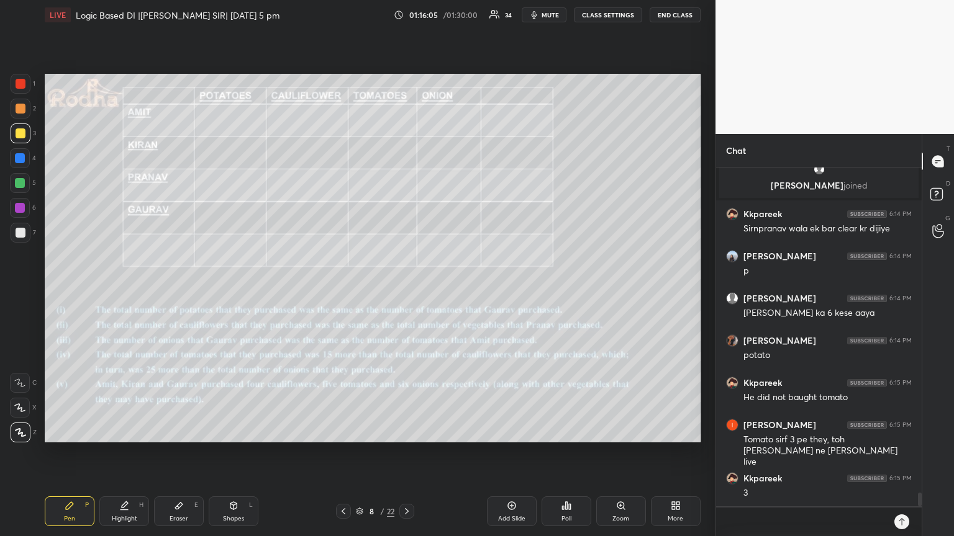
scroll to position [8086, 0]
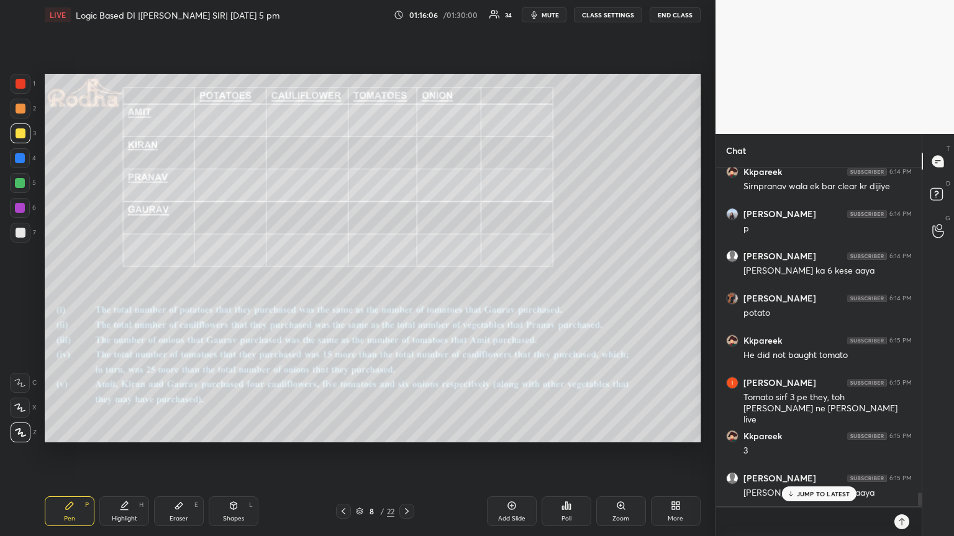
click at [813, 453] on p "JUMP TO LATEST" at bounding box center [822, 493] width 53 height 7
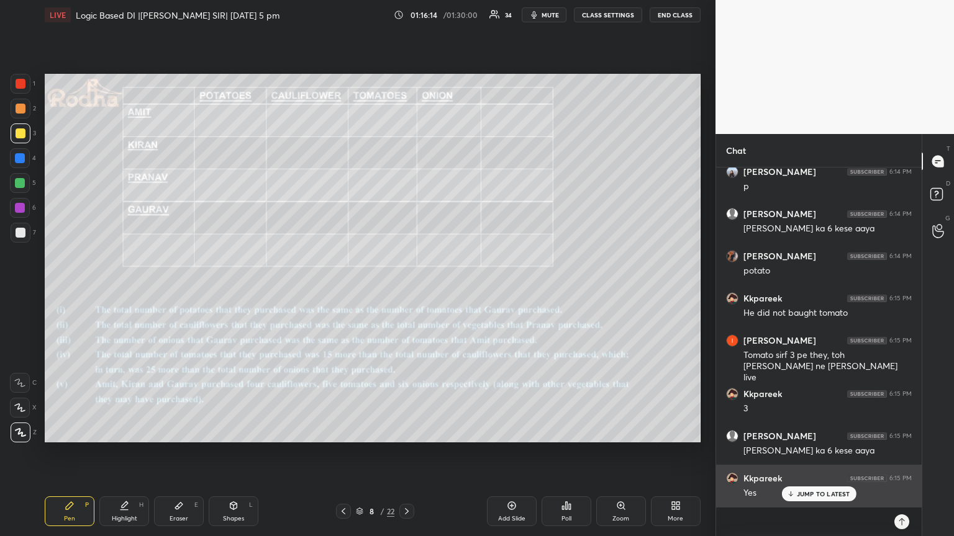
click at [799, 453] on div "JUMP TO LATEST" at bounding box center [818, 494] width 74 height 15
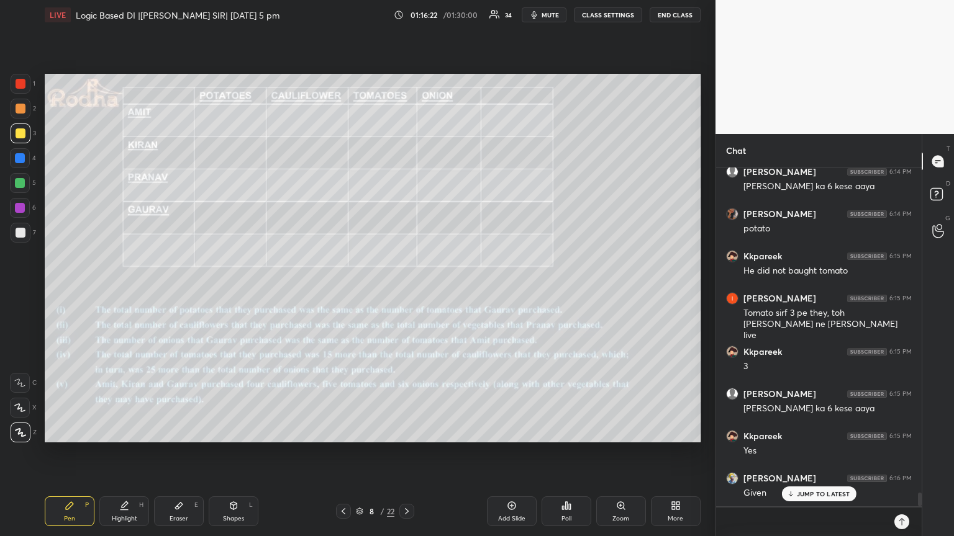
click at [844, 453] on p "JUMP TO LATEST" at bounding box center [822, 493] width 53 height 7
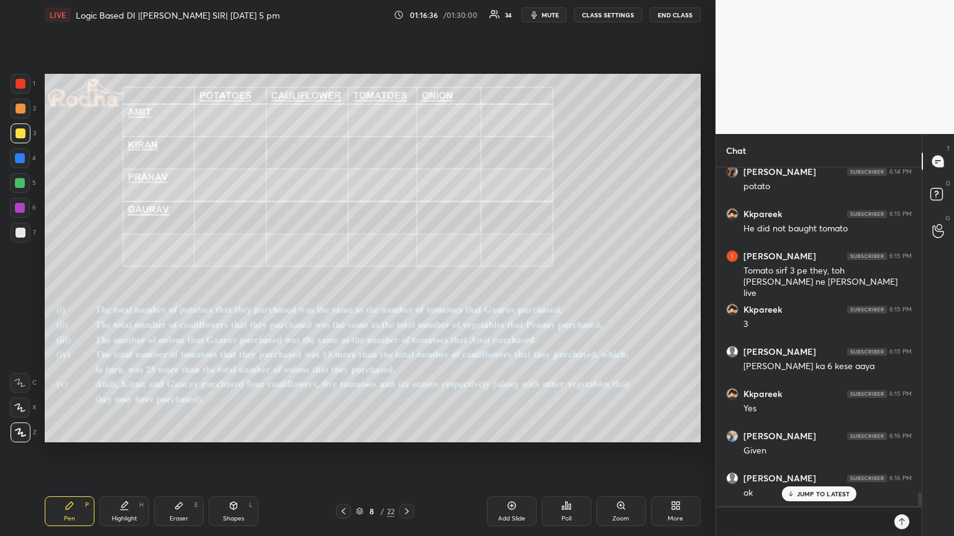
click at [171, 453] on div "Eraser E" at bounding box center [179, 512] width 50 height 30
click at [66, 453] on div "Pen P" at bounding box center [70, 512] width 50 height 30
click at [186, 453] on div "Eraser E" at bounding box center [179, 512] width 50 height 30
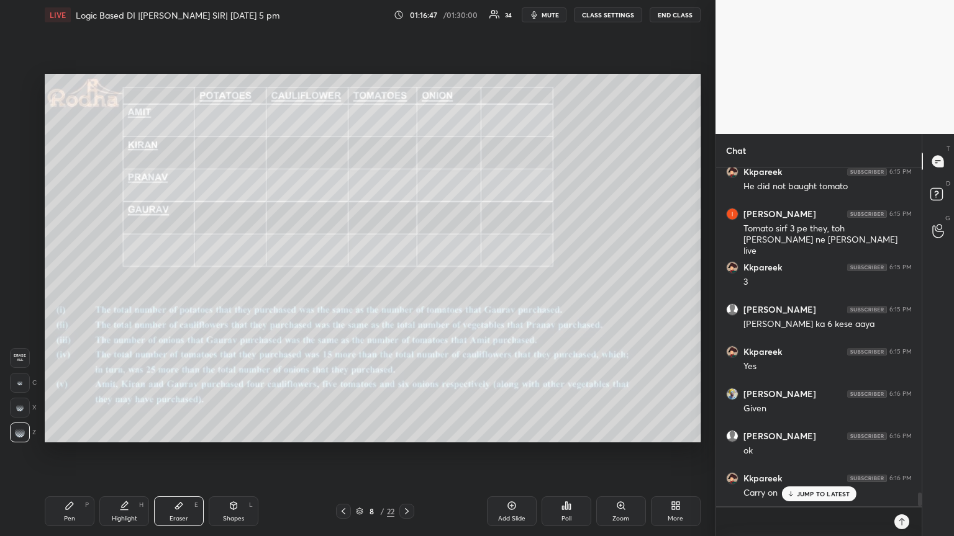
click at [60, 453] on div "Pen P" at bounding box center [70, 512] width 50 height 30
click at [27, 187] on div at bounding box center [20, 183] width 20 height 20
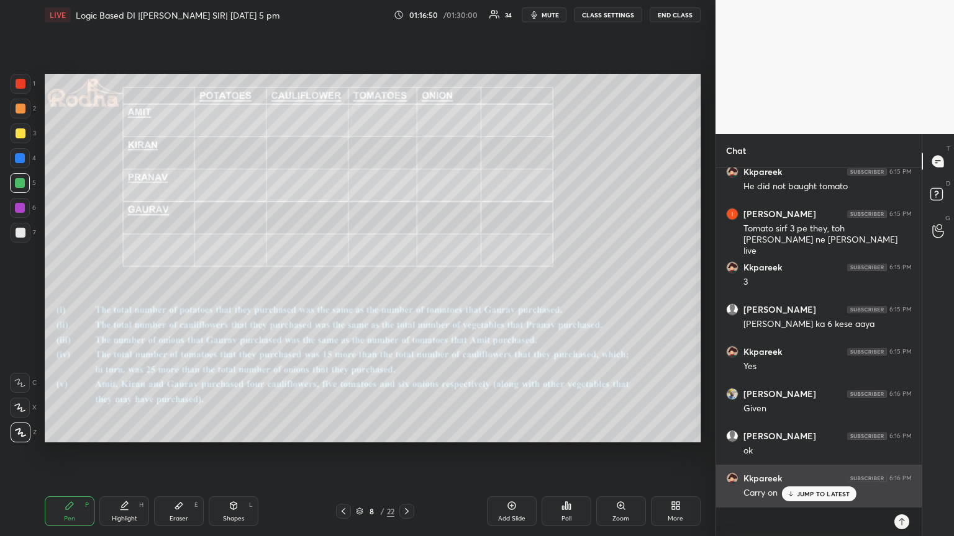
click at [821, 453] on p "JUMP TO LATEST" at bounding box center [822, 493] width 53 height 7
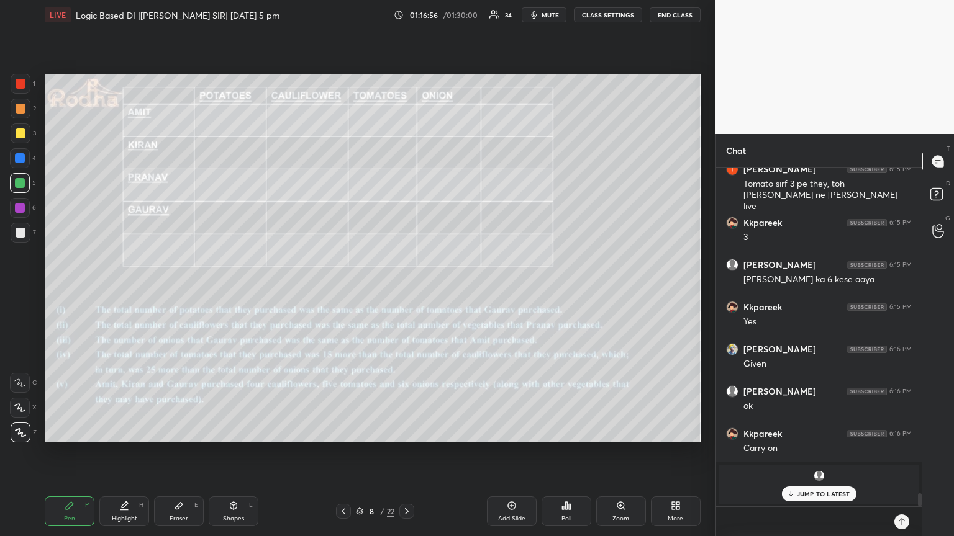
click at [814, 453] on p "JUMP TO LATEST" at bounding box center [822, 493] width 53 height 7
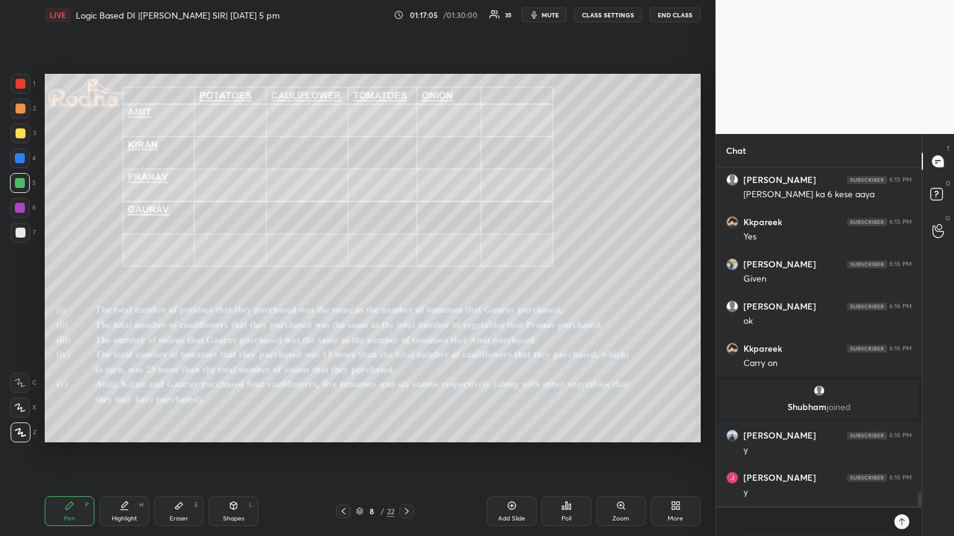
scroll to position [8271, 0]
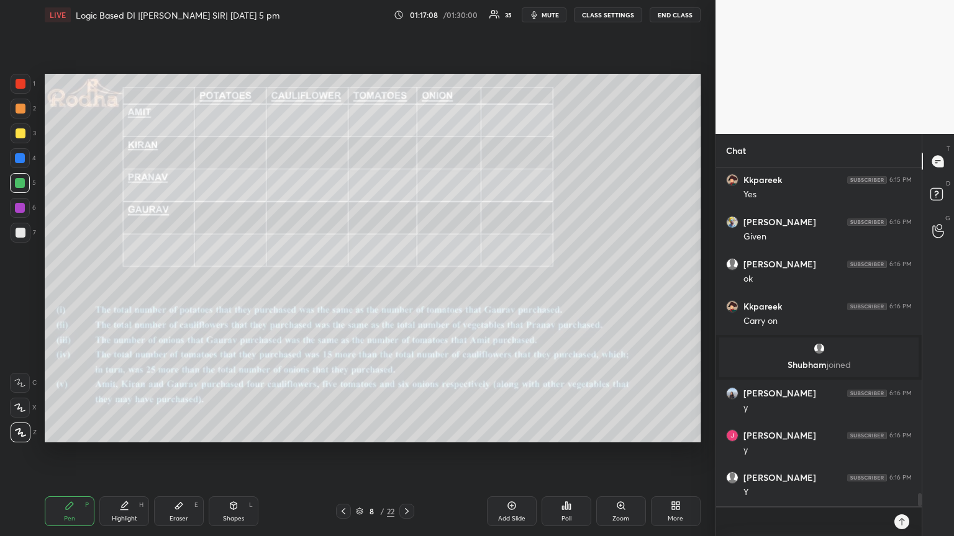
click at [17, 130] on div at bounding box center [21, 134] width 10 height 10
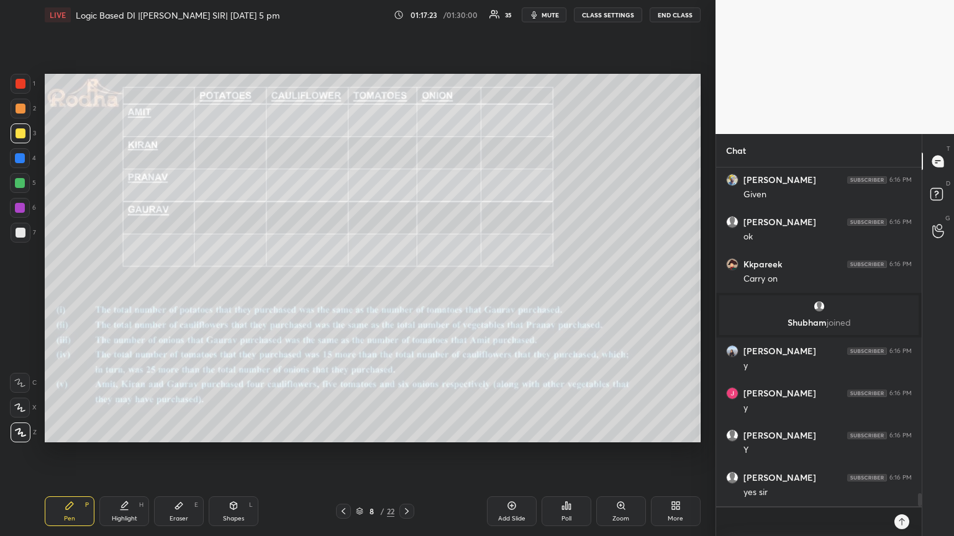
scroll to position [8356, 0]
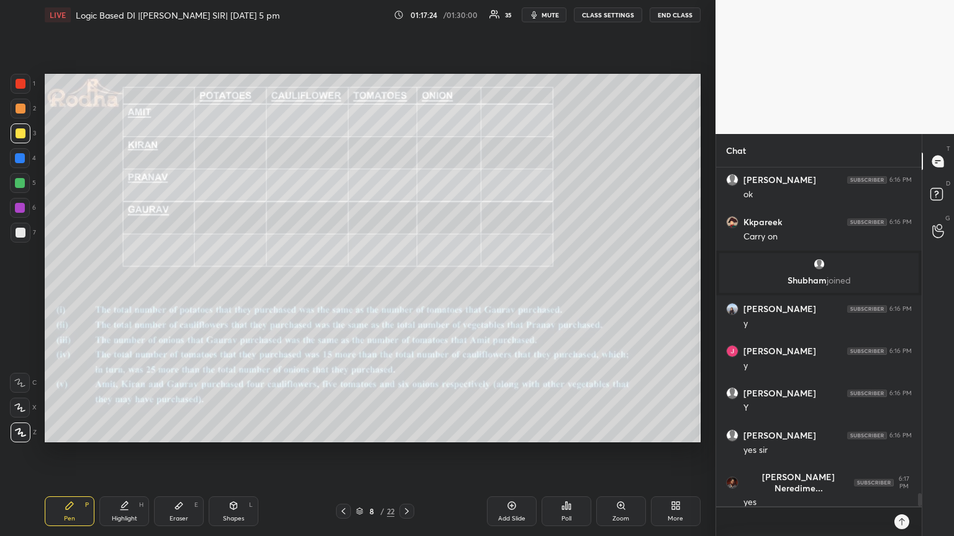
click at [17, 86] on div at bounding box center [21, 84] width 10 height 10
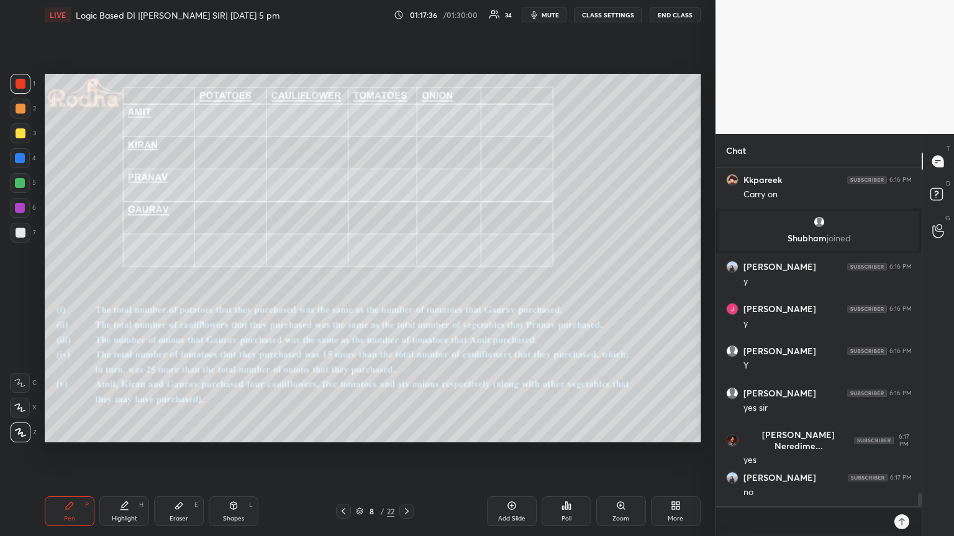
scroll to position [8440, 0]
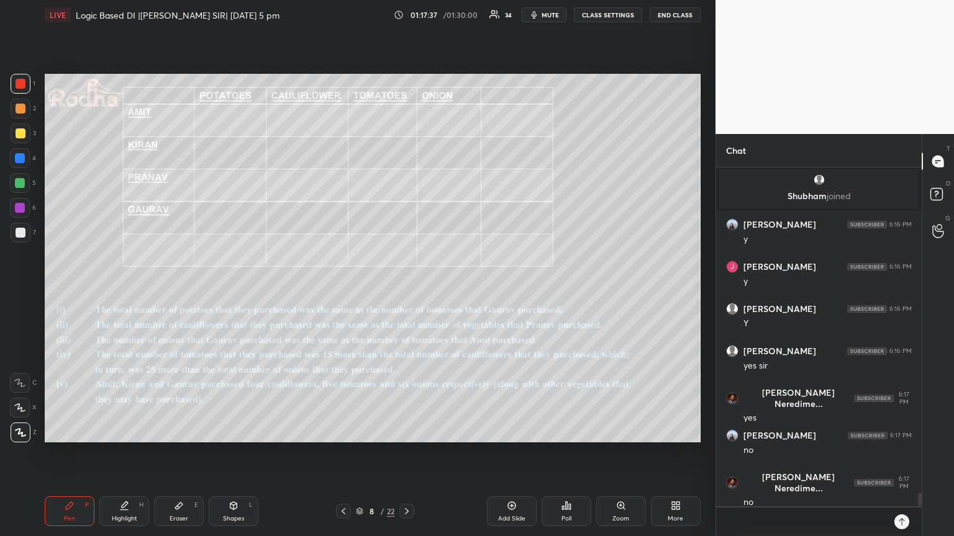
click at [183, 453] on div "Eraser E" at bounding box center [179, 512] width 50 height 30
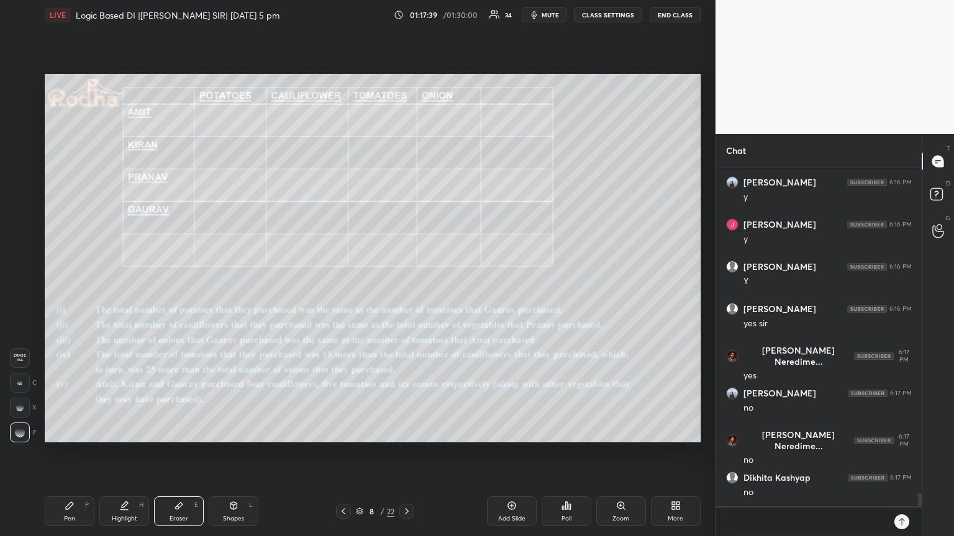
scroll to position [8525, 0]
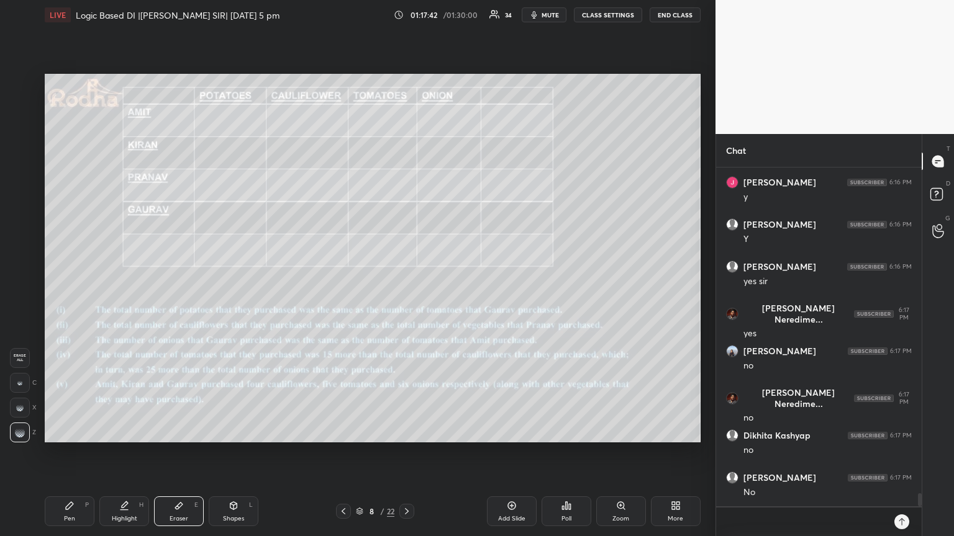
click at [77, 453] on div "Pen P" at bounding box center [70, 512] width 50 height 30
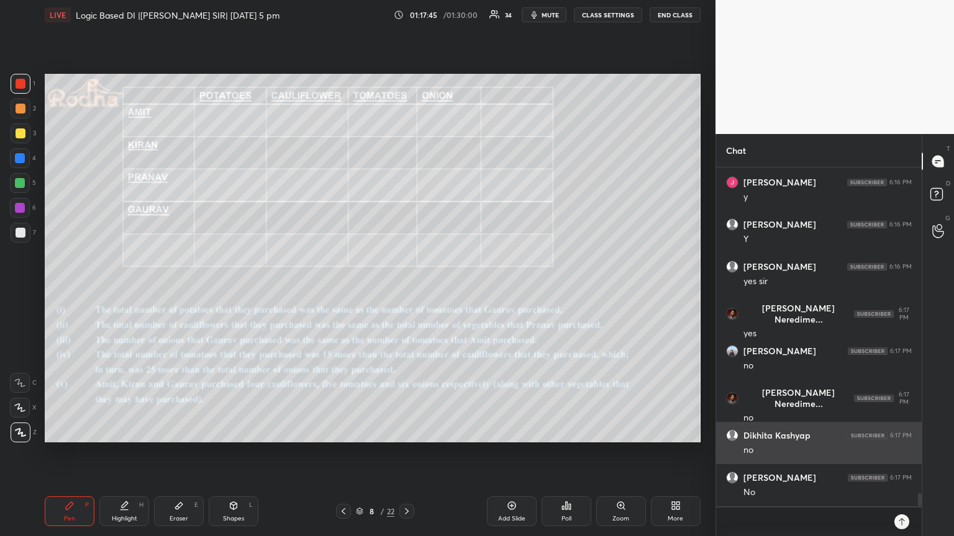
scroll to position [8567, 0]
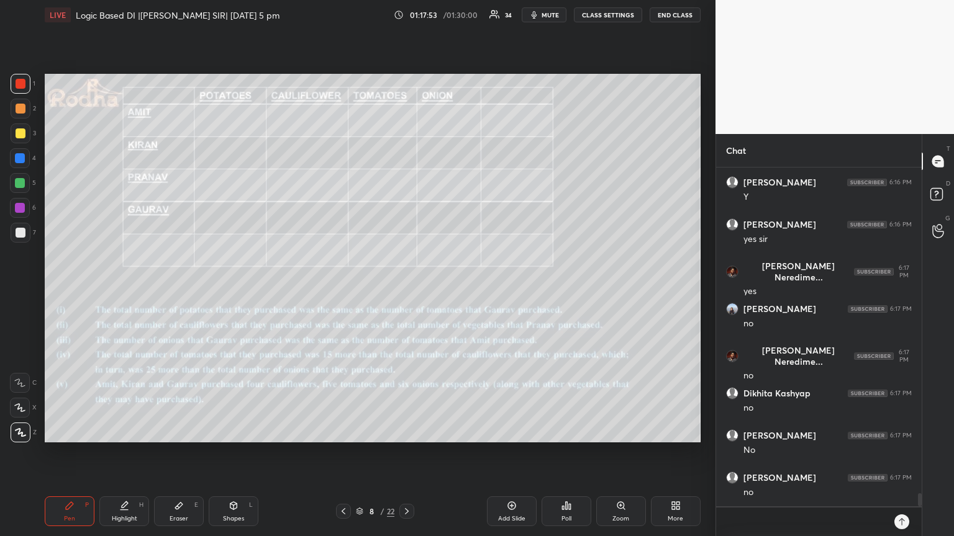
click at [17, 183] on div at bounding box center [20, 183] width 10 height 10
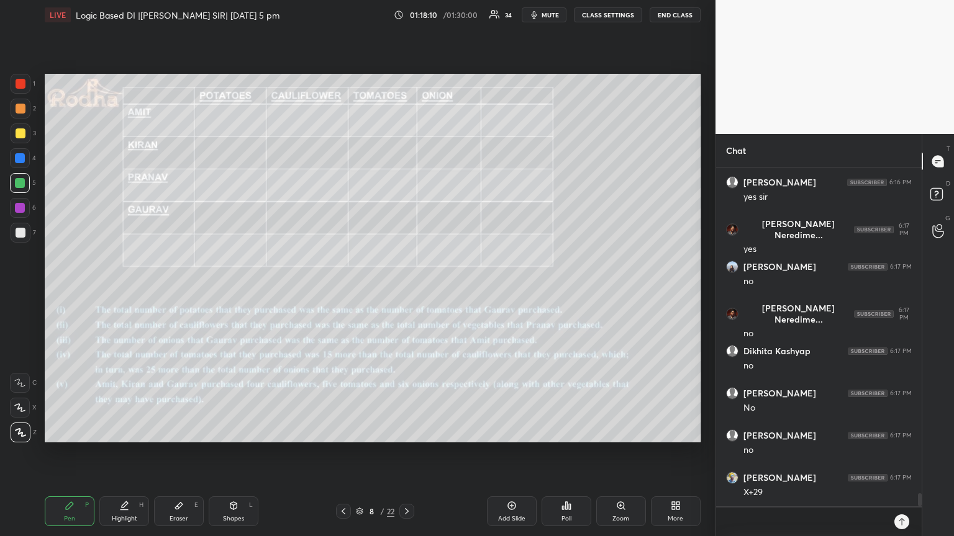
click at [20, 87] on div at bounding box center [21, 84] width 10 height 10
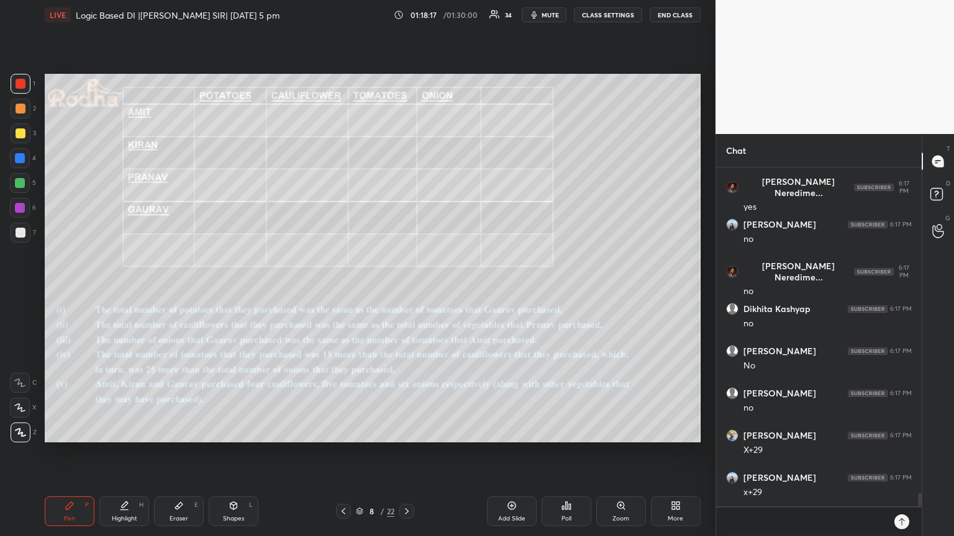
click at [175, 453] on div "Pen P Highlight H Eraser E Shapes L 8 / 22 Add Slide Poll Zoom More" at bounding box center [373, 512] width 656 height 50
click at [186, 453] on div "Eraser E" at bounding box center [179, 512] width 50 height 30
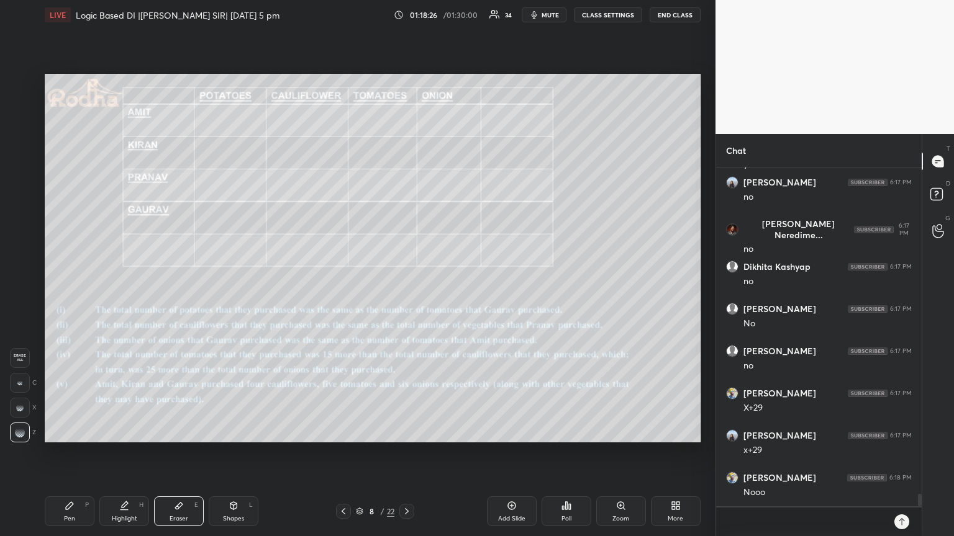
scroll to position [8736, 0]
click at [67, 453] on div "Pen" at bounding box center [69, 519] width 11 height 6
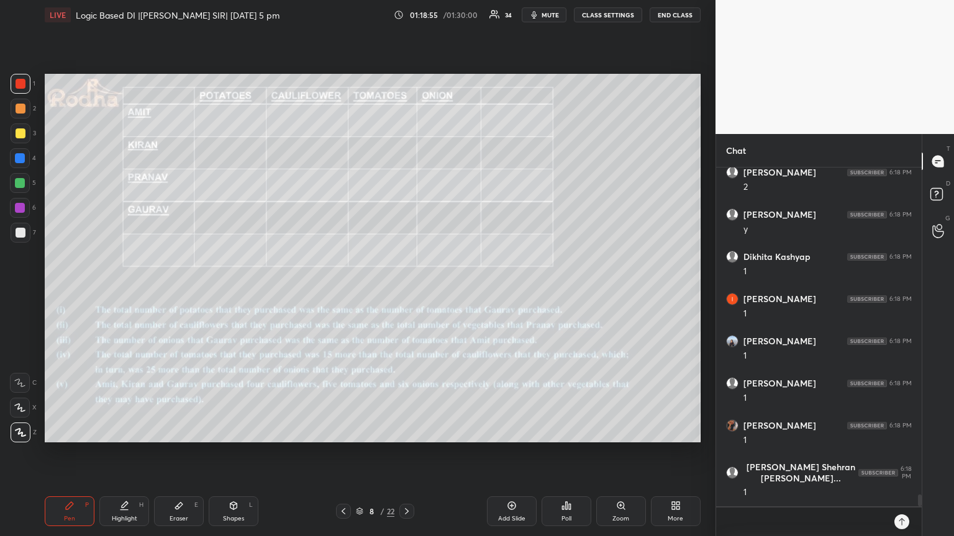
scroll to position [9505, 0]
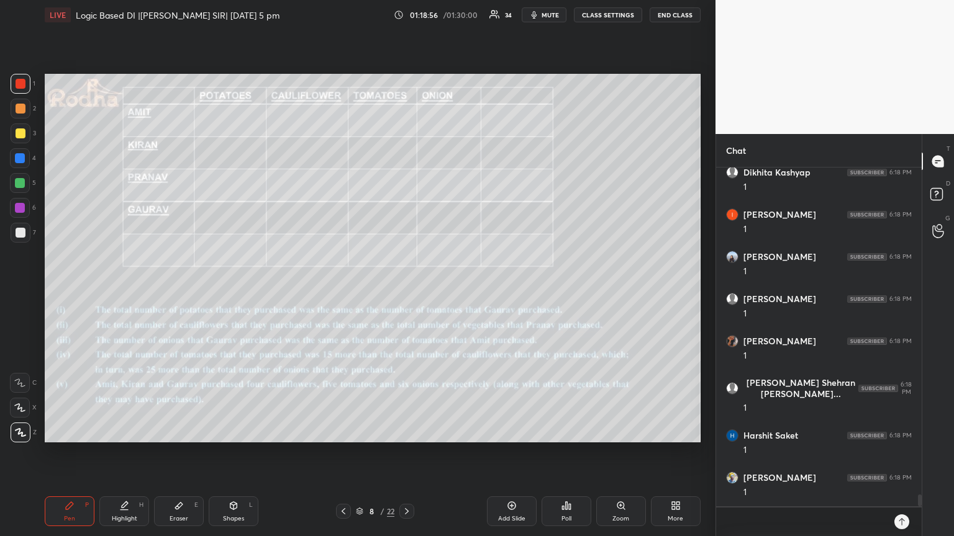
click at [177, 453] on icon at bounding box center [178, 506] width 7 height 7
click at [76, 453] on div "Pen P" at bounding box center [70, 512] width 50 height 30
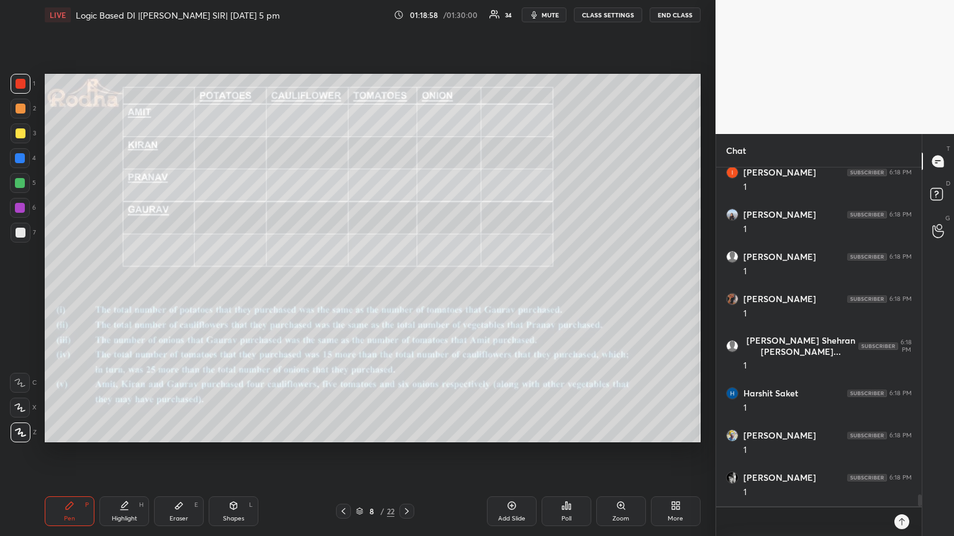
click at [19, 182] on div at bounding box center [20, 183] width 10 height 10
click at [24, 210] on div at bounding box center [20, 208] width 10 height 10
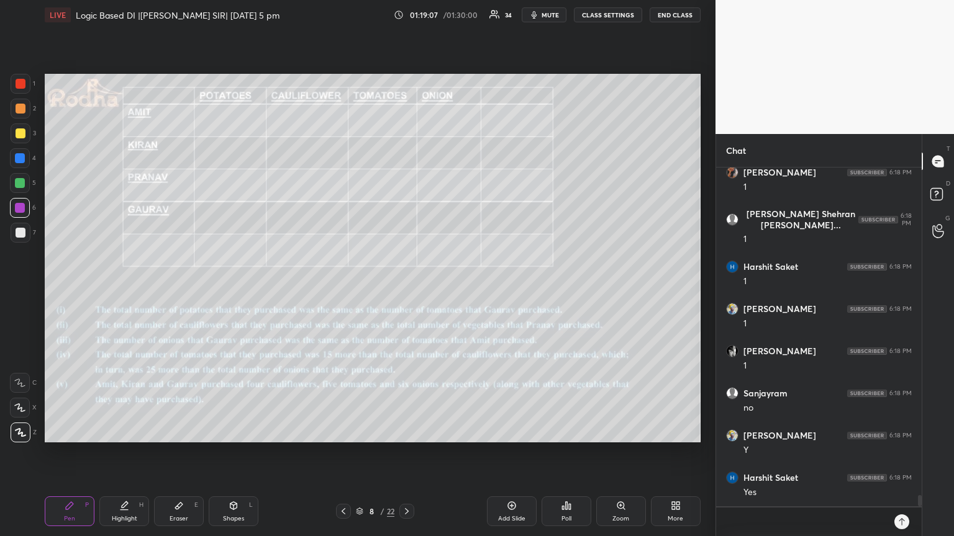
scroll to position [9716, 0]
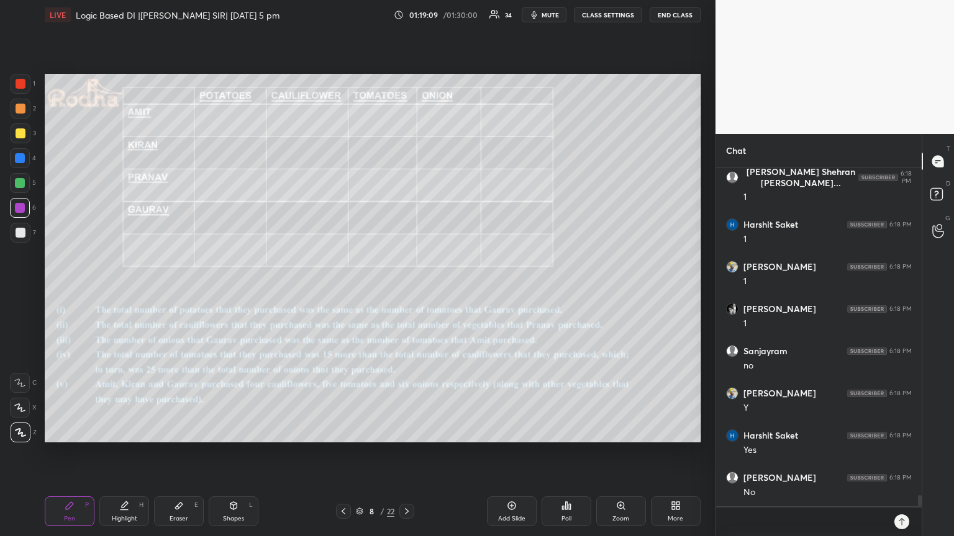
click at [19, 233] on div at bounding box center [21, 233] width 10 height 10
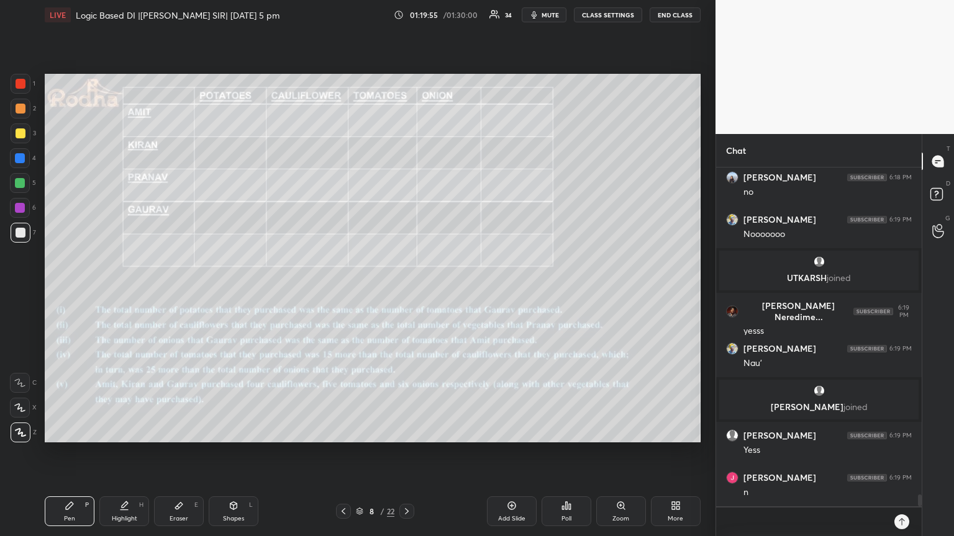
scroll to position [9595, 0]
click at [185, 453] on div "Eraser E" at bounding box center [179, 512] width 50 height 30
click at [69, 453] on icon at bounding box center [70, 506] width 10 height 10
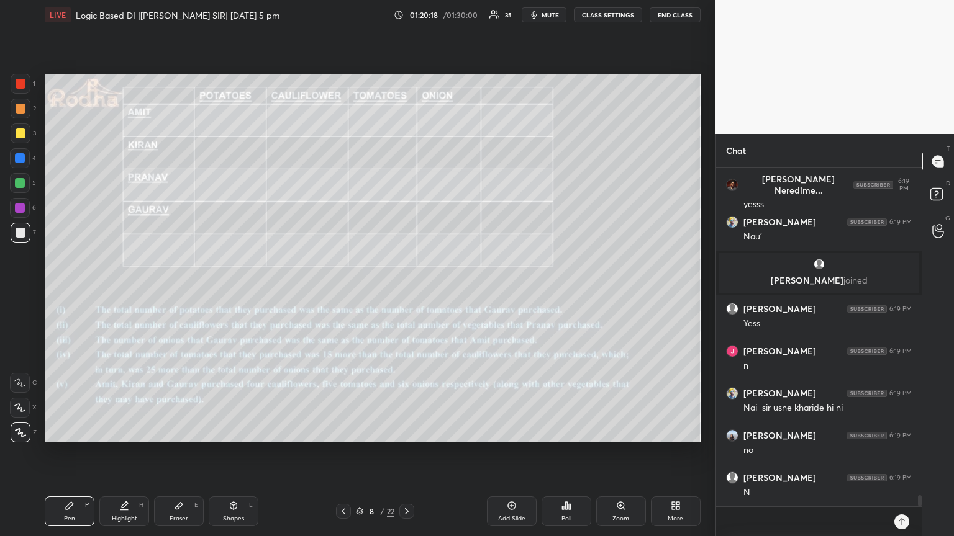
scroll to position [9764, 0]
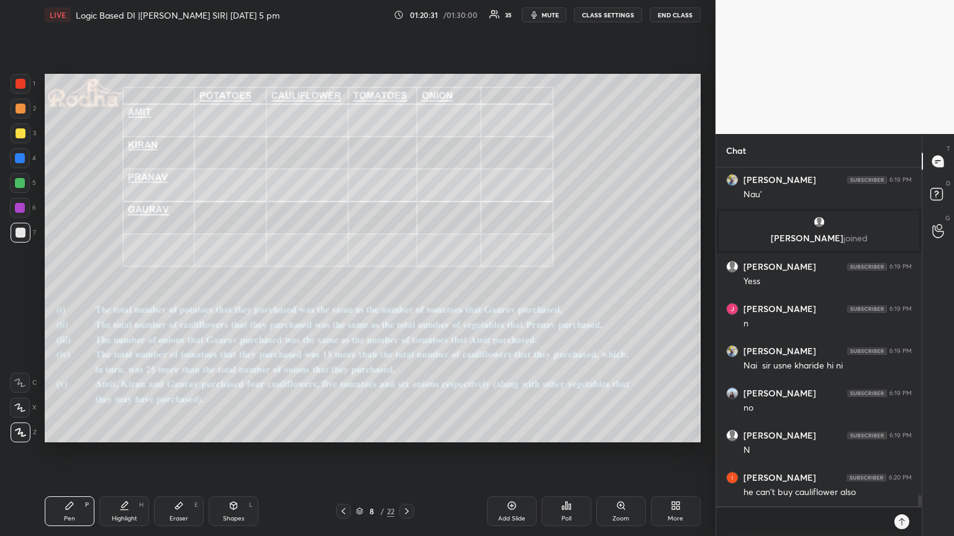
click at [24, 160] on div at bounding box center [20, 158] width 10 height 10
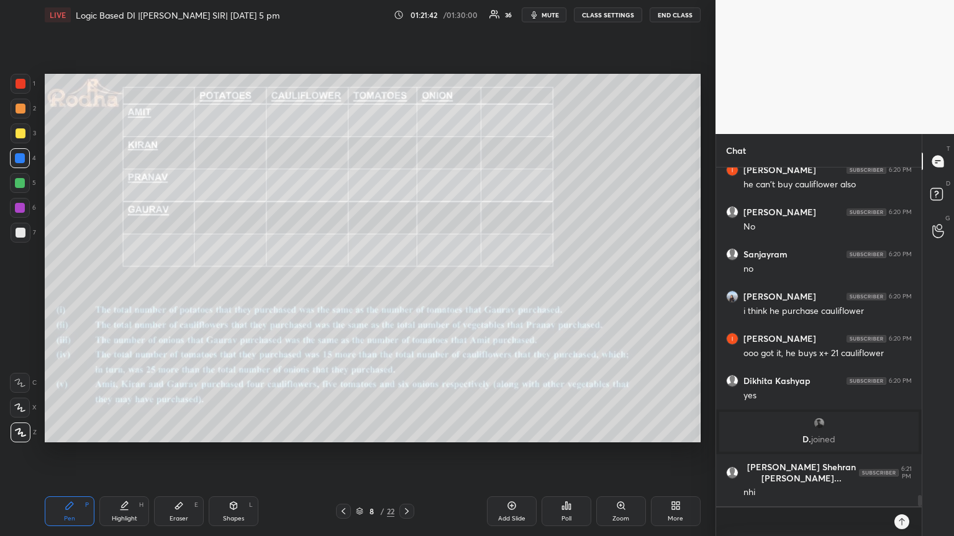
scroll to position [9970, 0]
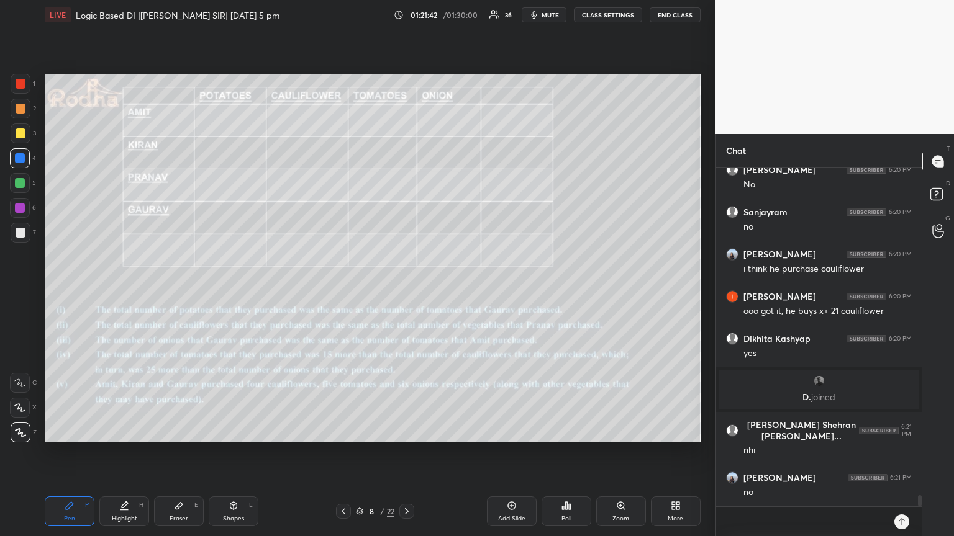
click at [176, 453] on div "Eraser E" at bounding box center [179, 512] width 50 height 30
click at [67, 453] on div "Pen P" at bounding box center [70, 512] width 50 height 30
click at [20, 237] on div at bounding box center [21, 233] width 10 height 10
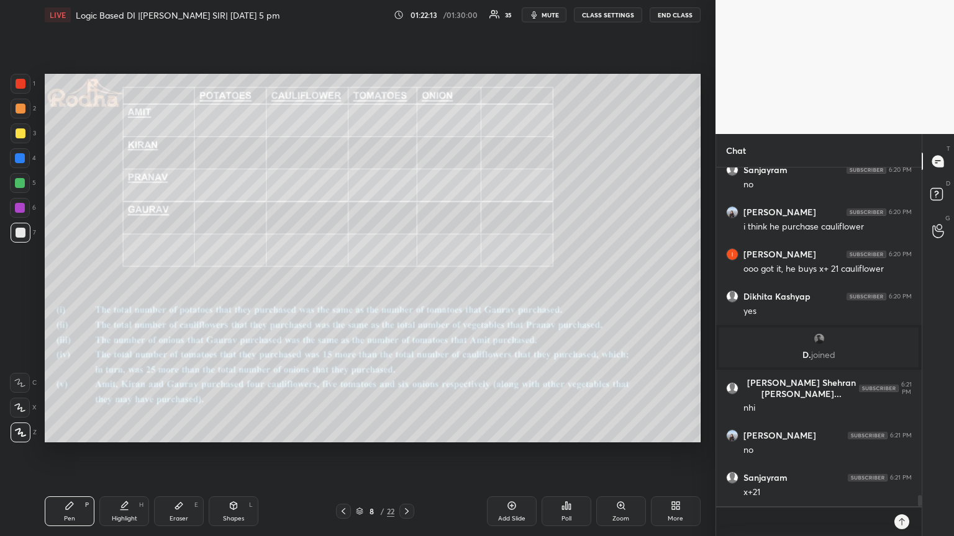
click at [22, 86] on div at bounding box center [21, 84] width 10 height 10
click at [179, 453] on icon at bounding box center [179, 506] width 10 height 10
click at [67, 453] on div "Pen" at bounding box center [69, 519] width 11 height 6
click at [20, 159] on div at bounding box center [20, 158] width 10 height 10
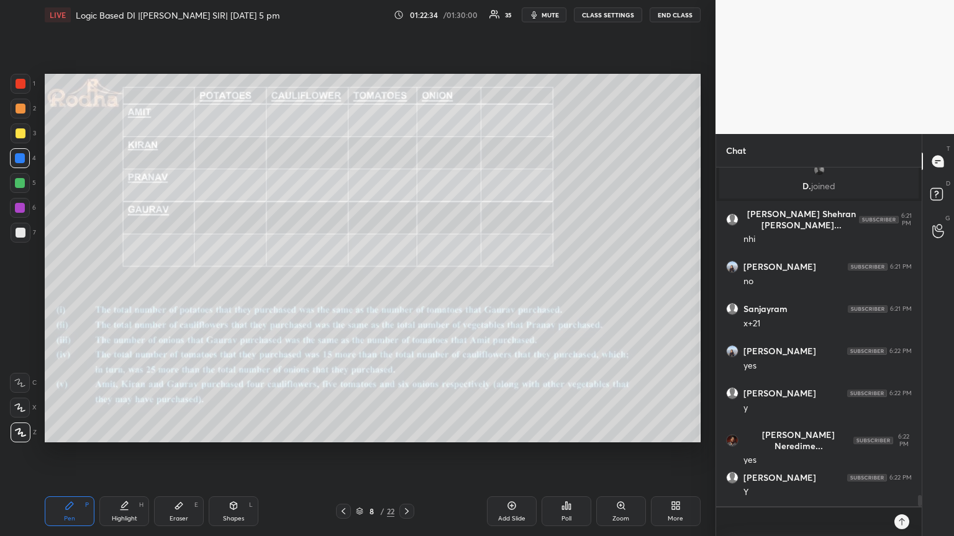
scroll to position [10223, 0]
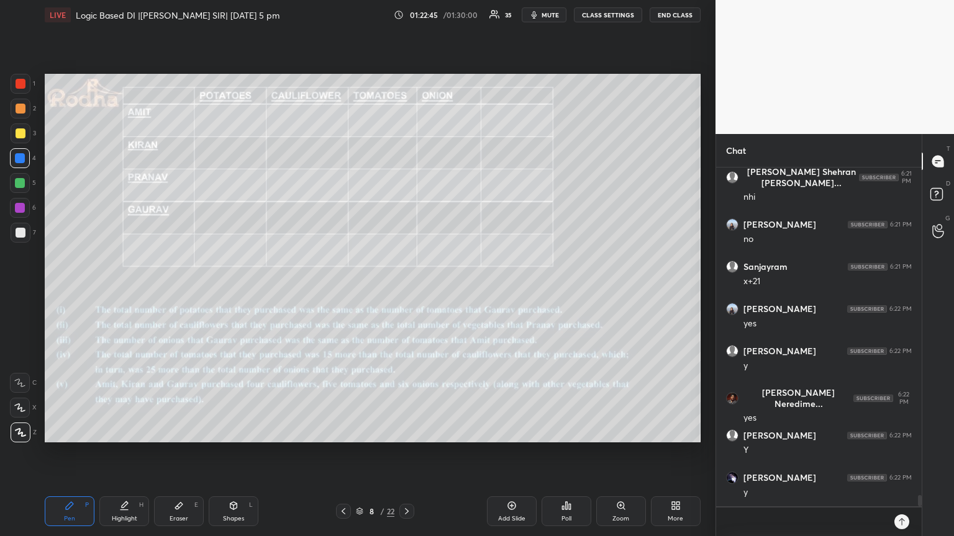
click at [23, 235] on div at bounding box center [21, 233] width 10 height 10
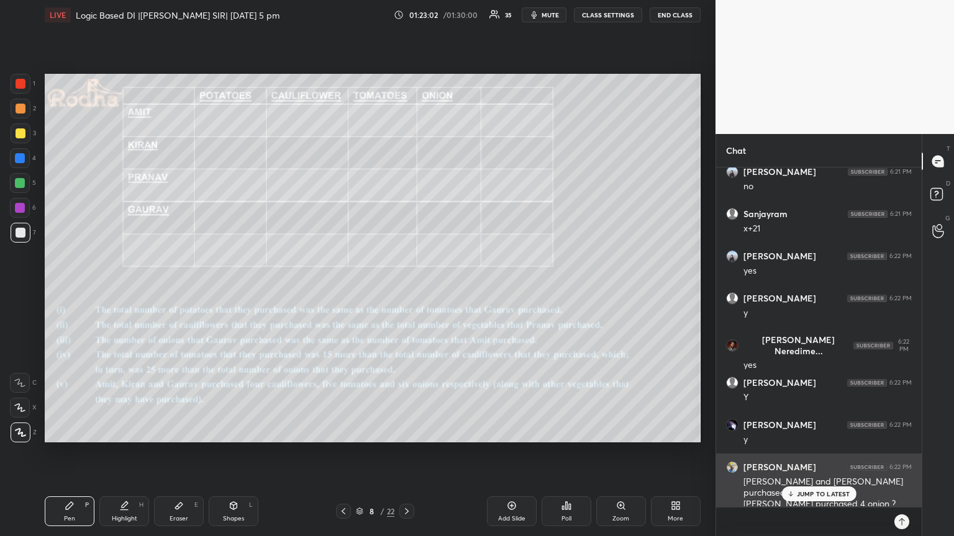
click at [809, 453] on p "JUMP TO LATEST" at bounding box center [822, 493] width 53 height 7
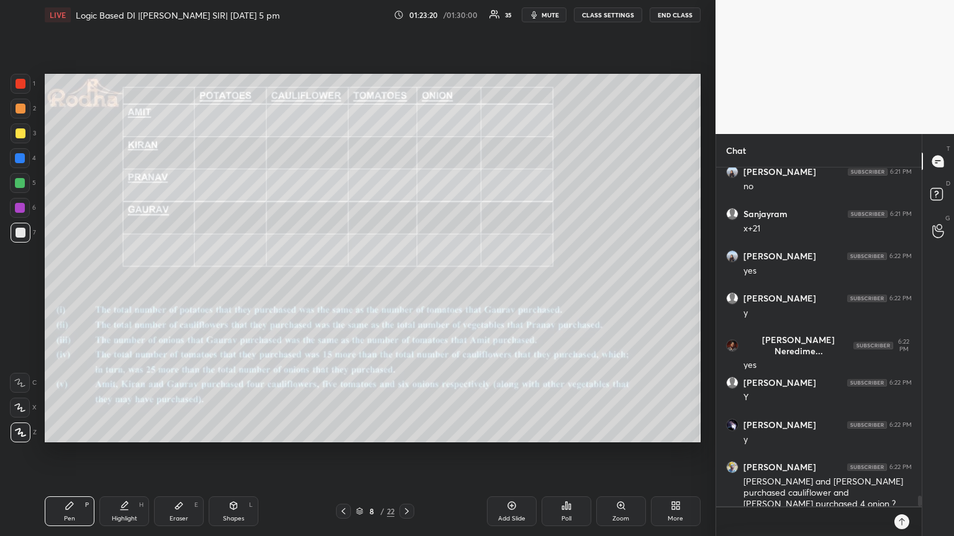
click at [22, 160] on div at bounding box center [20, 158] width 10 height 10
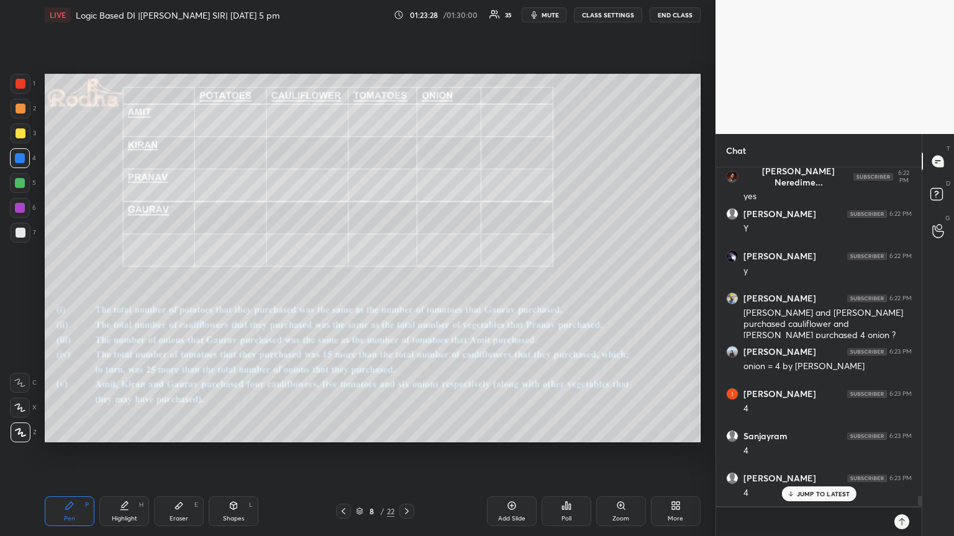
scroll to position [10571, 0]
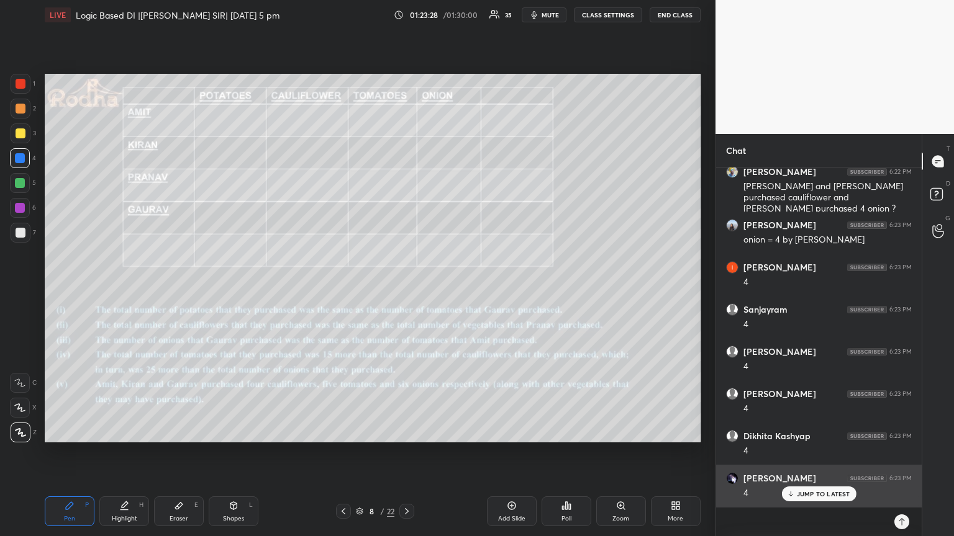
click at [794, 453] on icon at bounding box center [790, 493] width 8 height 7
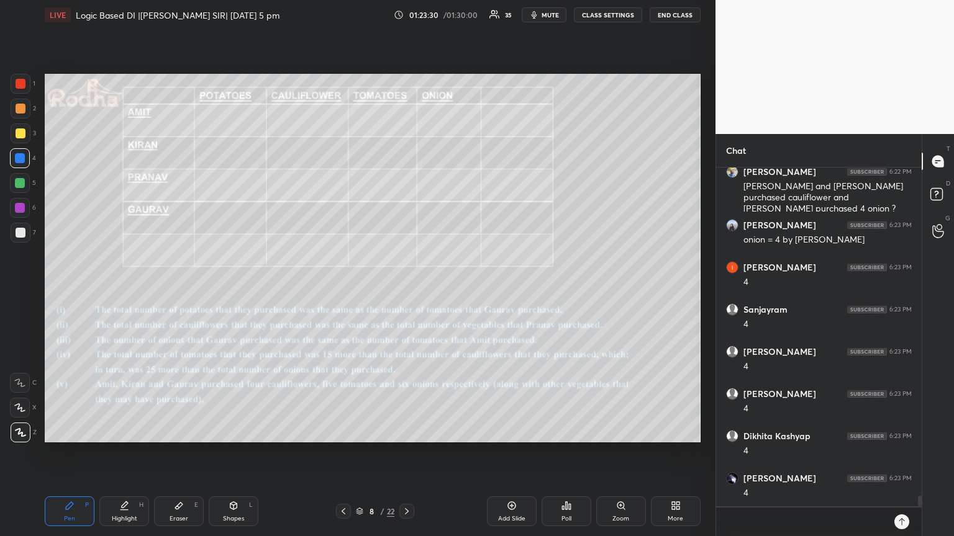
click at [20, 85] on div at bounding box center [21, 84] width 10 height 10
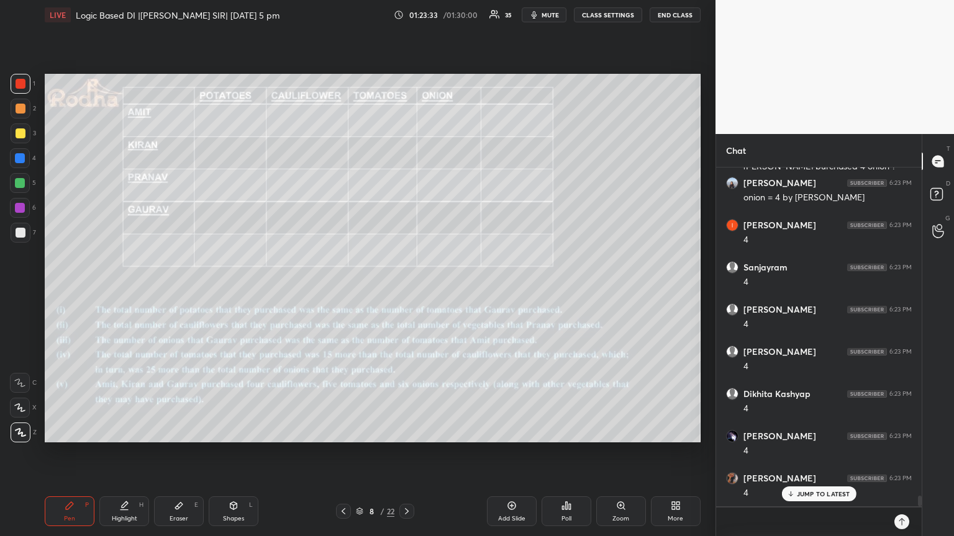
scroll to position [10656, 0]
click at [21, 187] on div at bounding box center [20, 183] width 10 height 10
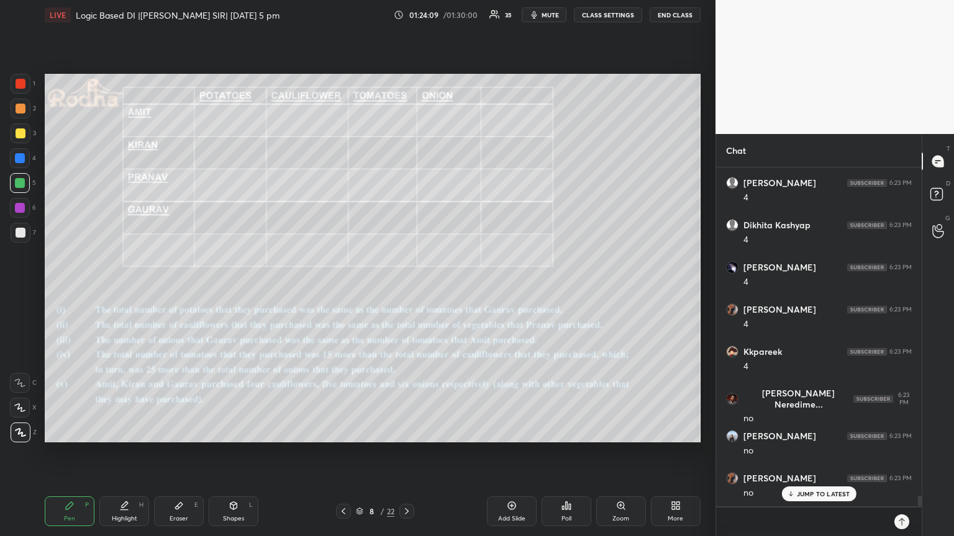
scroll to position [10825, 0]
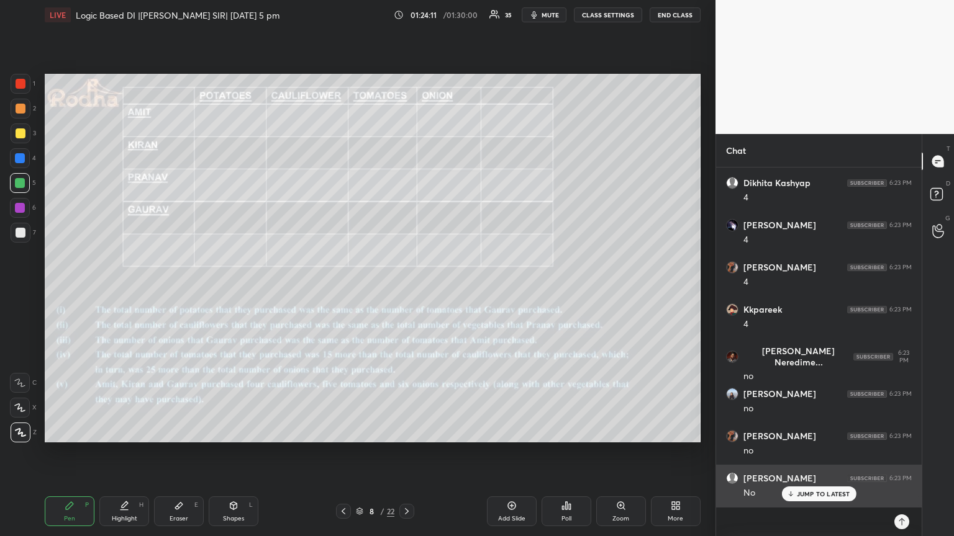
click at [805, 453] on p "JUMP TO LATEST" at bounding box center [822, 493] width 53 height 7
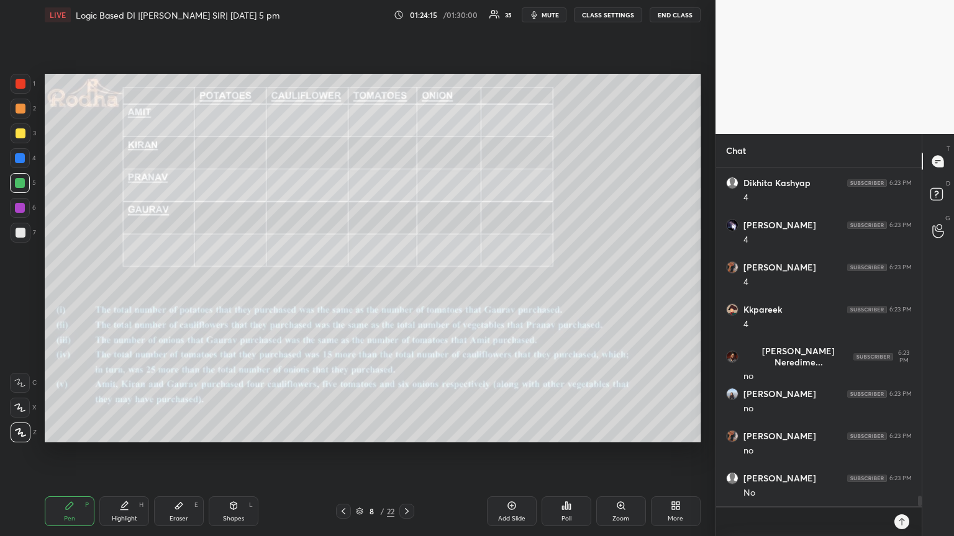
click at [20, 235] on div at bounding box center [21, 233] width 10 height 10
click at [19, 161] on div at bounding box center [20, 158] width 10 height 10
click at [20, 233] on div at bounding box center [21, 233] width 10 height 10
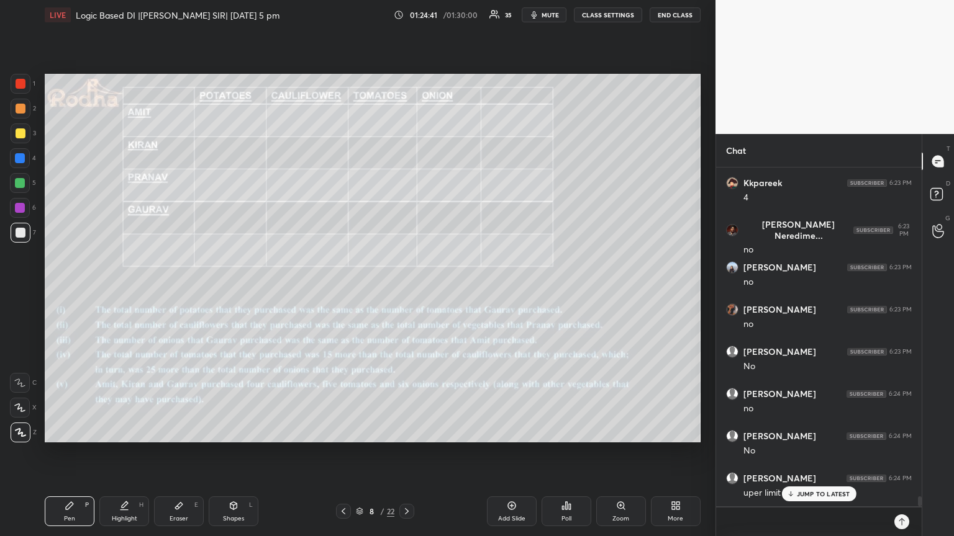
scroll to position [10993, 0]
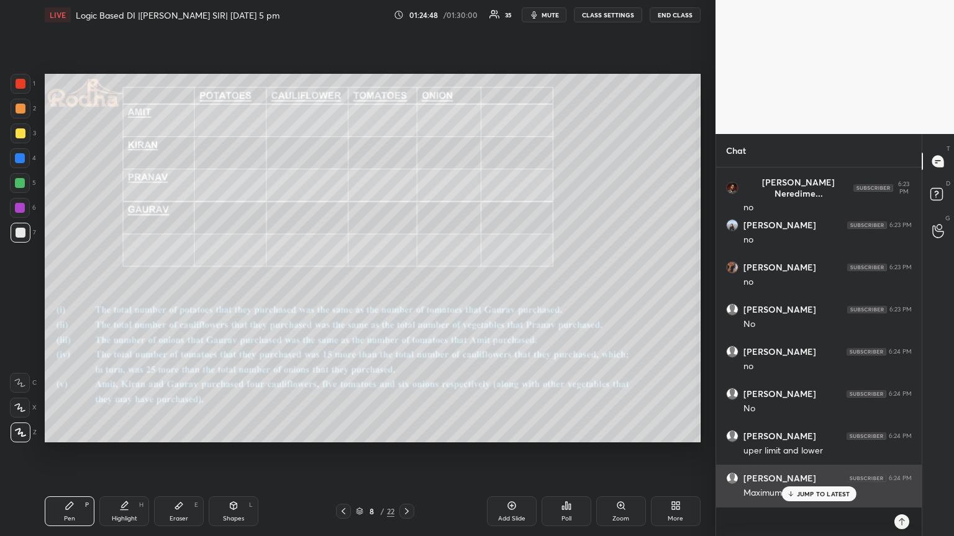
click at [844, 453] on p "JUMP TO LATEST" at bounding box center [822, 493] width 53 height 7
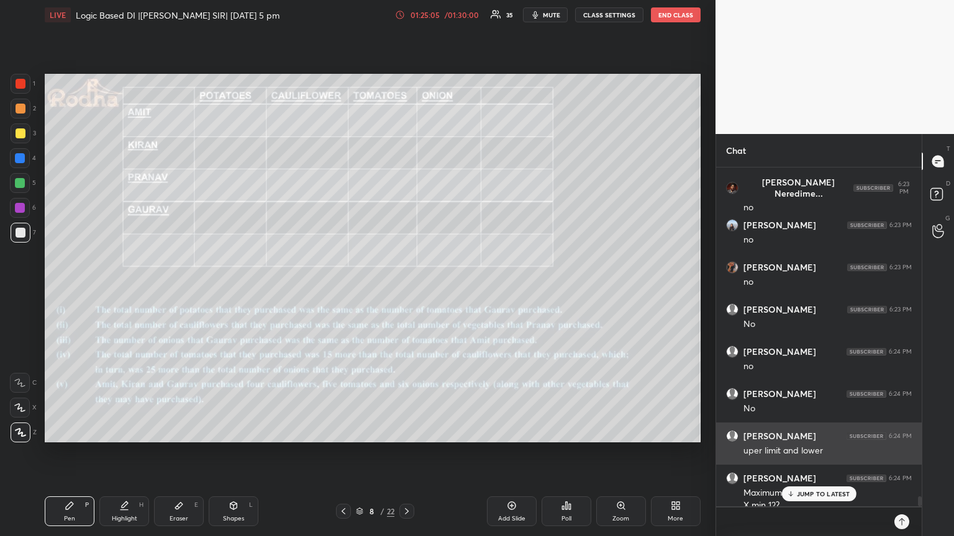
scroll to position [11006, 0]
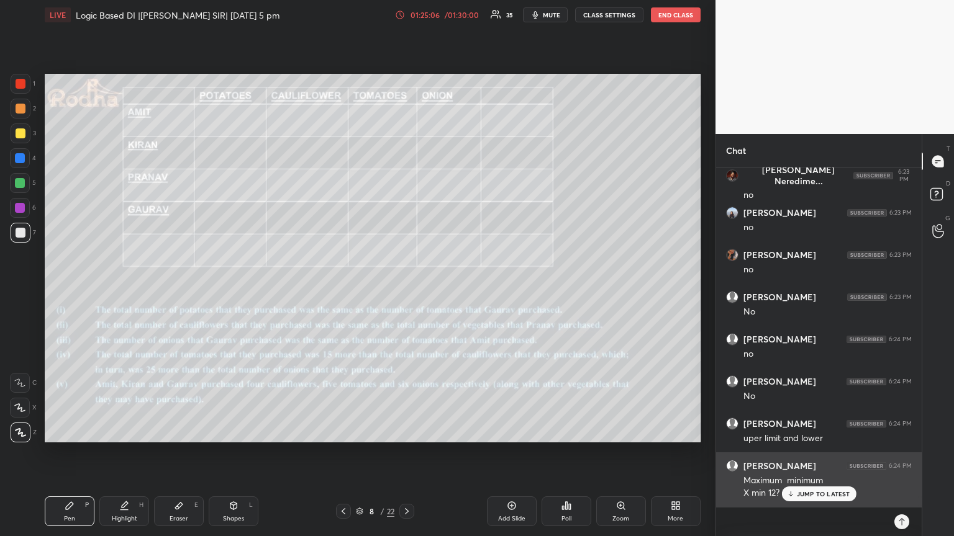
click at [838, 453] on p "JUMP TO LATEST" at bounding box center [822, 493] width 53 height 7
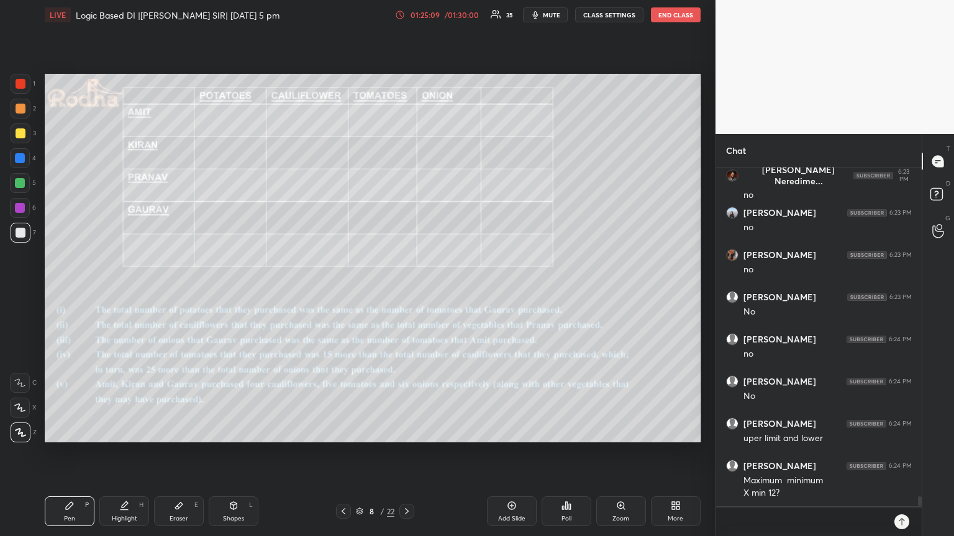
click at [22, 207] on div at bounding box center [20, 208] width 10 height 10
click at [22, 168] on div at bounding box center [20, 158] width 20 height 20
click at [22, 158] on div at bounding box center [20, 158] width 10 height 10
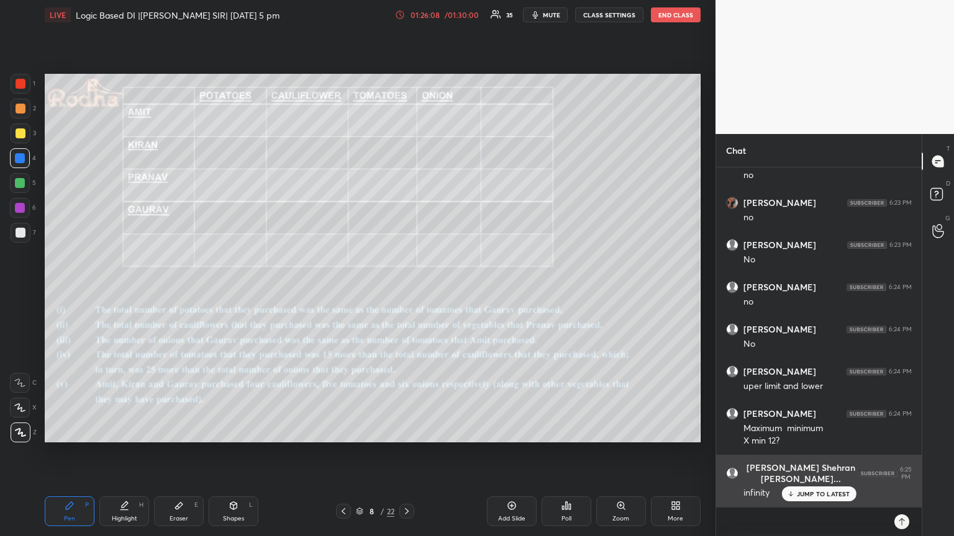
click at [834, 453] on p "JUMP TO LATEST" at bounding box center [822, 493] width 53 height 7
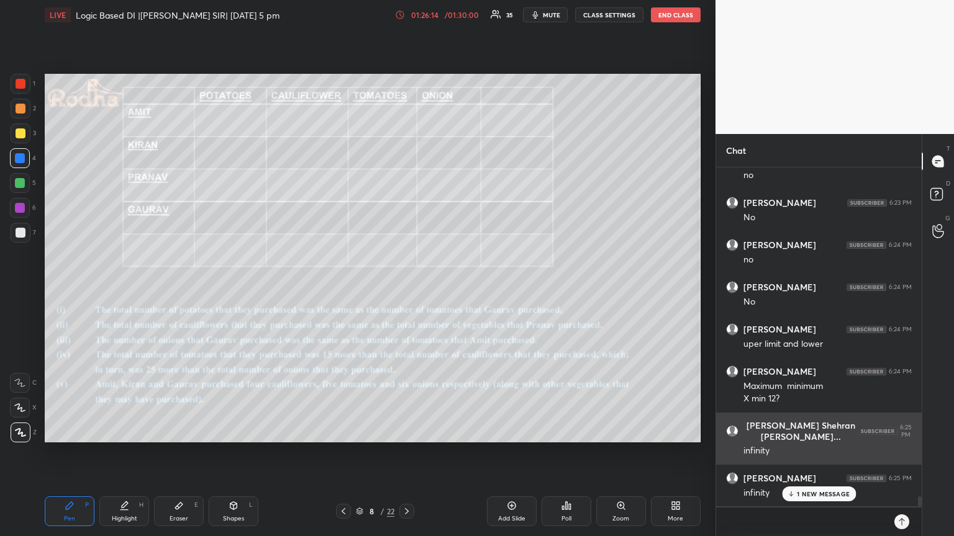
scroll to position [11142, 0]
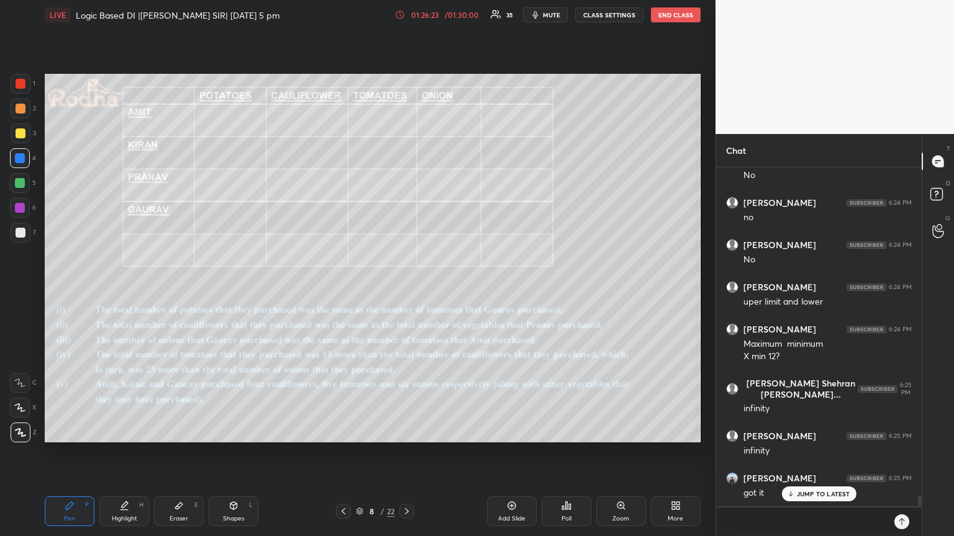
click at [166, 453] on div "Eraser E" at bounding box center [179, 512] width 50 height 30
click at [73, 453] on div "Pen P" at bounding box center [70, 512] width 50 height 30
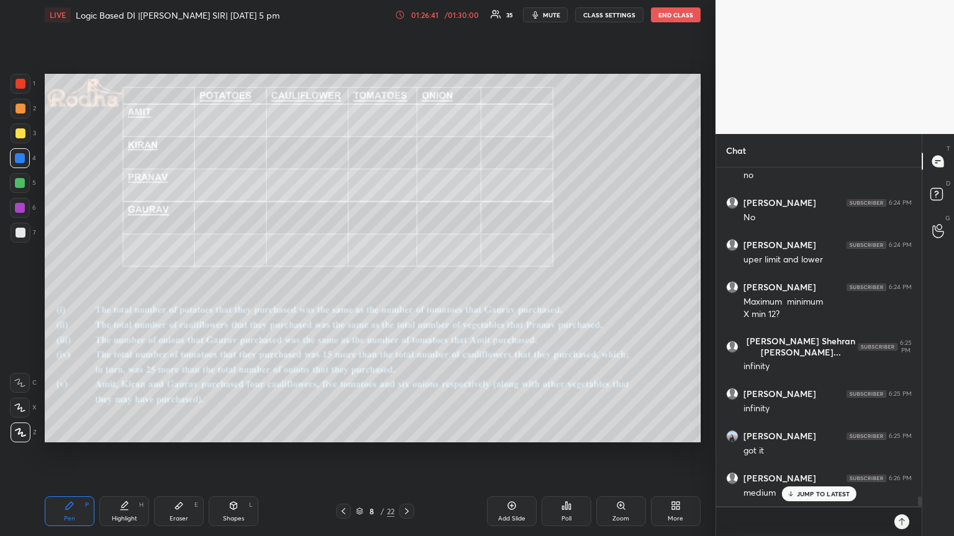
scroll to position [11227, 0]
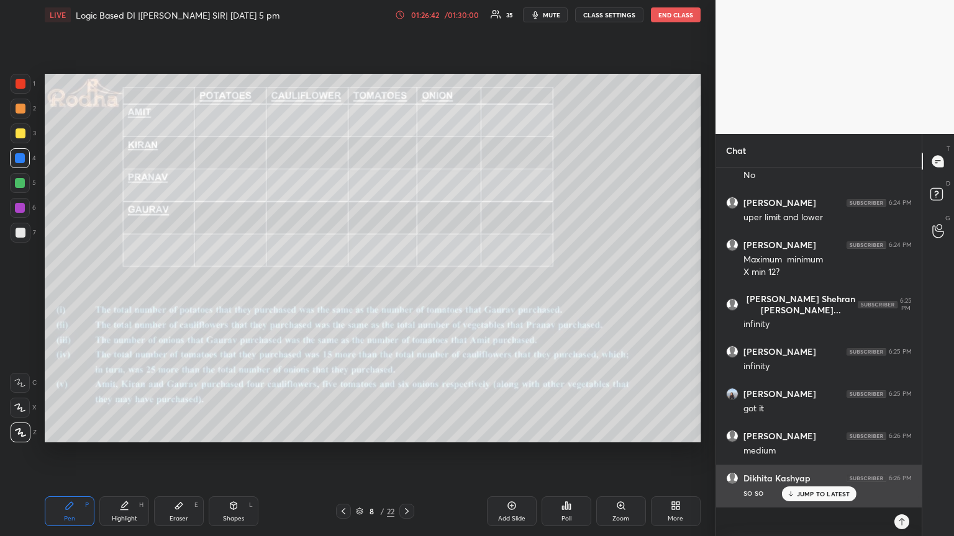
click at [811, 453] on p "JUMP TO LATEST" at bounding box center [822, 493] width 53 height 7
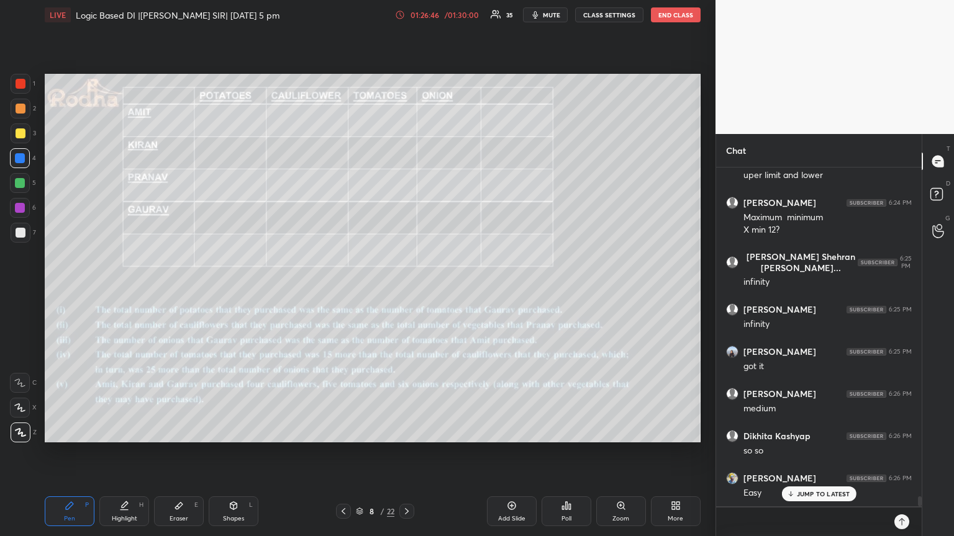
scroll to position [11353, 0]
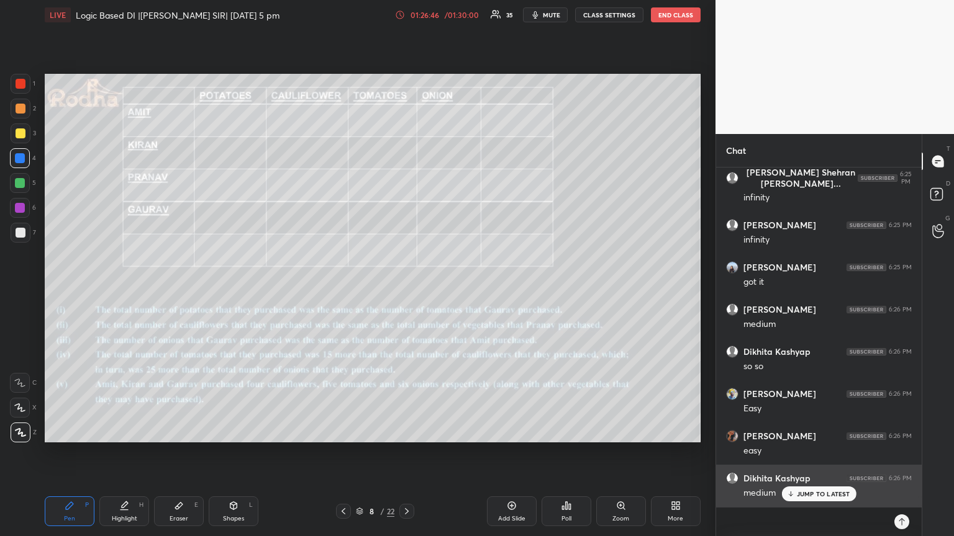
click at [824, 453] on p "JUMP TO LATEST" at bounding box center [822, 493] width 53 height 7
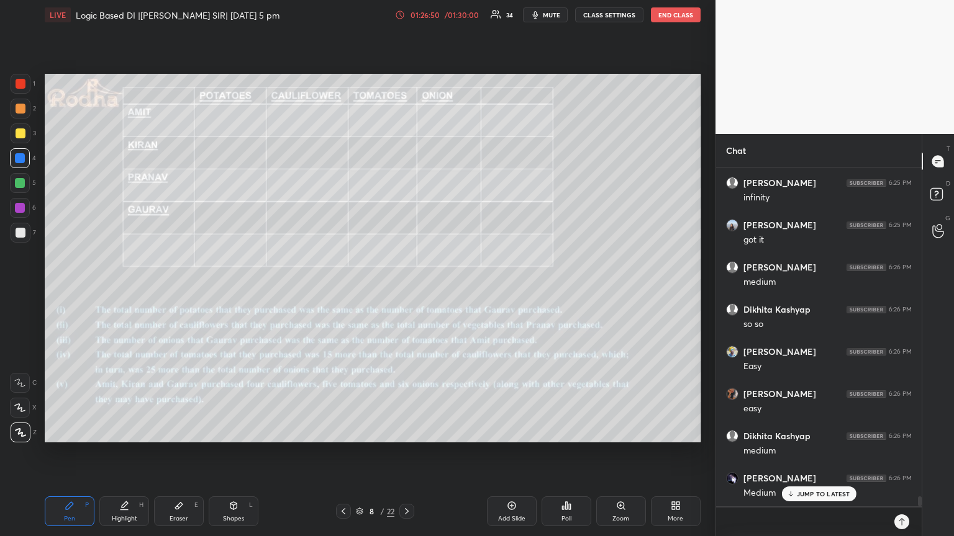
scroll to position [11448, 0]
click at [404, 453] on icon at bounding box center [407, 512] width 10 height 10
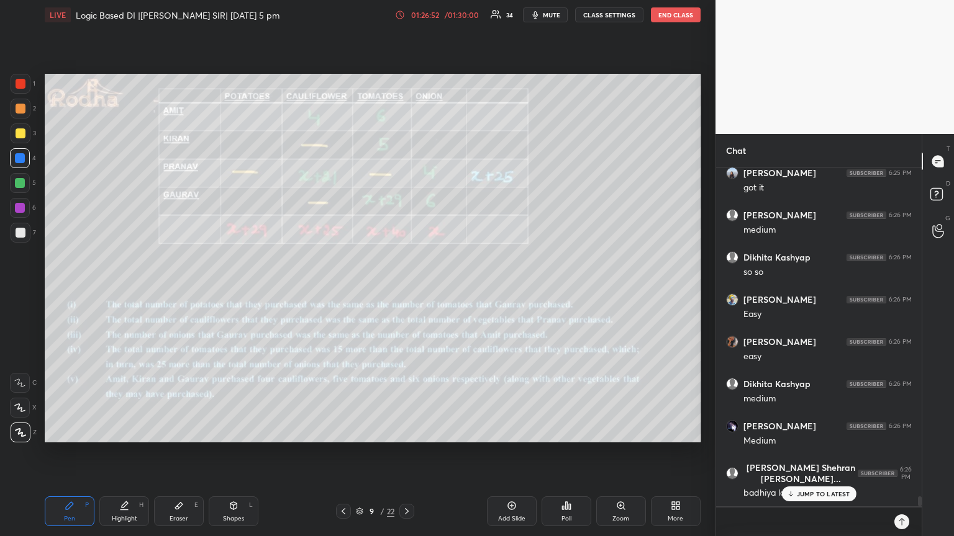
click at [809, 453] on p "JUMP TO LATEST" at bounding box center [822, 493] width 53 height 7
click at [401, 453] on div at bounding box center [406, 511] width 15 height 15
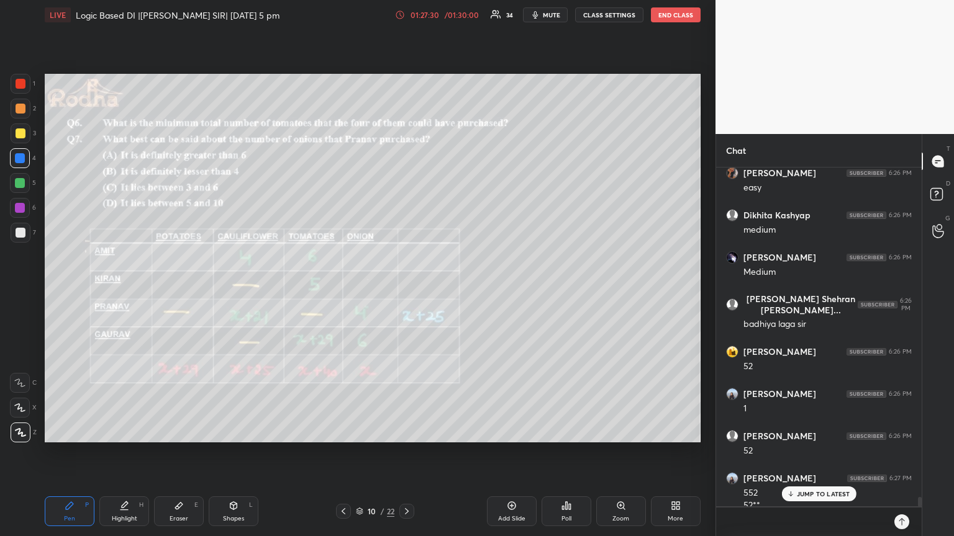
scroll to position [11629, 0]
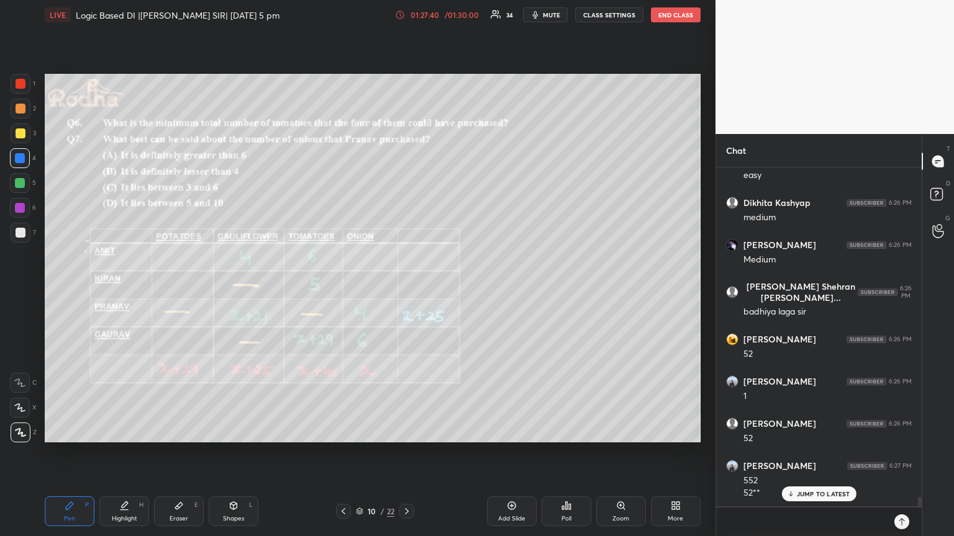
click at [22, 211] on div at bounding box center [20, 208] width 10 height 10
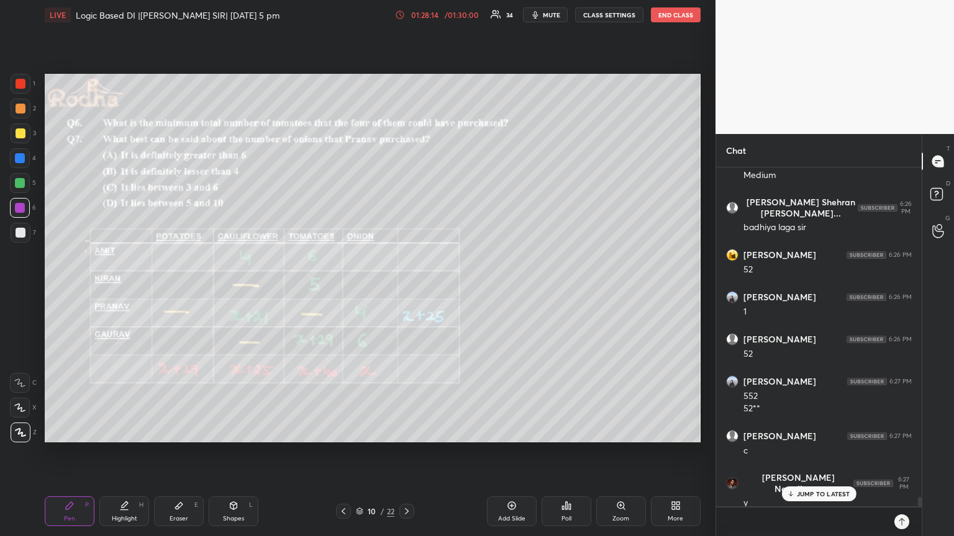
scroll to position [11756, 0]
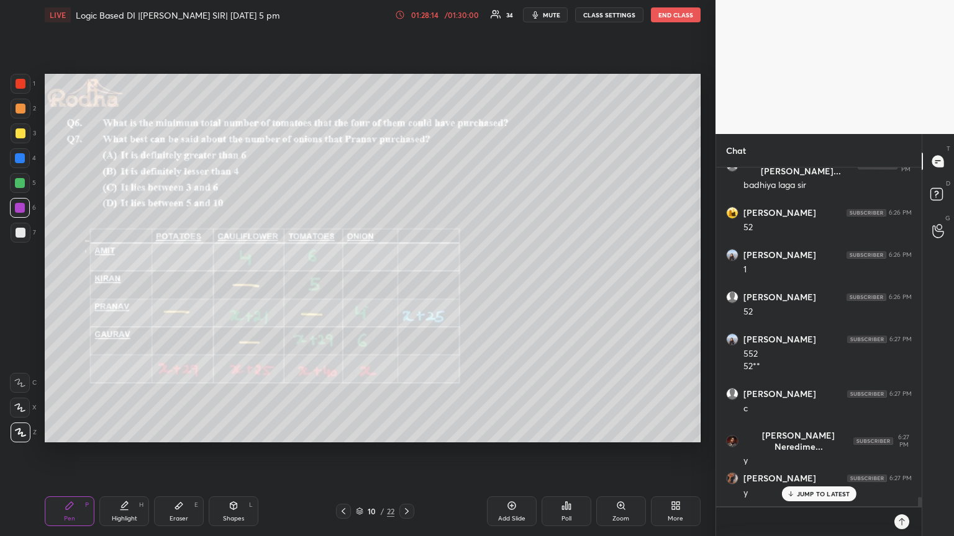
click at [832, 453] on p "JUMP TO LATEST" at bounding box center [822, 493] width 53 height 7
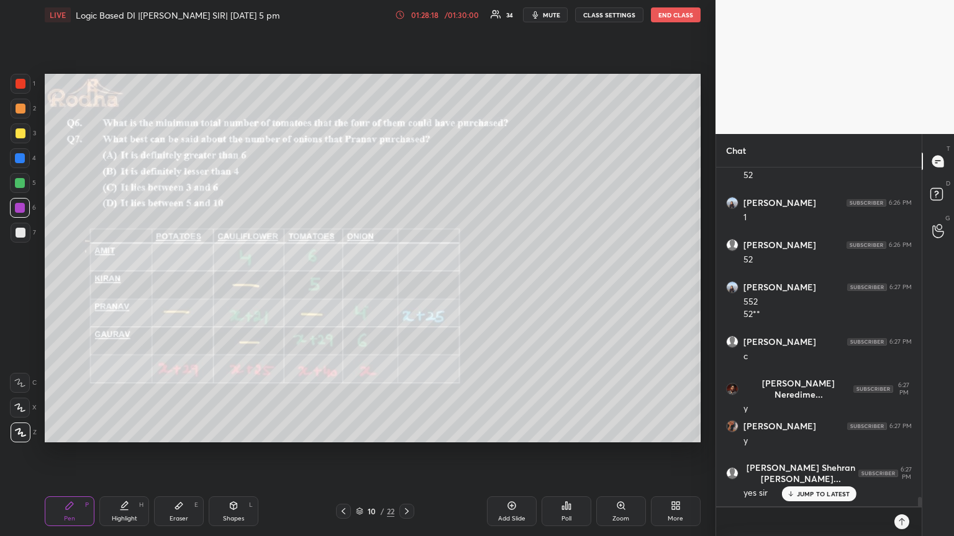
click at [405, 453] on icon at bounding box center [407, 512] width 10 height 10
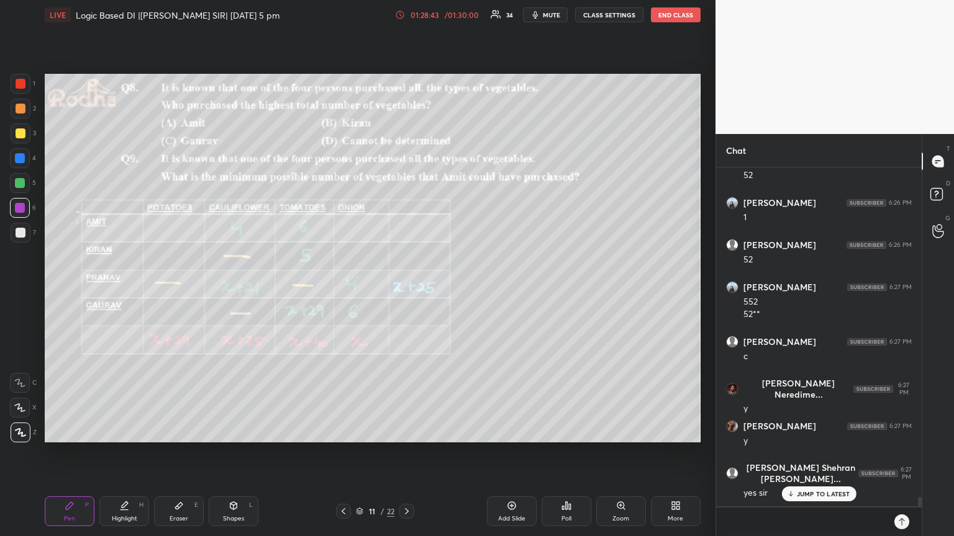
scroll to position [11850, 0]
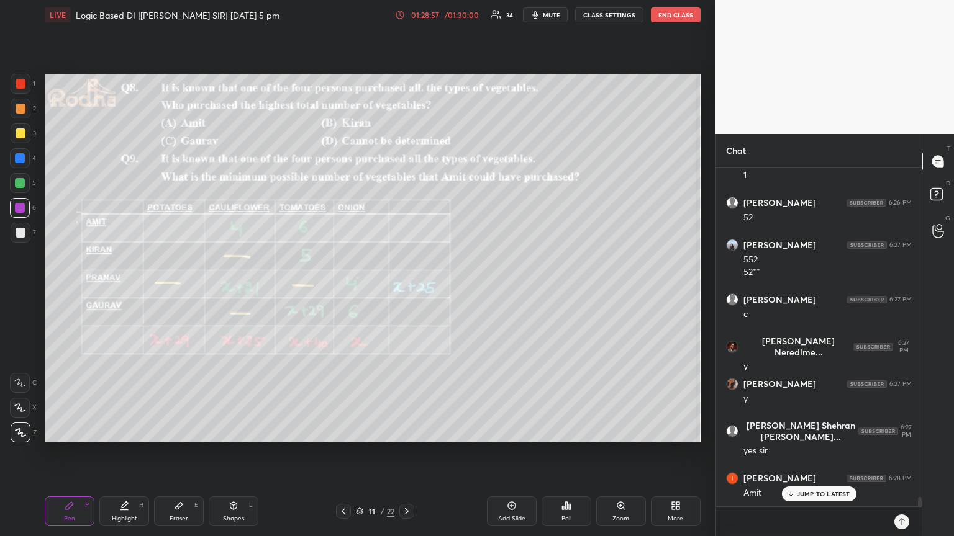
click at [22, 135] on div at bounding box center [21, 134] width 10 height 10
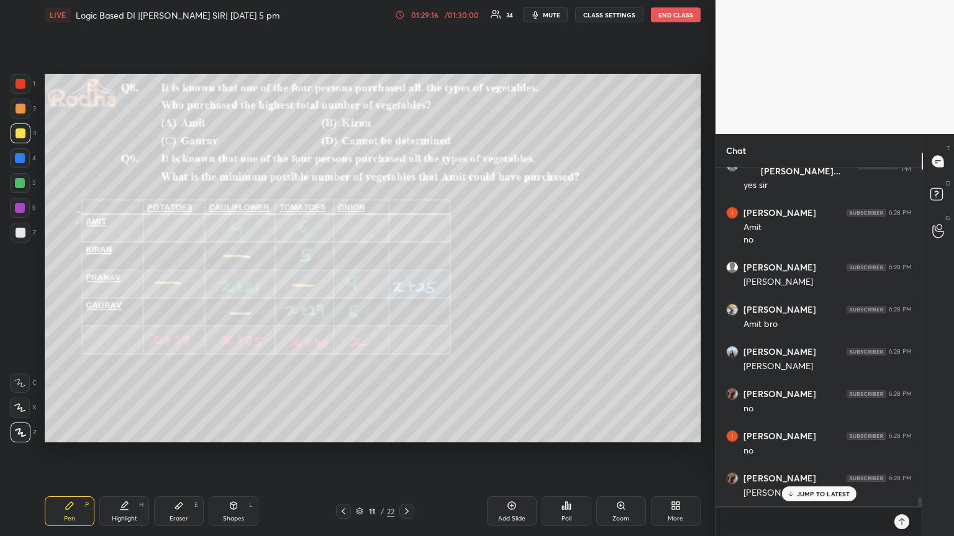
scroll to position [12158, 0]
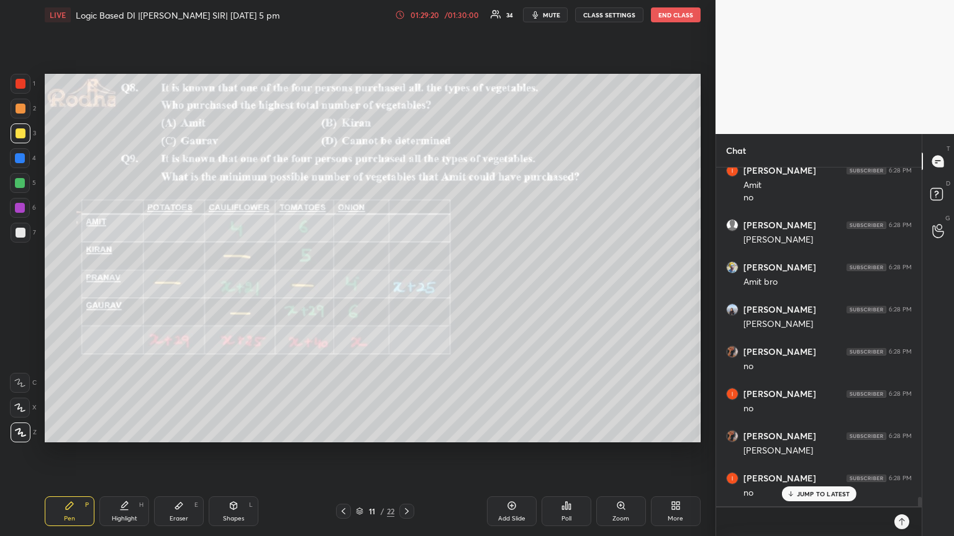
click at [22, 156] on div at bounding box center [20, 158] width 10 height 10
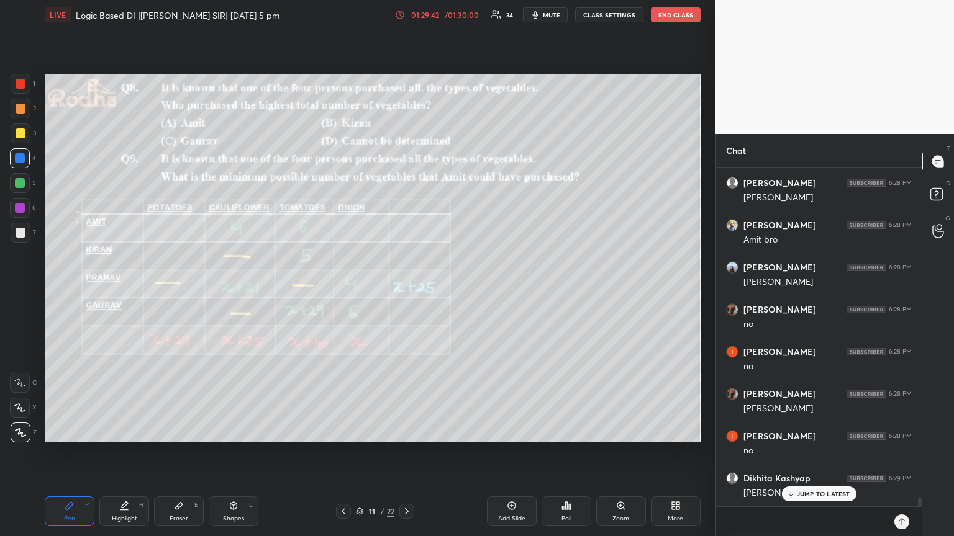
click at [19, 187] on div at bounding box center [20, 183] width 10 height 10
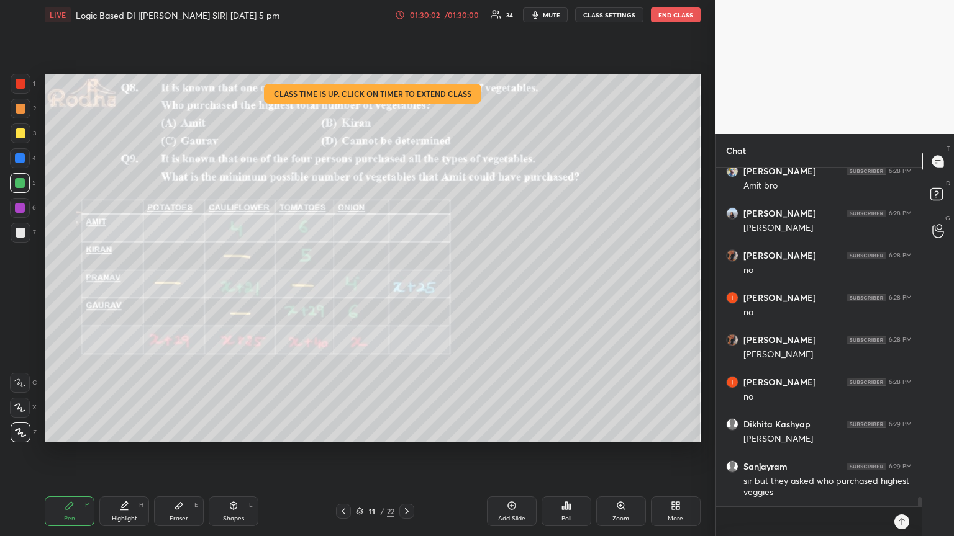
scroll to position [12296, 0]
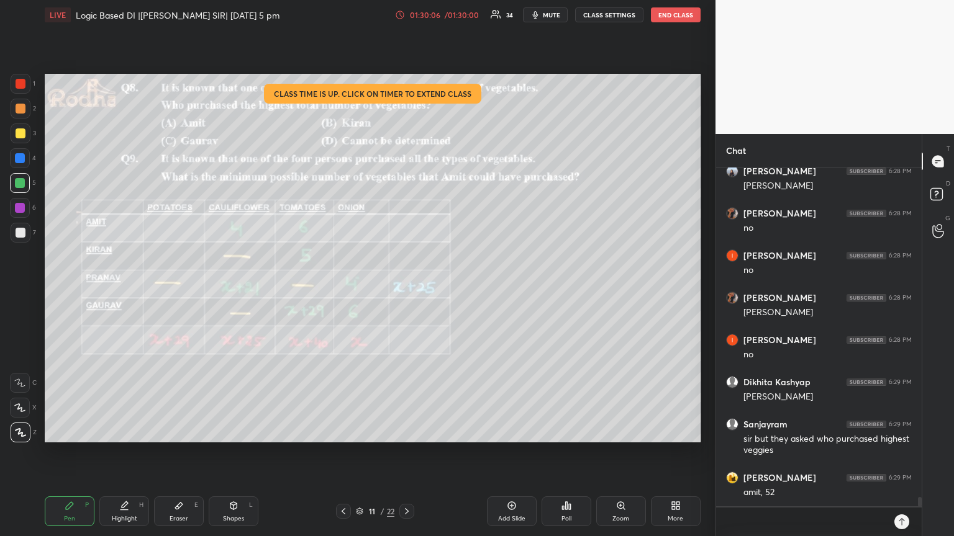
click at [459, 14] on div "/ 01:30:00" at bounding box center [461, 14] width 38 height 7
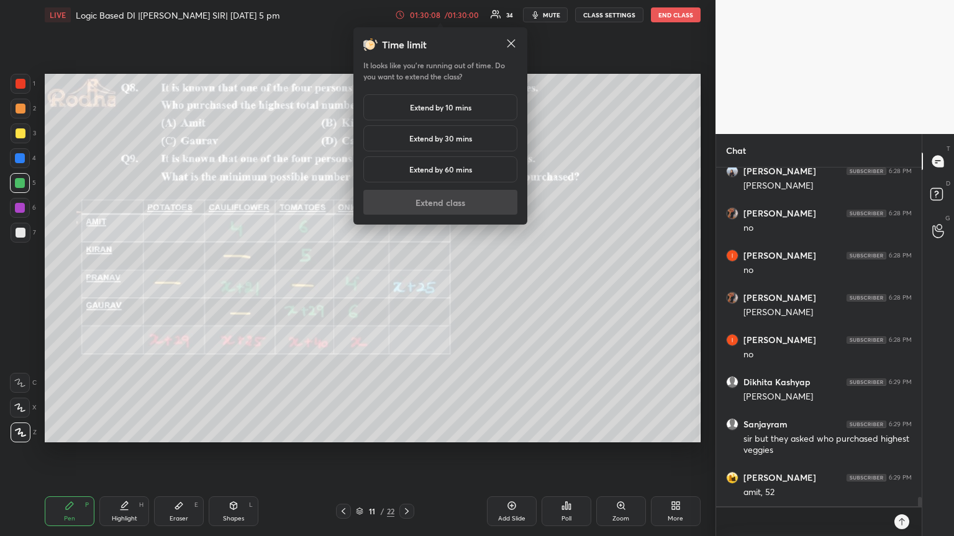
click at [452, 140] on h5 "Extend by 30 mins" at bounding box center [440, 138] width 63 height 11
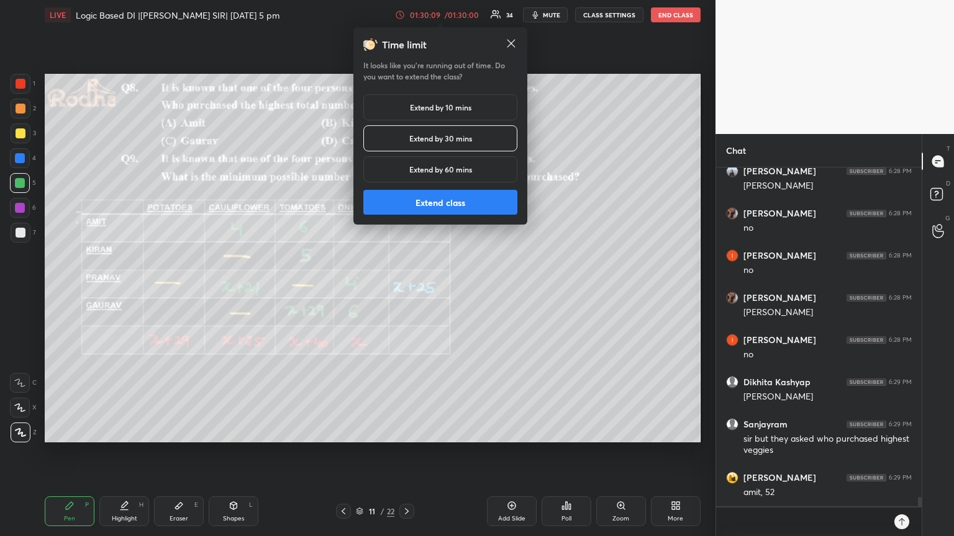
click at [482, 204] on button "Extend class" at bounding box center [440, 202] width 154 height 25
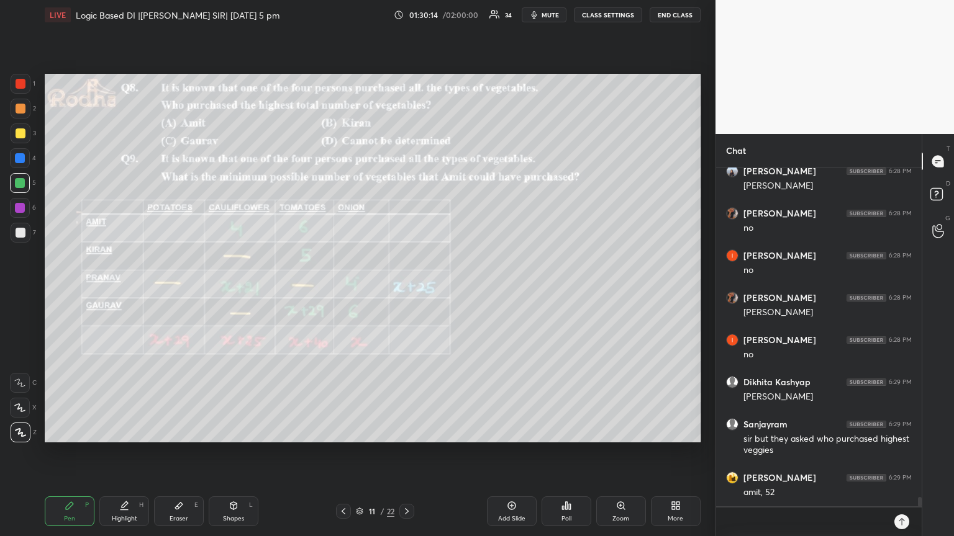
scroll to position [12339, 0]
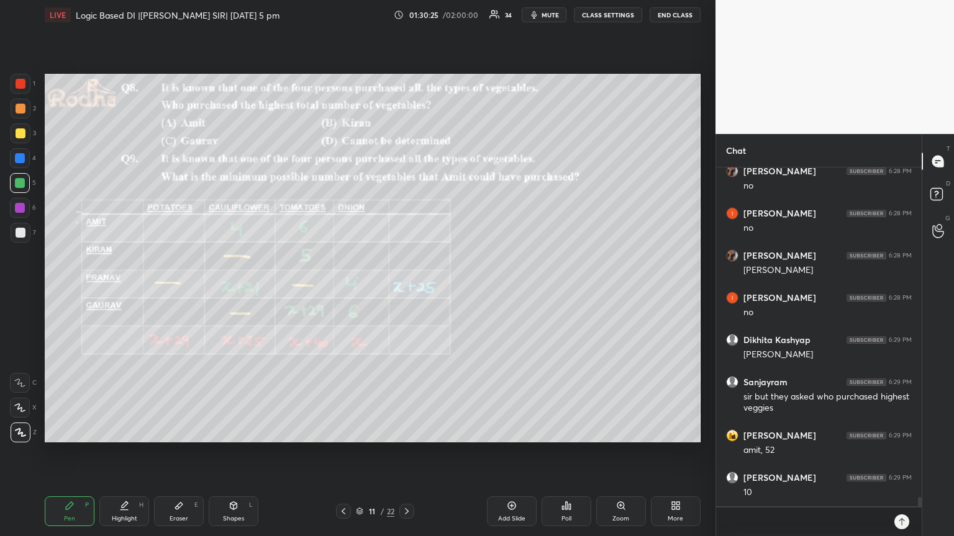
click at [20, 236] on div at bounding box center [21, 233] width 10 height 10
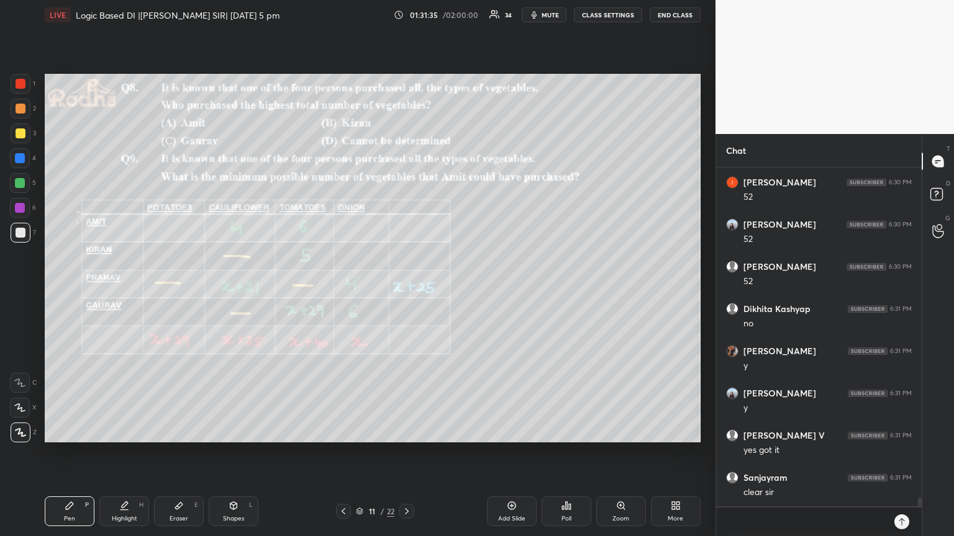
scroll to position [12761, 0]
click at [407, 453] on icon at bounding box center [407, 512] width 10 height 10
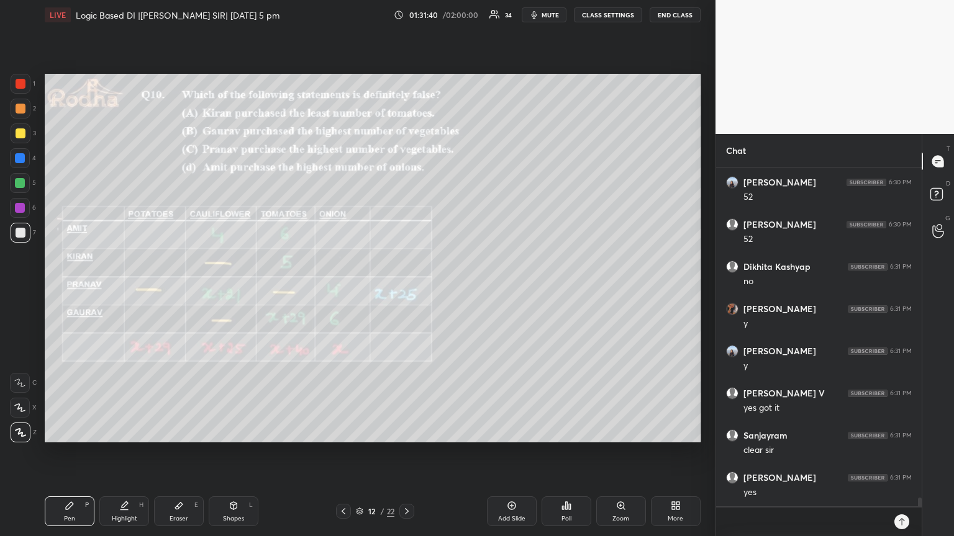
click at [20, 212] on div at bounding box center [20, 208] width 10 height 10
click at [20, 184] on div at bounding box center [20, 183] width 10 height 10
click at [23, 205] on div at bounding box center [20, 208] width 10 height 10
click at [22, 132] on div at bounding box center [21, 134] width 10 height 10
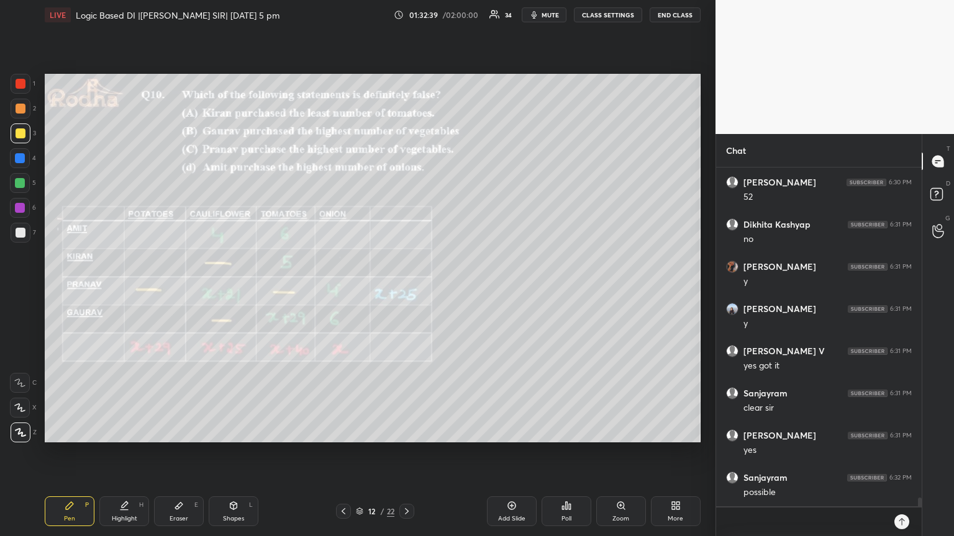
click at [19, 187] on div at bounding box center [20, 183] width 10 height 10
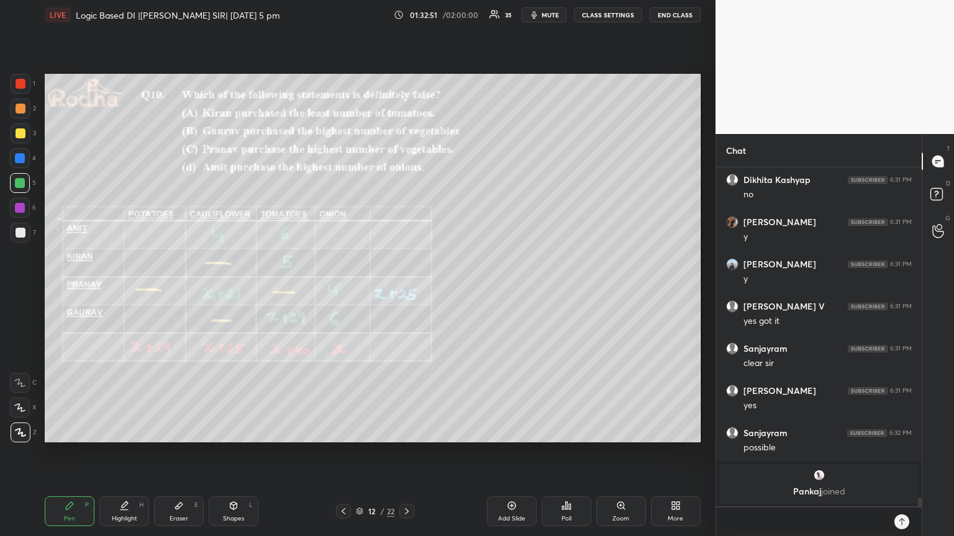
click at [77, 453] on div "Pen P" at bounding box center [70, 512] width 50 height 30
click at [179, 453] on icon at bounding box center [178, 506] width 7 height 7
click at [74, 453] on div "Pen P" at bounding box center [70, 512] width 50 height 30
click at [21, 210] on div at bounding box center [20, 208] width 10 height 10
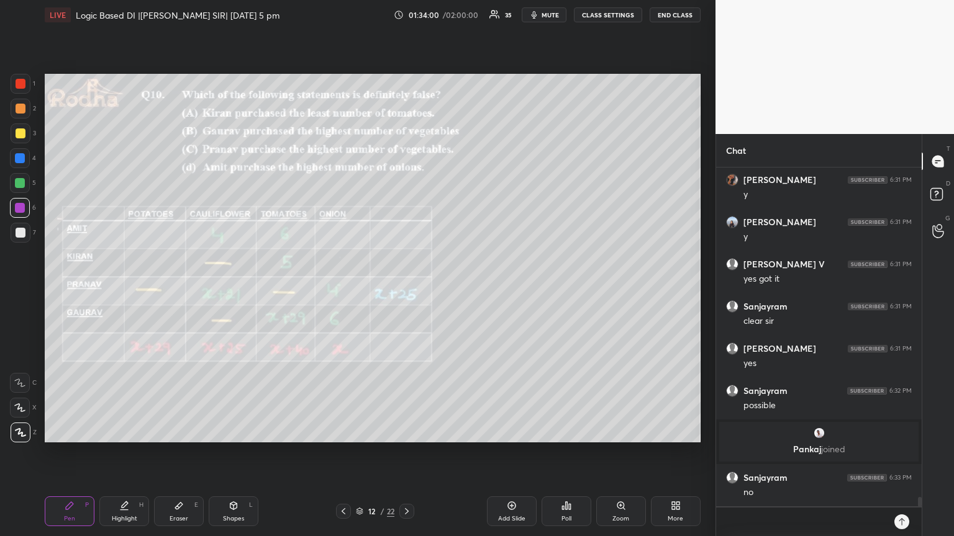
click at [22, 184] on div at bounding box center [20, 183] width 10 height 10
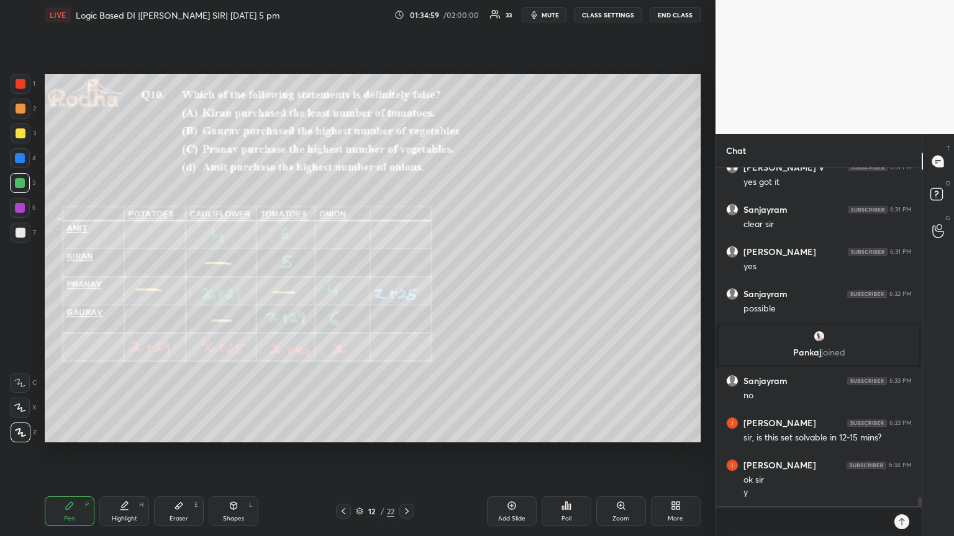
scroll to position [12185, 0]
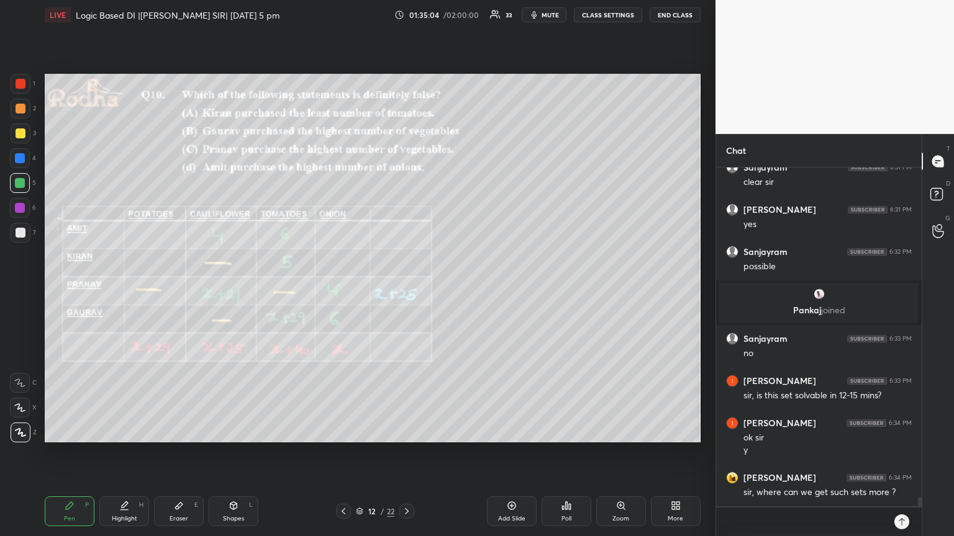
click at [178, 453] on icon at bounding box center [178, 506] width 7 height 7
click at [70, 453] on div "Pen P" at bounding box center [70, 512] width 50 height 30
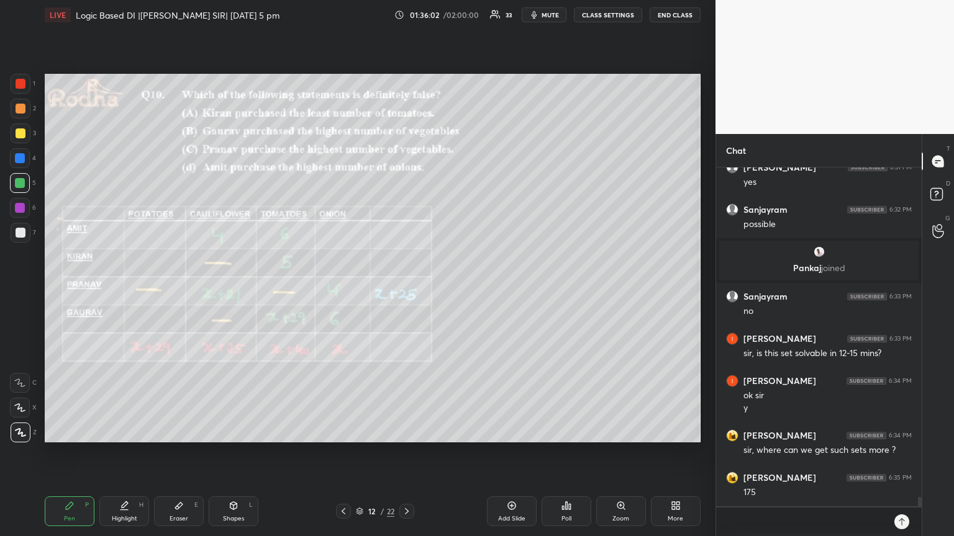
scroll to position [12280, 0]
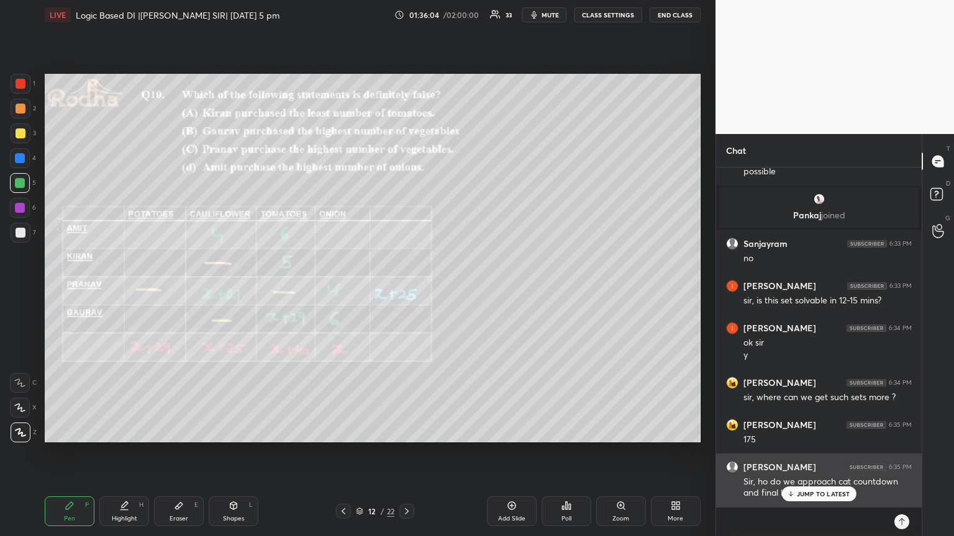
click at [822, 453] on p "JUMP TO LATEST" at bounding box center [822, 493] width 53 height 7
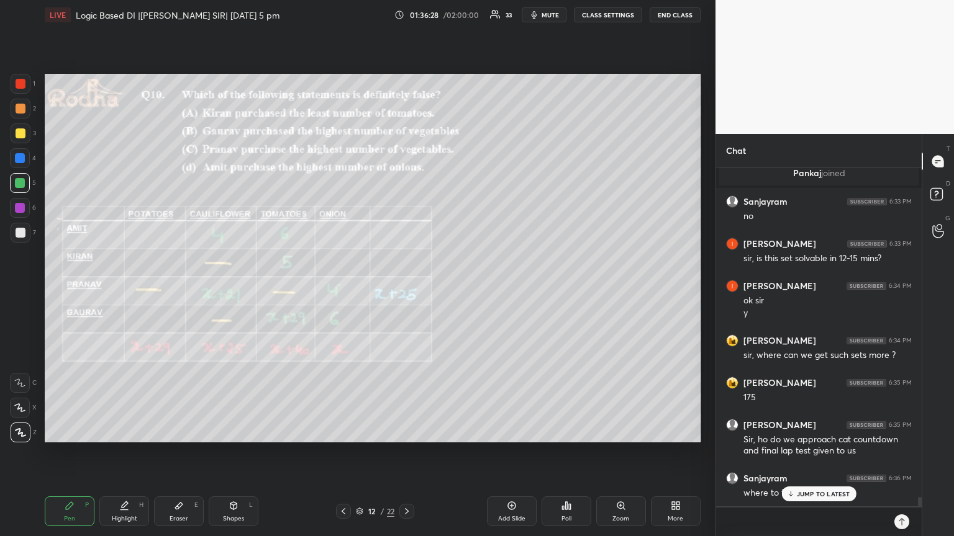
scroll to position [12364, 0]
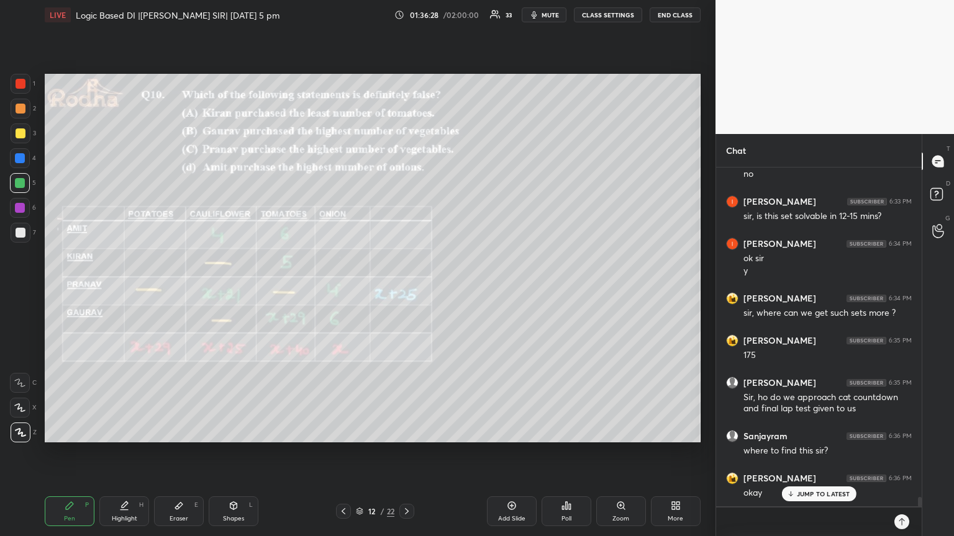
click at [816, 453] on div "[PERSON_NAME] 6:36 PM okay" at bounding box center [818, 486] width 205 height 42
click at [816, 453] on p "JUMP TO LATEST" at bounding box center [822, 493] width 53 height 7
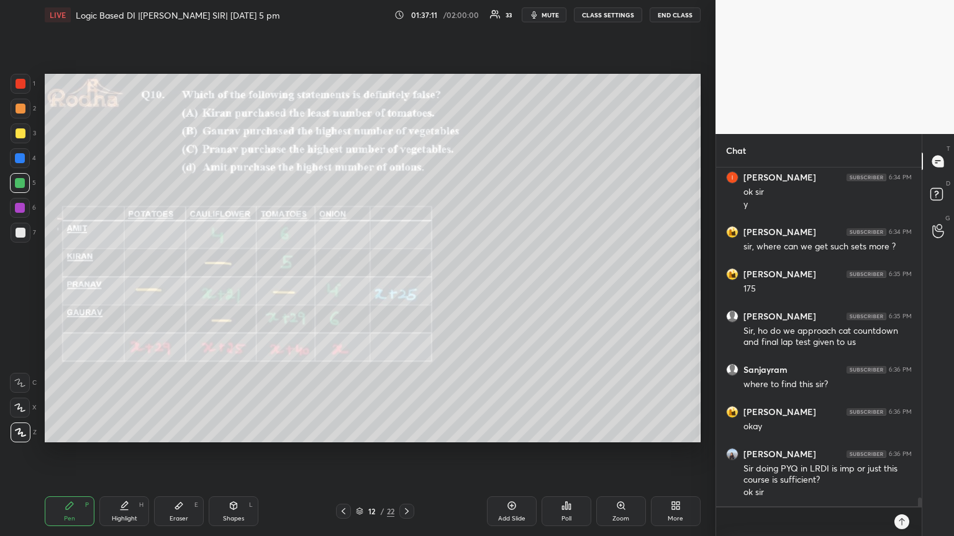
scroll to position [310, 202]
click at [514, 453] on icon at bounding box center [511, 506] width 8 height 8
click at [20, 214] on div at bounding box center [20, 208] width 20 height 20
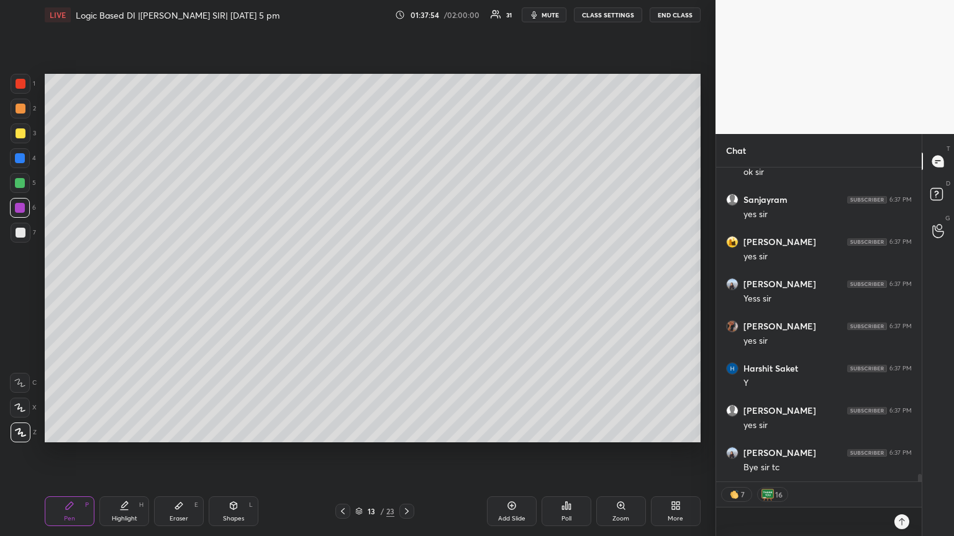
scroll to position [12793, 0]
click at [551, 13] on span "mute" at bounding box center [549, 15] width 17 height 9
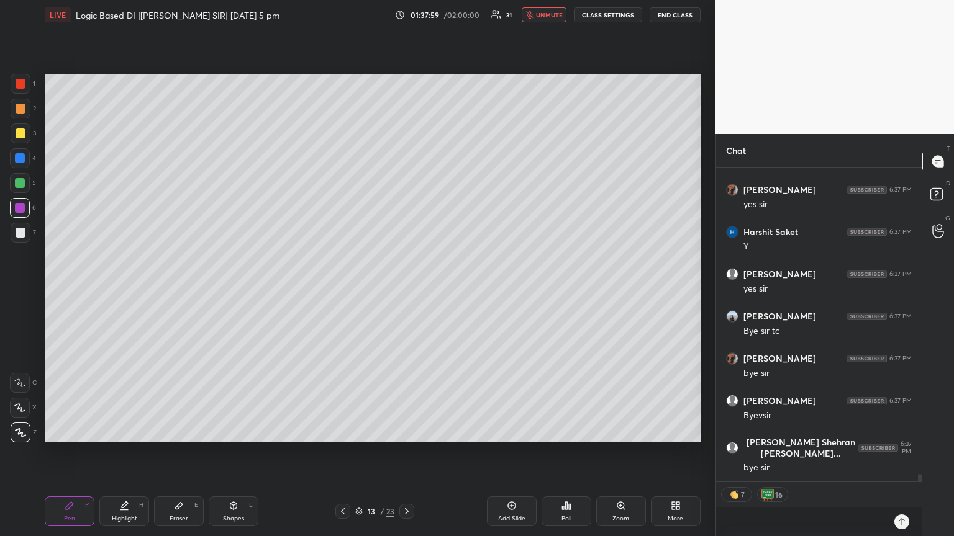
scroll to position [12930, 0]
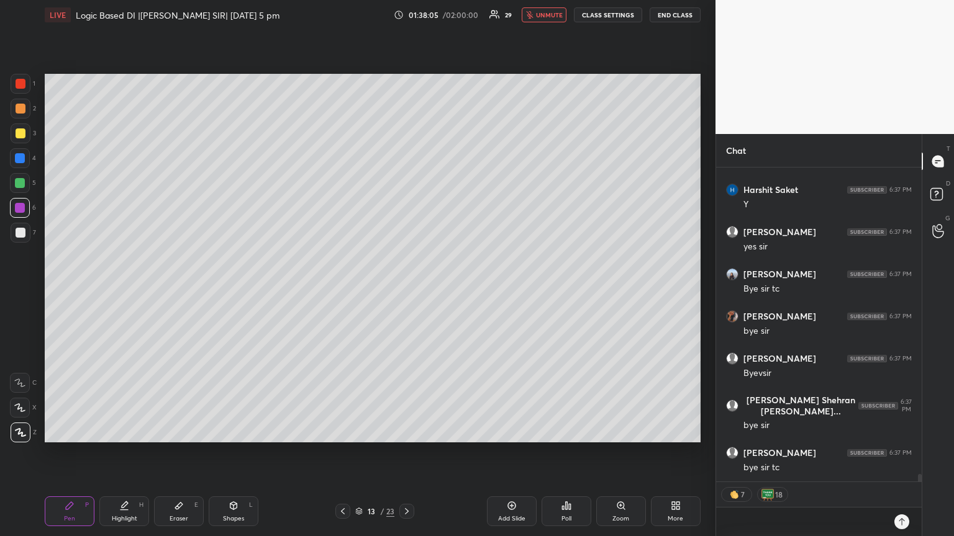
click at [668, 11] on button "END CLASS" at bounding box center [674, 14] width 51 height 15
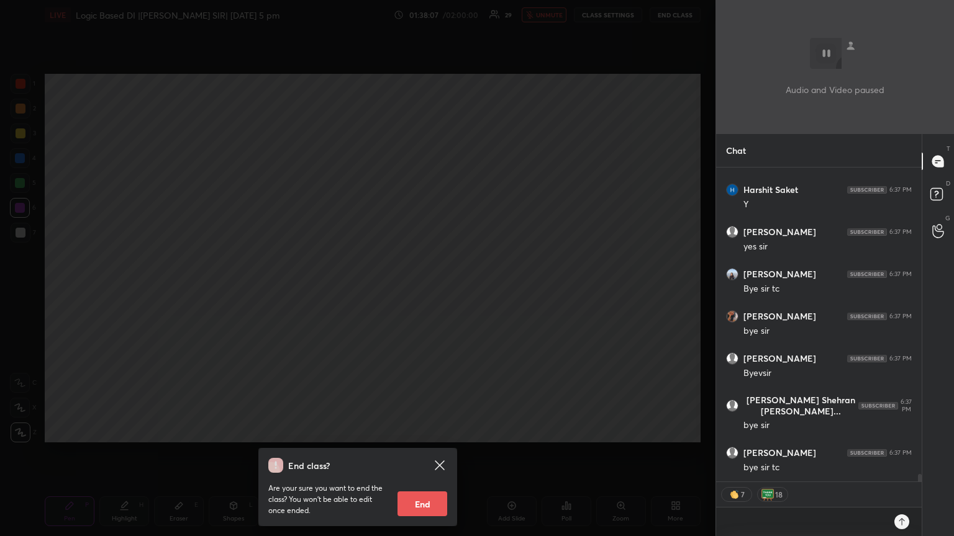
click at [426, 453] on button "End" at bounding box center [422, 504] width 50 height 25
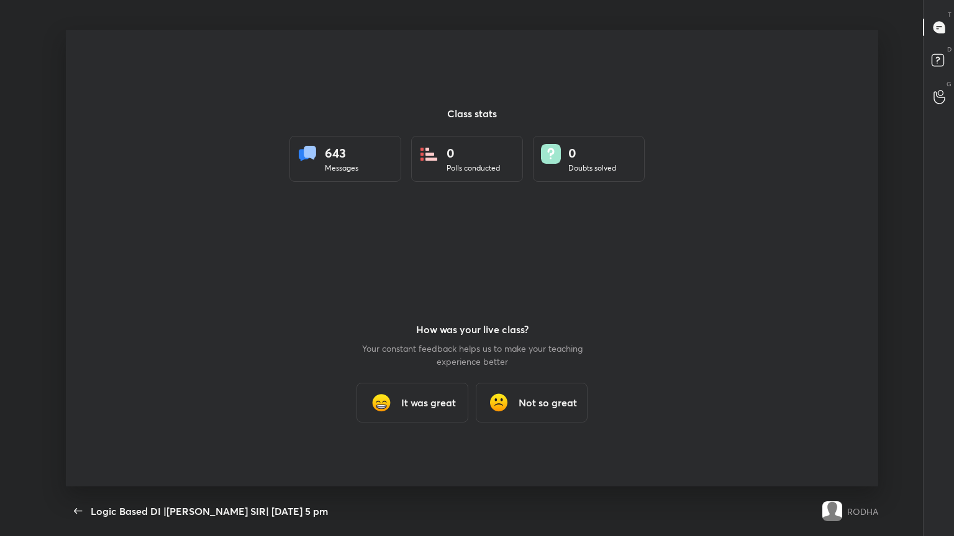
scroll to position [61621, 61134]
click at [425, 405] on h3 "It was great" at bounding box center [428, 402] width 55 height 15
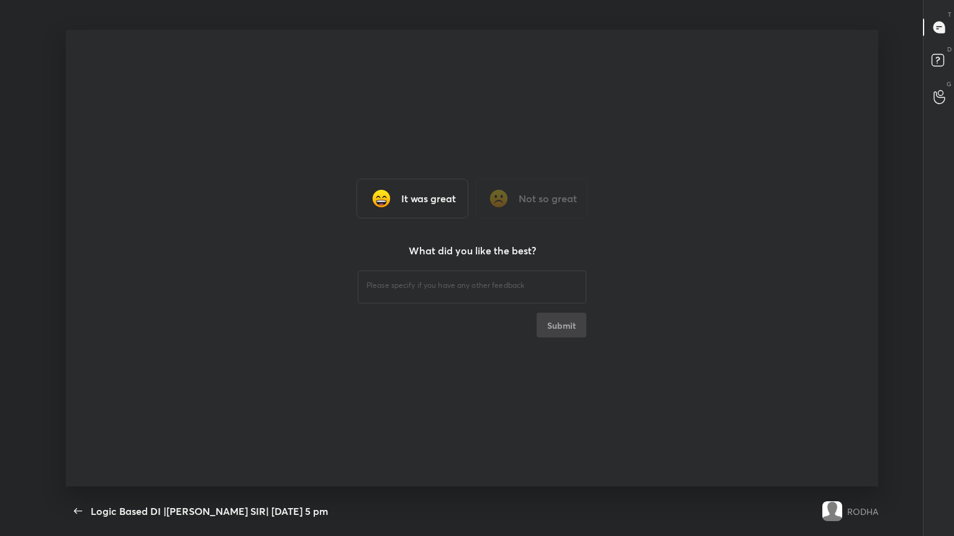
scroll to position [4, 0]
click at [430, 197] on h3 "It was great" at bounding box center [428, 198] width 55 height 15
click at [435, 299] on div "​" at bounding box center [472, 285] width 228 height 35
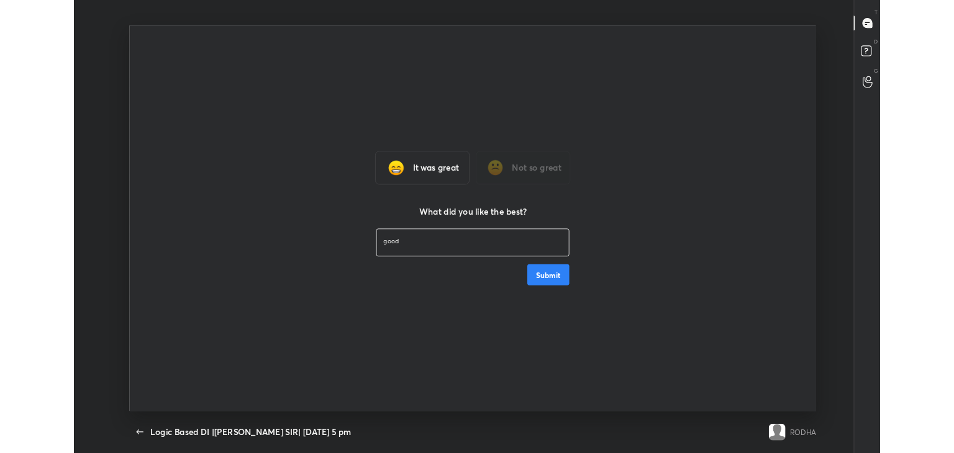
scroll to position [10, 0]
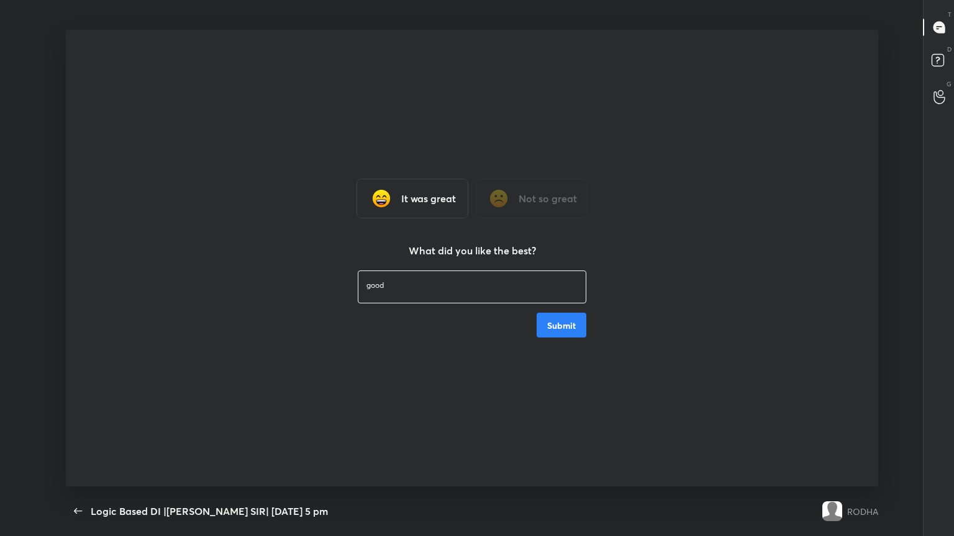
click at [587, 339] on div "It was great Not so great What did you like the best? good ​ Submit" at bounding box center [472, 258] width 812 height 457
click at [574, 325] on button "Submit" at bounding box center [561, 325] width 50 height 25
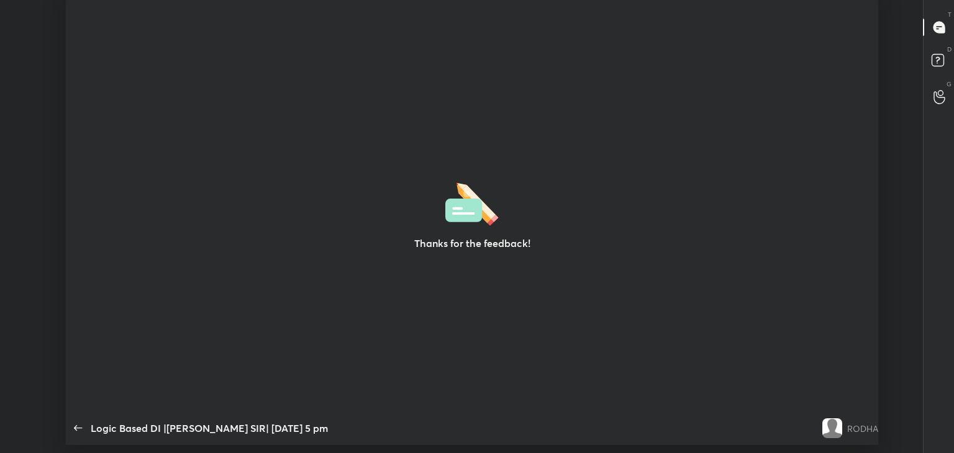
scroll to position [61704, 61134]
